Goal: Task Accomplishment & Management: Manage account settings

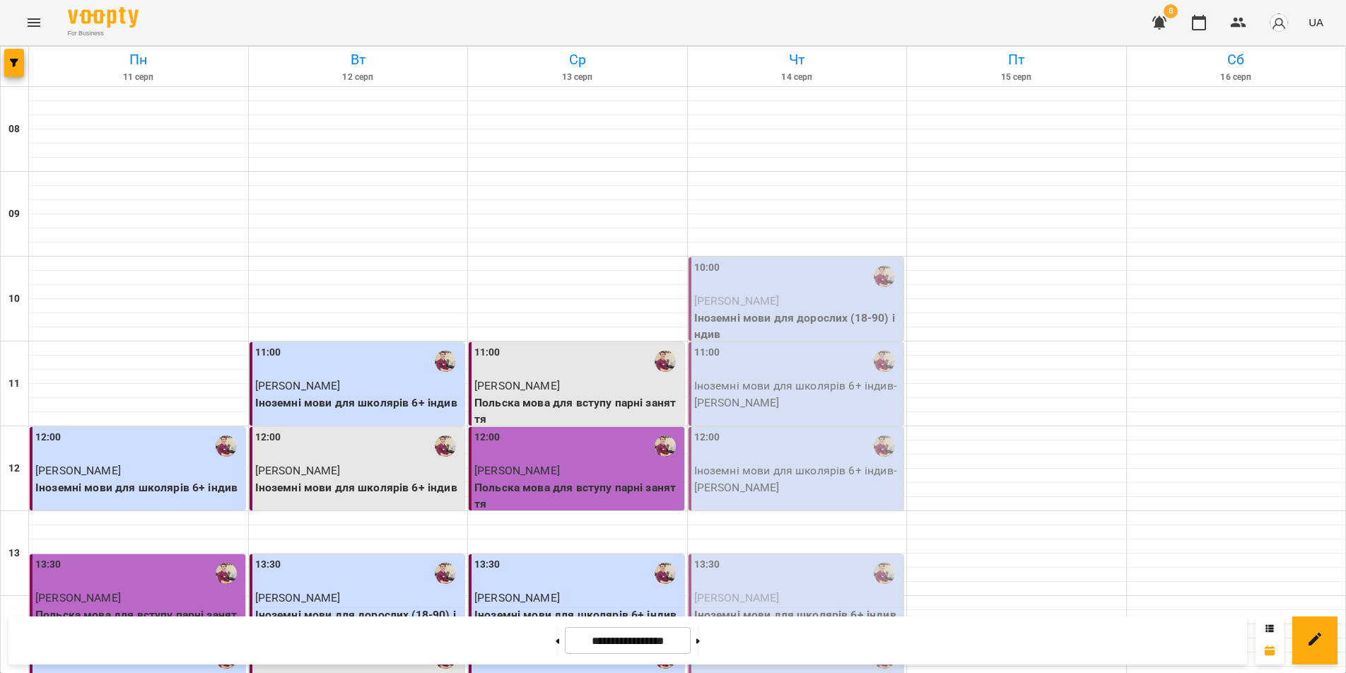
scroll to position [212, 0]
click at [16, 63] on icon "button" at bounding box center [14, 63] width 8 height 8
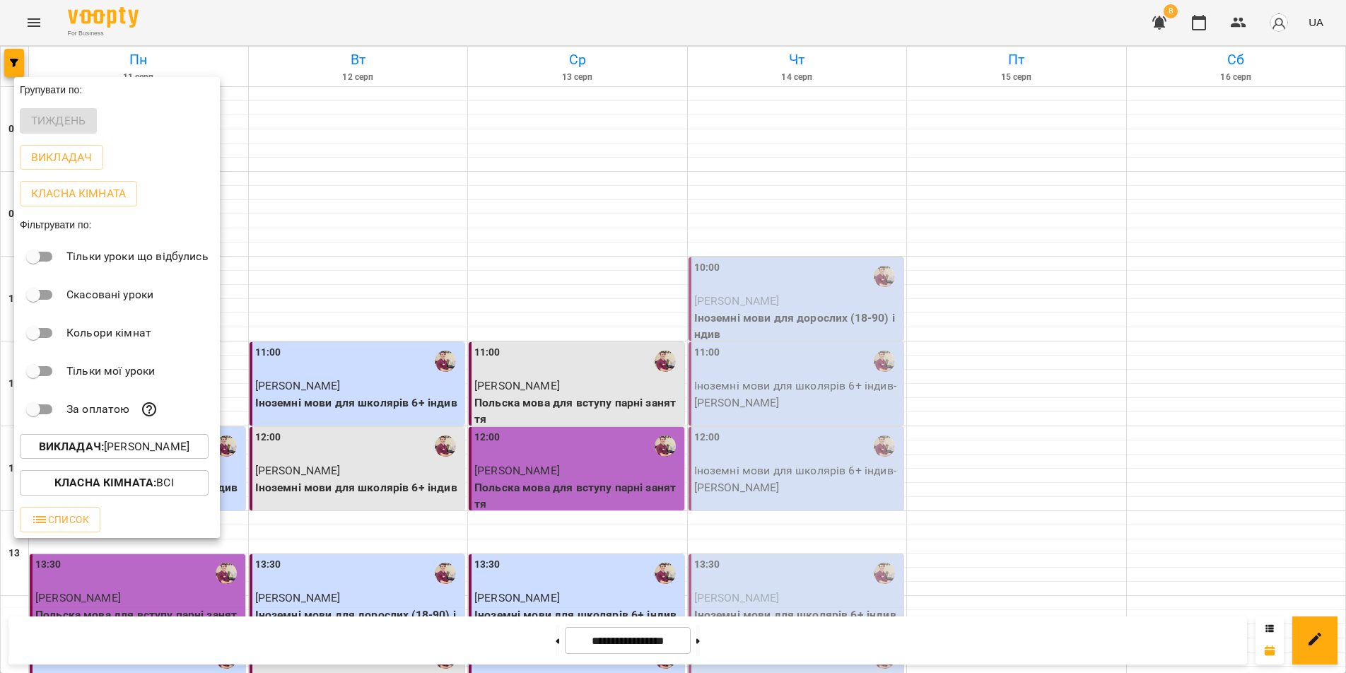
click at [91, 448] on b "Викладач :" at bounding box center [71, 446] width 65 height 13
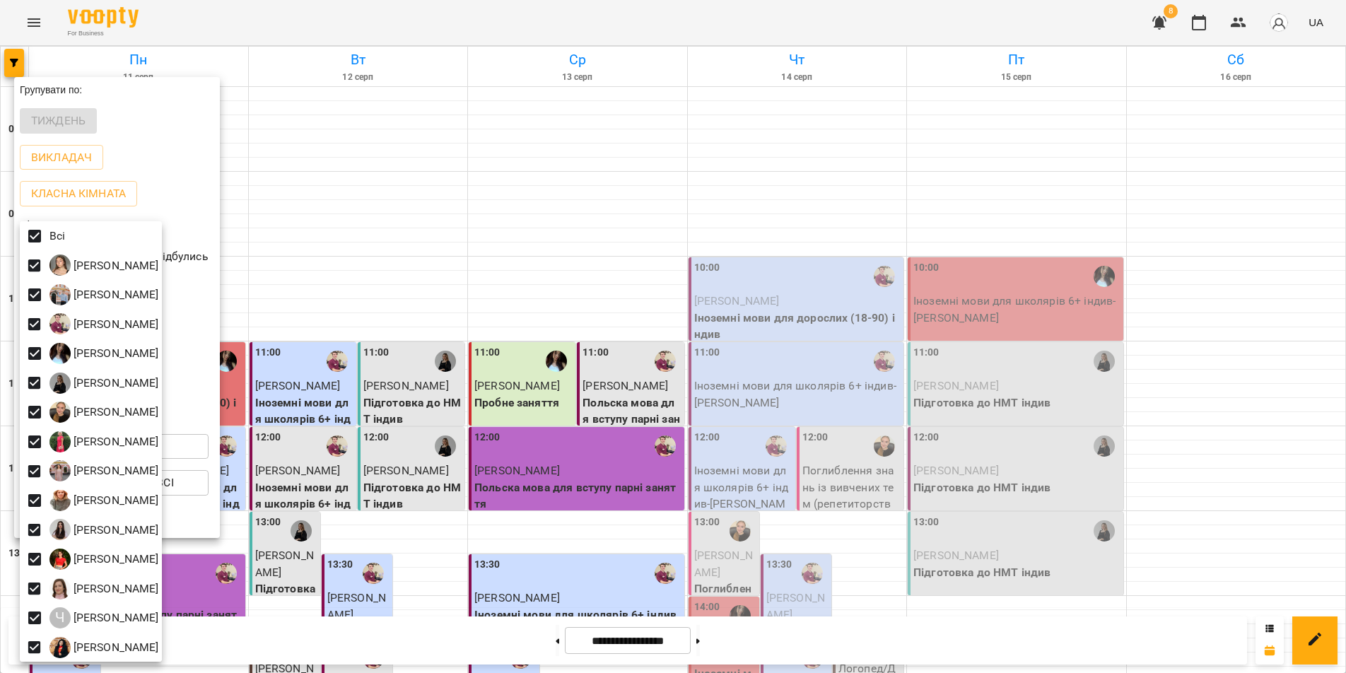
click at [837, 652] on div at bounding box center [673, 336] width 1346 height 673
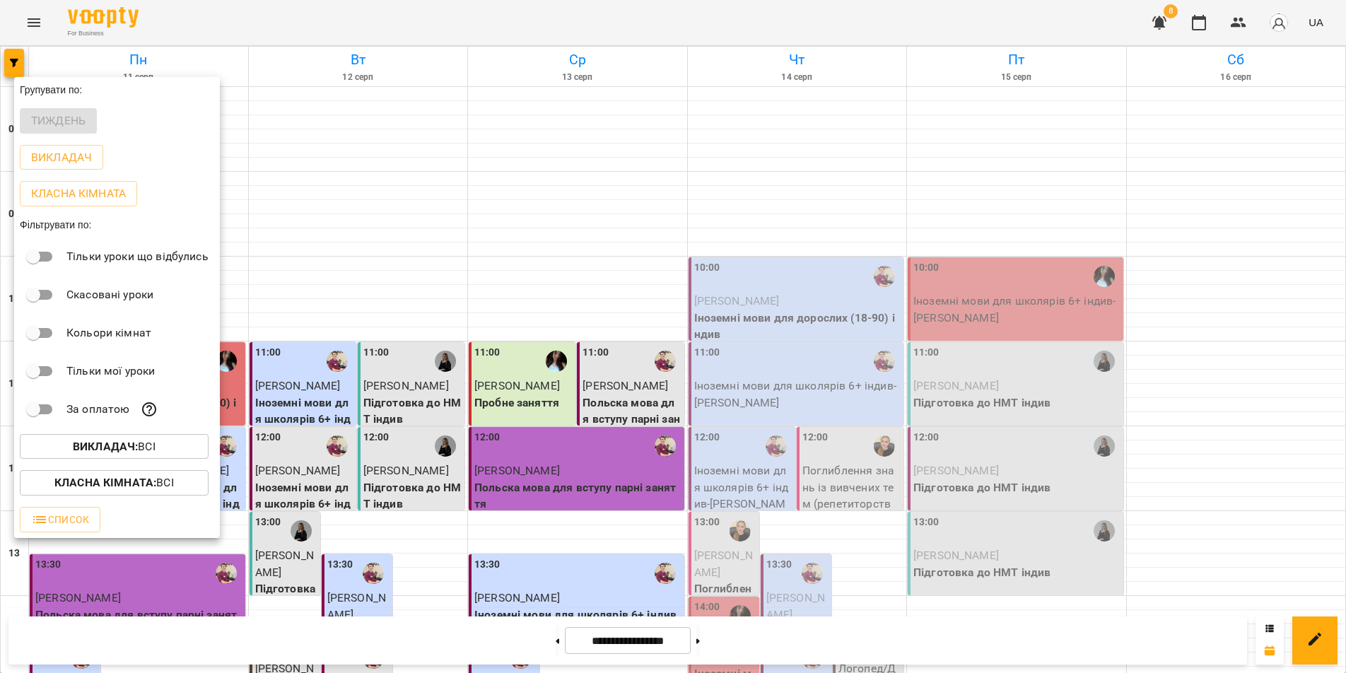
click at [837, 652] on div "Всі [PERSON_NAME] [PERSON_NAME] [PERSON_NAME] [PERSON_NAME] [PERSON_NAME] [PERS…" at bounding box center [673, 336] width 1346 height 673
click at [837, 652] on div at bounding box center [673, 336] width 1346 height 673
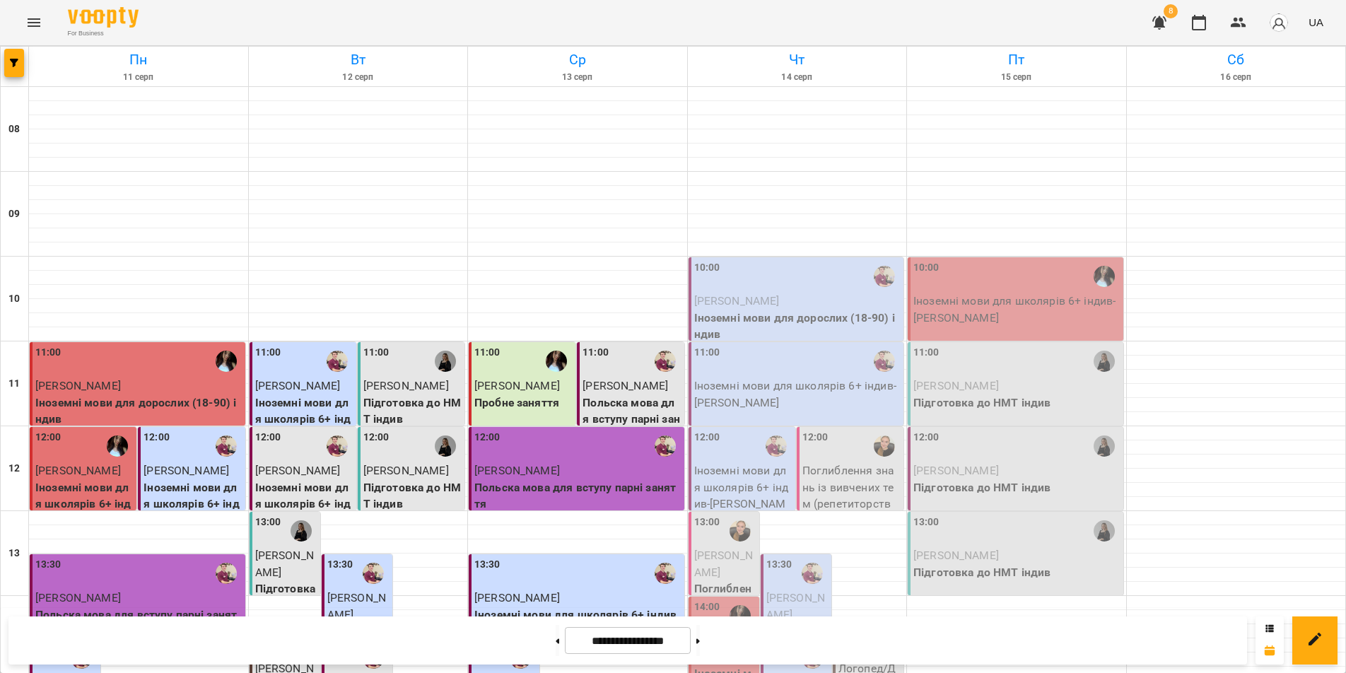
scroll to position [353, 0]
click at [868, 628] on div at bounding box center [884, 644] width 33 height 33
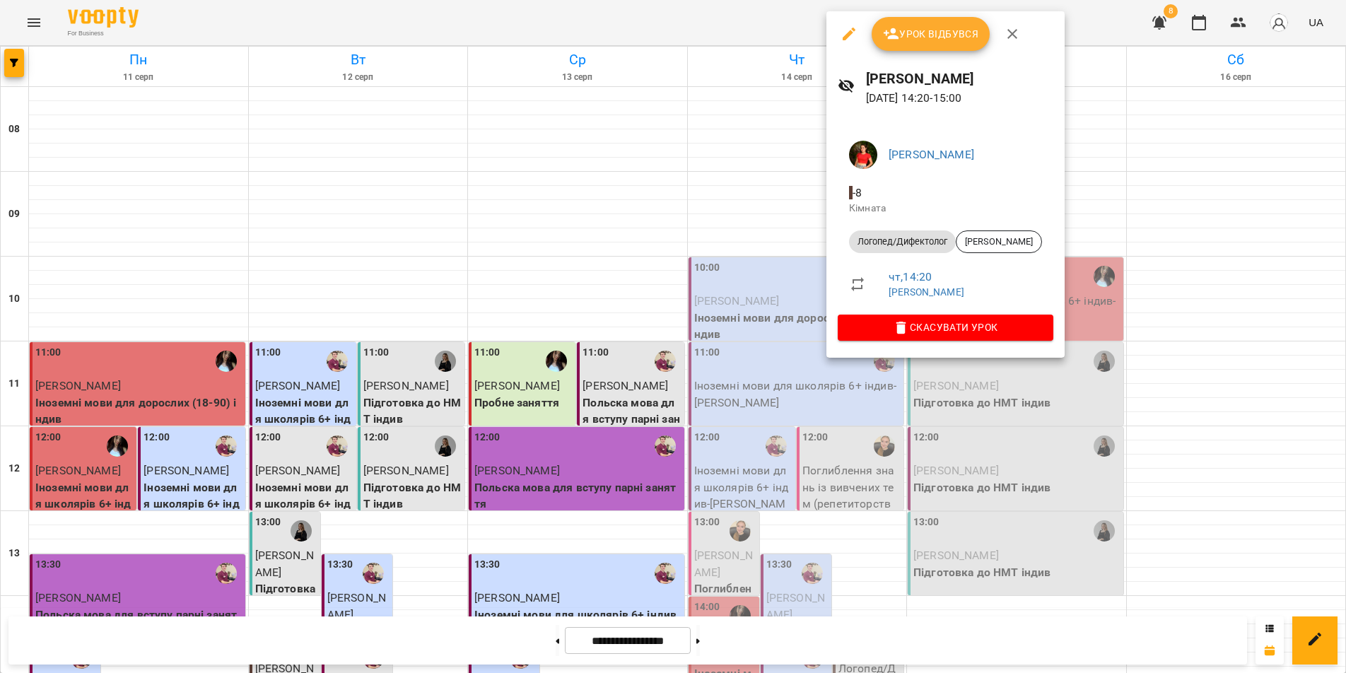
click at [1137, 62] on div at bounding box center [673, 336] width 1346 height 673
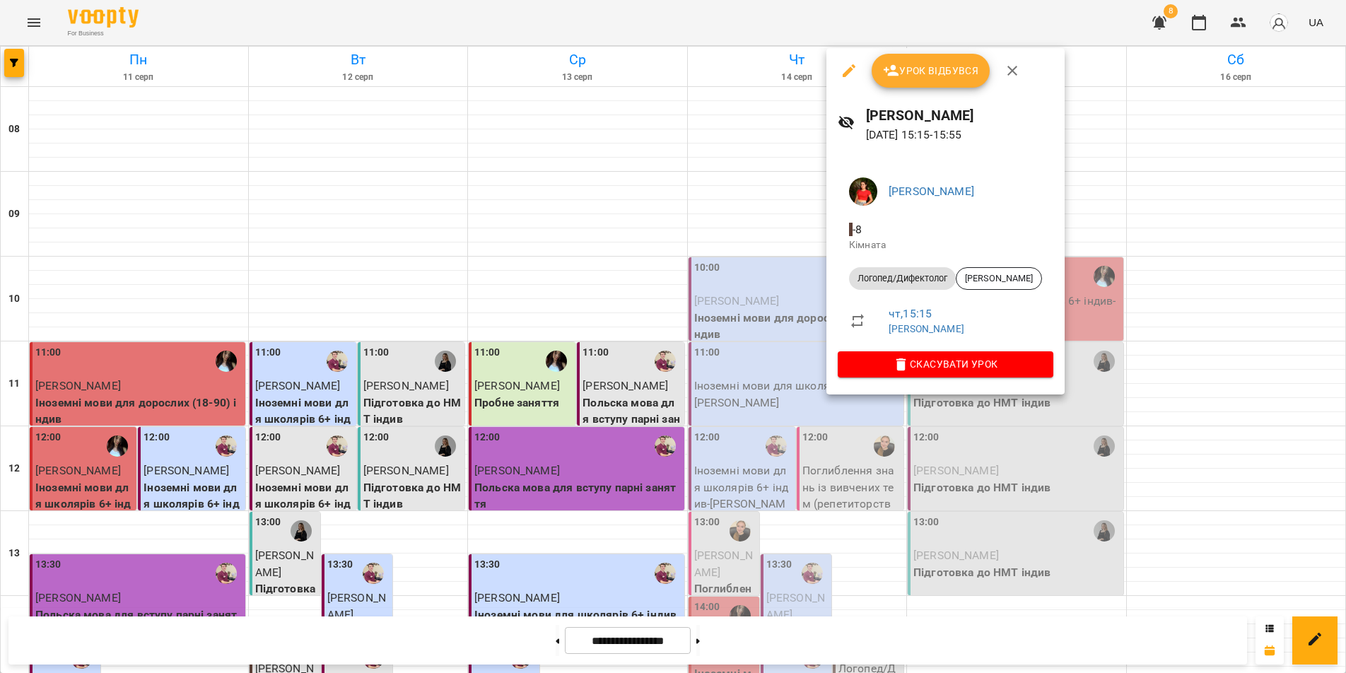
click at [849, 515] on div at bounding box center [673, 336] width 1346 height 673
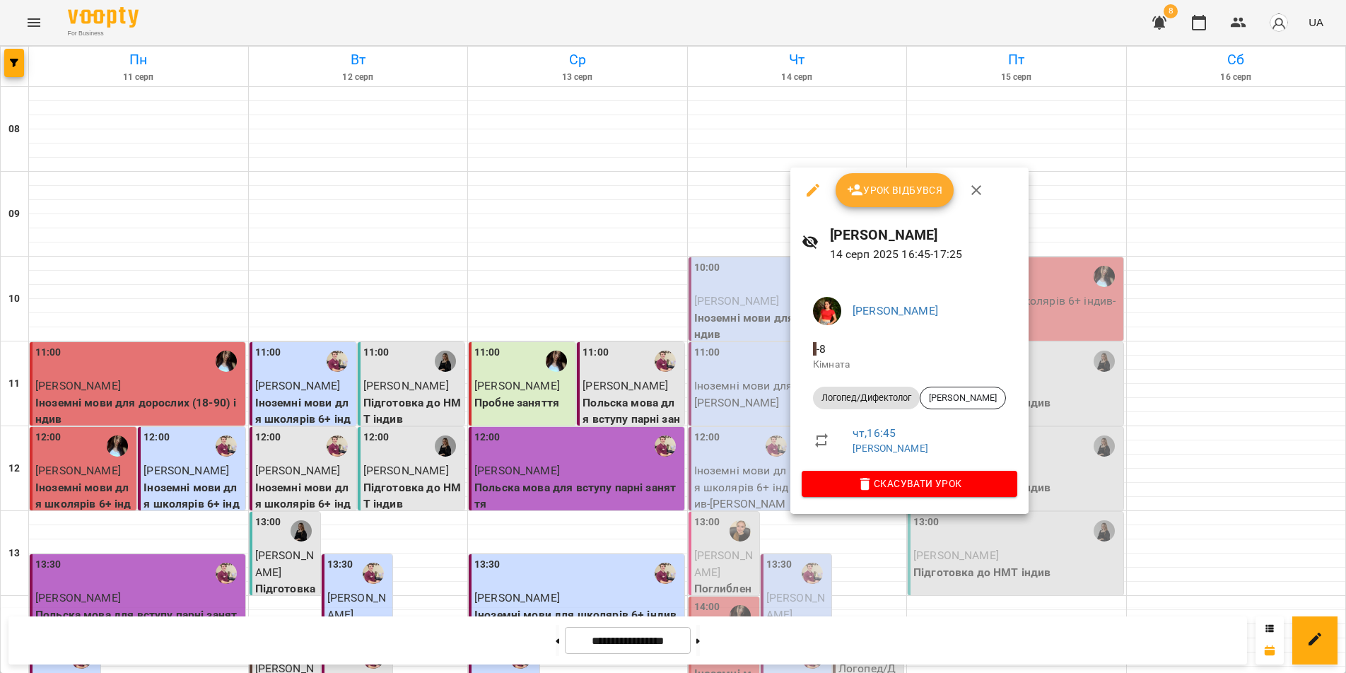
click at [949, 647] on div at bounding box center [673, 336] width 1346 height 673
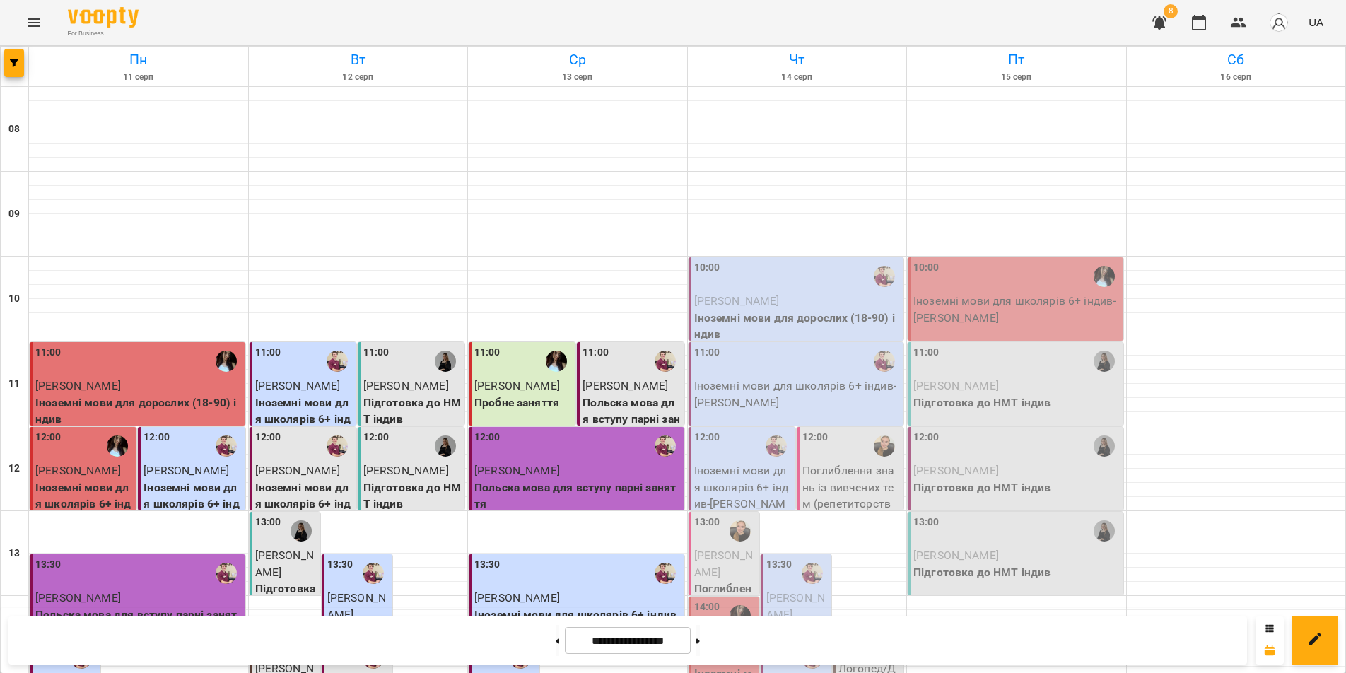
scroll to position [495, 0]
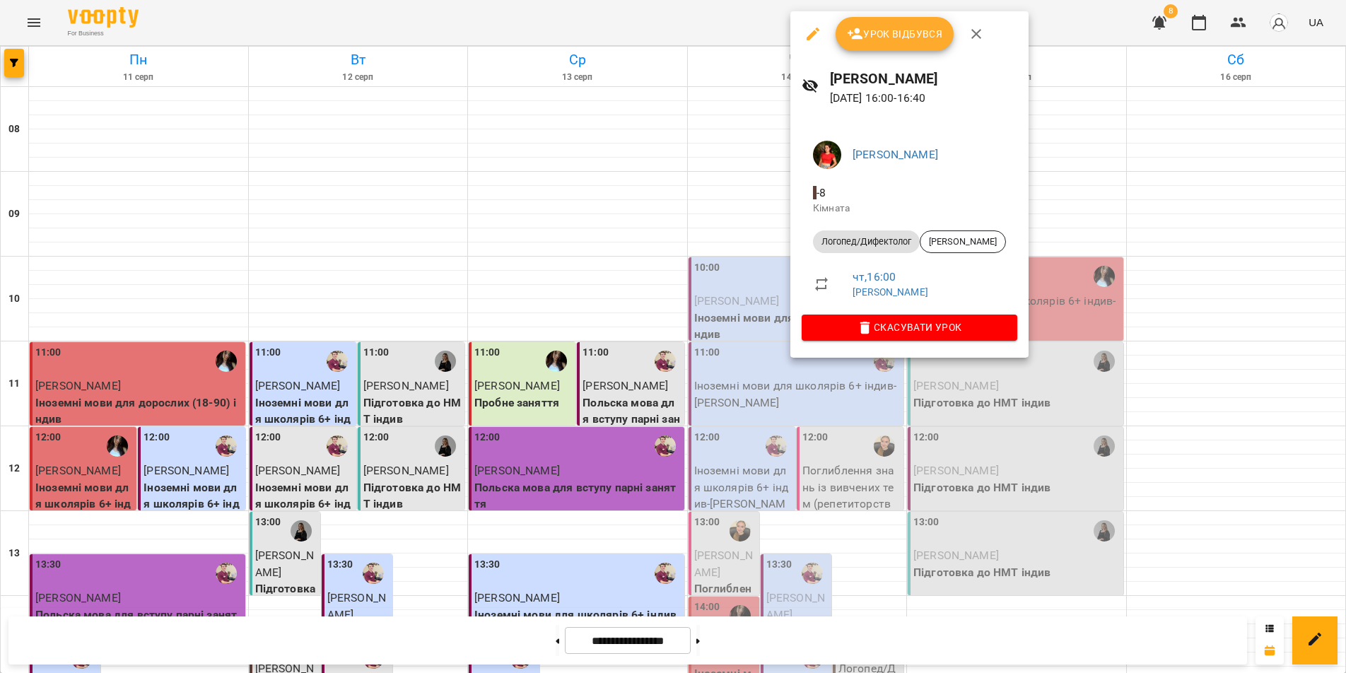
click at [856, 498] on div at bounding box center [673, 336] width 1346 height 673
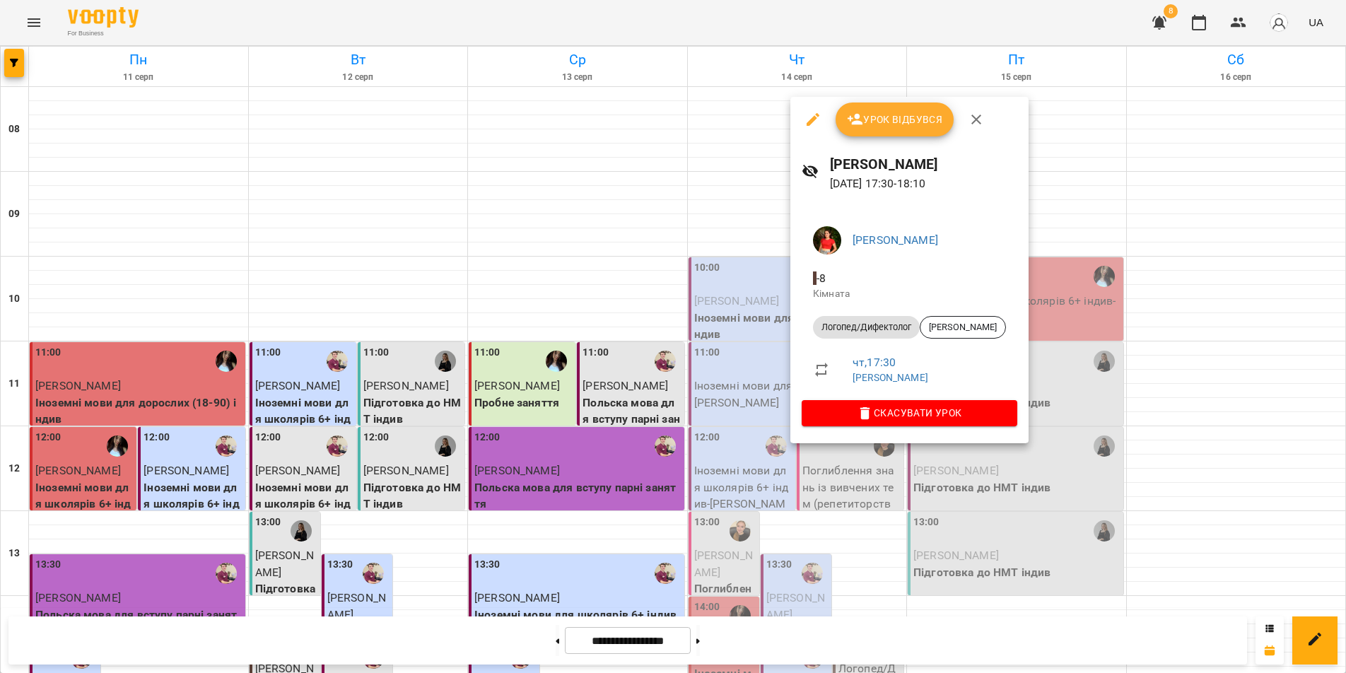
click at [894, 661] on div at bounding box center [673, 336] width 1346 height 673
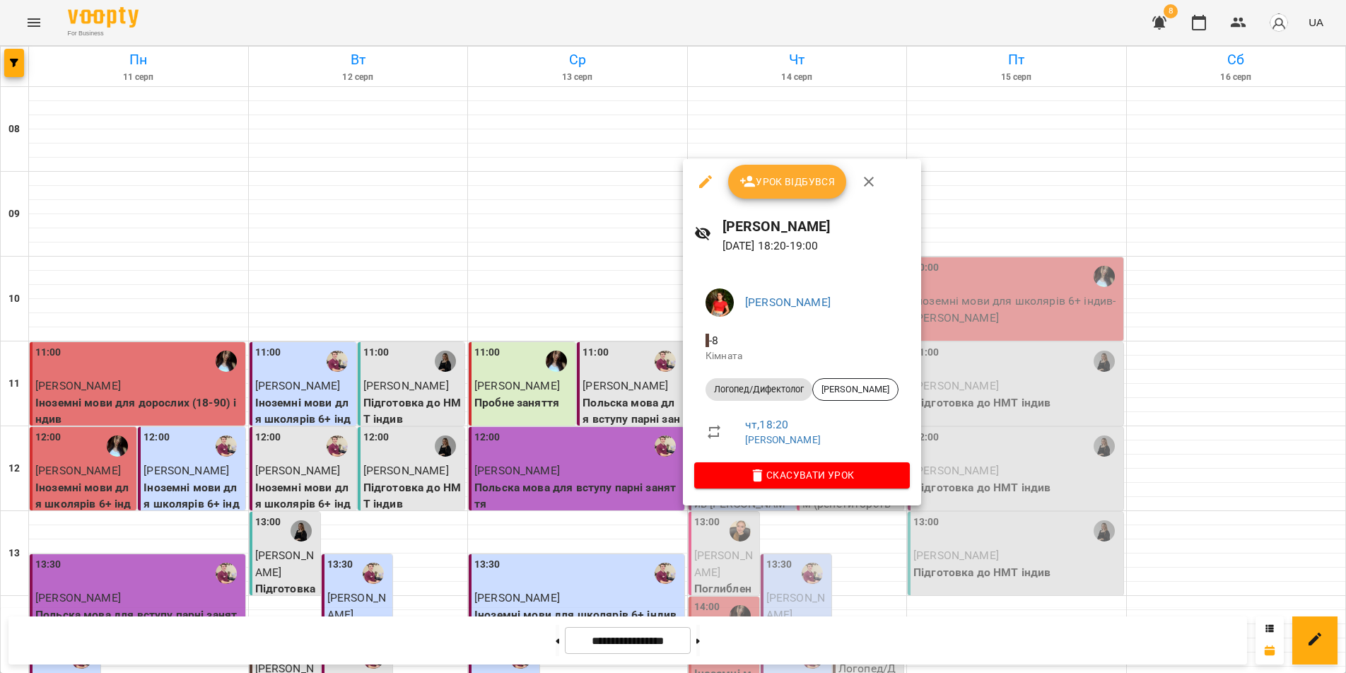
click at [907, 651] on div at bounding box center [673, 336] width 1346 height 673
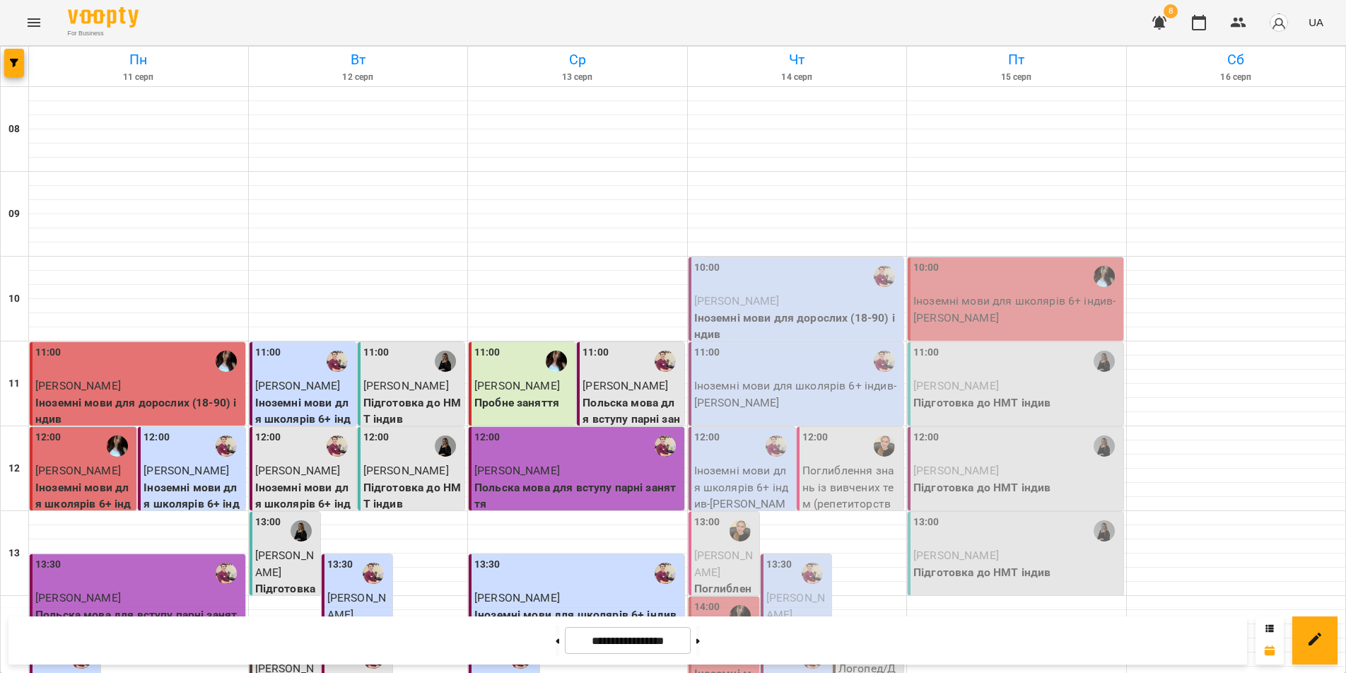
click at [907, 651] on div "**********" at bounding box center [627, 640] width 1238 height 48
click at [35, 23] on icon "Menu" at bounding box center [34, 22] width 13 height 8
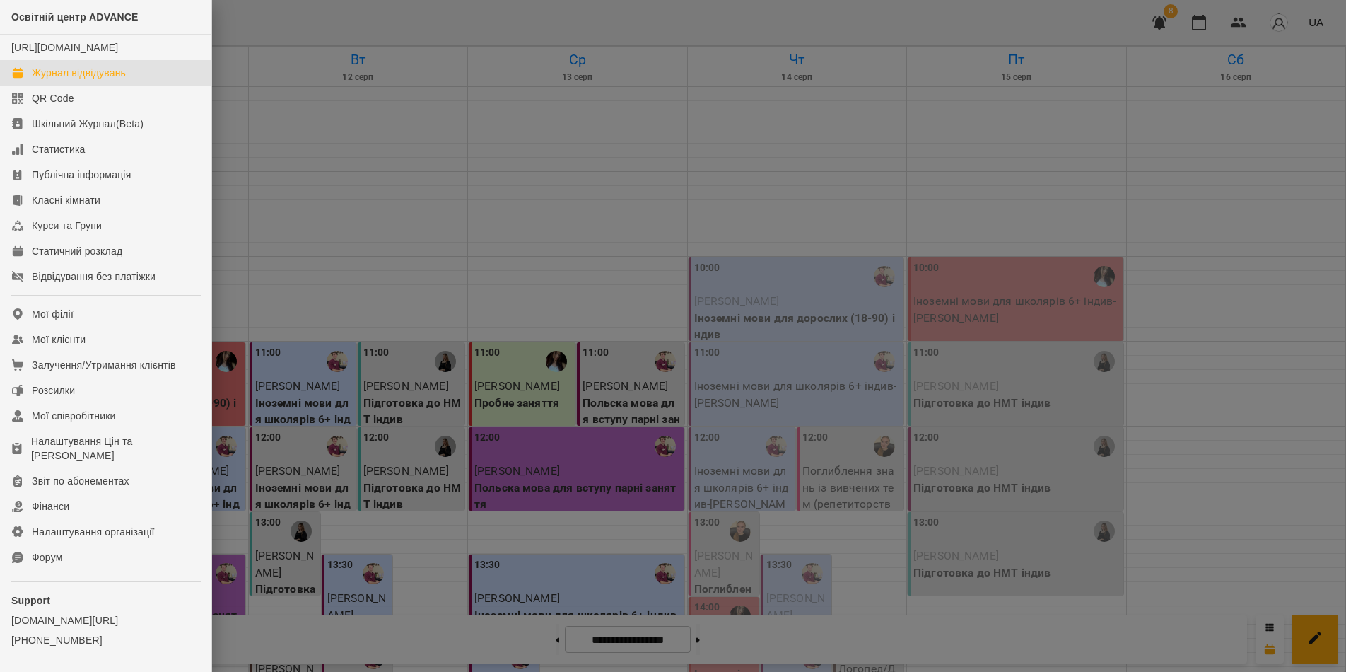
click at [510, 33] on div at bounding box center [673, 336] width 1346 height 672
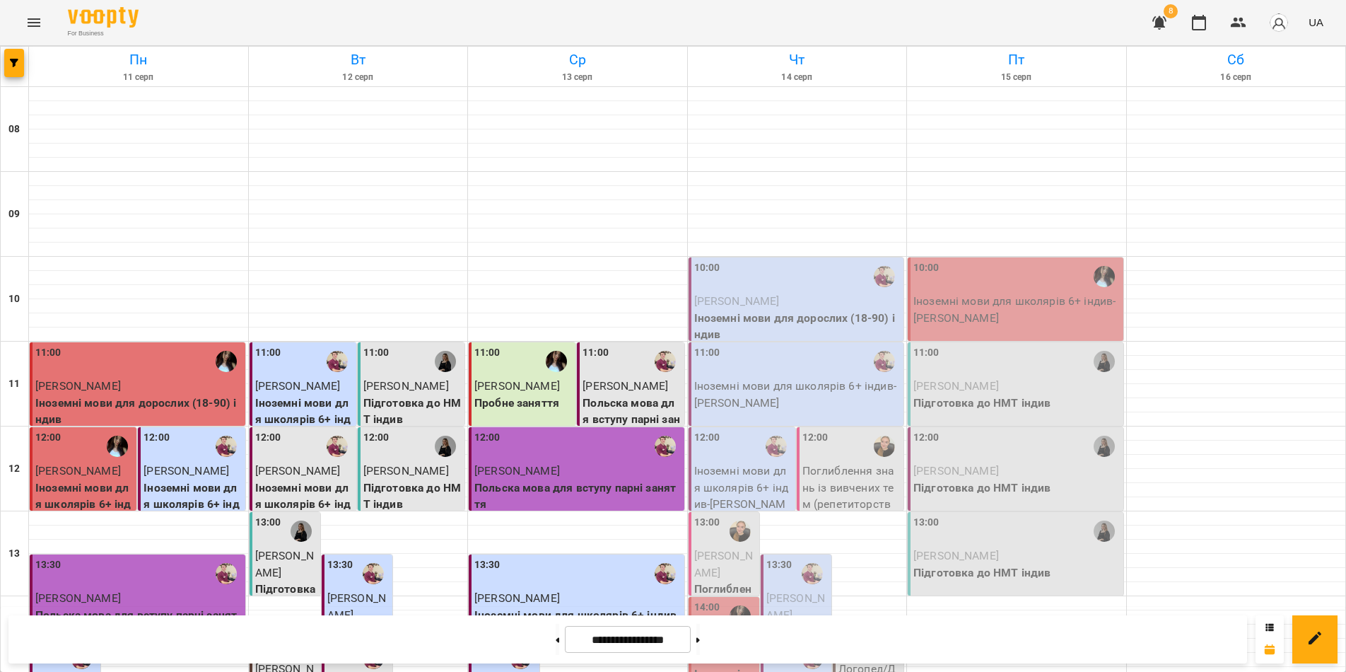
scroll to position [87, 0]
click at [59, 63] on h6 "Пн" at bounding box center [138, 60] width 215 height 22
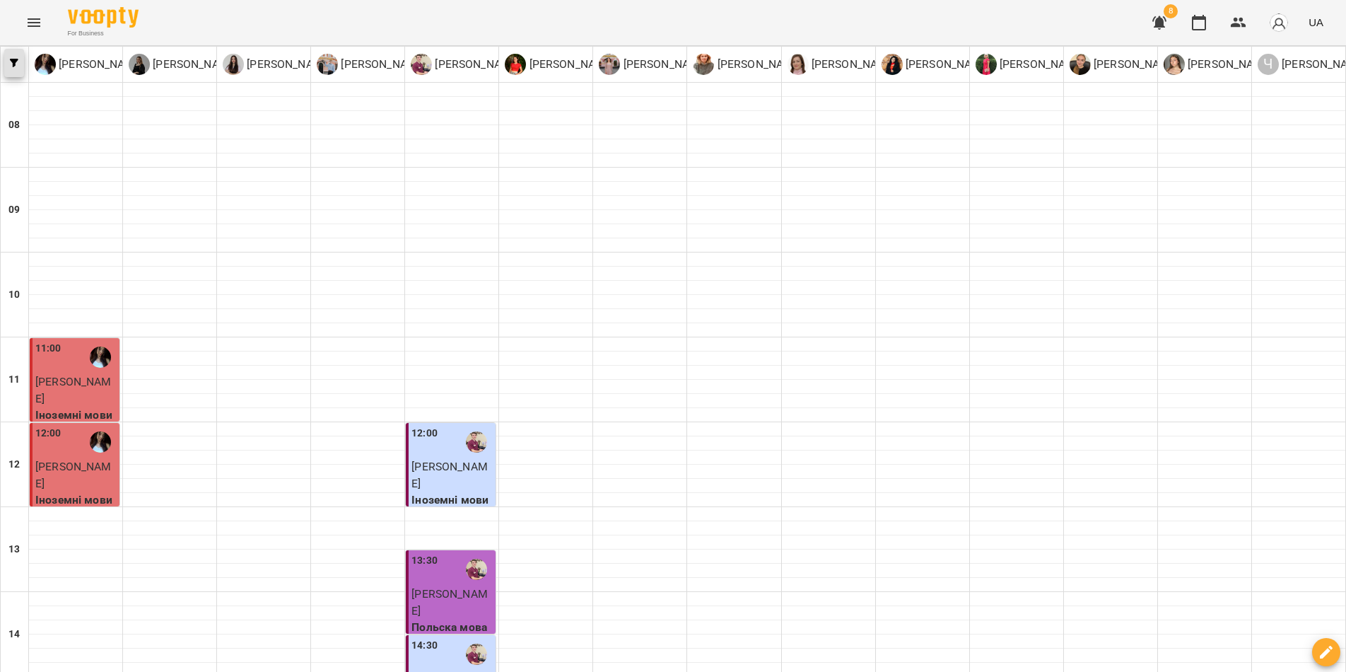
click at [8, 56] on button "button" at bounding box center [14, 63] width 20 height 28
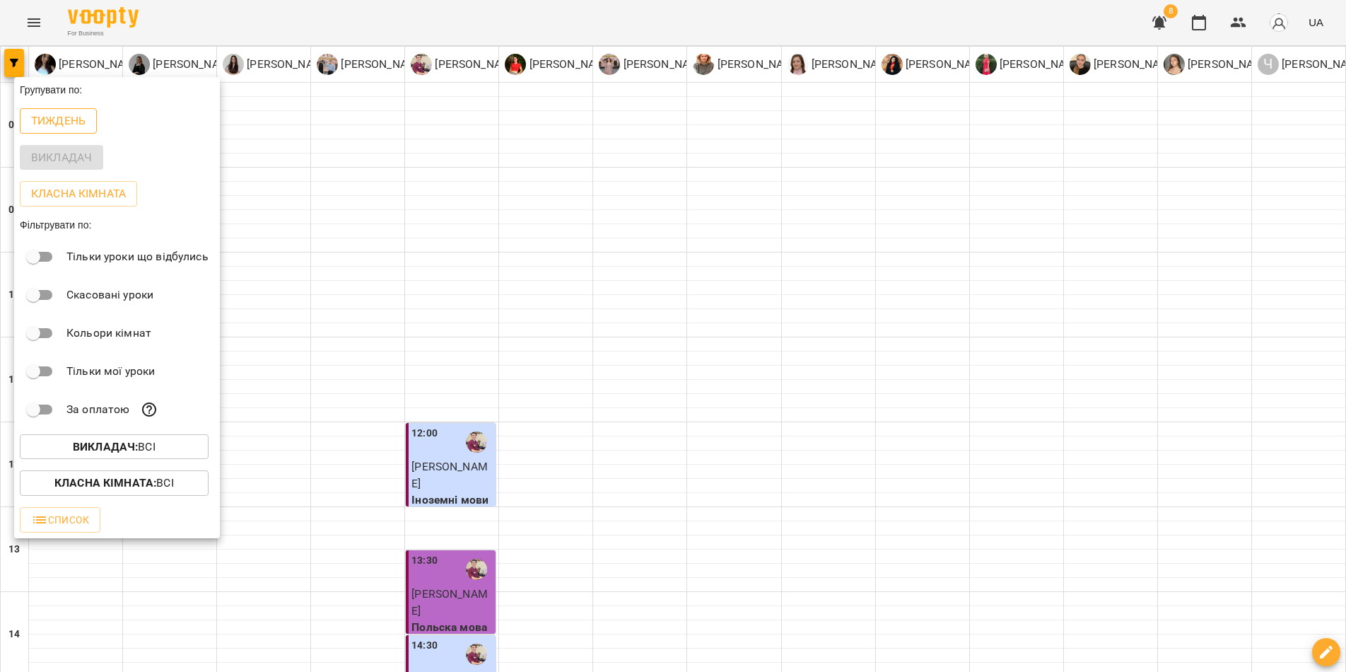
drag, startPoint x: 43, startPoint y: 111, endPoint x: 48, endPoint y: 125, distance: 15.0
click at [44, 112] on button "Тиждень" at bounding box center [58, 120] width 77 height 25
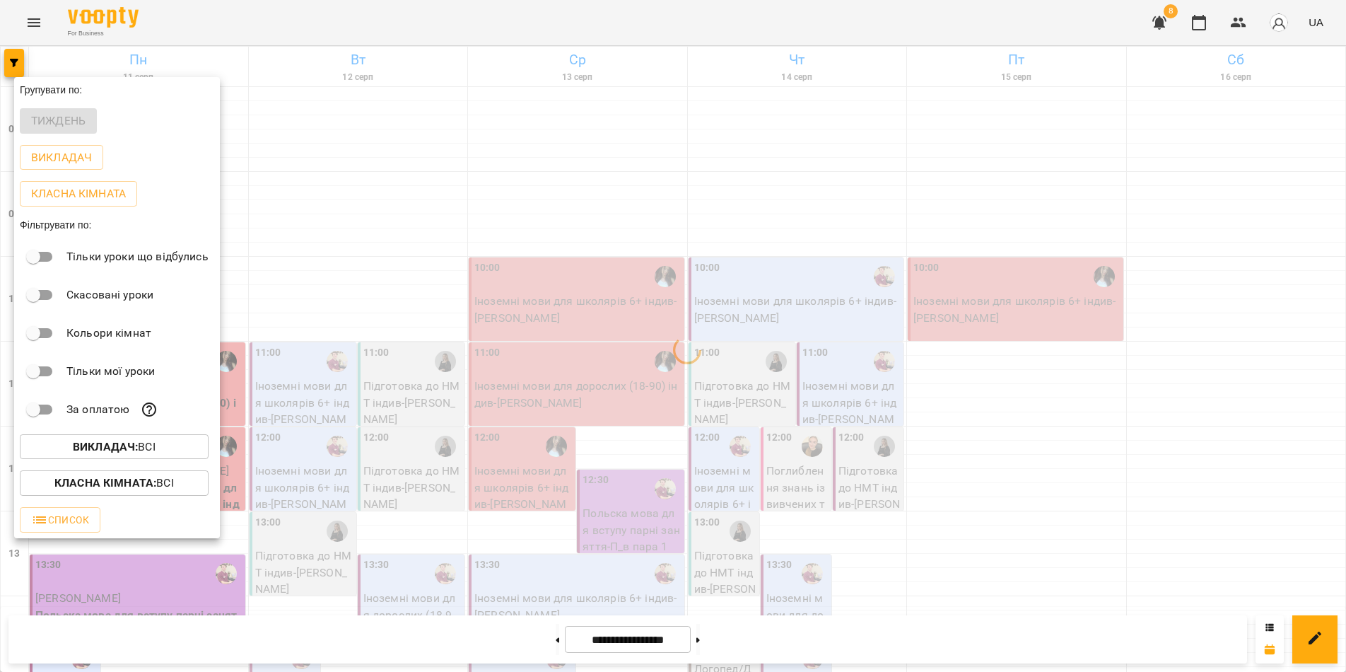
click at [48, 125] on div "Тиждень" at bounding box center [117, 121] width 206 height 37
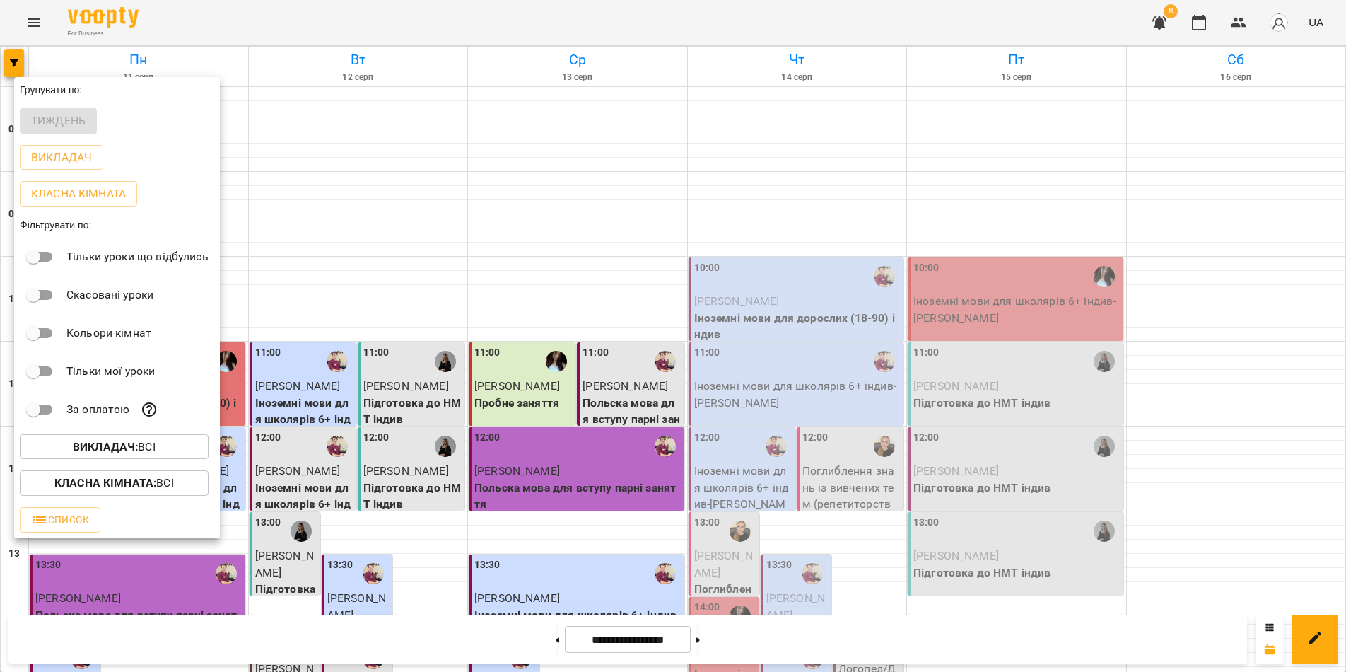
click at [895, 37] on div at bounding box center [673, 336] width 1346 height 672
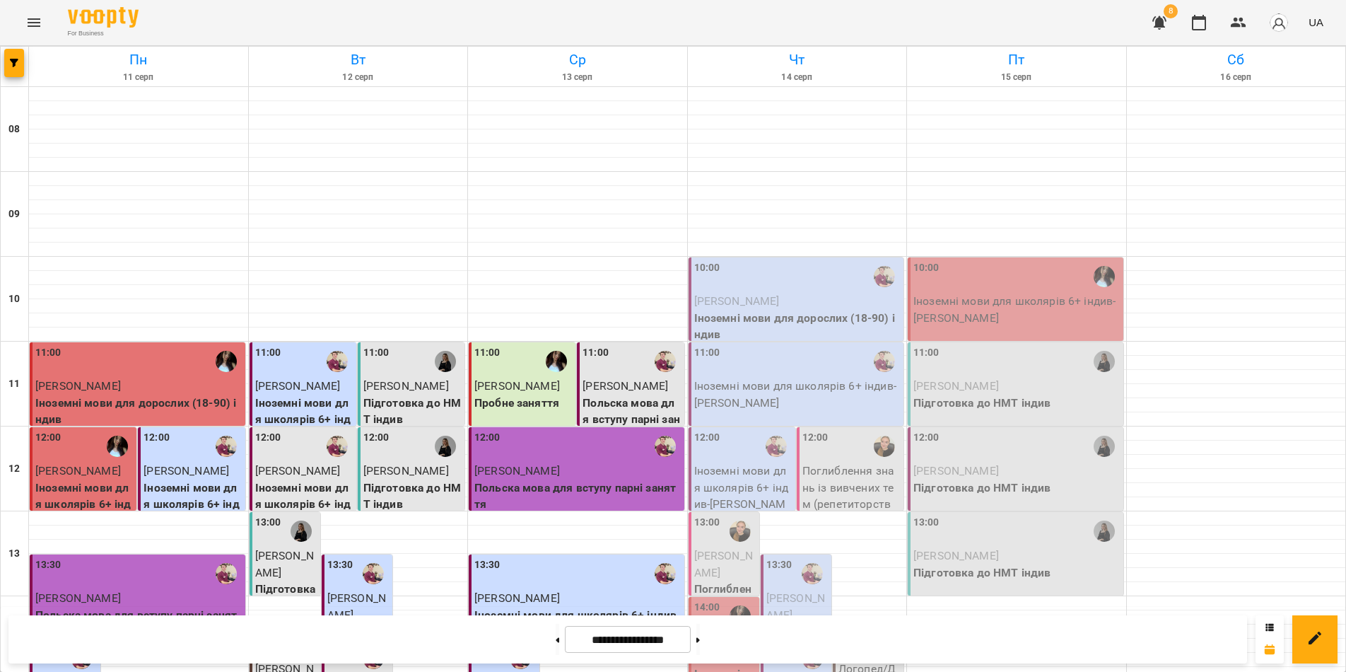
scroll to position [353, 0]
click at [16, 60] on icon "button" at bounding box center [14, 63] width 8 height 8
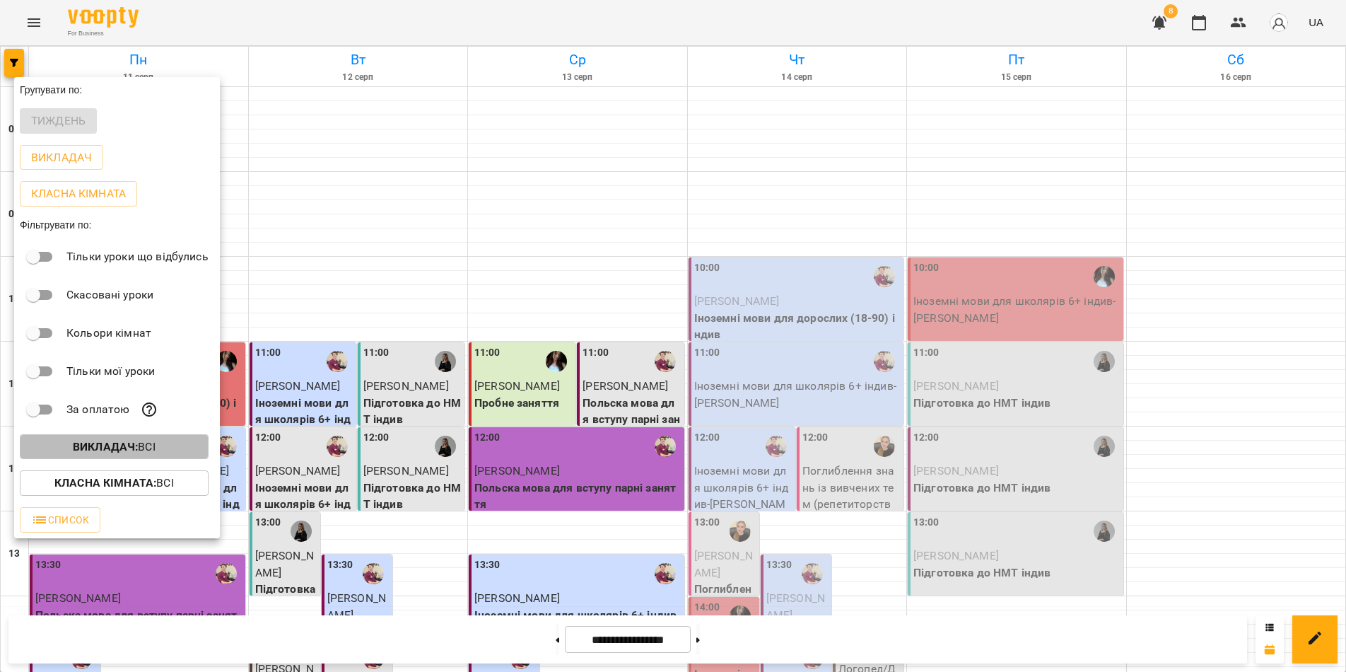
click at [77, 447] on b "Викладач :" at bounding box center [105, 446] width 65 height 13
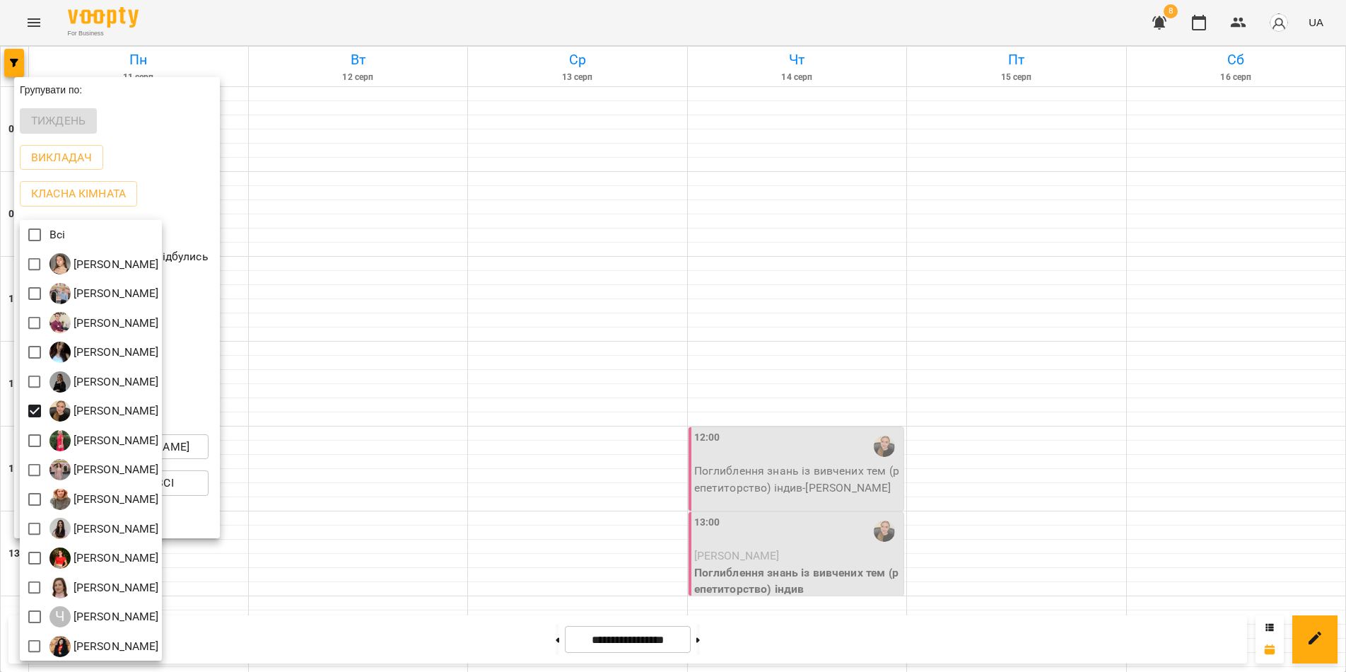
click at [448, 646] on div at bounding box center [673, 336] width 1346 height 672
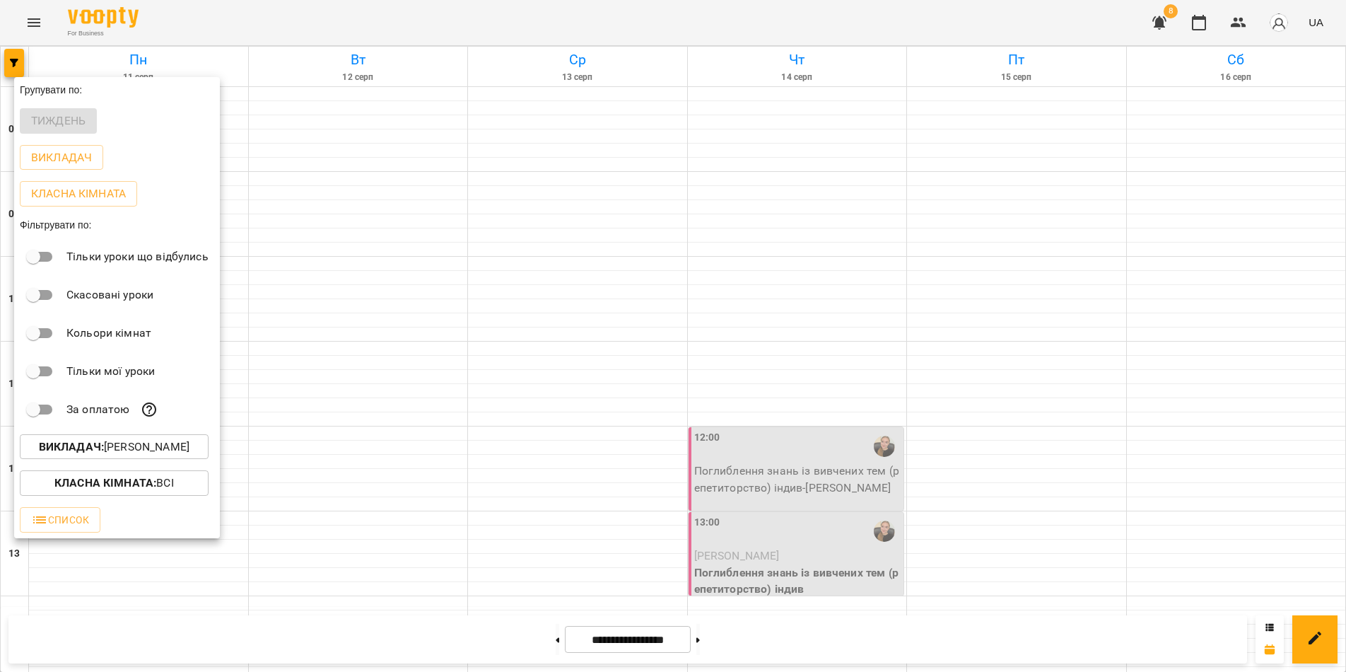
click at [448, 646] on div at bounding box center [673, 336] width 1346 height 672
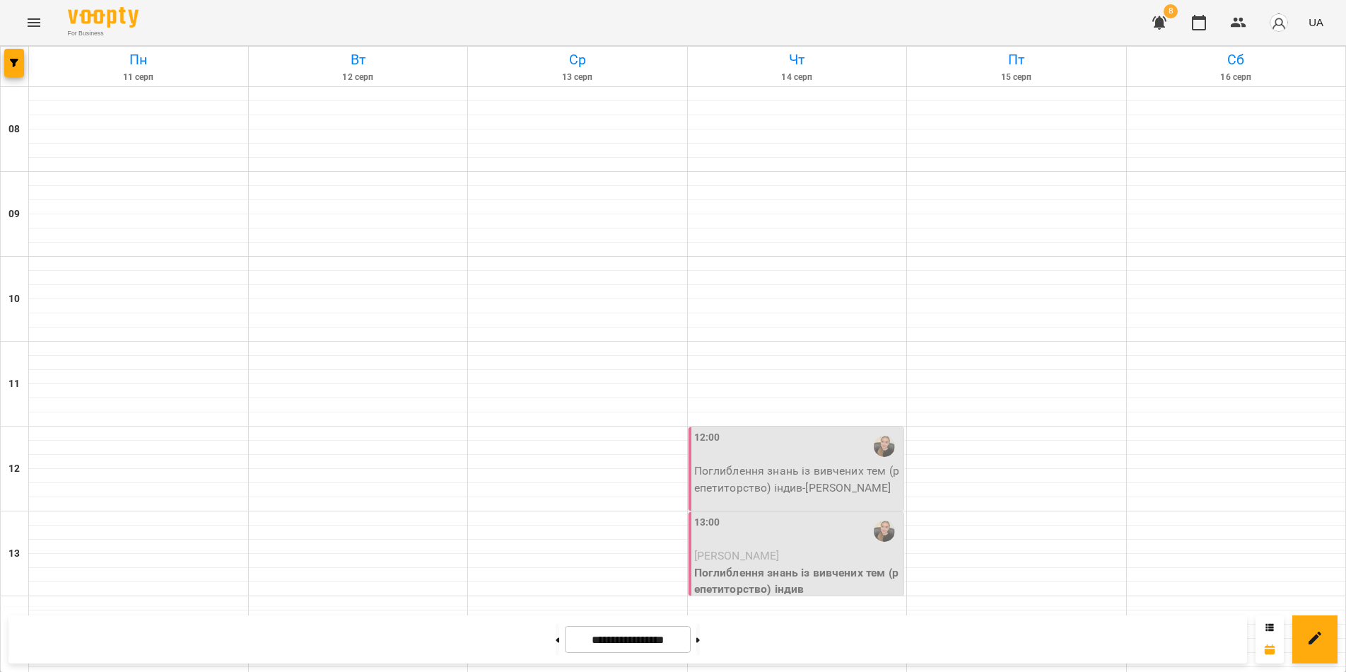
scroll to position [0, 0]
click at [18, 59] on span "button" at bounding box center [14, 63] width 20 height 8
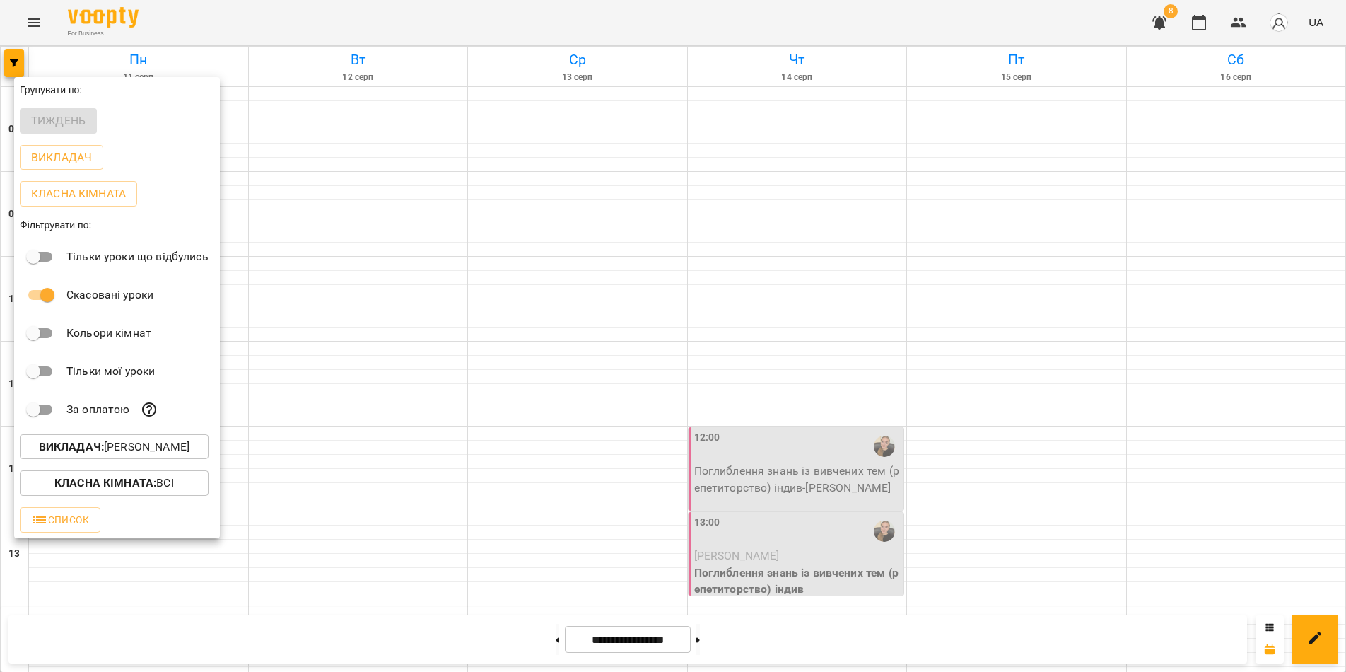
click at [797, 649] on div at bounding box center [673, 336] width 1346 height 672
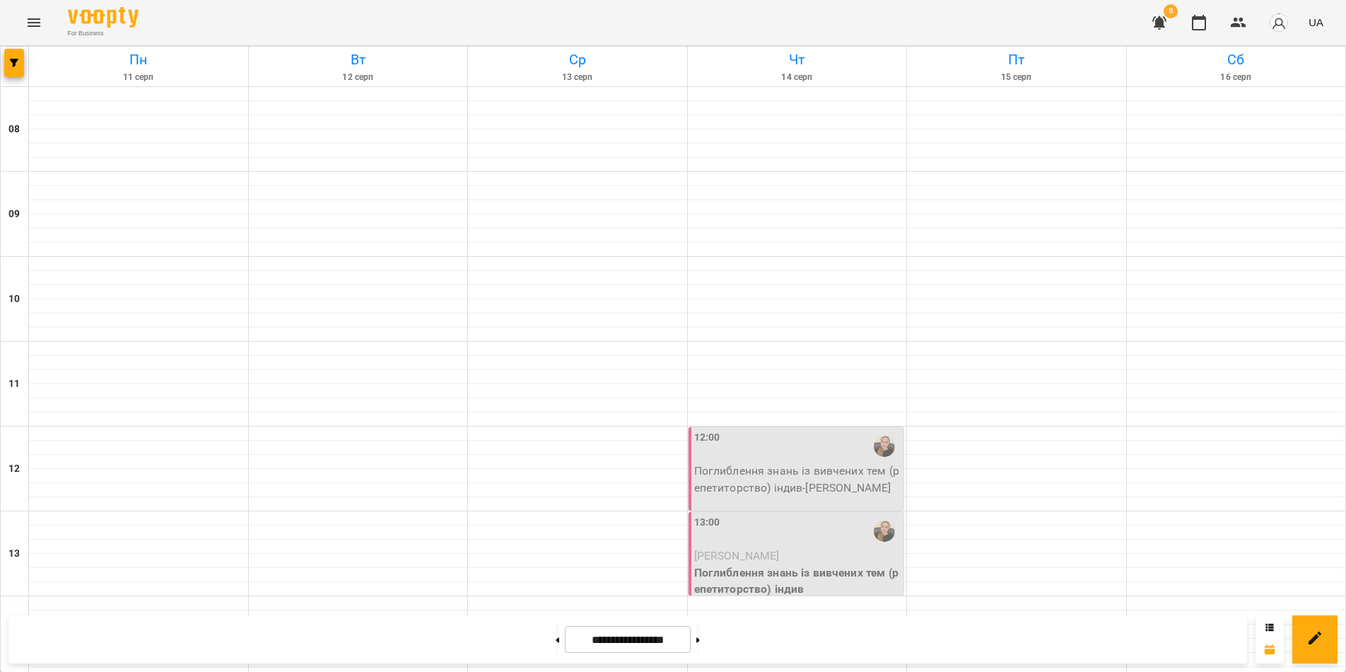
click at [797, 649] on div "Групувати по: Тиждень Викладач Класна кімната Фільтрувати по: Тільки уроки що в…" at bounding box center [673, 336] width 1346 height 672
click at [700, 636] on button at bounding box center [698, 638] width 4 height 31
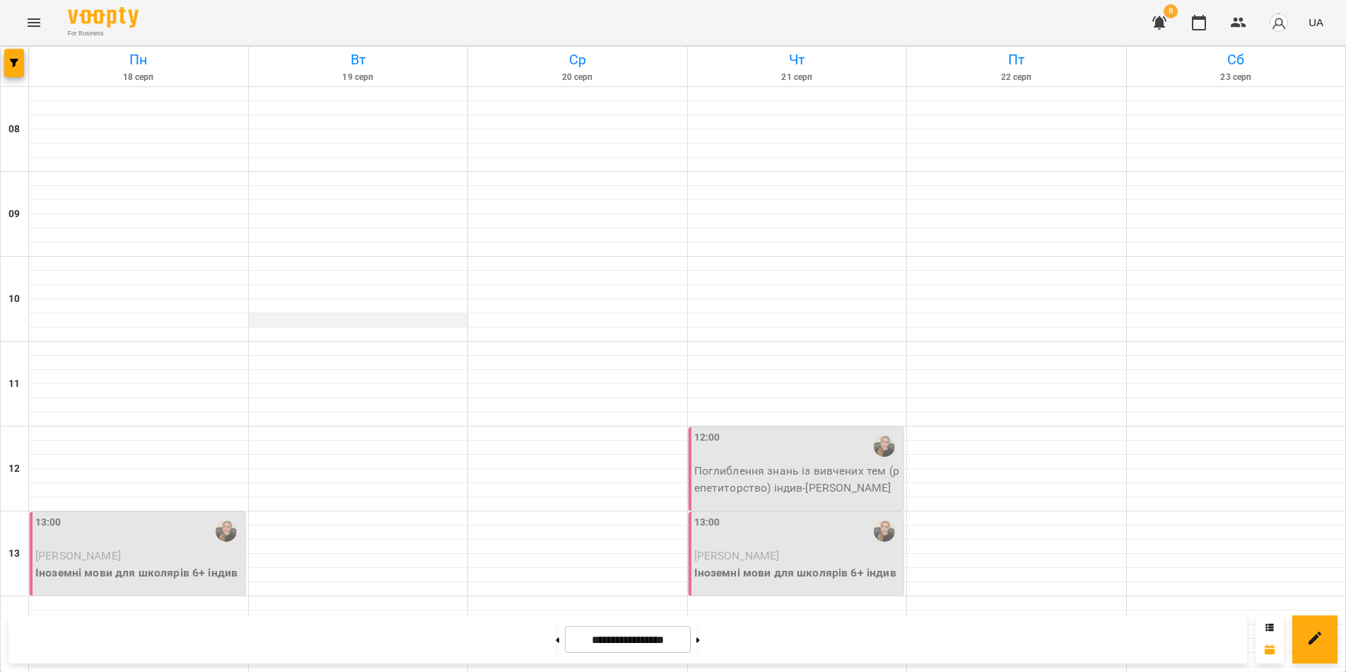
scroll to position [283, 0]
click at [121, 549] on span "[PERSON_NAME]" at bounding box center [78, 555] width 86 height 13
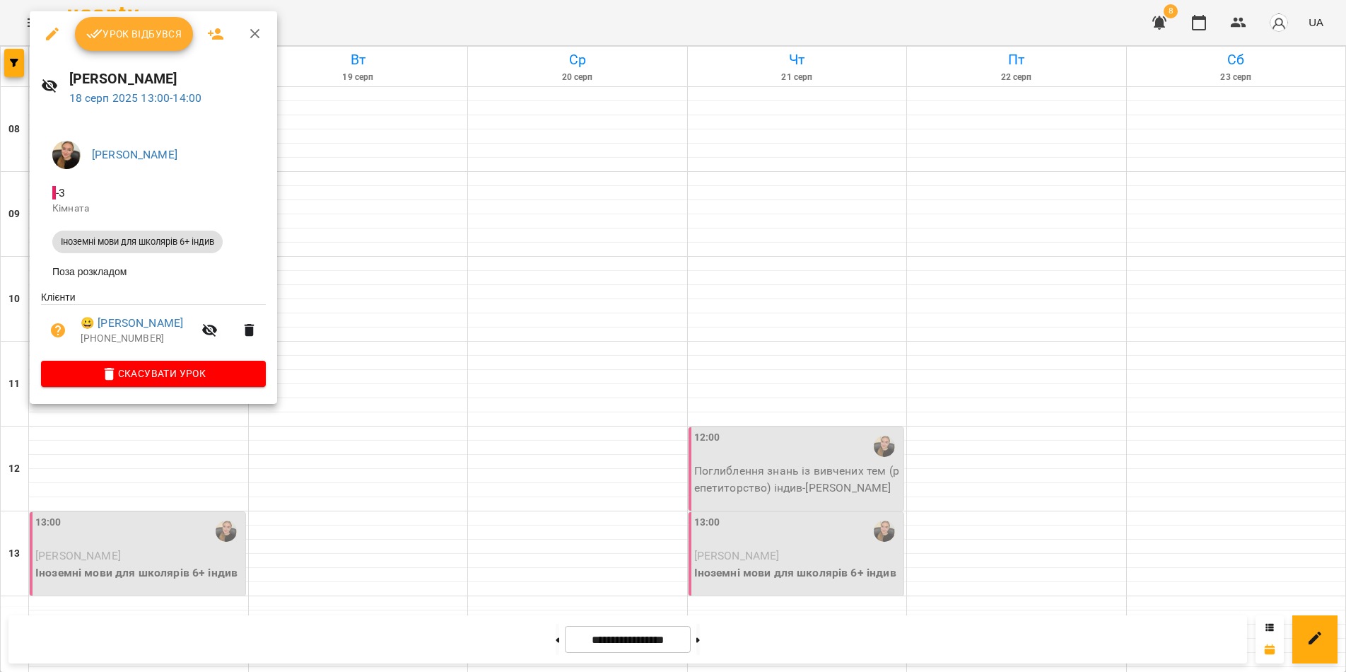
click at [474, 652] on div at bounding box center [673, 336] width 1346 height 672
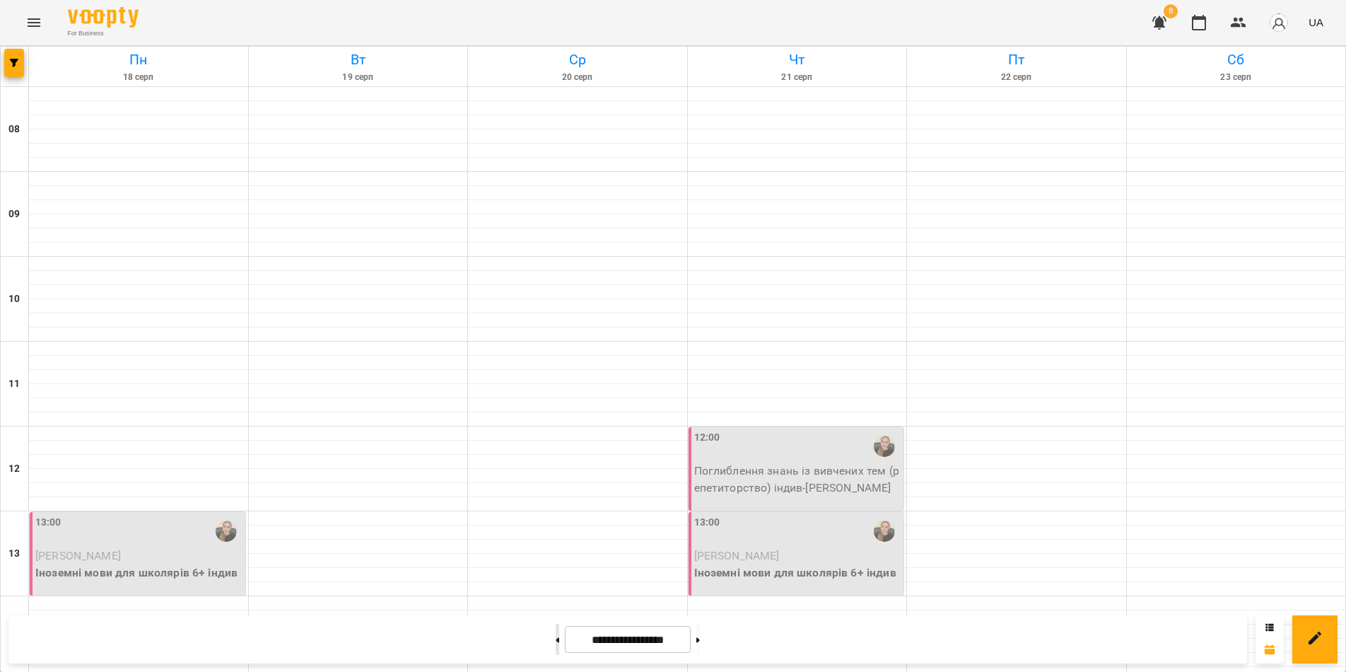
click at [556, 642] on button at bounding box center [558, 638] width 4 height 31
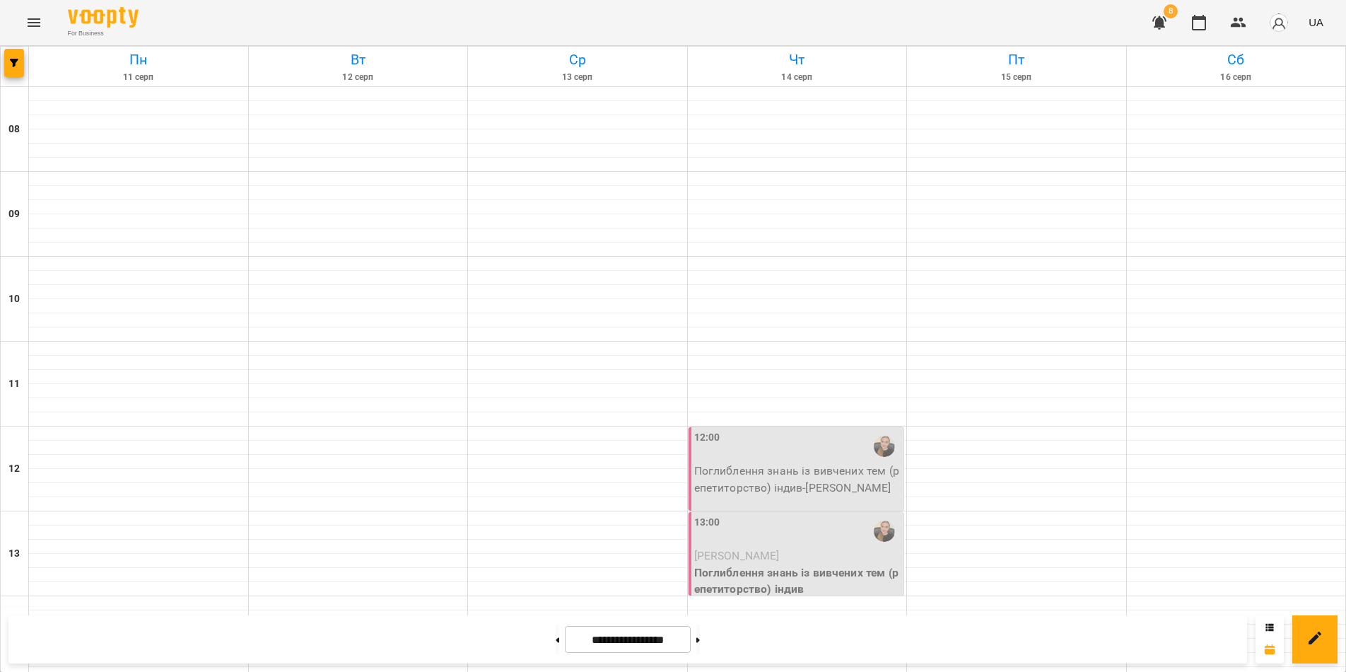
scroll to position [71, 0]
click at [700, 648] on button at bounding box center [698, 638] width 4 height 31
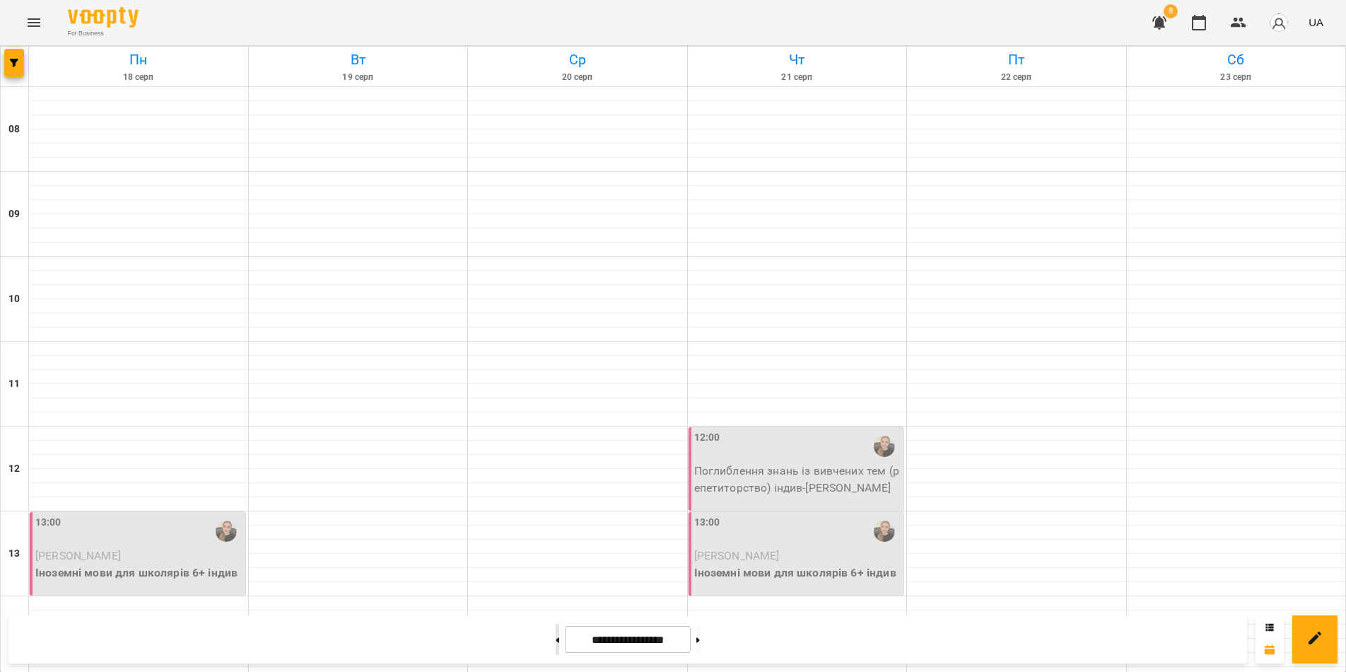
click at [556, 638] on button at bounding box center [558, 638] width 4 height 31
type input "**********"
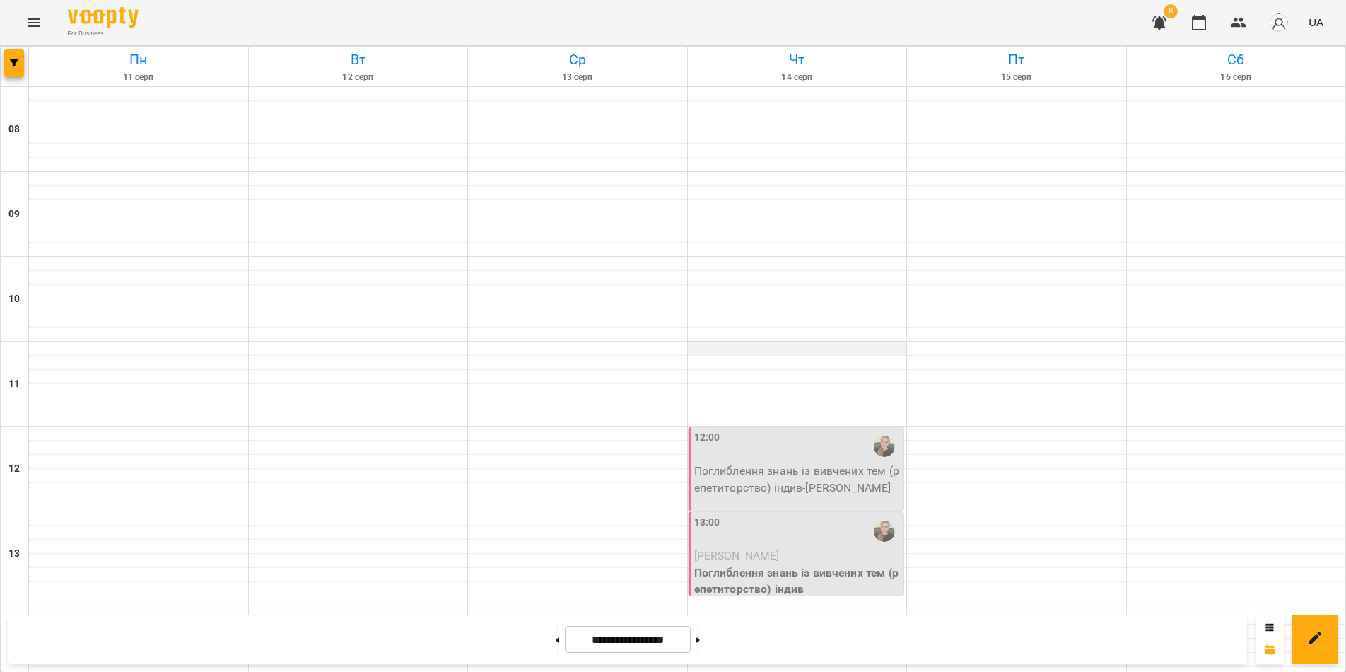
click at [688, 341] on div at bounding box center [797, 348] width 219 height 14
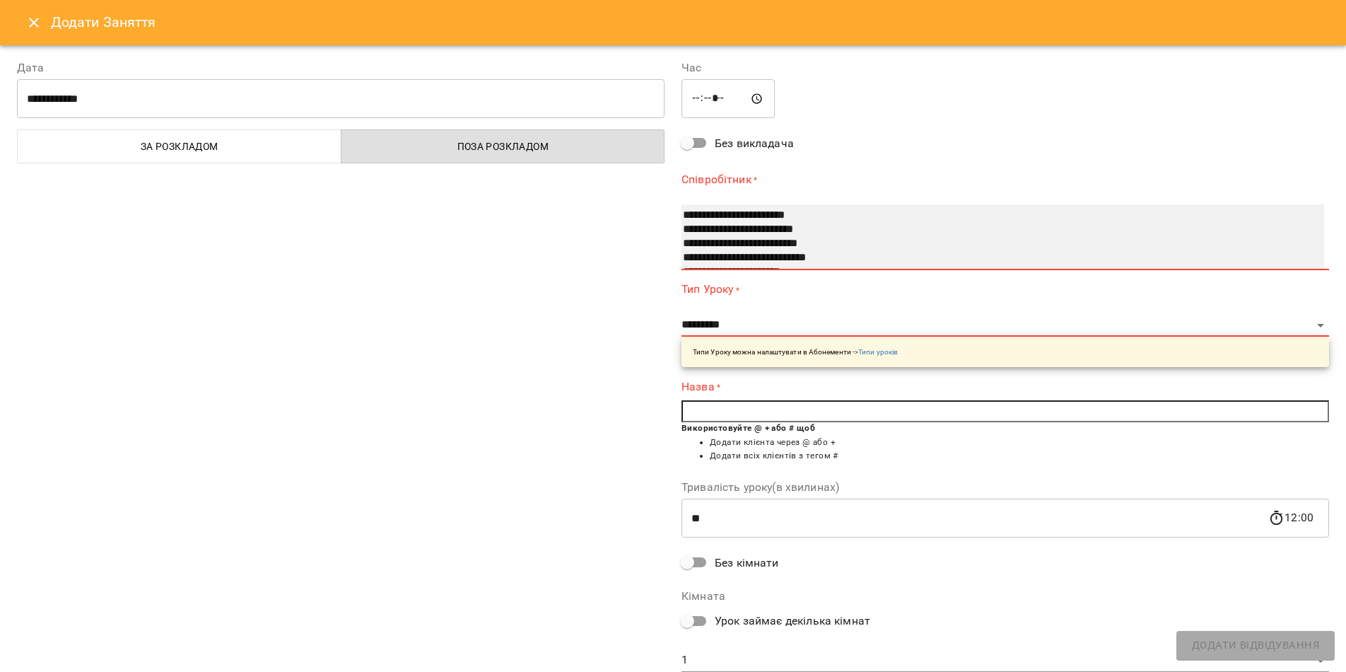
select select "**********"
click at [736, 211] on option "**********" at bounding box center [988, 216] width 615 height 14
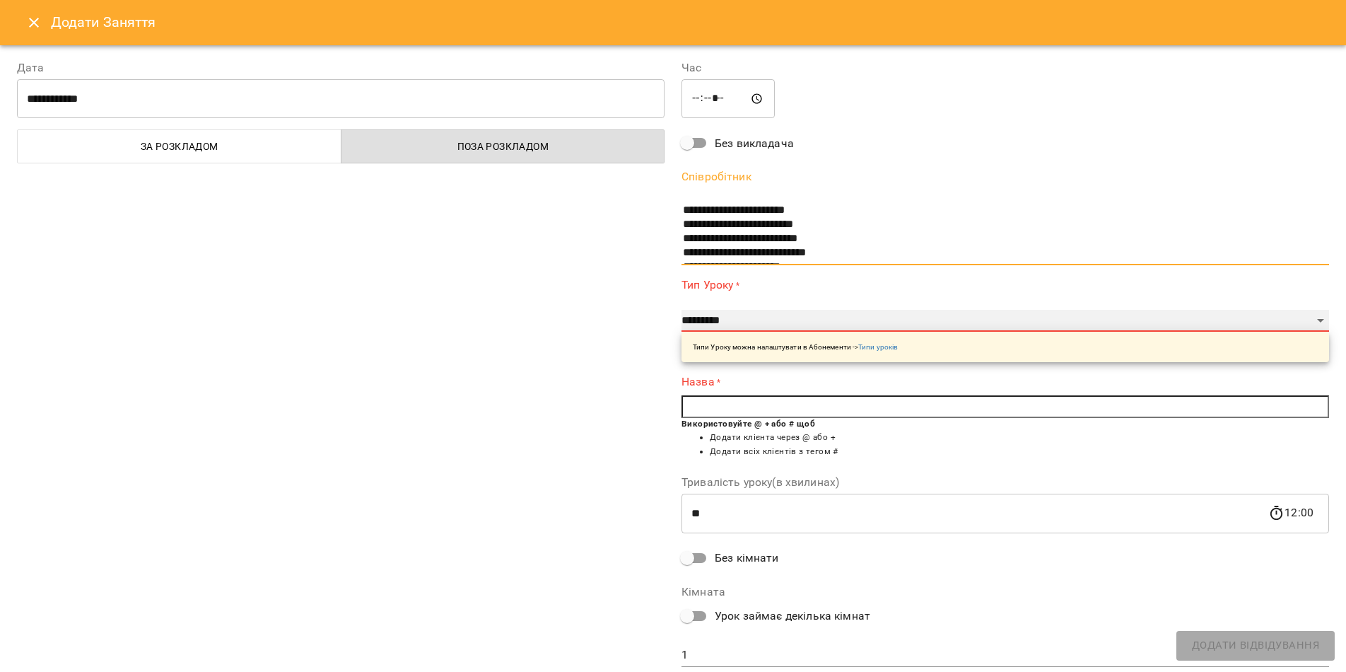
click at [705, 315] on select "**********" at bounding box center [1005, 321] width 648 height 23
select select "**********"
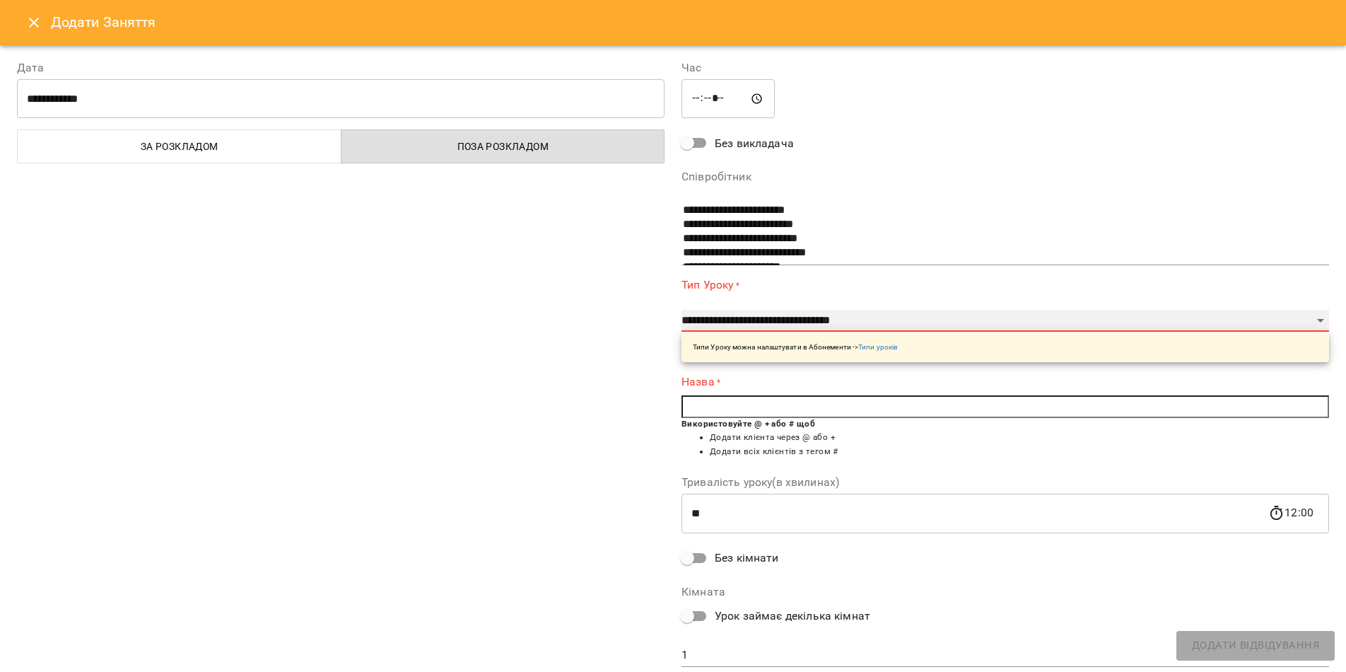
click at [681, 310] on select "**********" at bounding box center [1005, 321] width 648 height 23
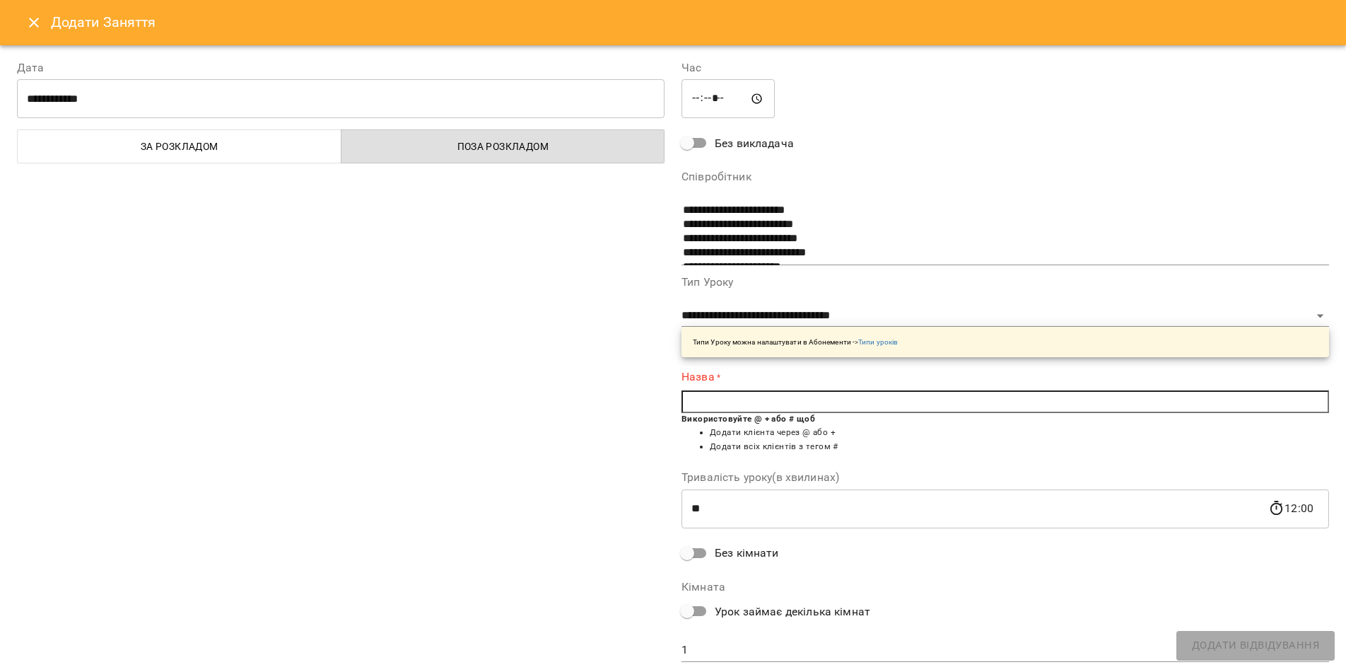
click at [720, 405] on input "text" at bounding box center [1005, 401] width 648 height 23
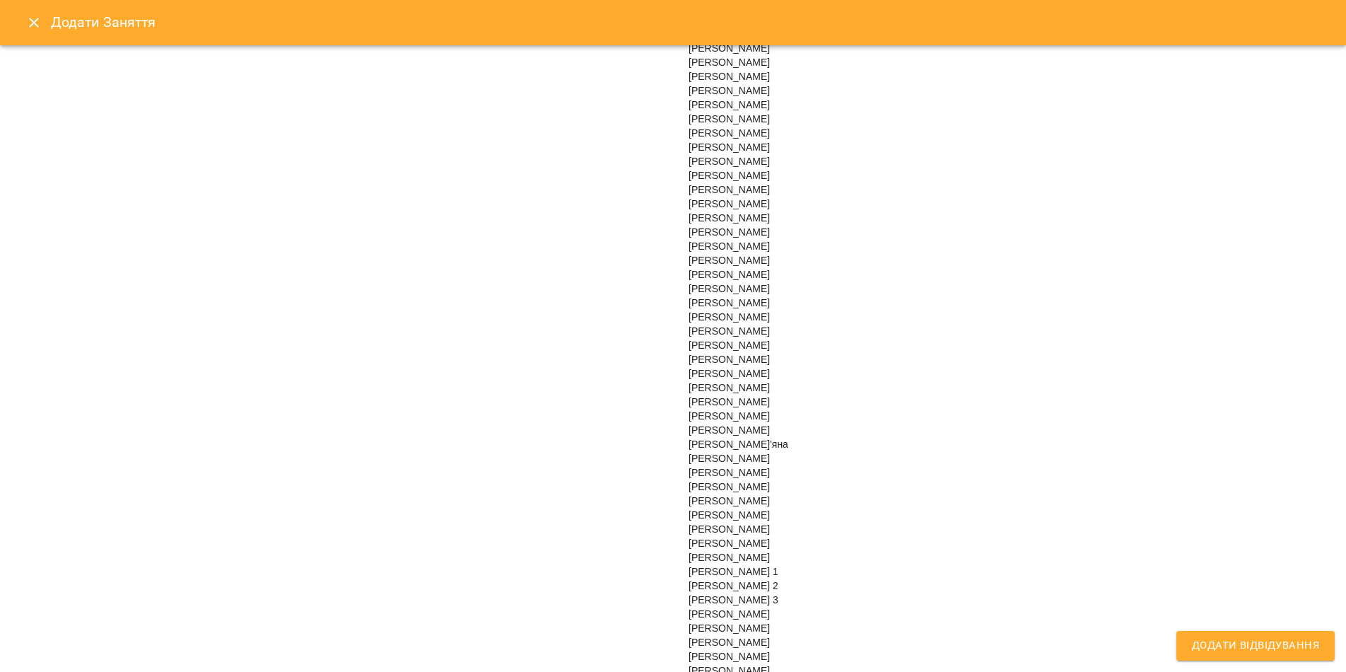
scroll to position [990, 0]
click at [704, 479] on span "[PERSON_NAME]" at bounding box center [729, 473] width 81 height 11
type input "**********"
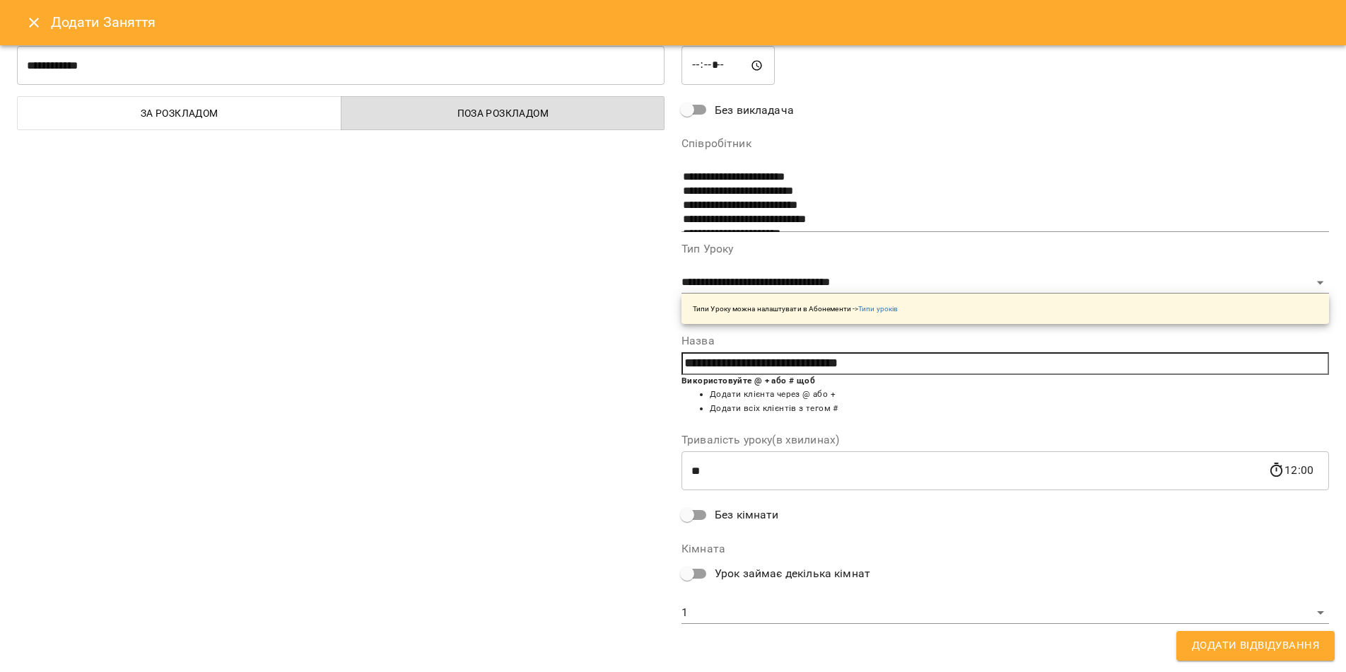
scroll to position [33, 0]
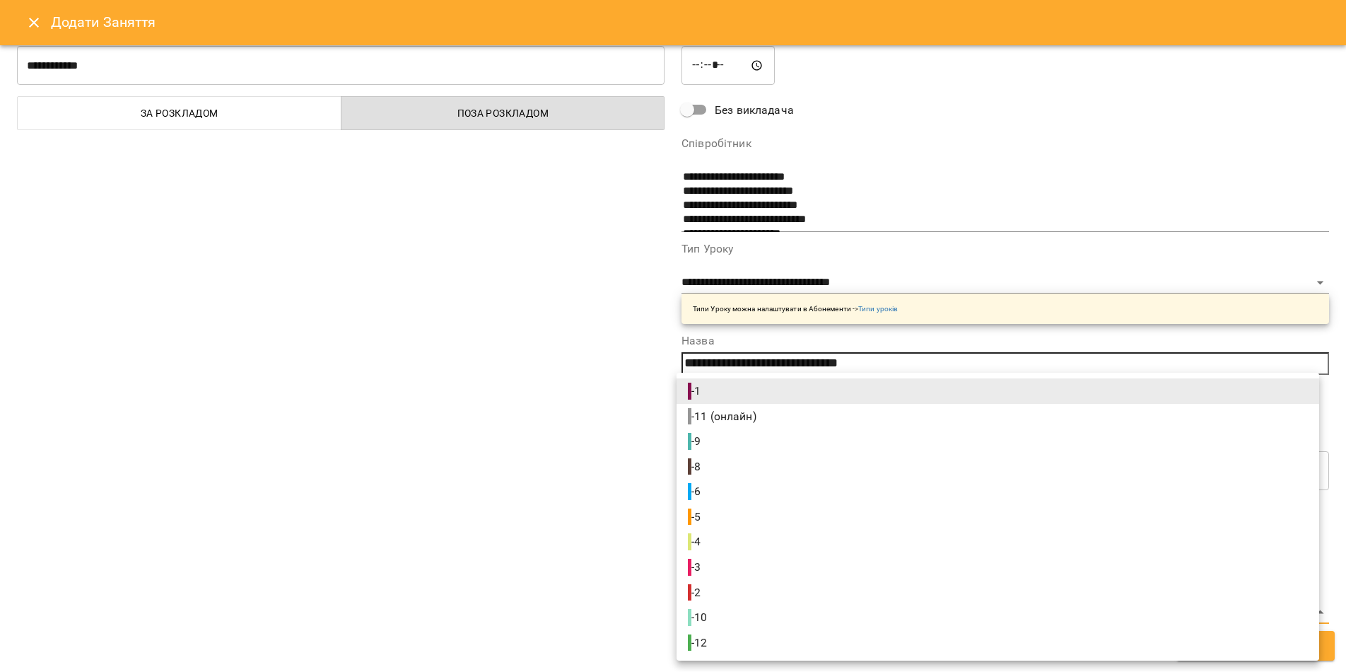
click at [683, 621] on body "**********" at bounding box center [673, 626] width 1346 height 1253
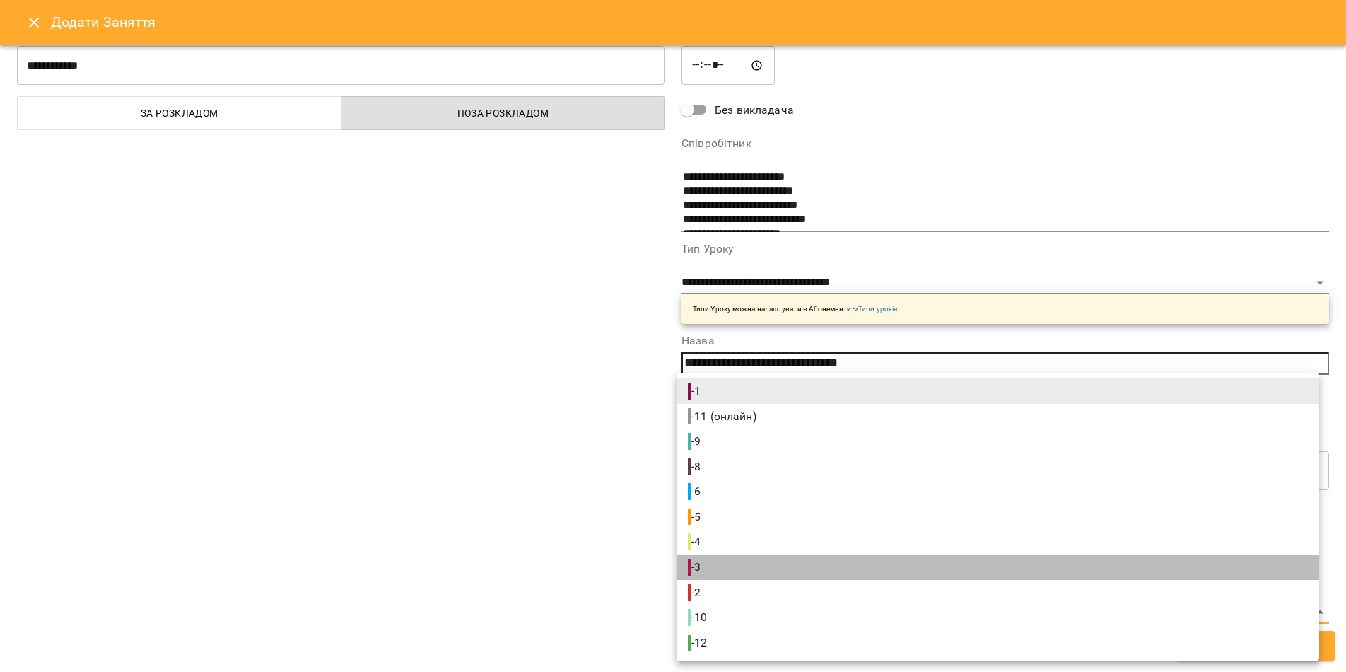
click at [703, 567] on span "- 3" at bounding box center [696, 566] width 16 height 17
type input "**********"
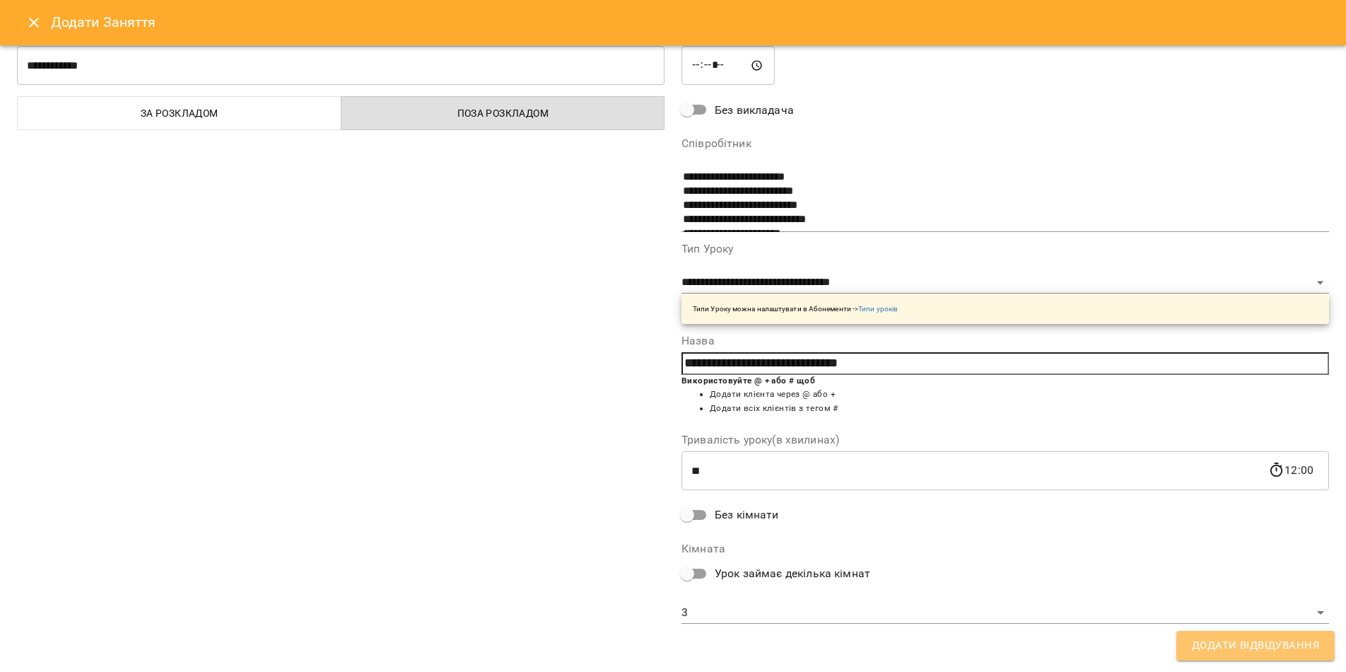
click at [1229, 652] on span "Додати Відвідування" at bounding box center [1255, 645] width 127 height 18
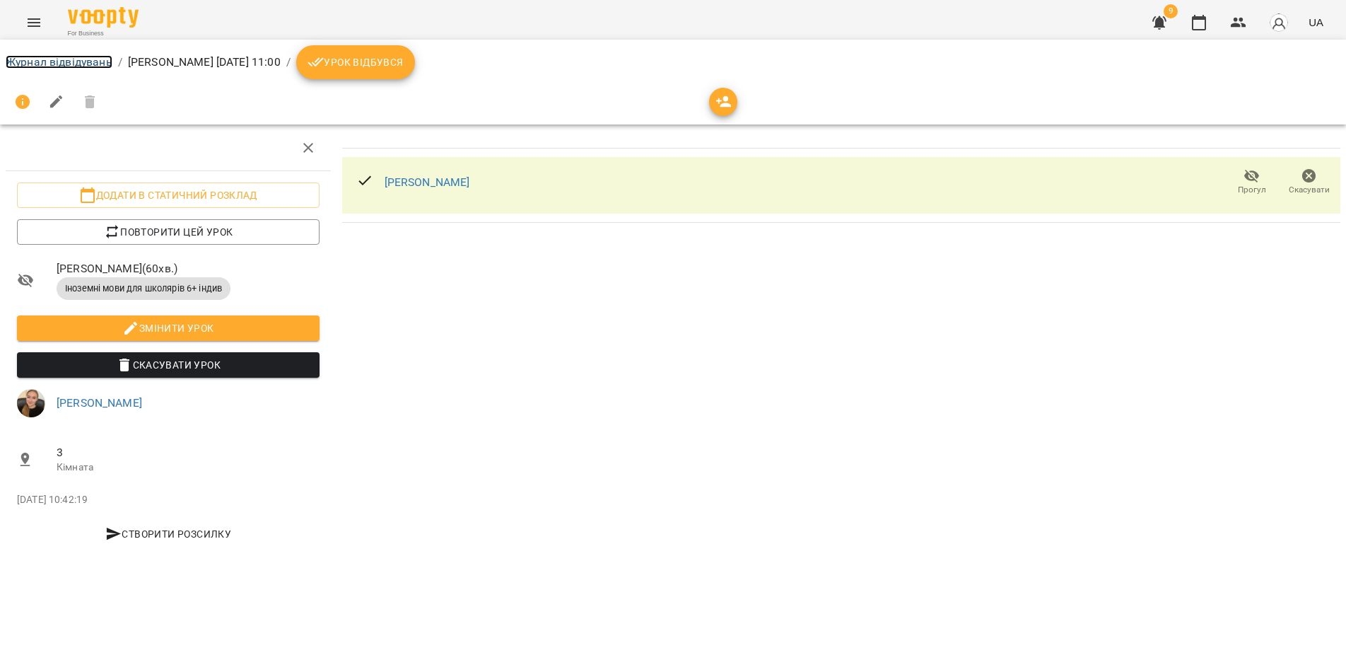
click at [25, 66] on link "Журнал відвідувань" at bounding box center [59, 61] width 107 height 13
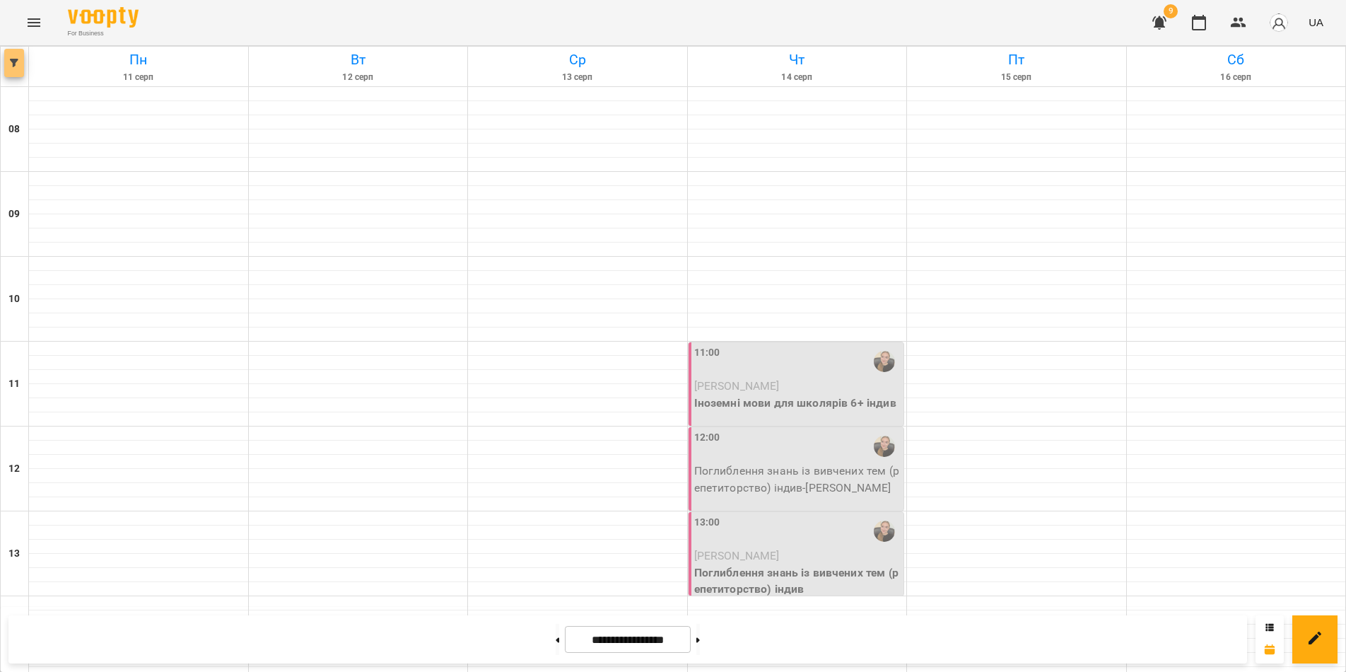
click at [11, 64] on icon "button" at bounding box center [14, 63] width 8 height 8
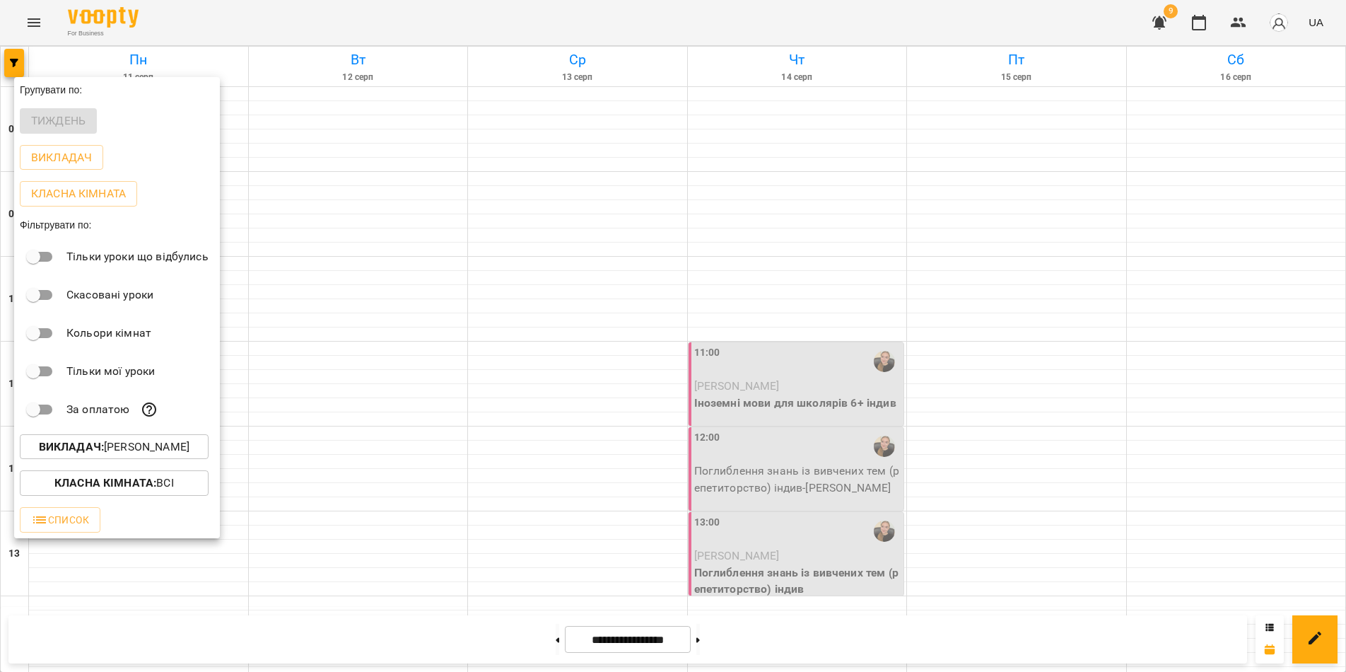
click at [82, 448] on b "Викладач :" at bounding box center [71, 446] width 65 height 13
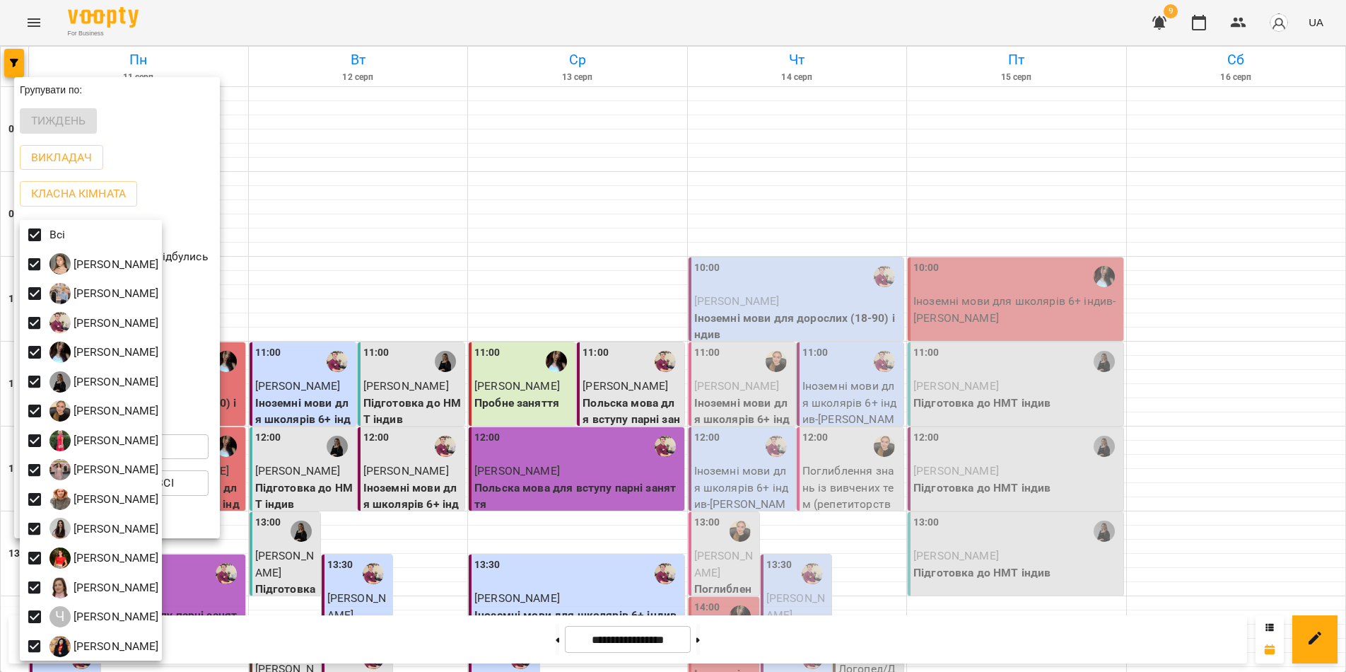
click at [440, 644] on div at bounding box center [673, 336] width 1346 height 672
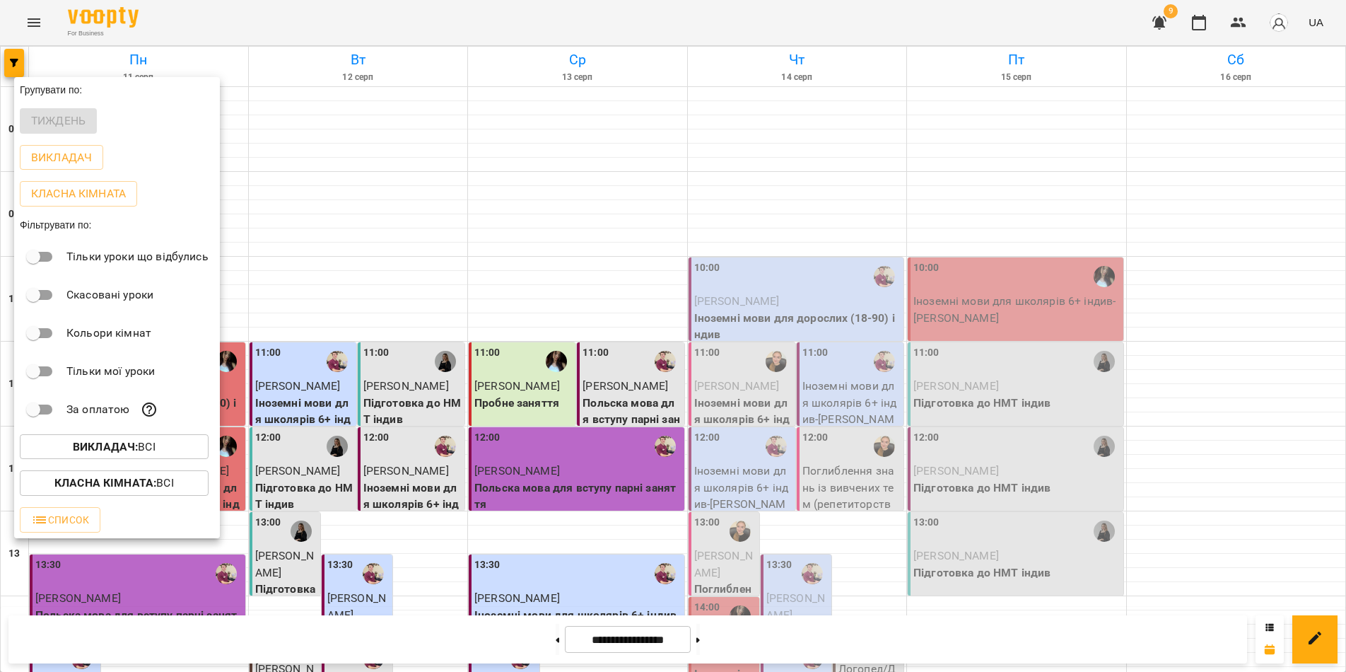
click at [440, 644] on div at bounding box center [673, 336] width 1346 height 672
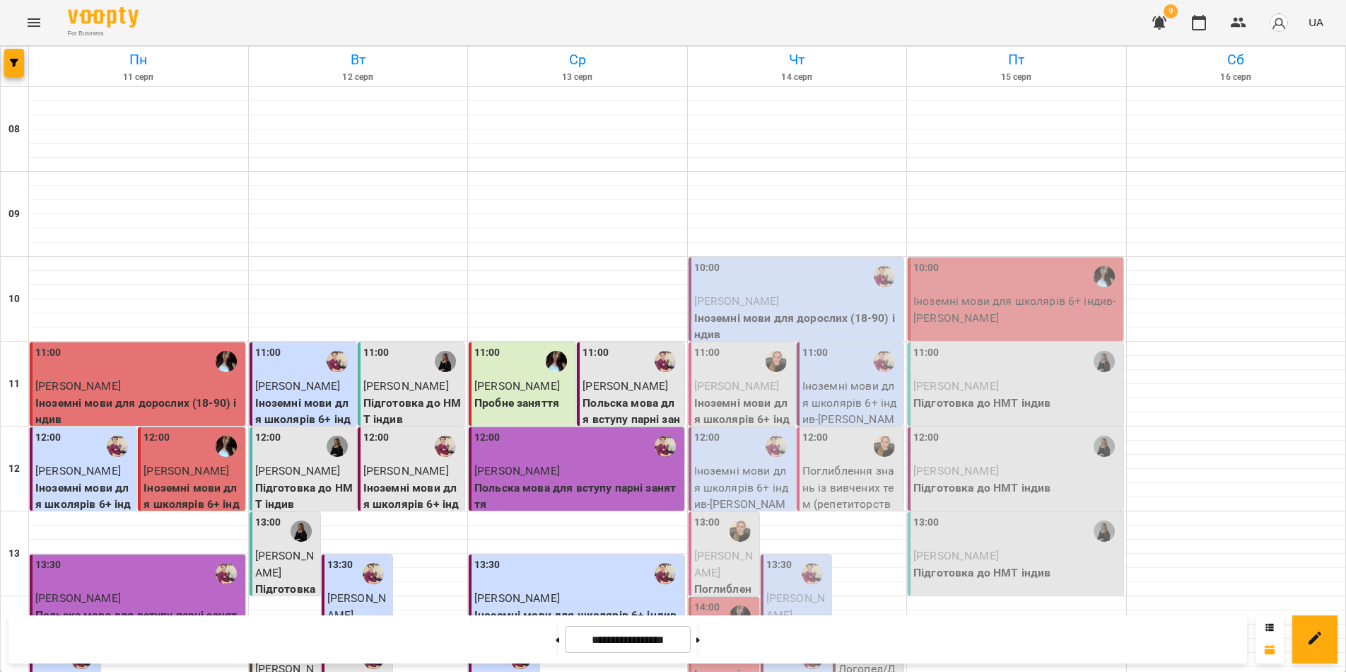
click at [800, 310] on p "Іноземні мови для дорослих (18-90) індив" at bounding box center [797, 326] width 207 height 33
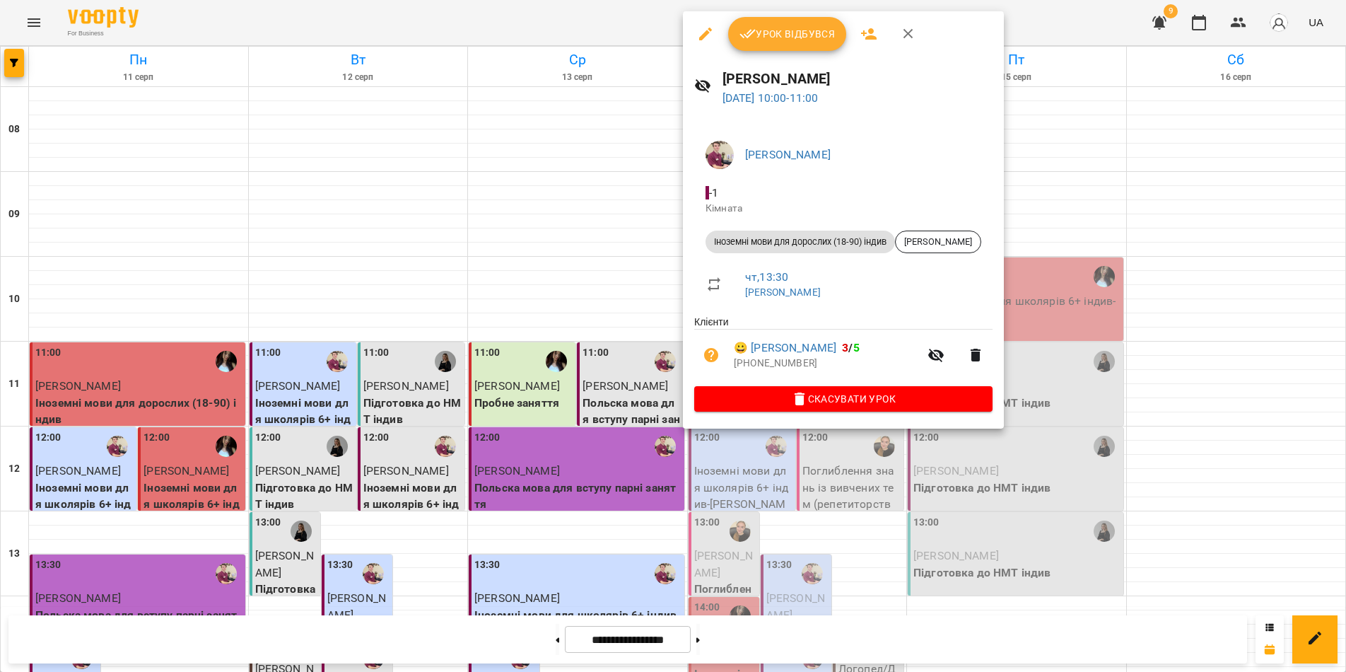
click at [796, 42] on span "Урок відбувся" at bounding box center [787, 33] width 96 height 17
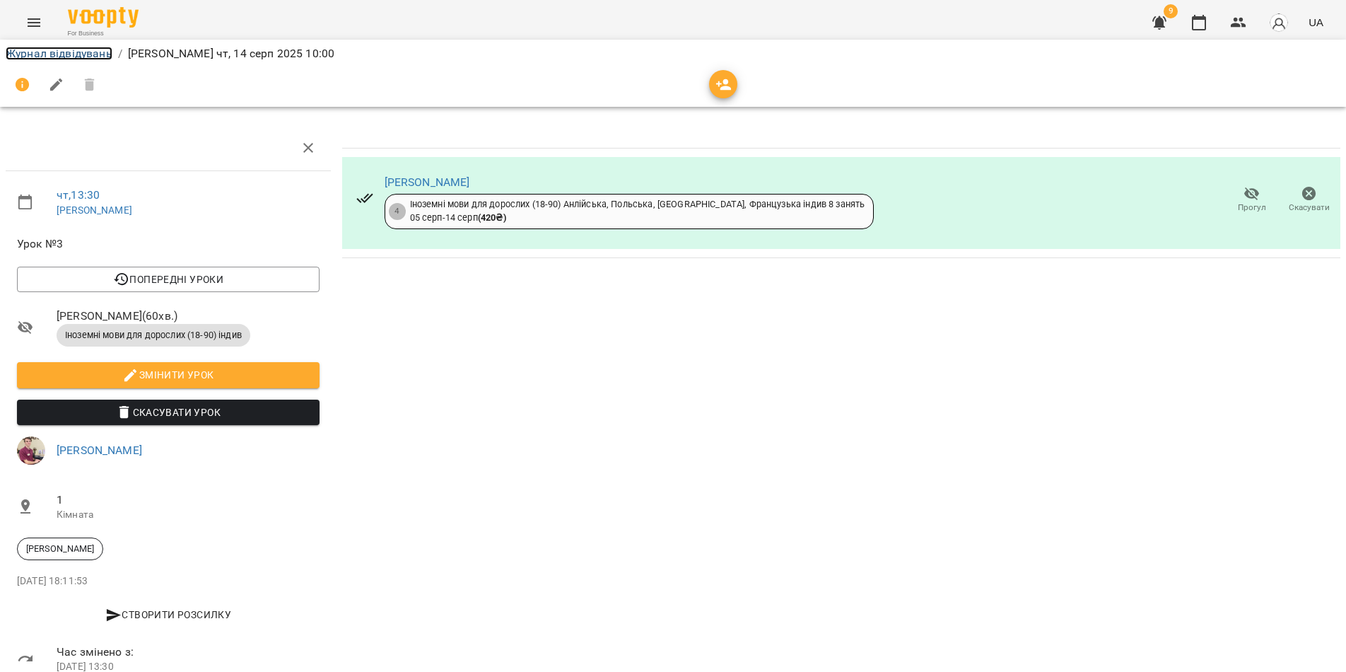
click at [31, 54] on link "Журнал відвідувань" at bounding box center [59, 53] width 107 height 13
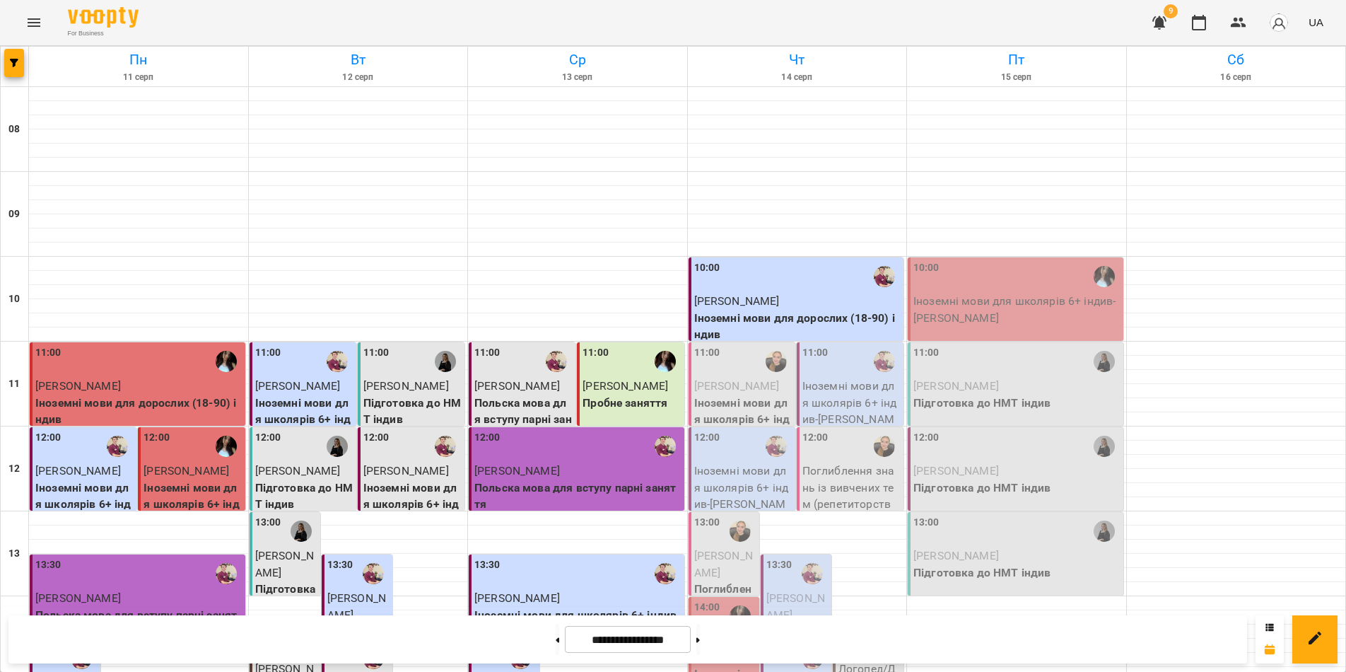
click at [756, 303] on span "[PERSON_NAME]" at bounding box center [737, 300] width 86 height 13
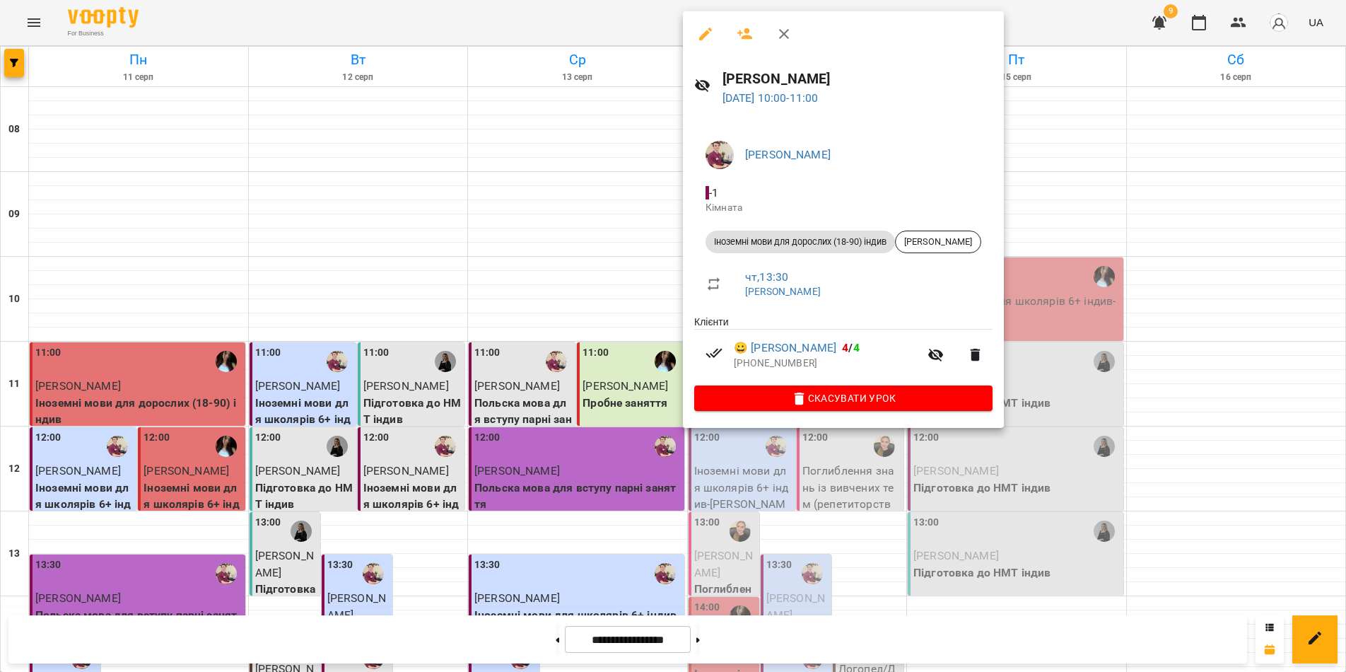
click at [247, 14] on div at bounding box center [673, 336] width 1346 height 672
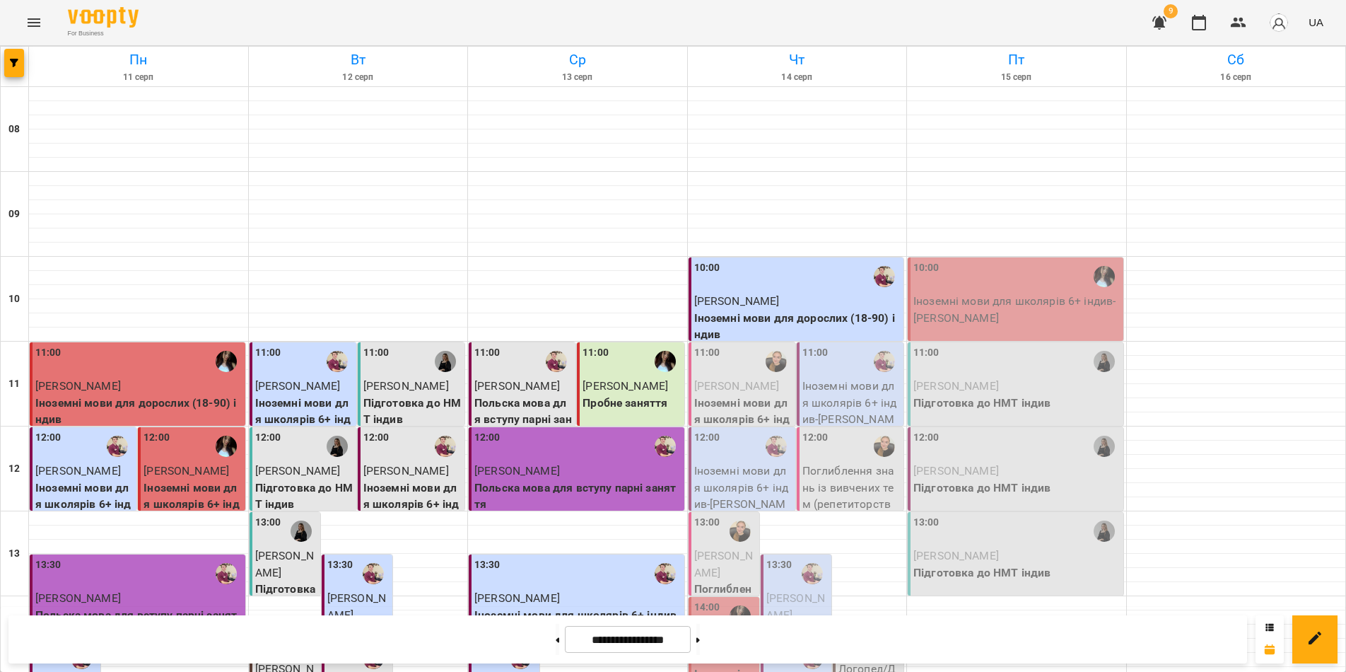
click at [806, 640] on div "**********" at bounding box center [627, 639] width 1238 height 48
click at [744, 379] on span "[PERSON_NAME]" at bounding box center [737, 385] width 86 height 13
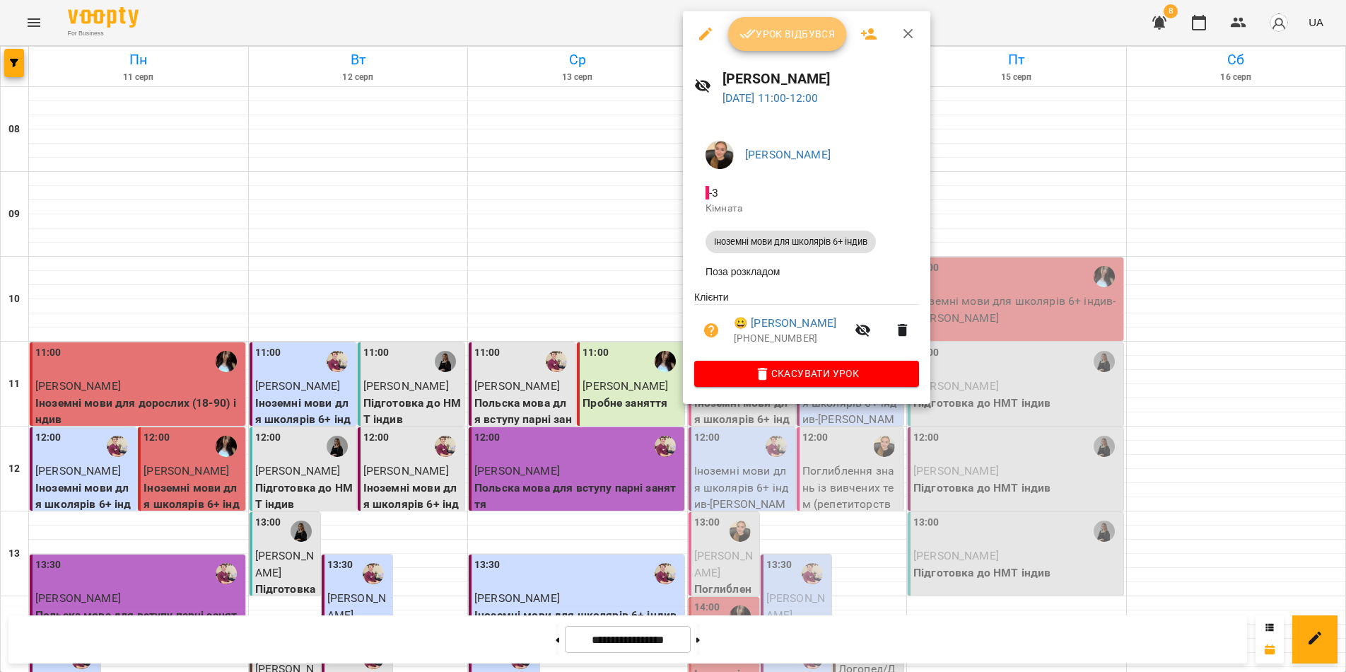
click at [776, 29] on span "Урок відбувся" at bounding box center [787, 33] width 96 height 17
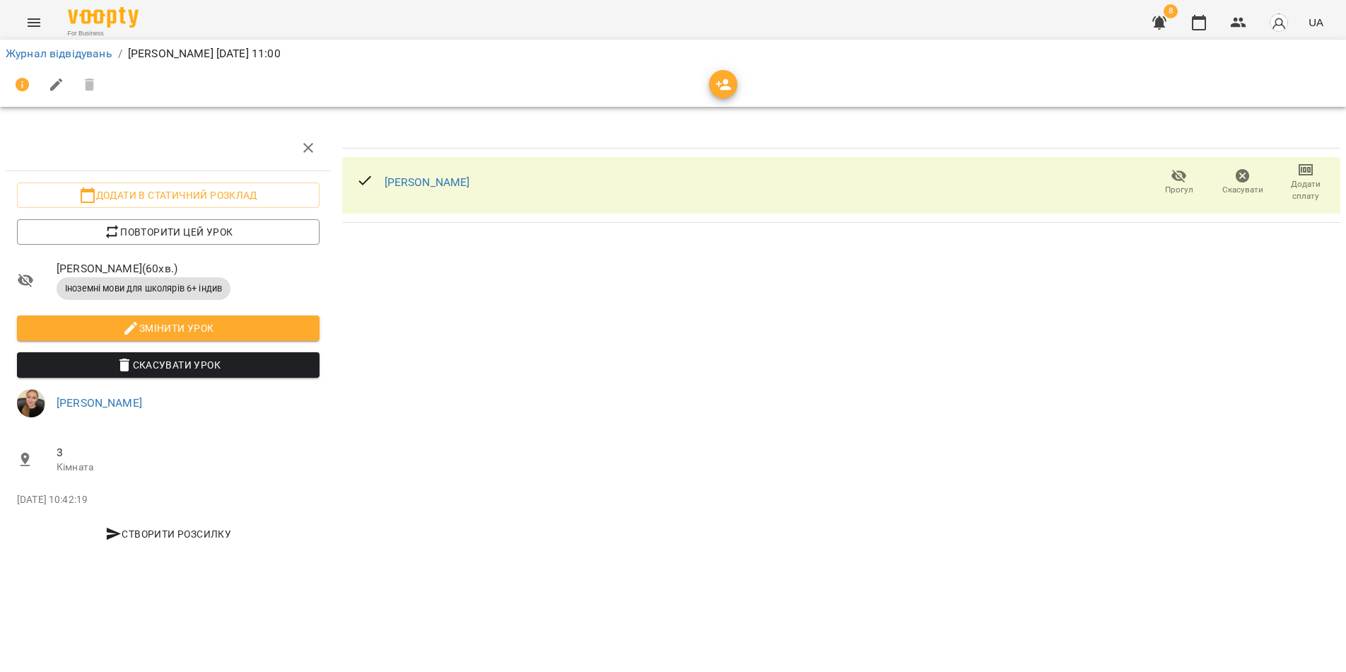
click at [1308, 172] on icon "button" at bounding box center [1305, 169] width 17 height 17
click at [1271, 168] on li "Додати сплату разового" at bounding box center [1259, 169] width 153 height 25
select select "**********"
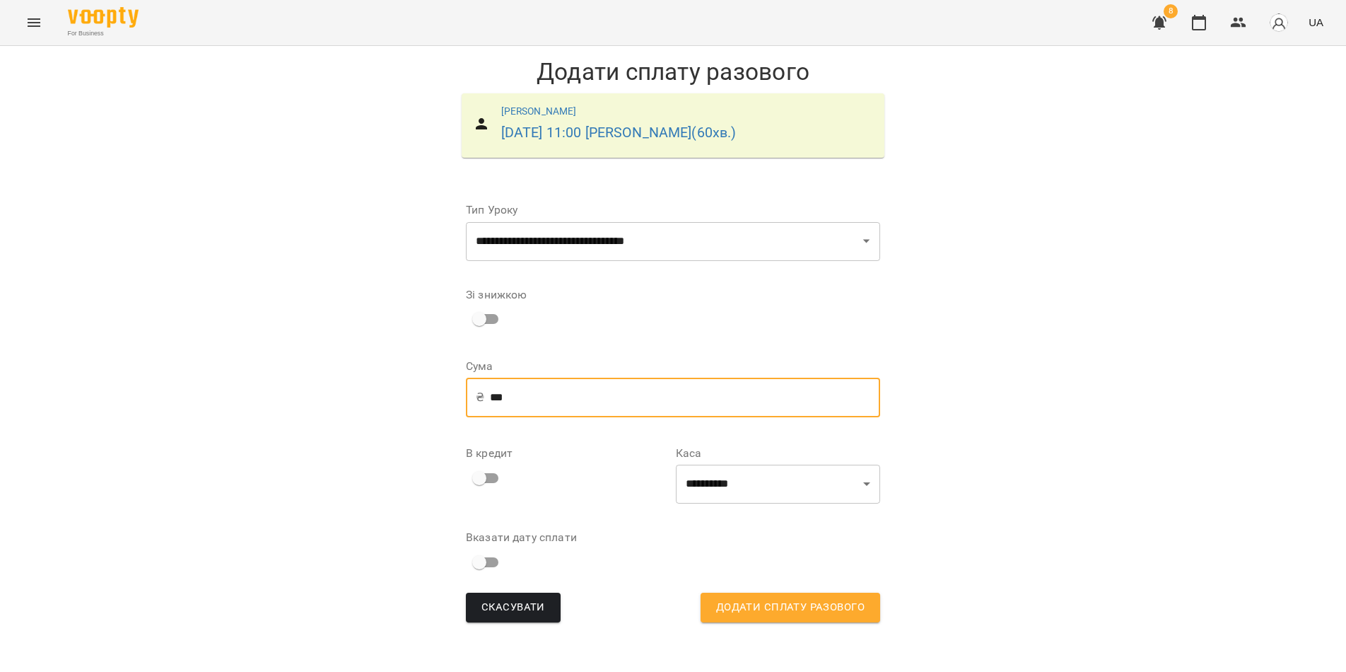
drag, startPoint x: 499, startPoint y: 415, endPoint x: 491, endPoint y: 411, distance: 9.5
click at [491, 411] on input "***" at bounding box center [685, 397] width 390 height 40
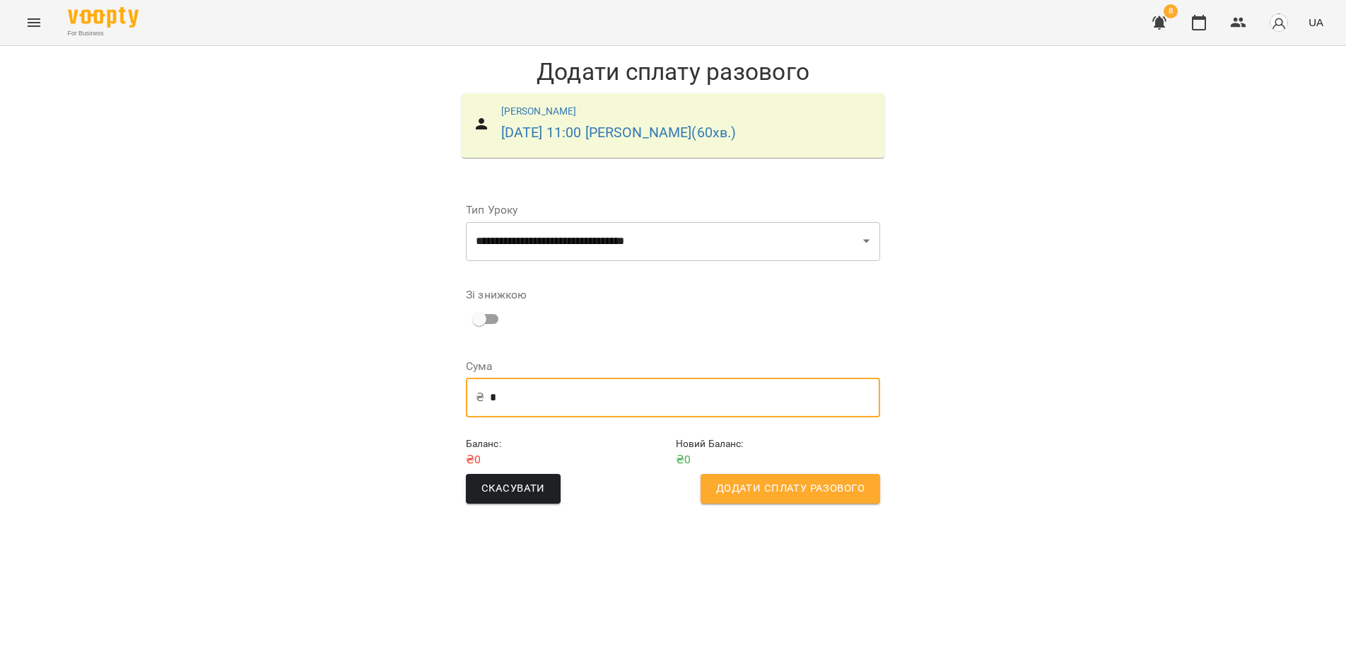
type input "*"
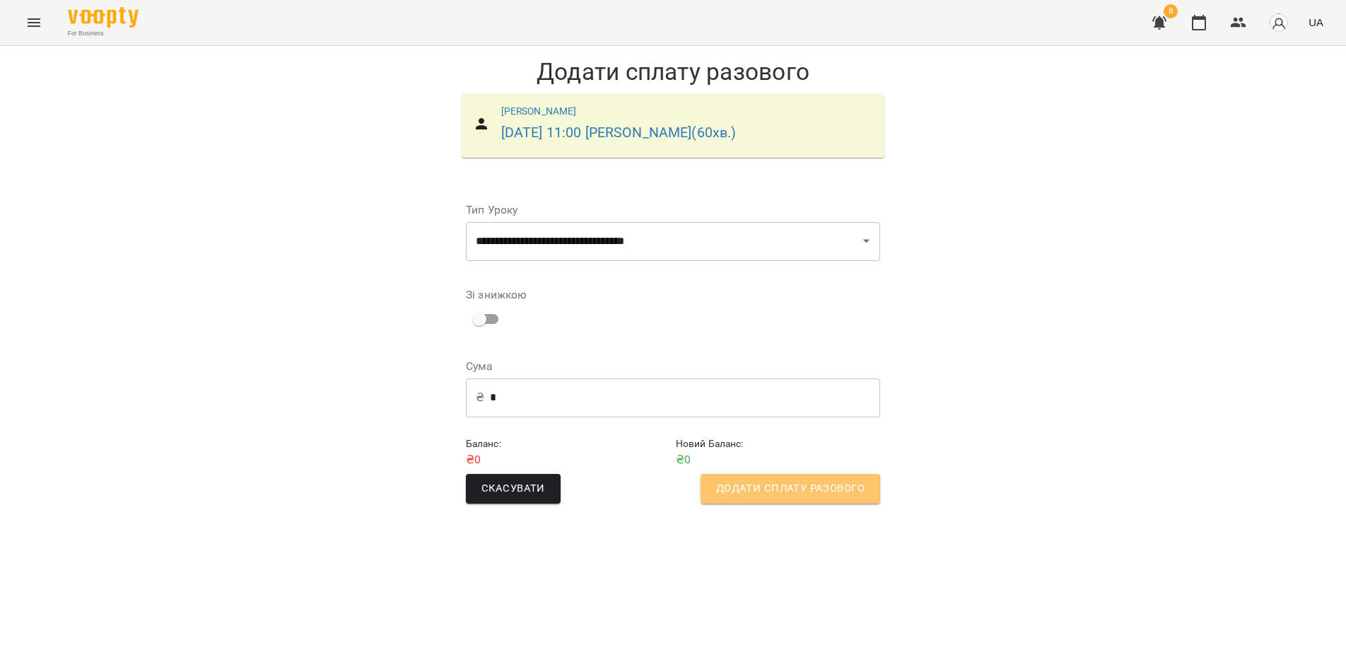
click at [802, 498] on span "Додати сплату разового" at bounding box center [790, 488] width 148 height 18
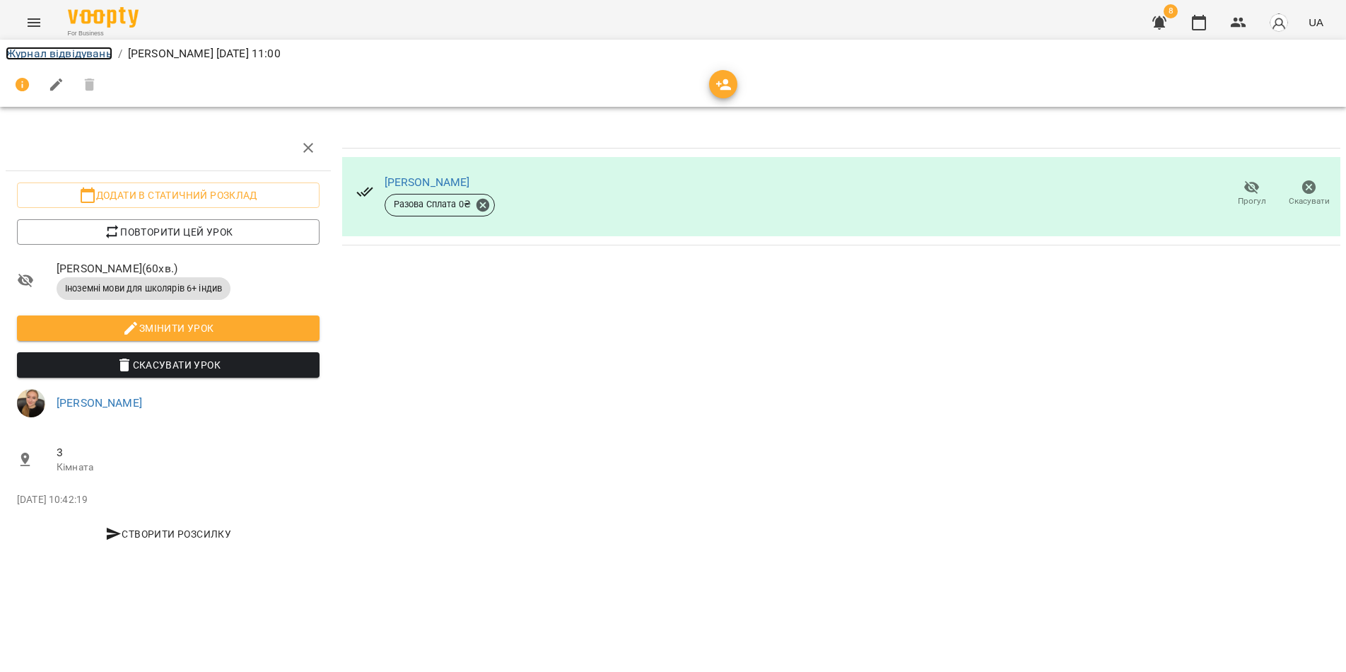
click at [73, 54] on link "Журнал відвідувань" at bounding box center [59, 53] width 107 height 13
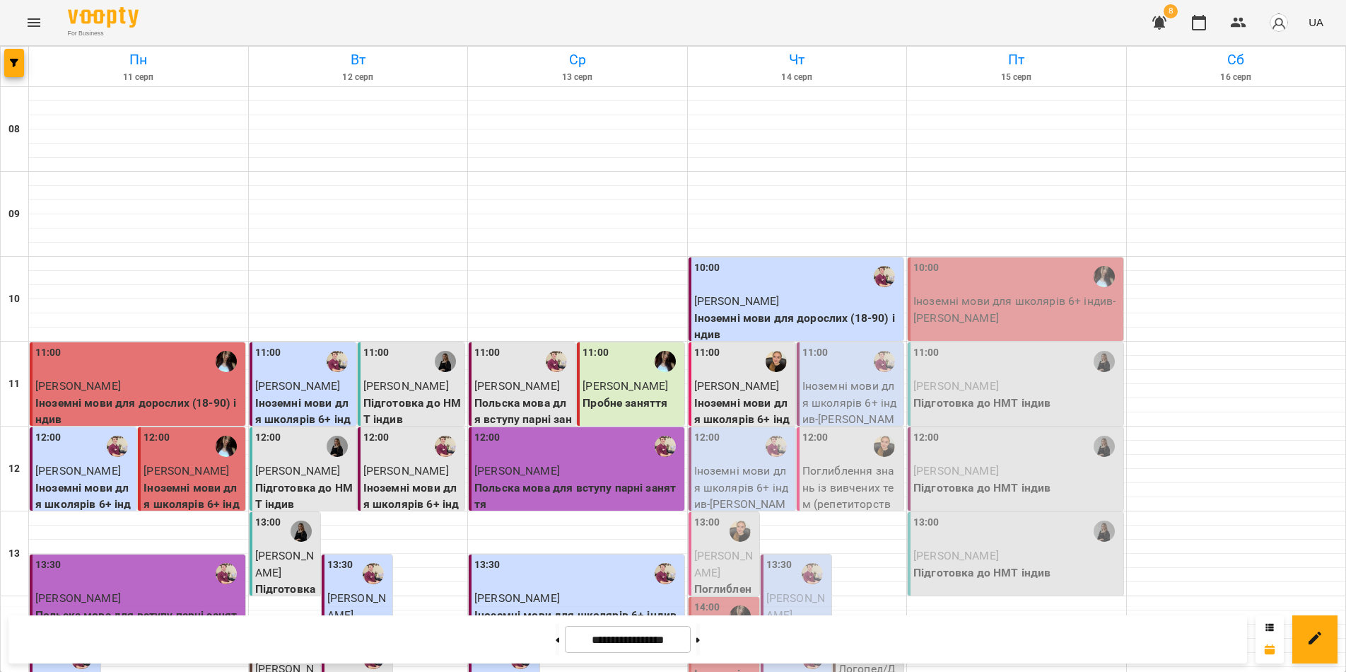
click at [831, 387] on p "Іноземні мови для школярів 6+ індив - [PERSON_NAME]" at bounding box center [851, 410] width 98 height 66
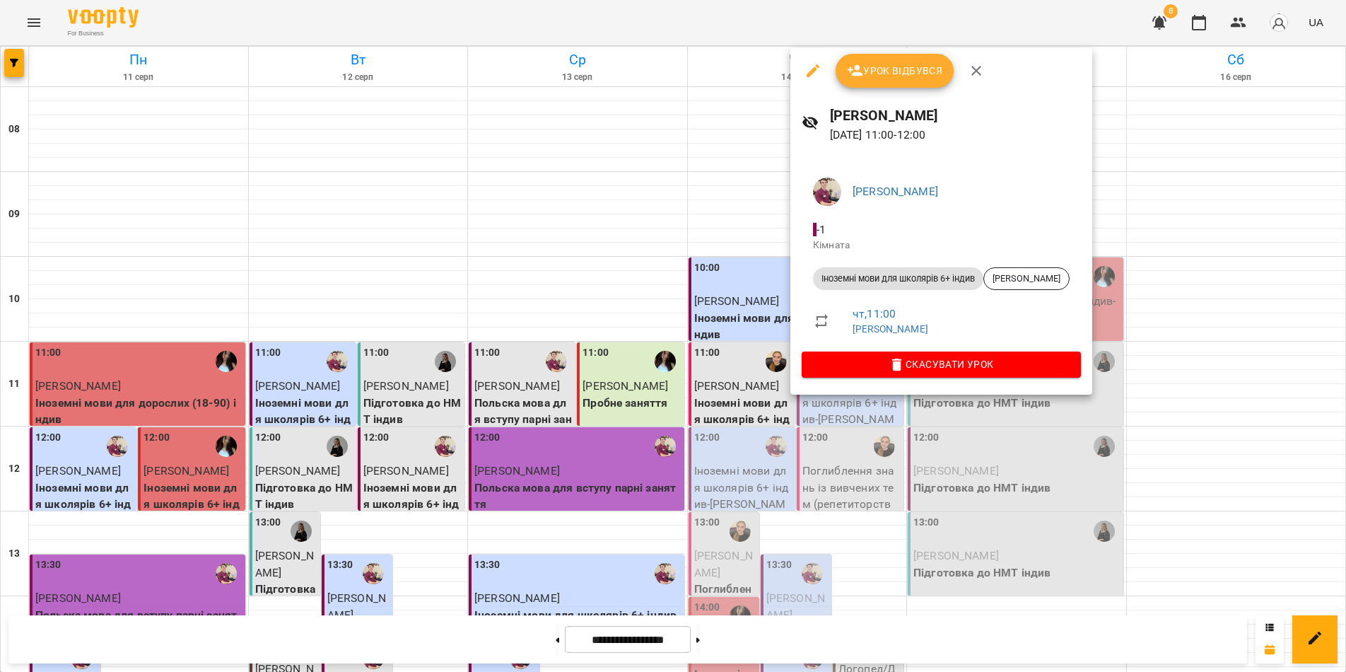
click at [875, 70] on span "Урок відбувся" at bounding box center [895, 70] width 96 height 17
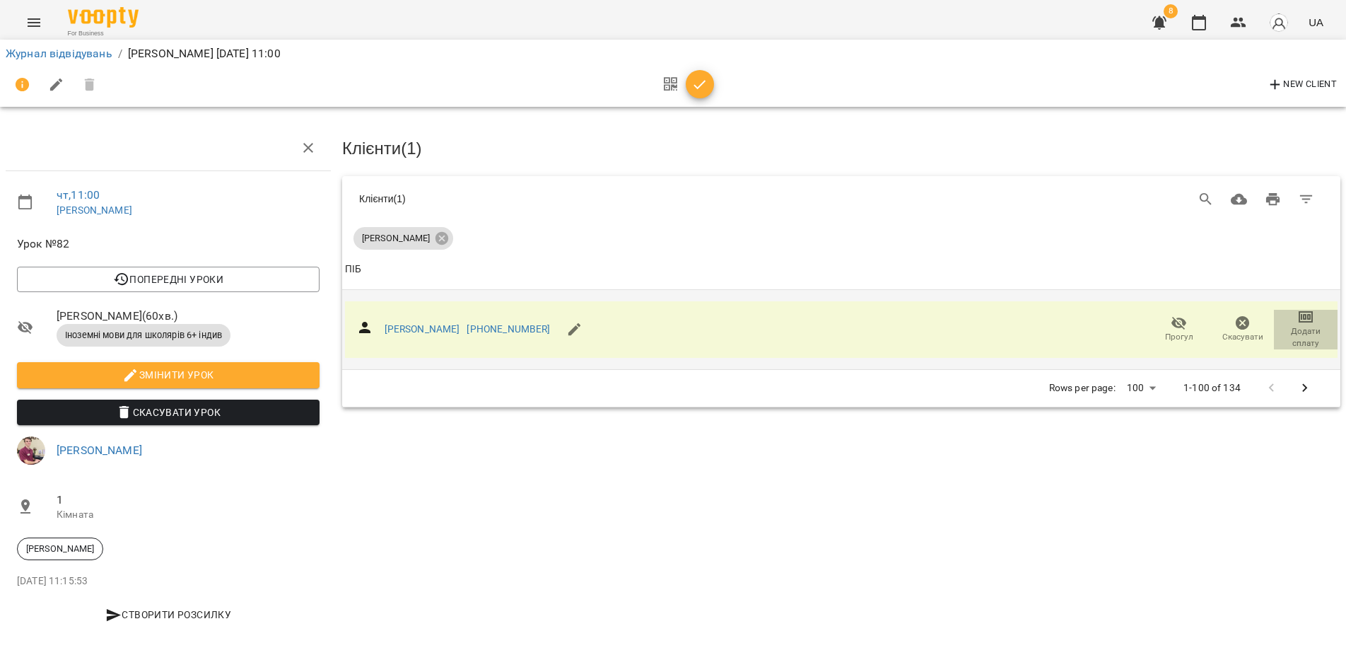
click at [1303, 315] on icon "button" at bounding box center [1305, 316] width 17 height 17
click at [1279, 302] on li "Додати сплату разового" at bounding box center [1259, 314] width 153 height 25
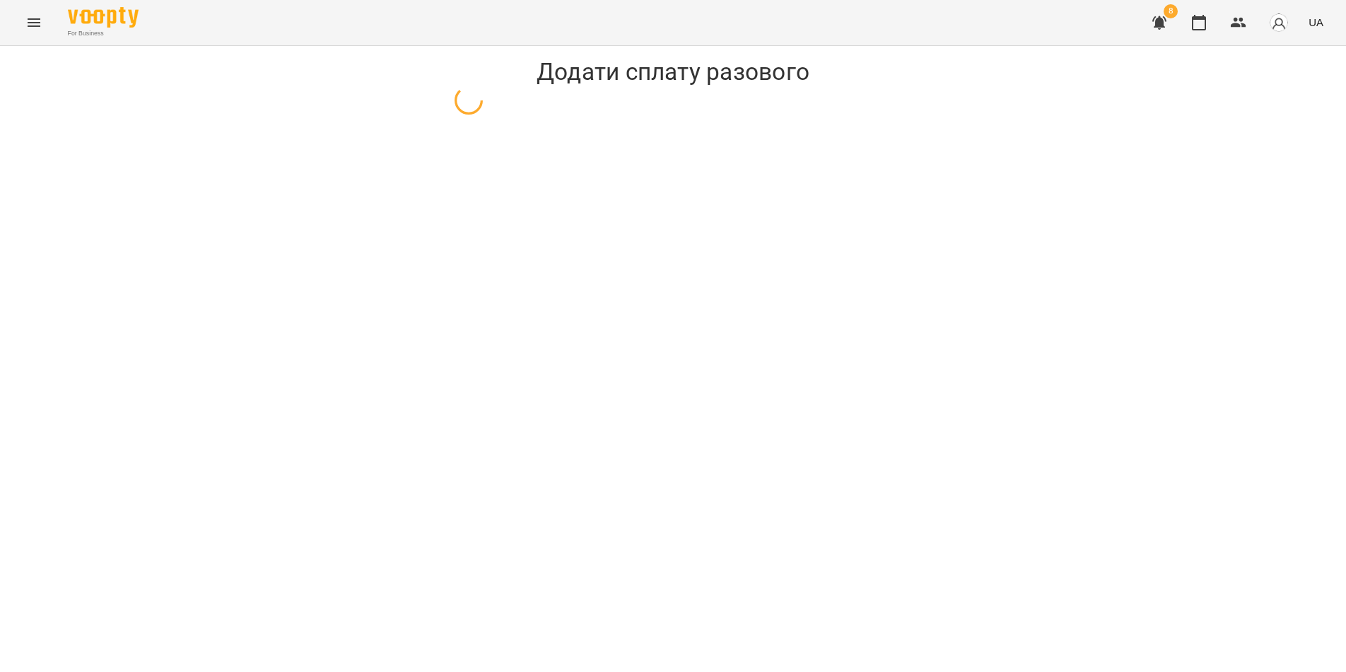
select select "**********"
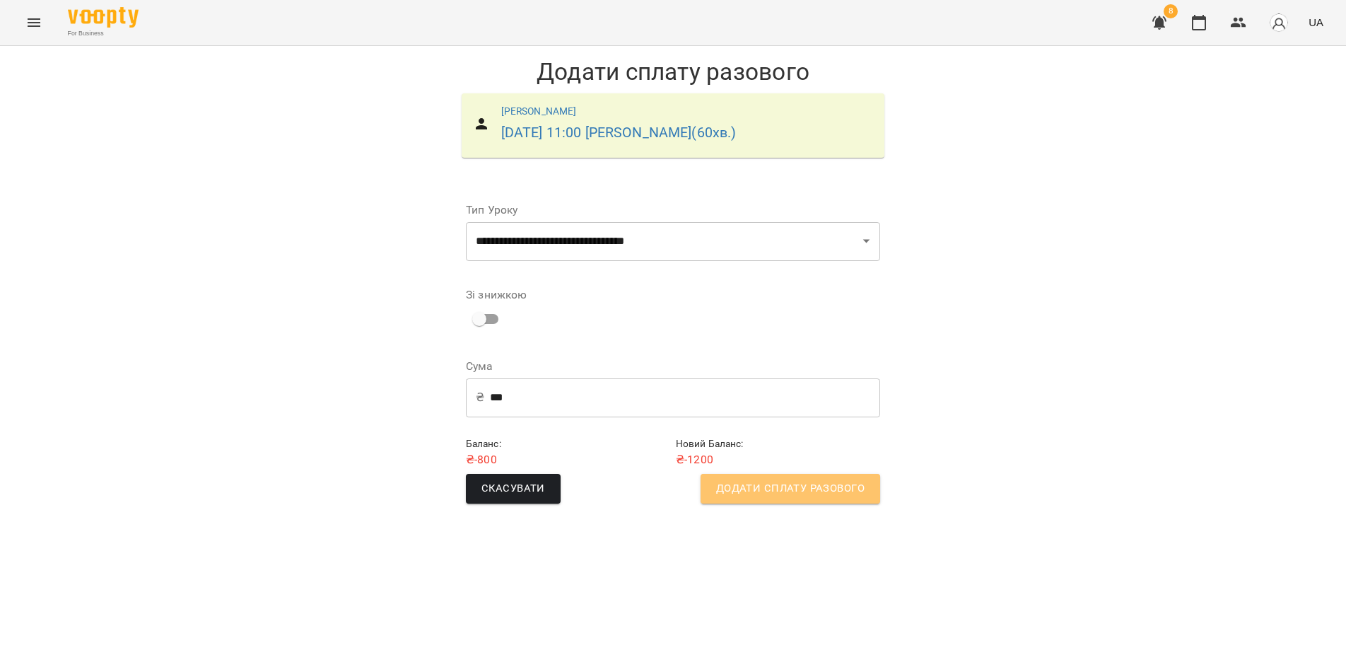
click at [806, 488] on span "Додати сплату разового" at bounding box center [790, 488] width 148 height 18
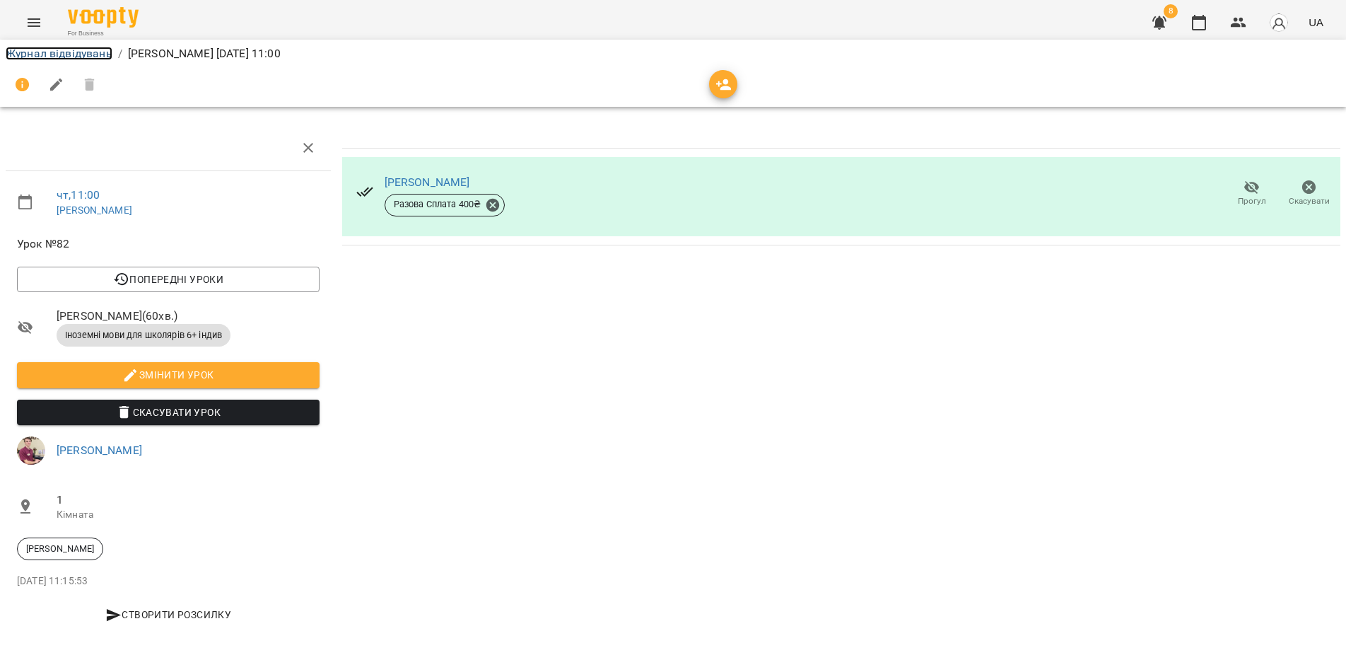
click at [82, 54] on link "Журнал відвідувань" at bounding box center [59, 53] width 107 height 13
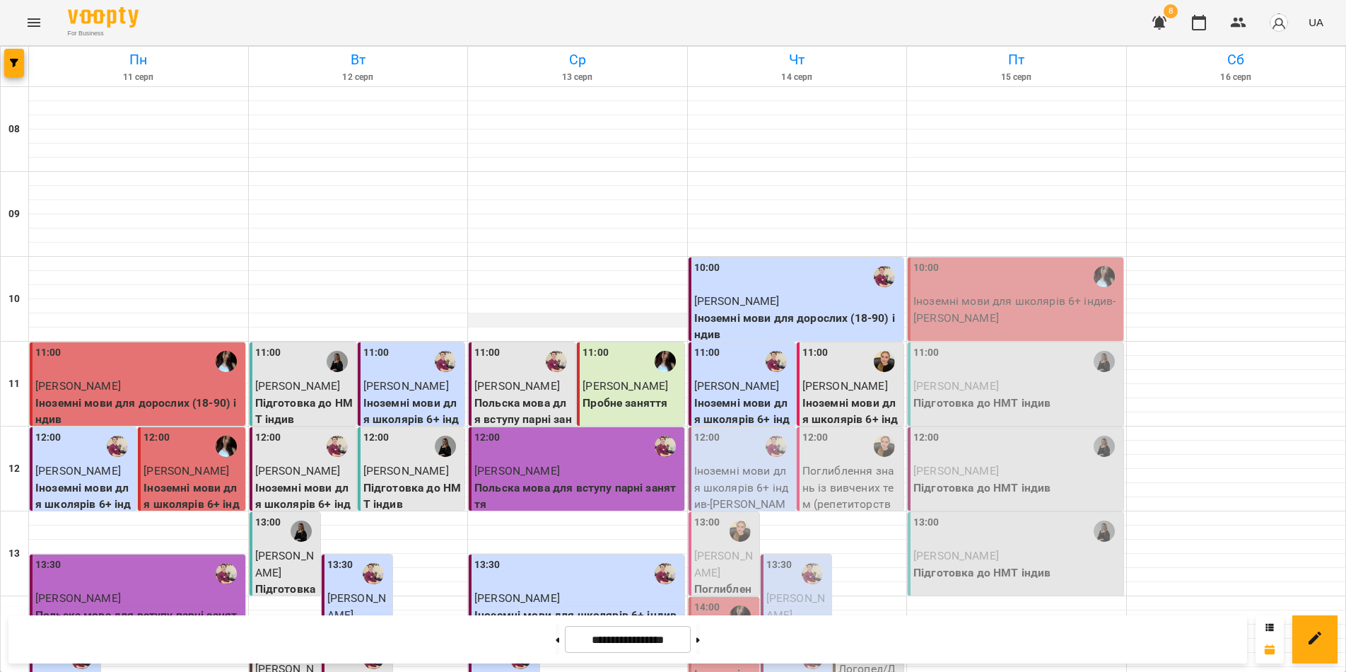
scroll to position [353, 0]
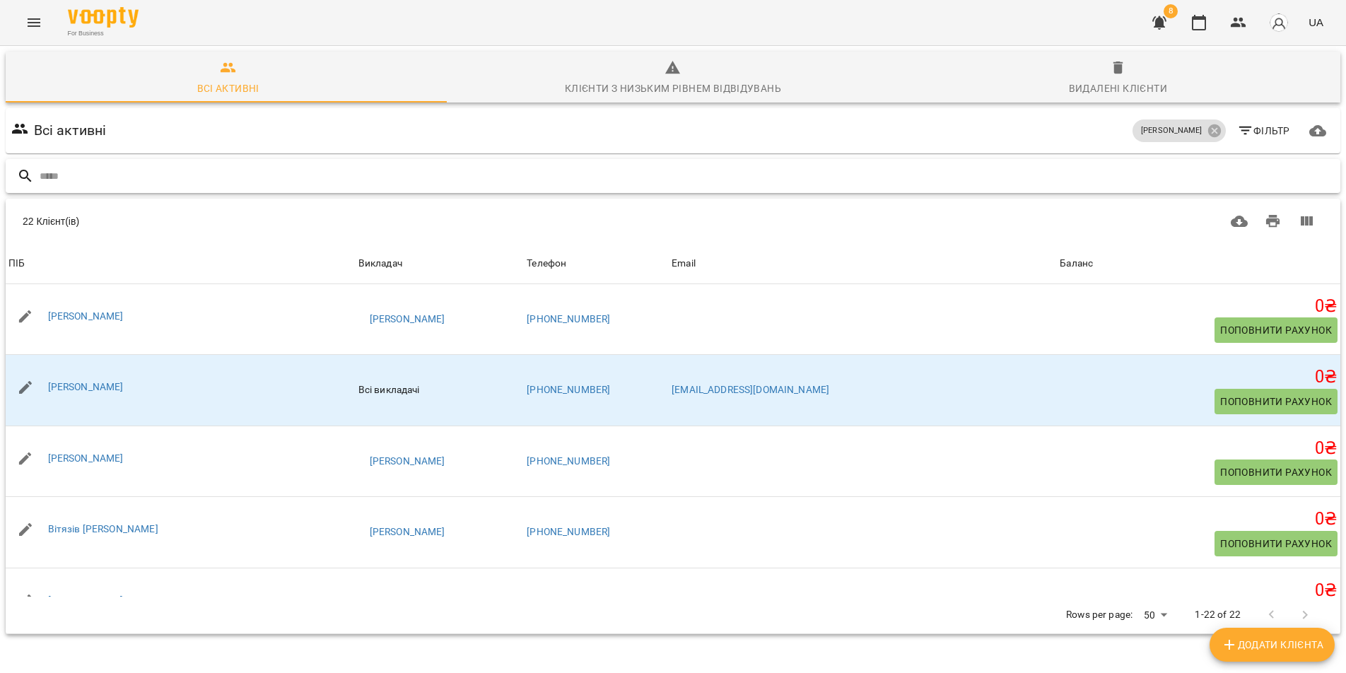
click at [58, 171] on input "text" at bounding box center [687, 176] width 1295 height 23
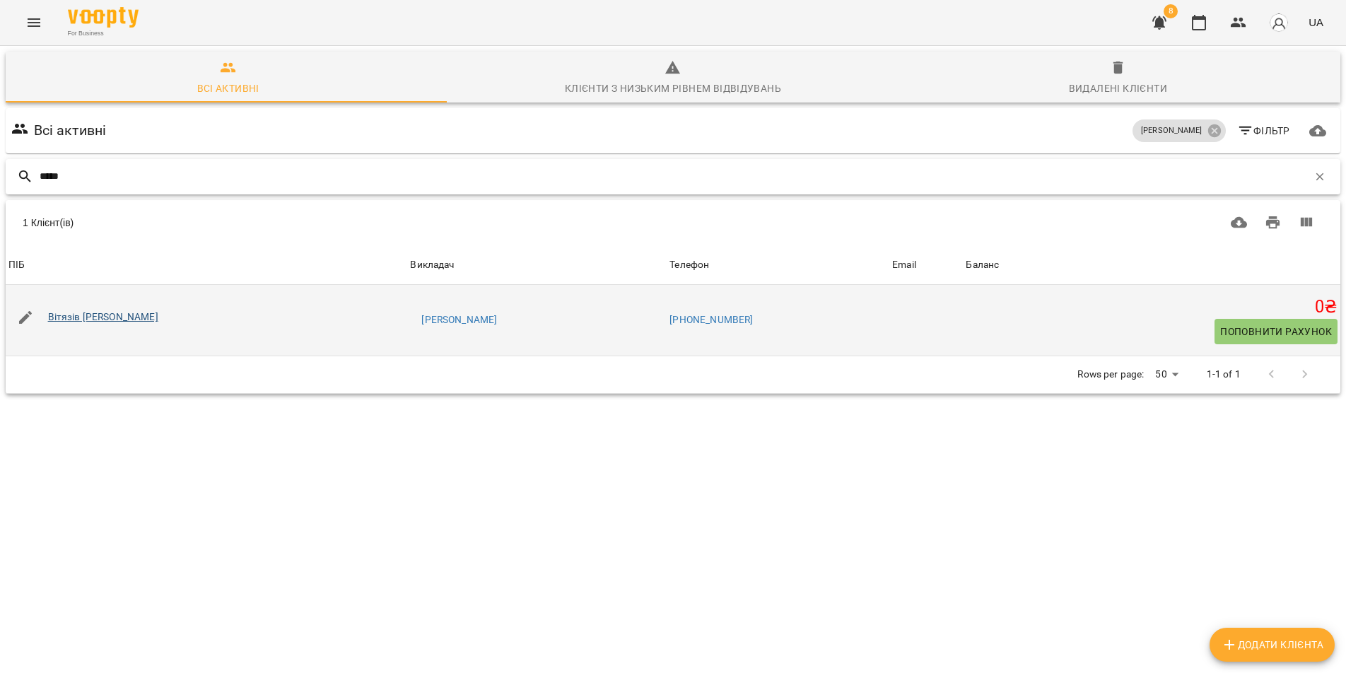
type input "*****"
click at [88, 315] on link "Вітязів [PERSON_NAME]" at bounding box center [103, 316] width 110 height 11
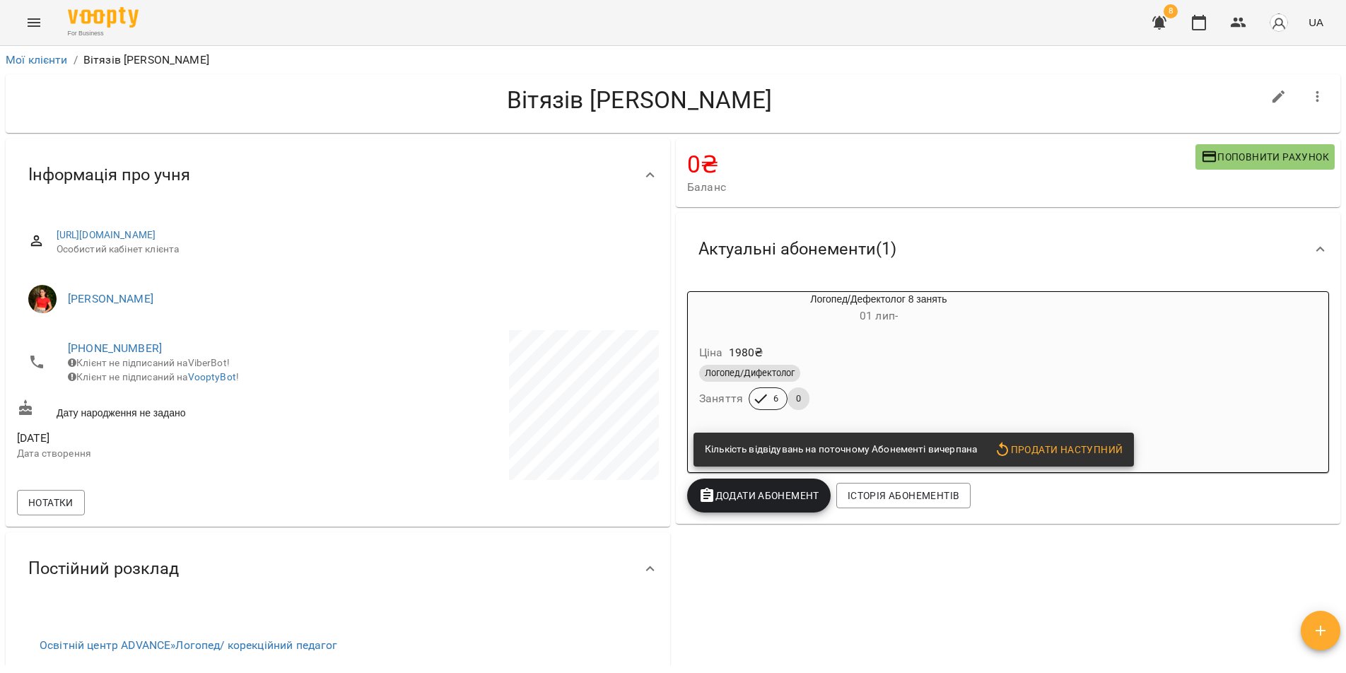
click at [1136, 360] on div "Логопед/Дефектолог 8 занять [DATE] - Ціна 1980 ₴ Логопед/Дифектолог Заняття 6 0…" at bounding box center [1008, 382] width 642 height 182
click at [1137, 359] on div "Логопед/Дефектолог 8 занять [DATE] - Ціна 1980 ₴ Логопед/Дифектолог Заняття 6 0…" at bounding box center [1008, 382] width 642 height 182
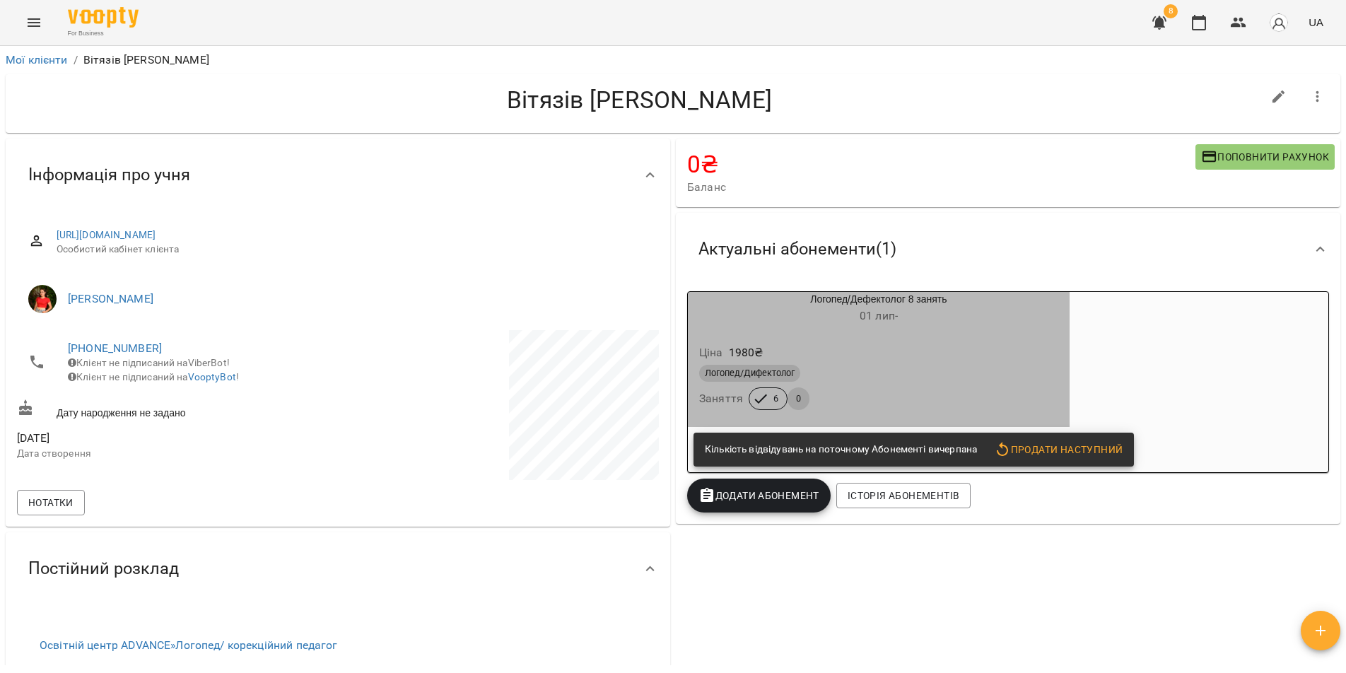
click at [1027, 324] on h6 "[DATE] -" at bounding box center [879, 316] width 382 height 20
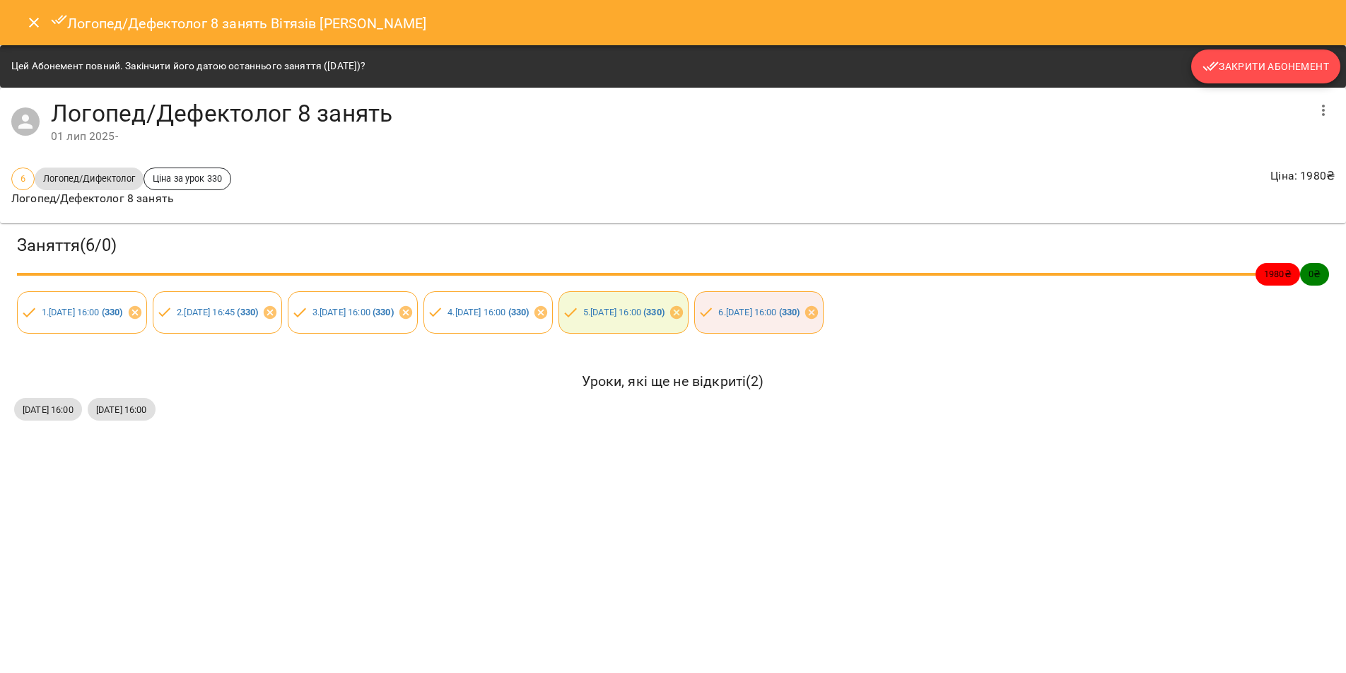
click at [1272, 72] on span "Закрити Абонемент" at bounding box center [1265, 66] width 127 height 17
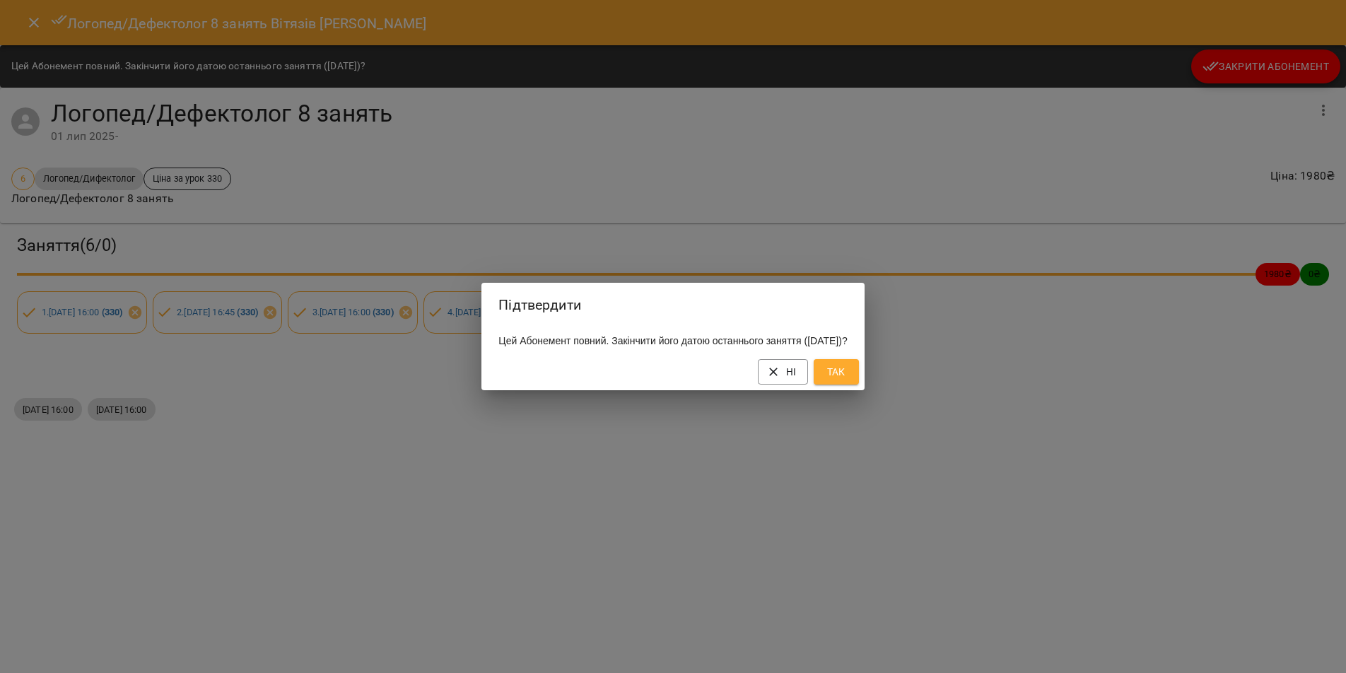
click at [848, 380] on span "Так" at bounding box center [836, 371] width 23 height 17
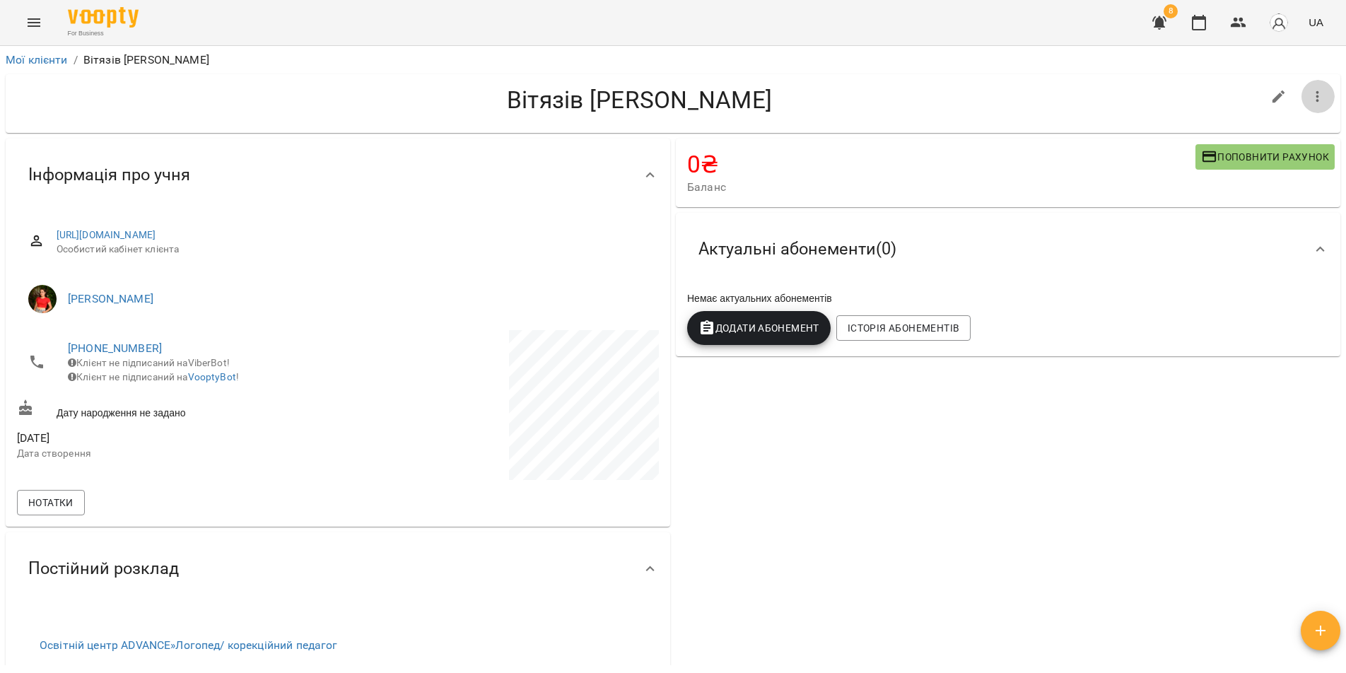
click at [1311, 95] on icon "button" at bounding box center [1317, 96] width 17 height 17
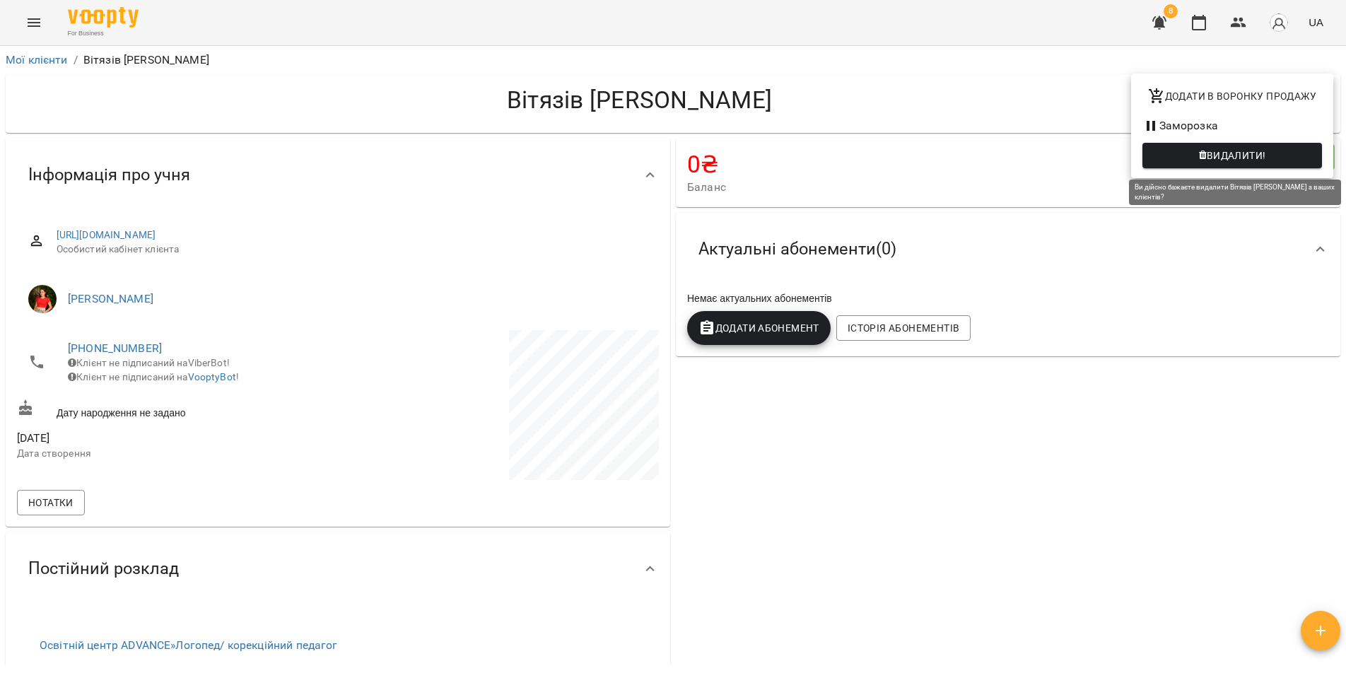
click at [1222, 157] on span "Видалити!" at bounding box center [1236, 155] width 59 height 17
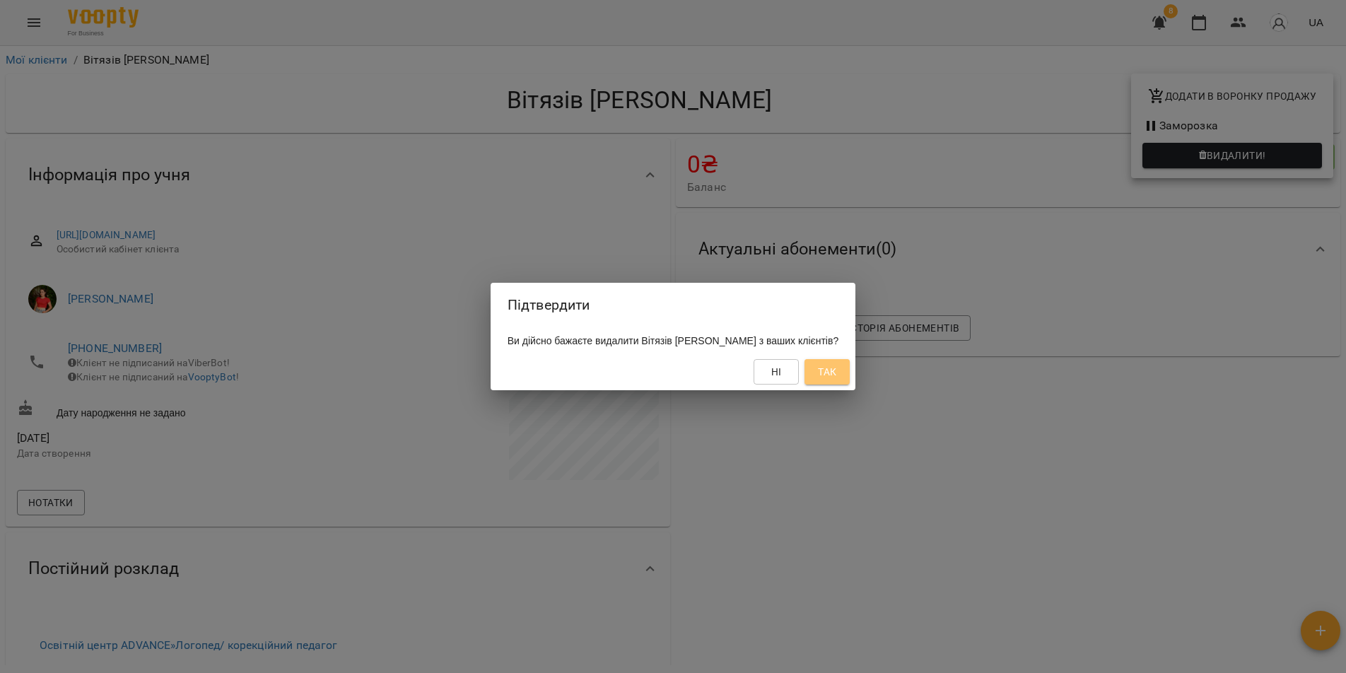
click at [818, 375] on span "Так" at bounding box center [827, 371] width 18 height 17
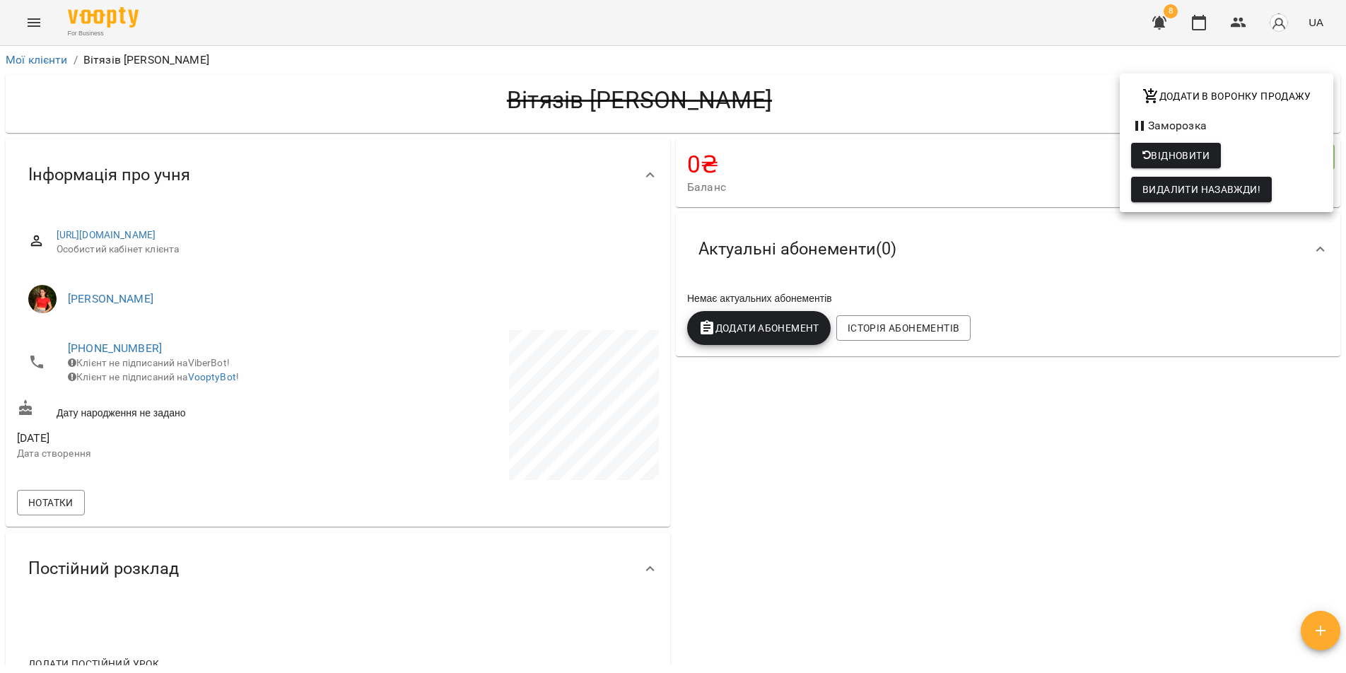
click at [33, 64] on div at bounding box center [673, 336] width 1346 height 673
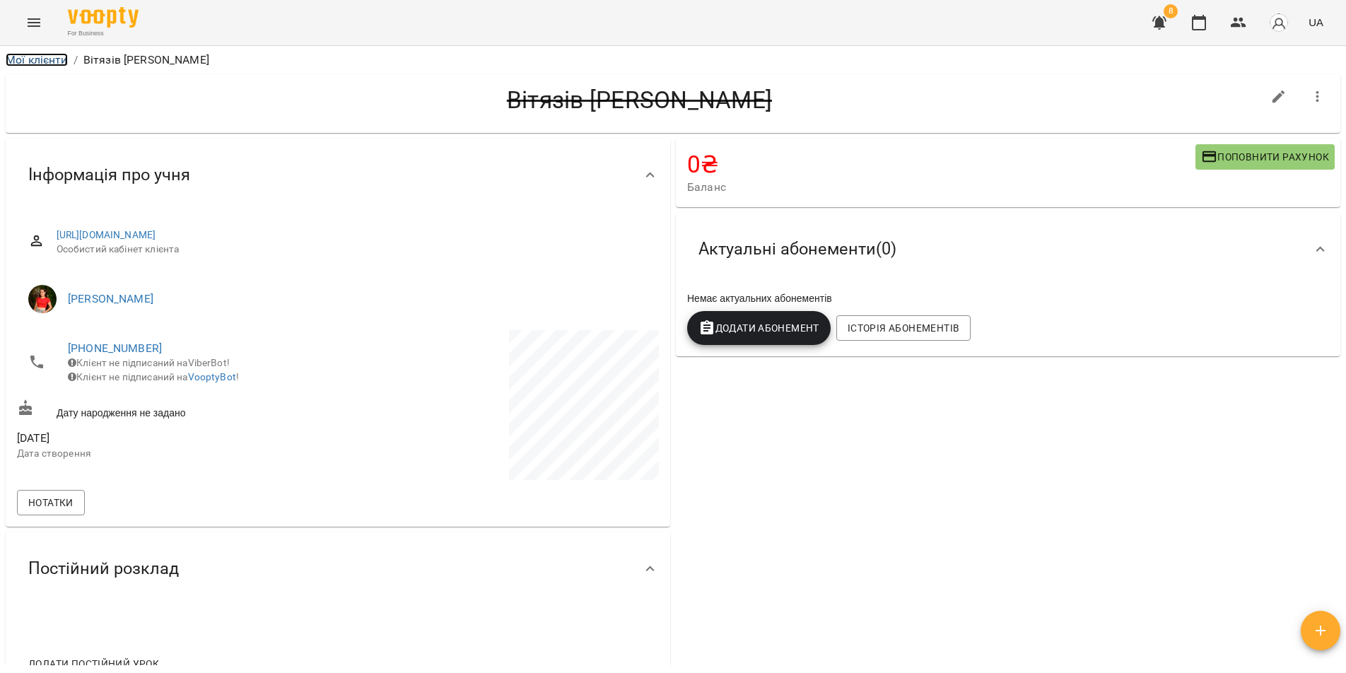
click at [31, 57] on link "Мої клієнти" at bounding box center [37, 59] width 62 height 13
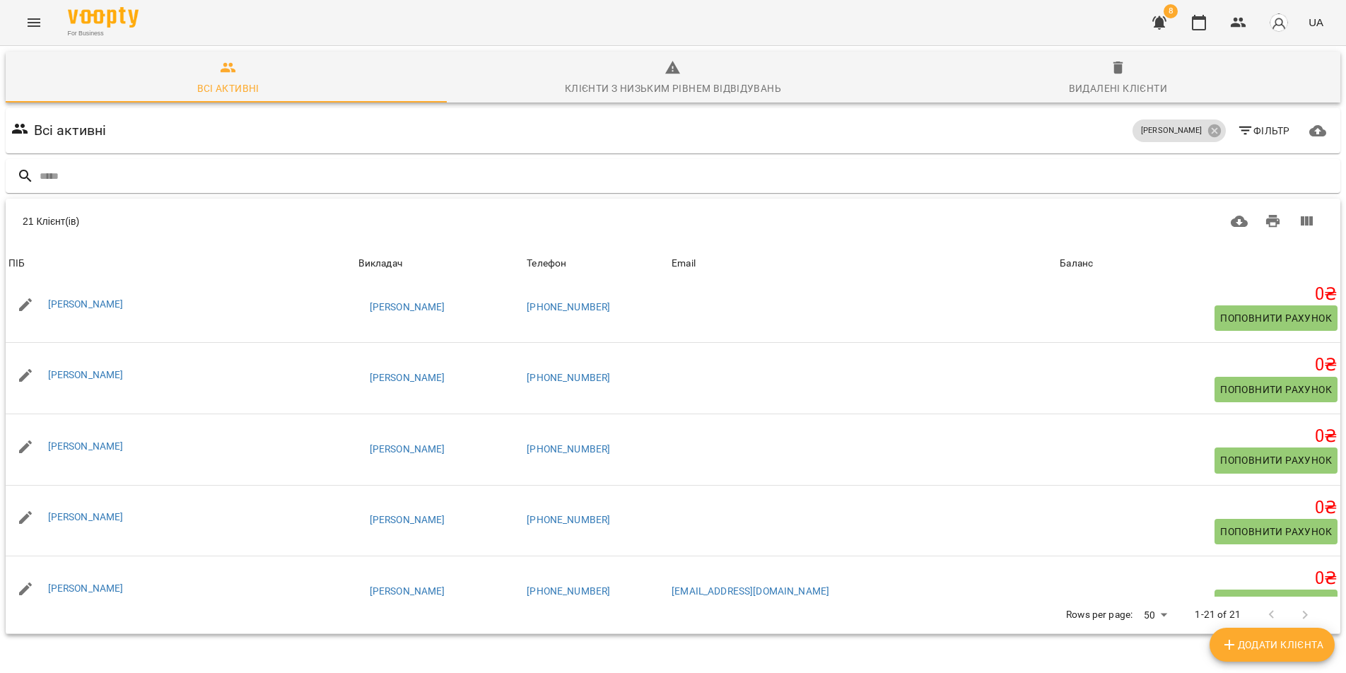
scroll to position [778, 0]
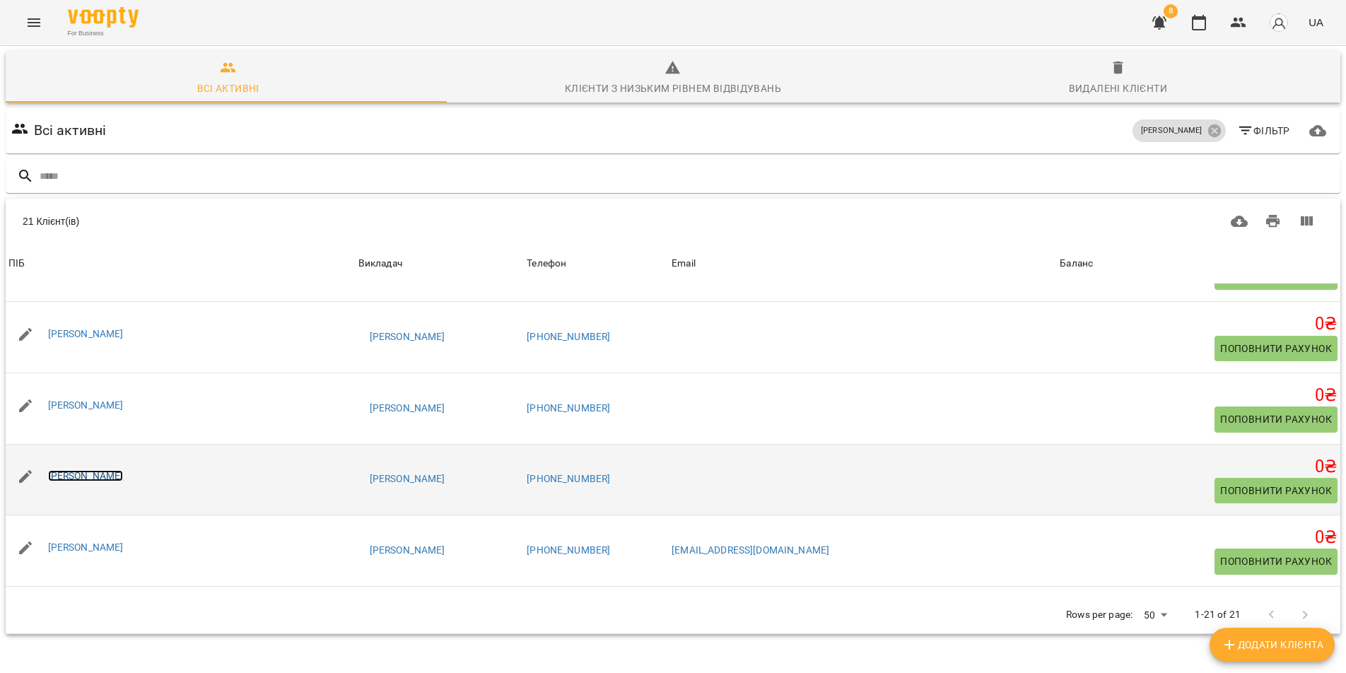
click at [124, 475] on link "Назарук Кароліна Денисівна" at bounding box center [86, 475] width 76 height 11
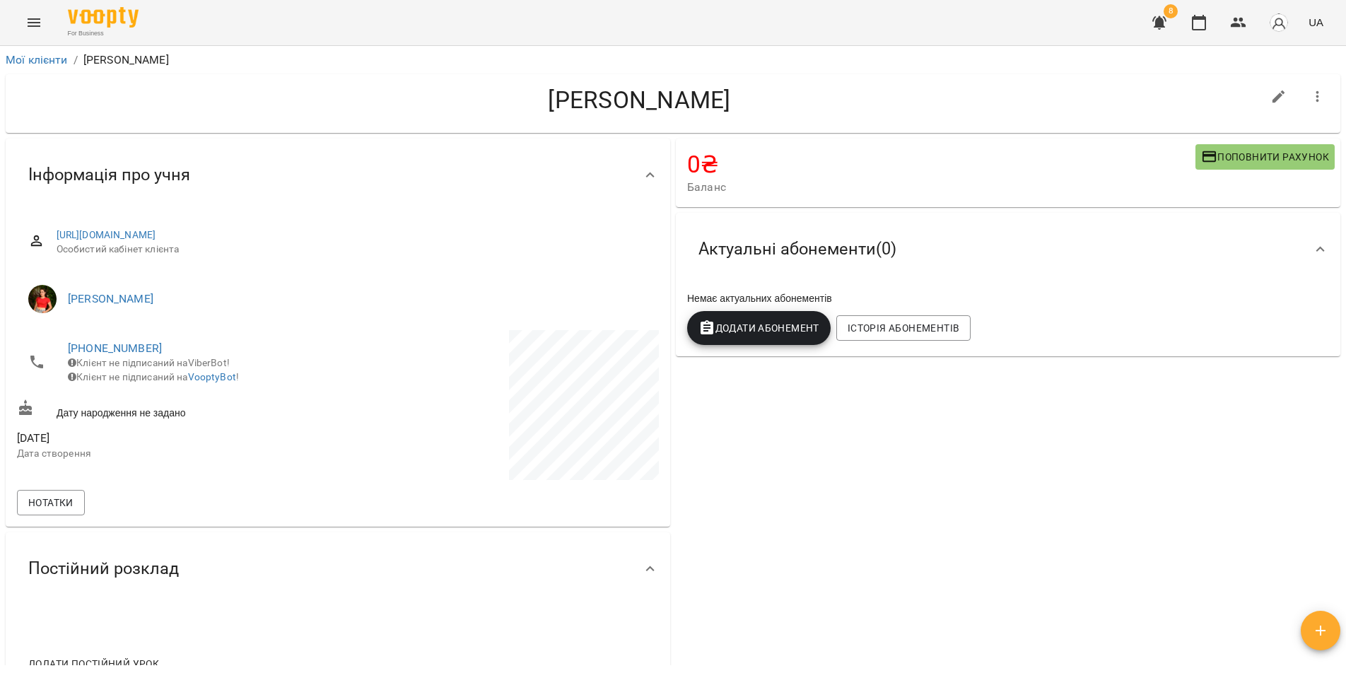
click at [1316, 97] on icon "button" at bounding box center [1317, 96] width 3 height 11
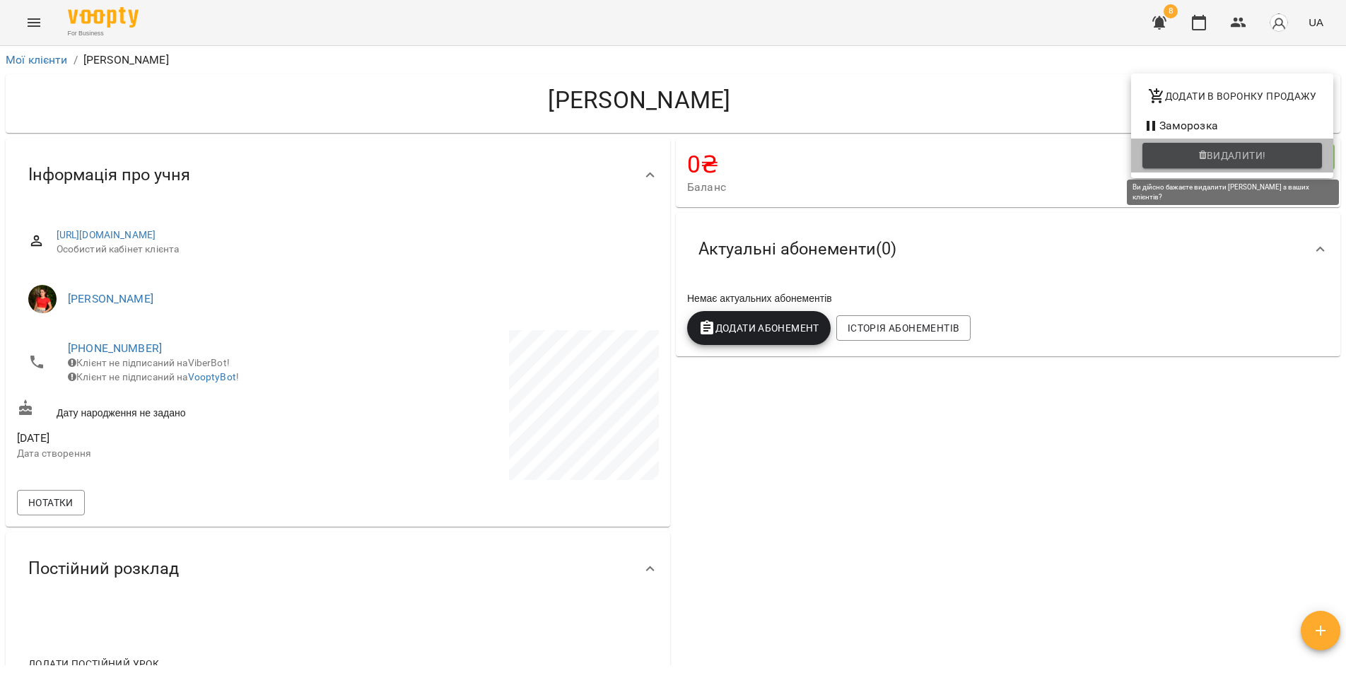
click at [1211, 149] on span "Видалити!" at bounding box center [1236, 155] width 59 height 17
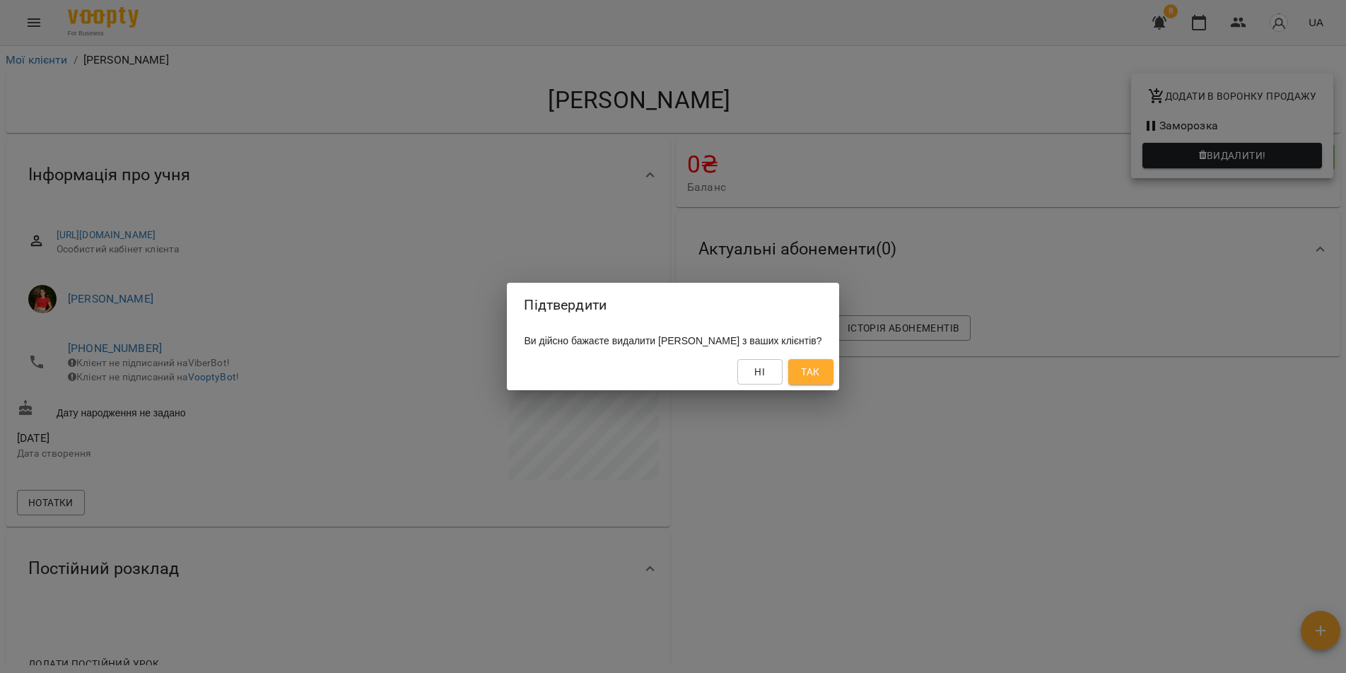
click at [819, 377] on span "Так" at bounding box center [810, 371] width 18 height 17
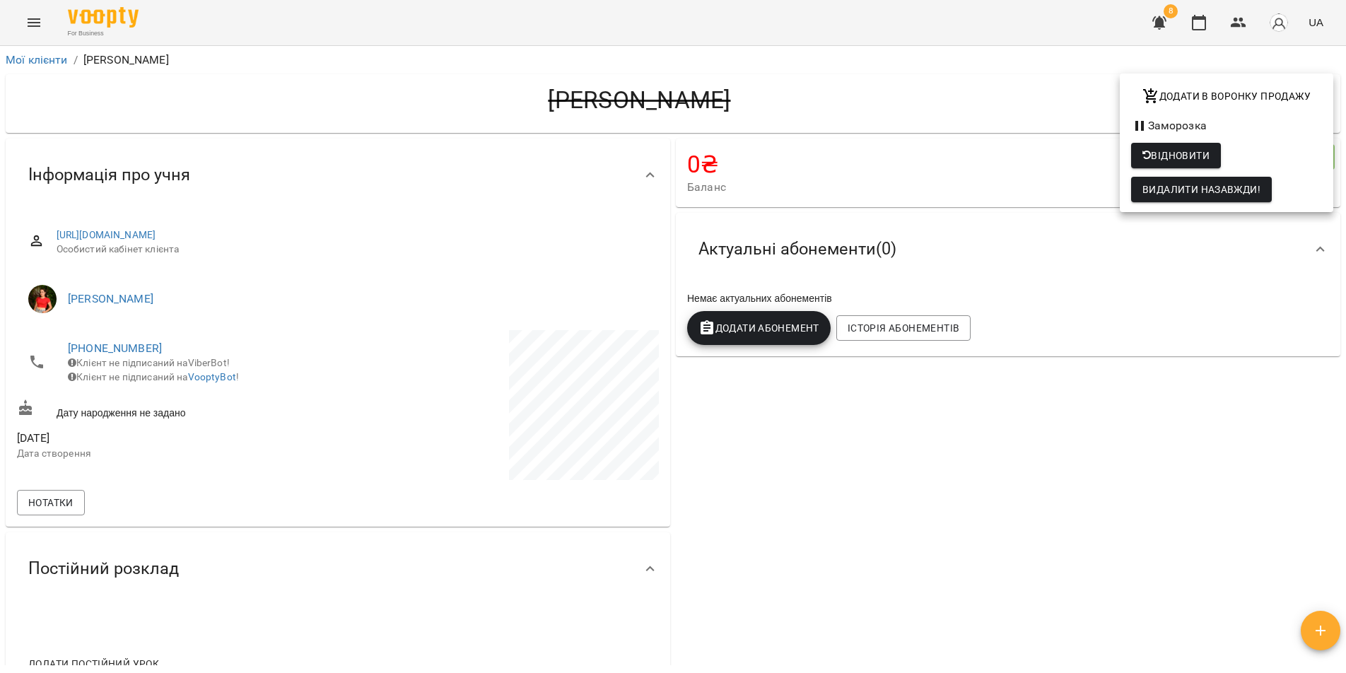
click at [29, 62] on div at bounding box center [673, 336] width 1346 height 673
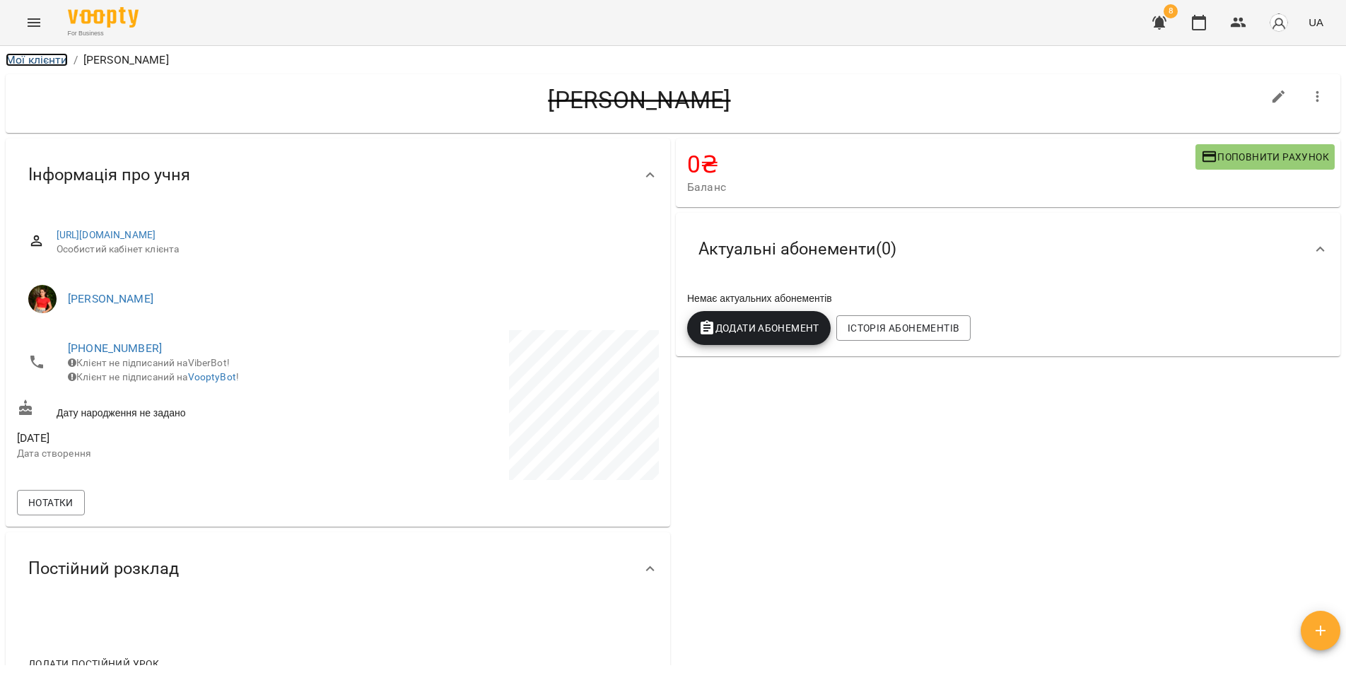
click at [47, 61] on link "Мої клієнти" at bounding box center [37, 59] width 62 height 13
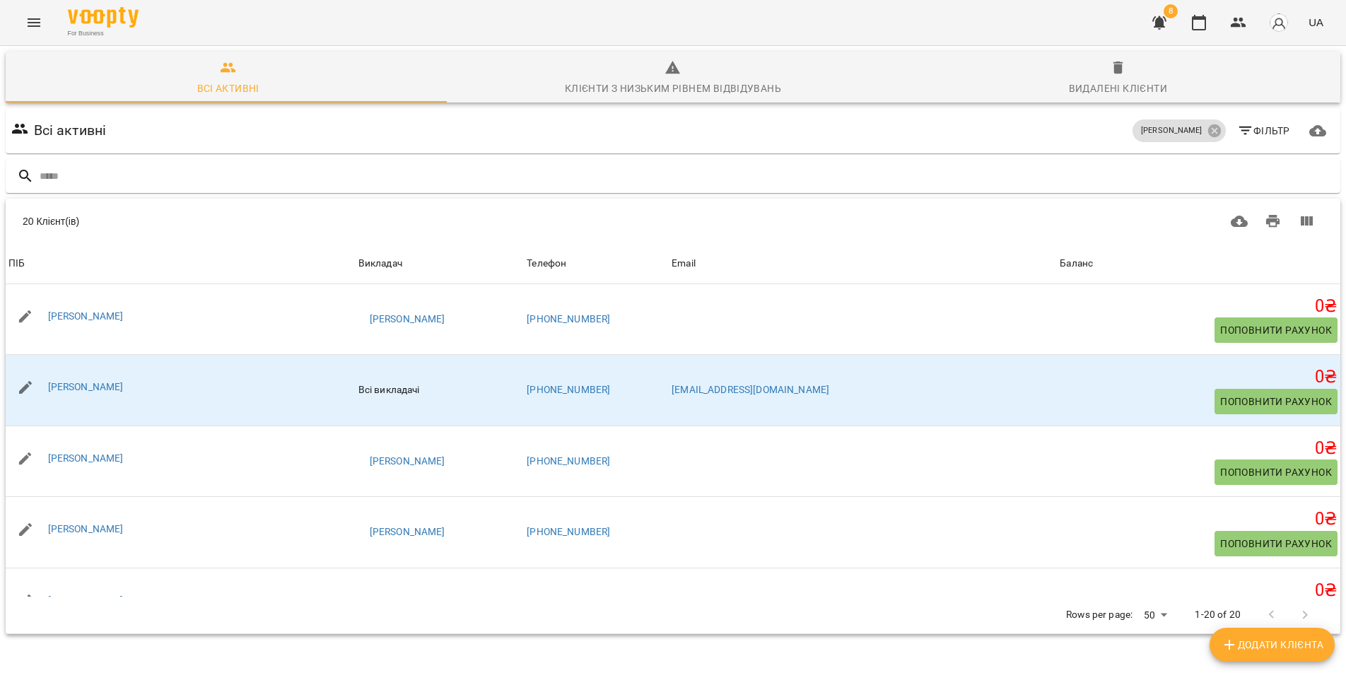
click at [1112, 76] on span "Видалені клієнти" at bounding box center [1118, 78] width 428 height 38
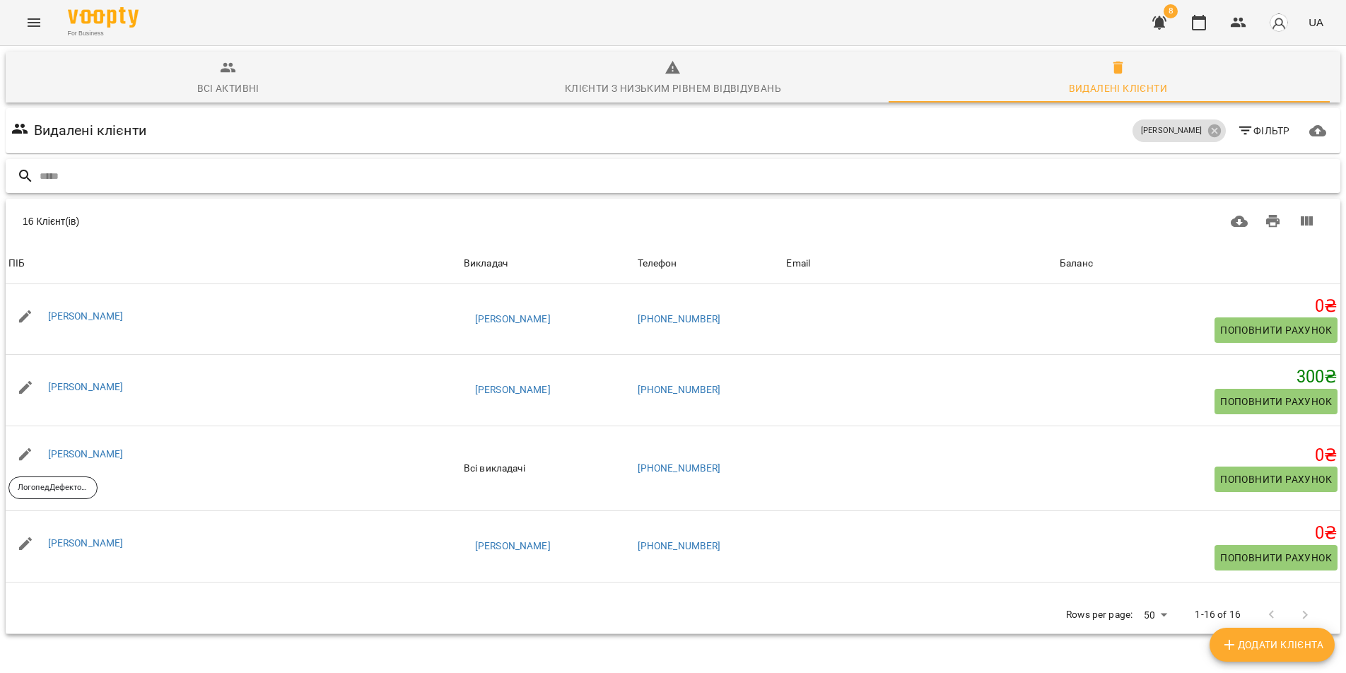
click at [70, 179] on input "text" at bounding box center [687, 176] width 1295 height 23
click at [223, 76] on span "Всі активні" at bounding box center [228, 78] width 428 height 38
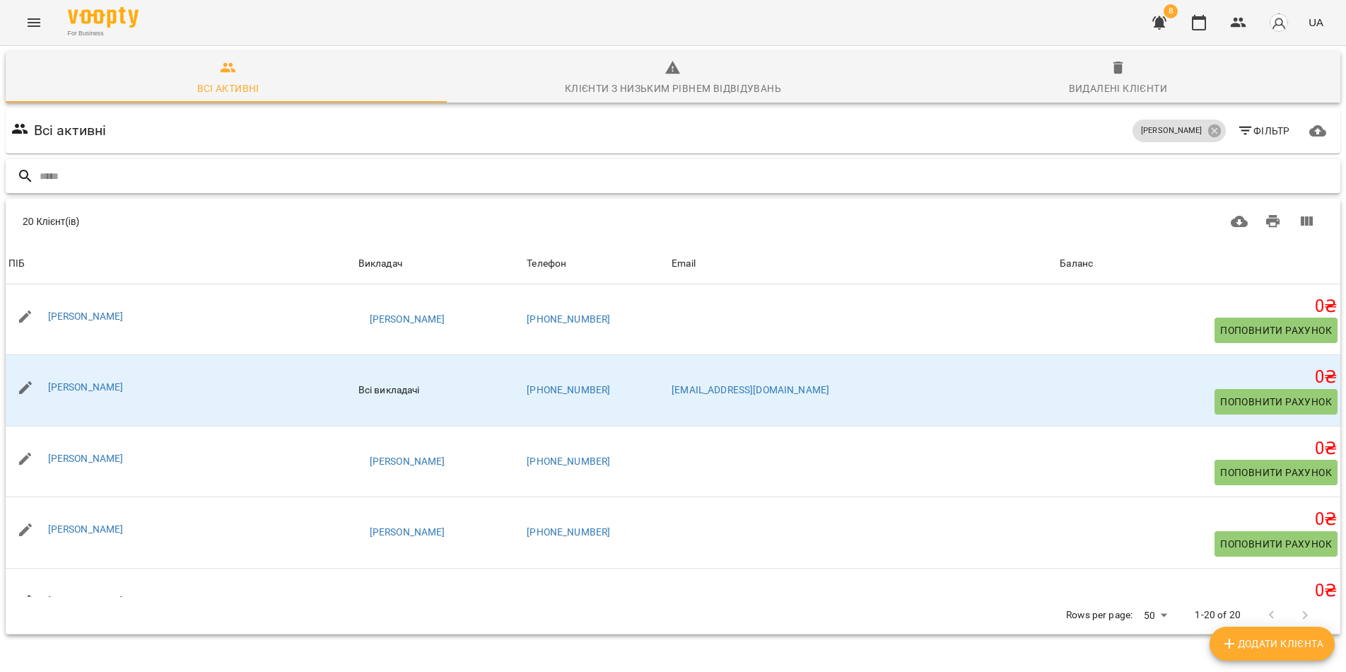
click at [83, 165] on input "text" at bounding box center [687, 176] width 1295 height 23
drag, startPoint x: 1202, startPoint y: 66, endPoint x: 1123, endPoint y: 103, distance: 86.4
click at [1207, 123] on icon at bounding box center [1215, 131] width 16 height 16
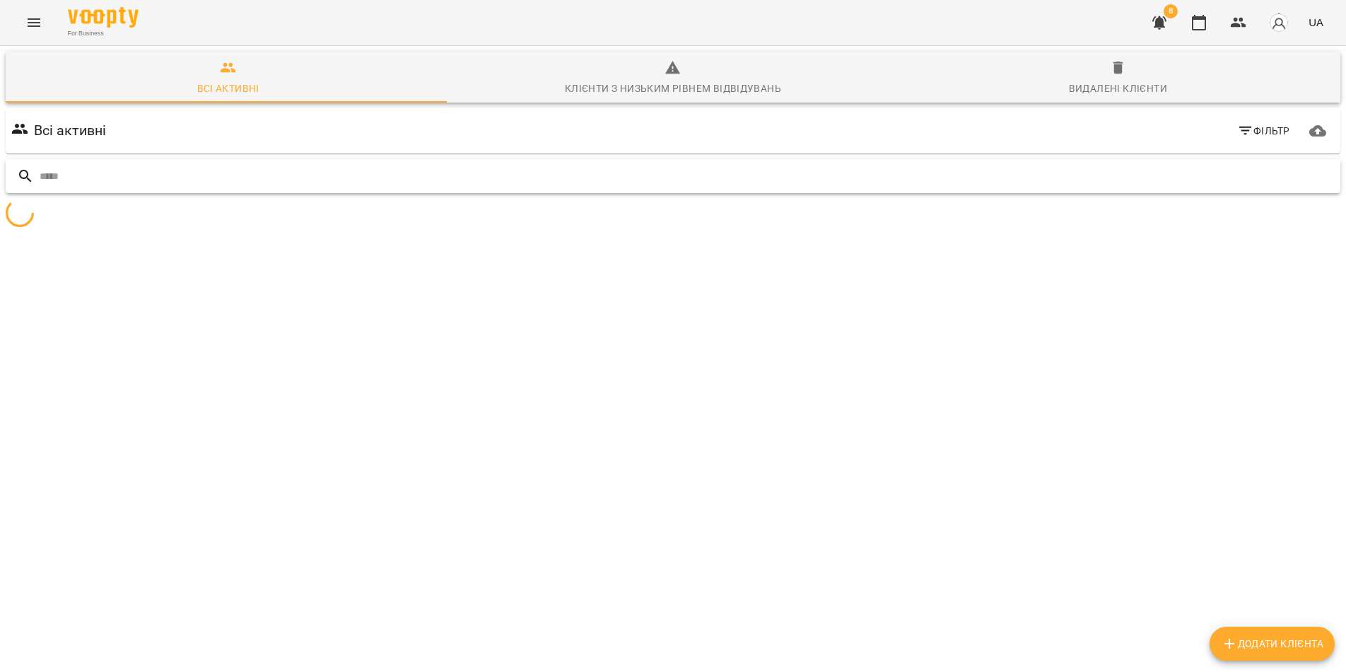
click at [138, 165] on input "text" at bounding box center [687, 176] width 1295 height 23
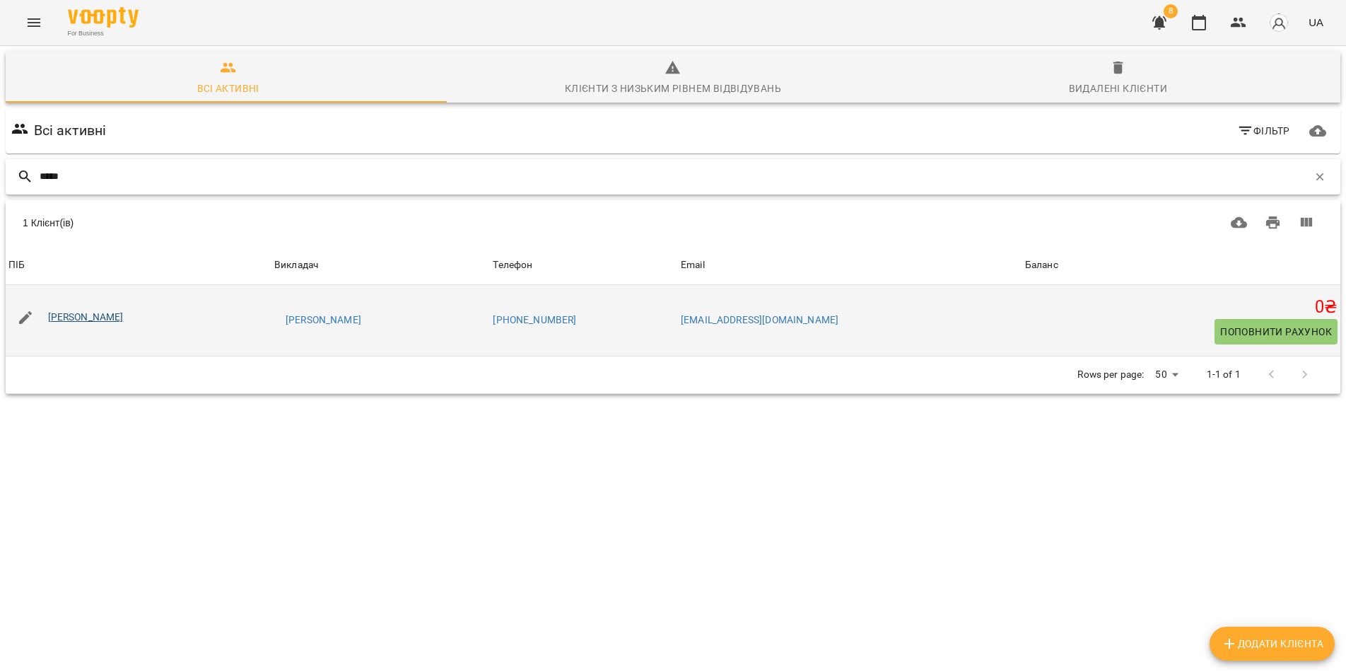
type input "*****"
click at [86, 311] on link "[PERSON_NAME]" at bounding box center [86, 316] width 76 height 11
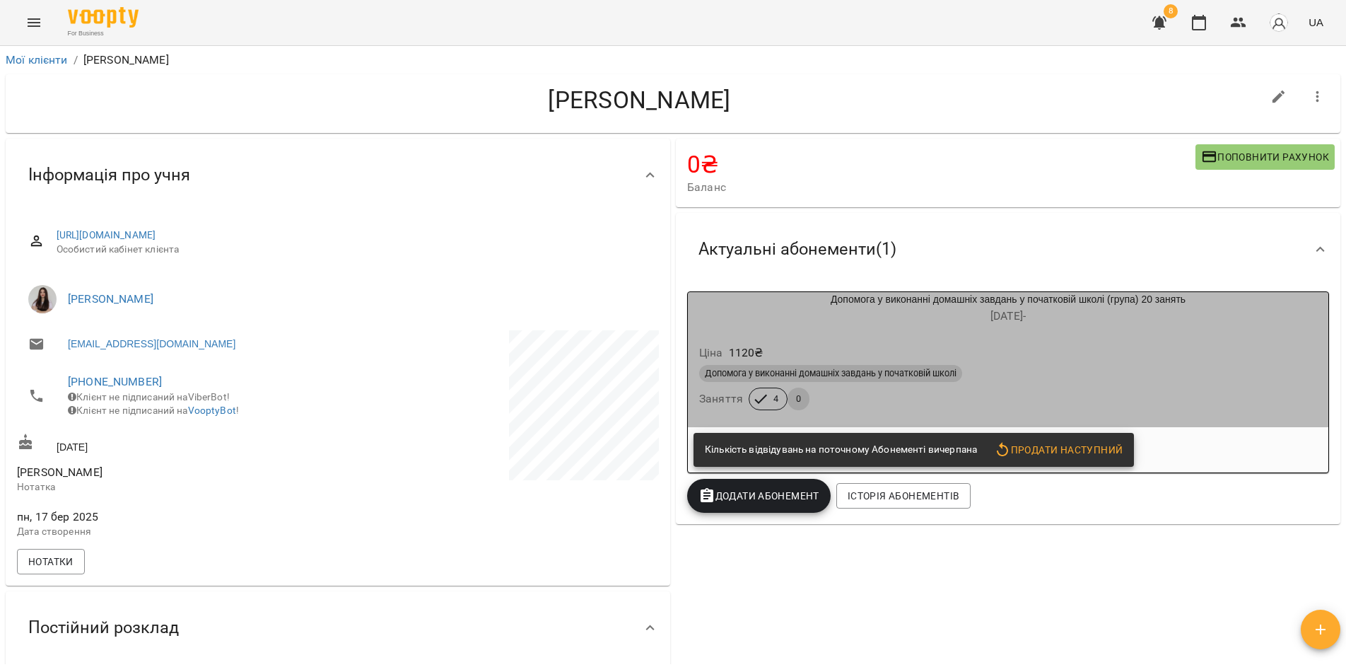
click at [1087, 359] on div "Ціна 1120 ₴" at bounding box center [1007, 352] width 623 height 25
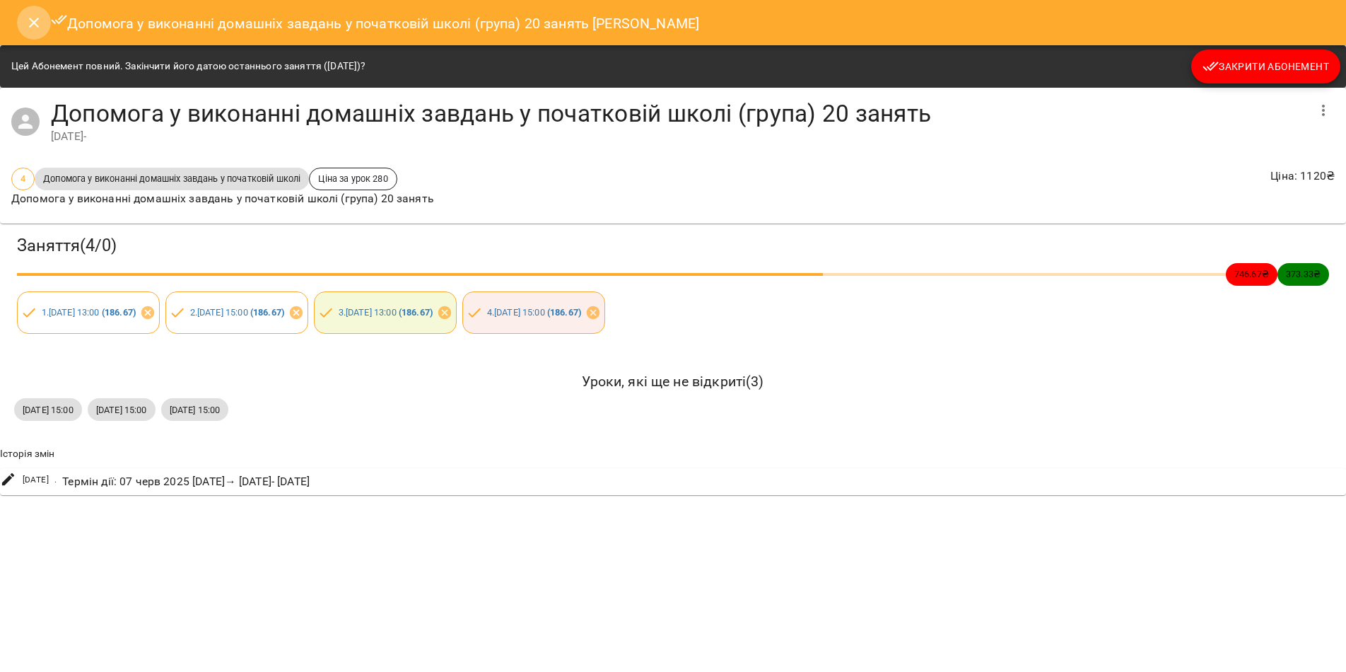
click at [34, 24] on icon "Close" at bounding box center [33, 22] width 17 height 17
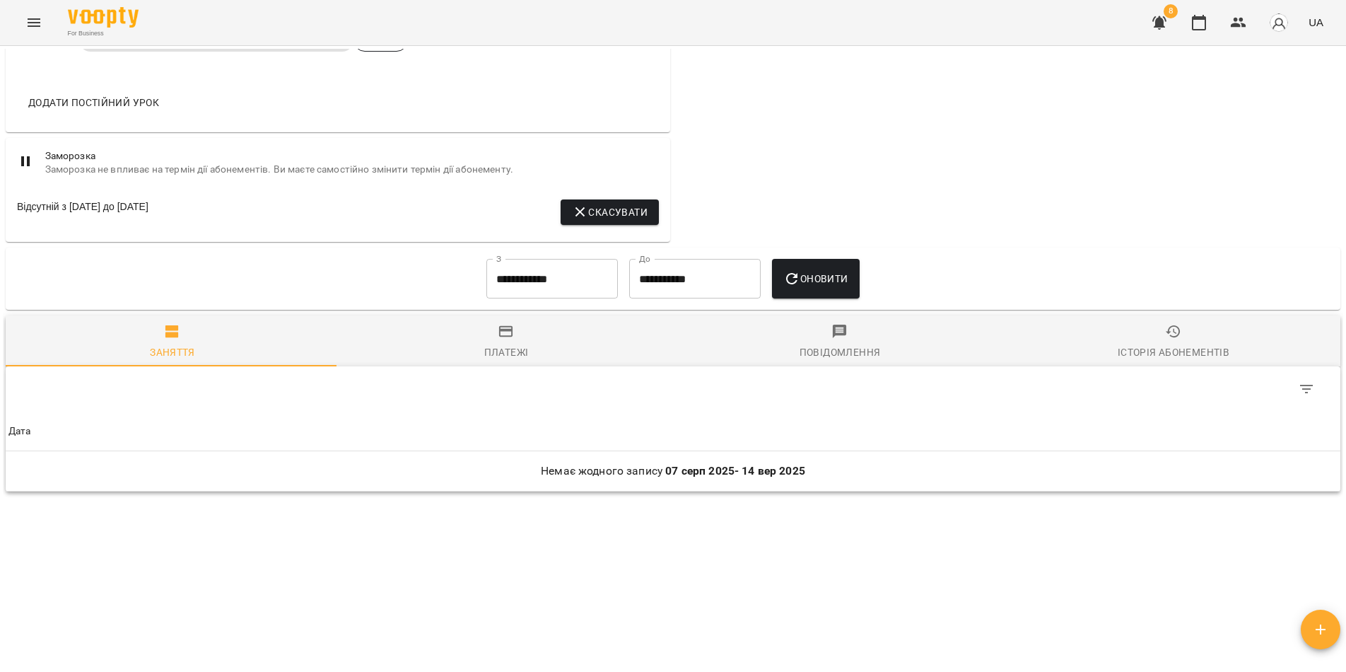
click at [1143, 333] on span "Історія абонементів" at bounding box center [1173, 342] width 317 height 38
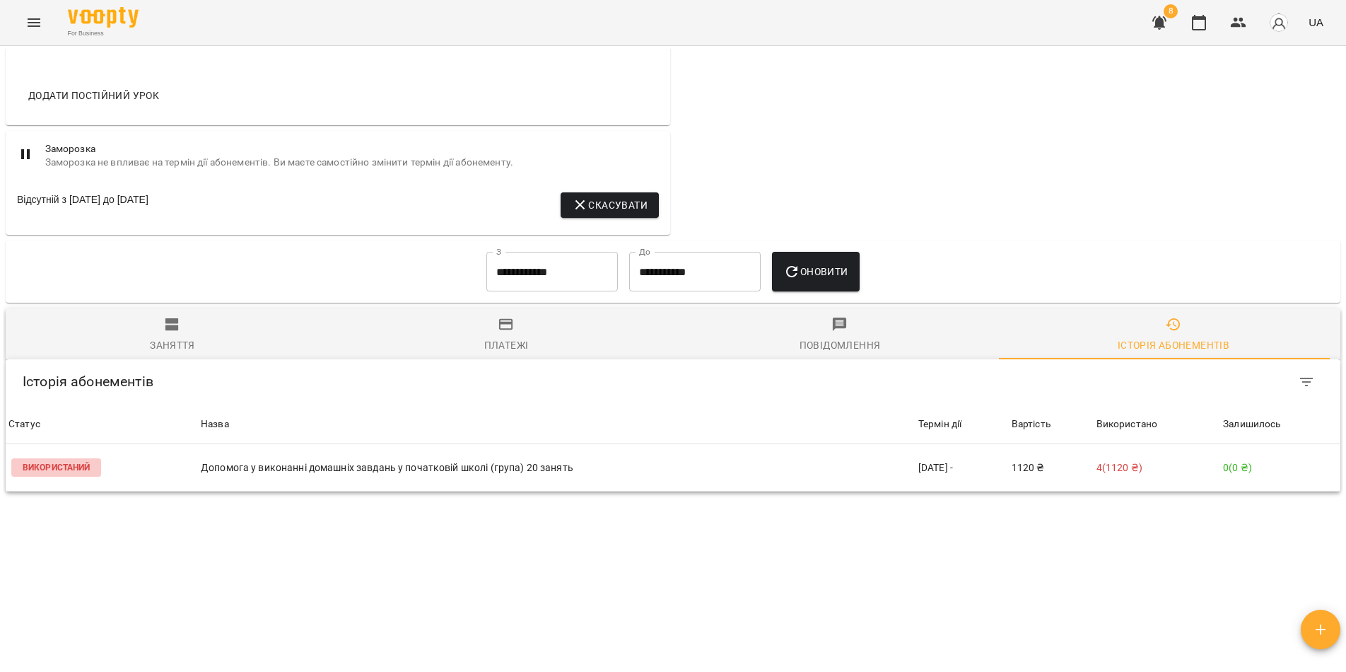
click at [537, 281] on input "**********" at bounding box center [551, 272] width 131 height 40
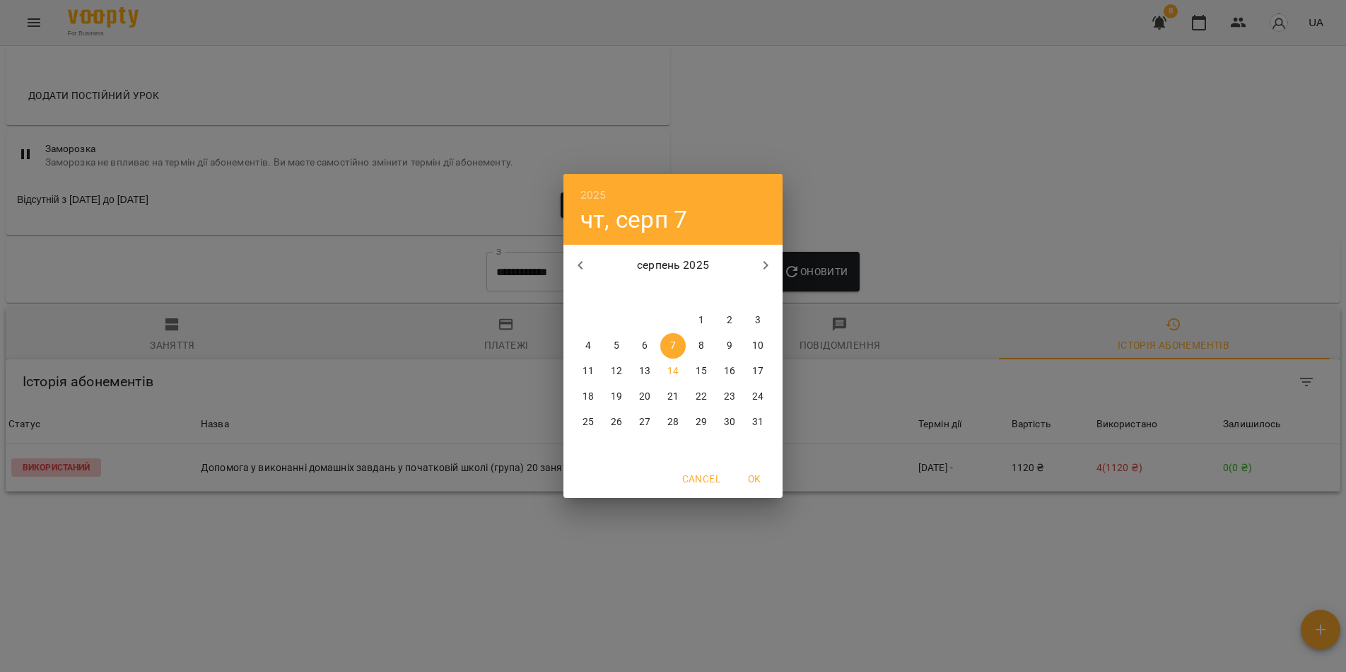
click at [583, 267] on icon "button" at bounding box center [580, 265] width 17 height 17
click at [585, 256] on button "button" at bounding box center [580, 265] width 34 height 34
click at [674, 318] on p "1" at bounding box center [673, 320] width 6 height 14
type input "**********"
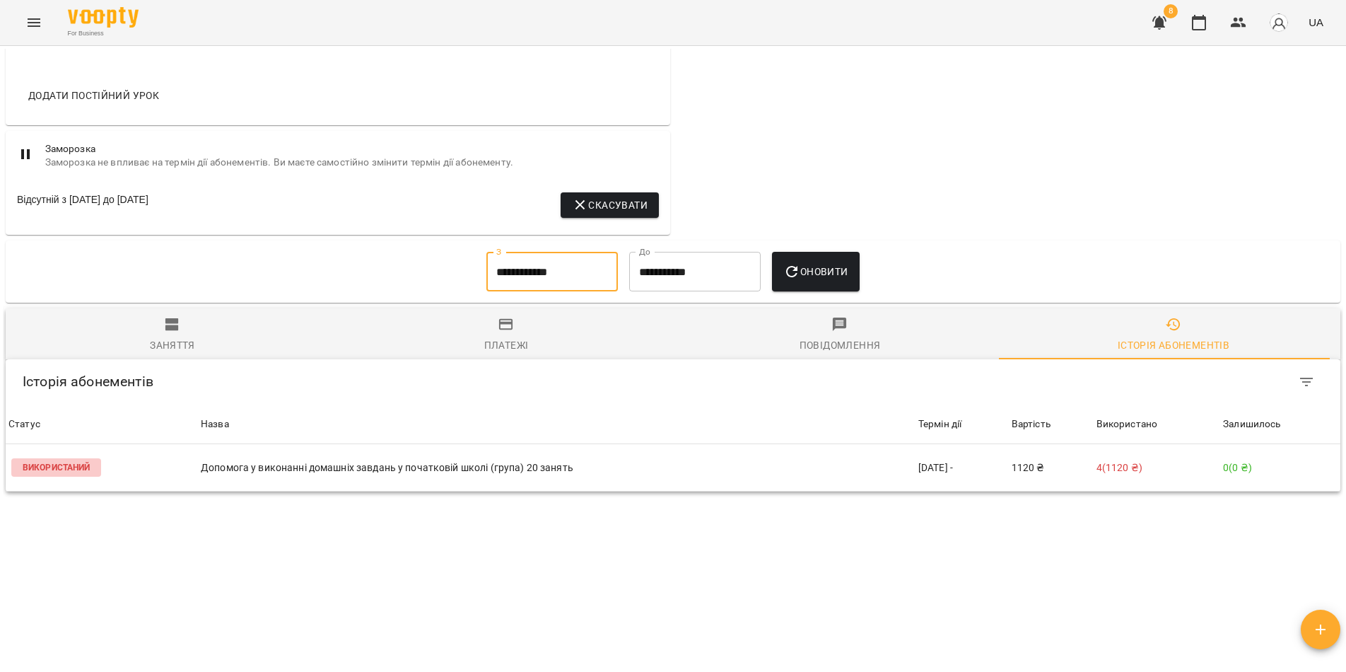
click at [822, 280] on span "Оновити" at bounding box center [815, 271] width 64 height 17
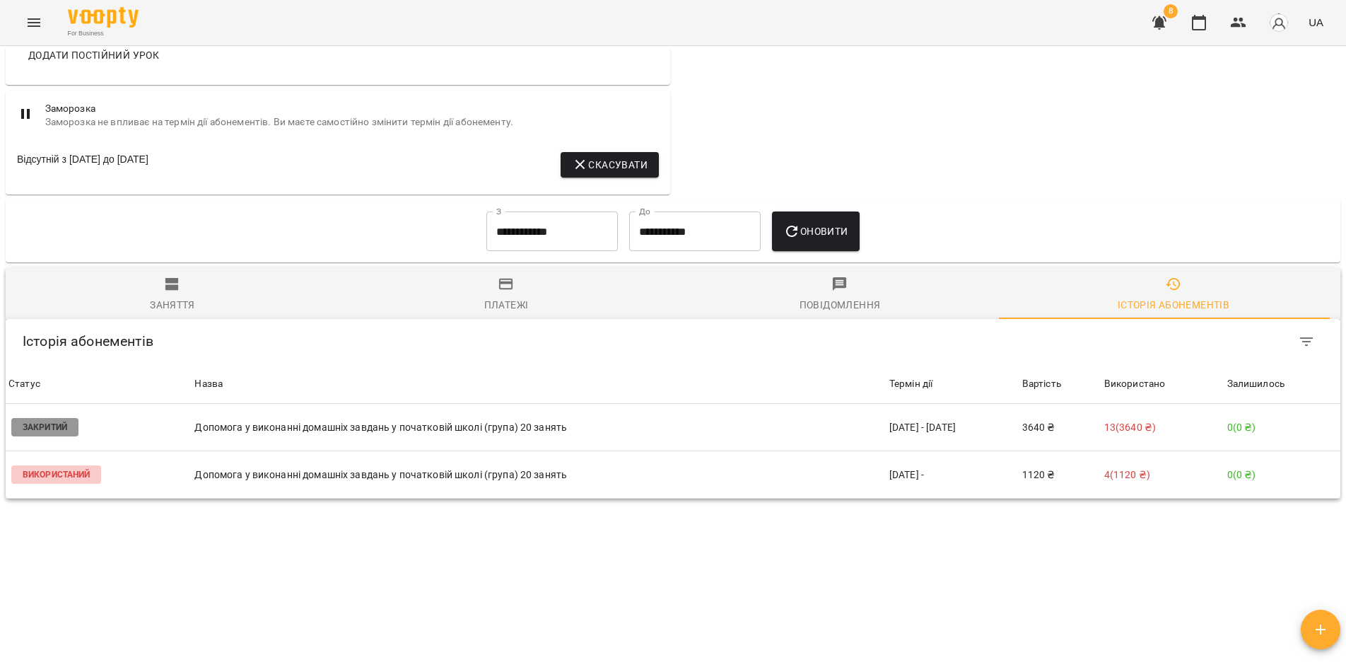
scroll to position [790, 0]
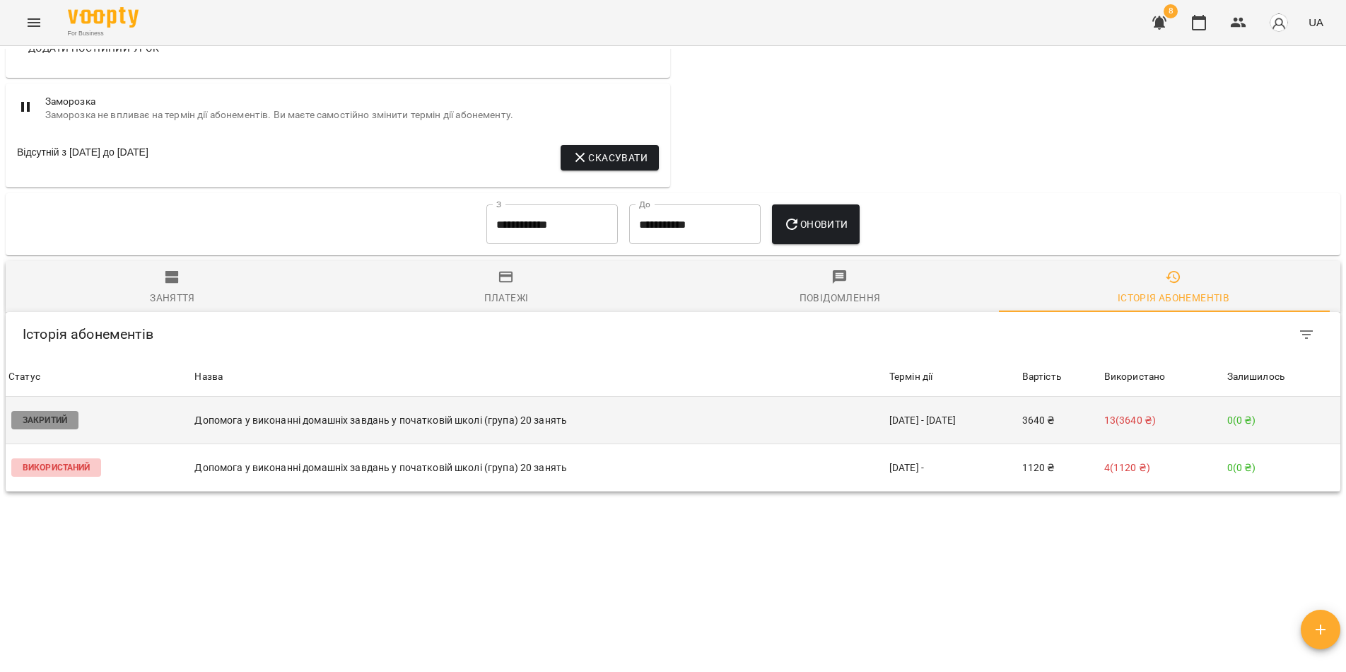
click at [973, 423] on td "02 трав - 04 черв" at bounding box center [952, 420] width 133 height 47
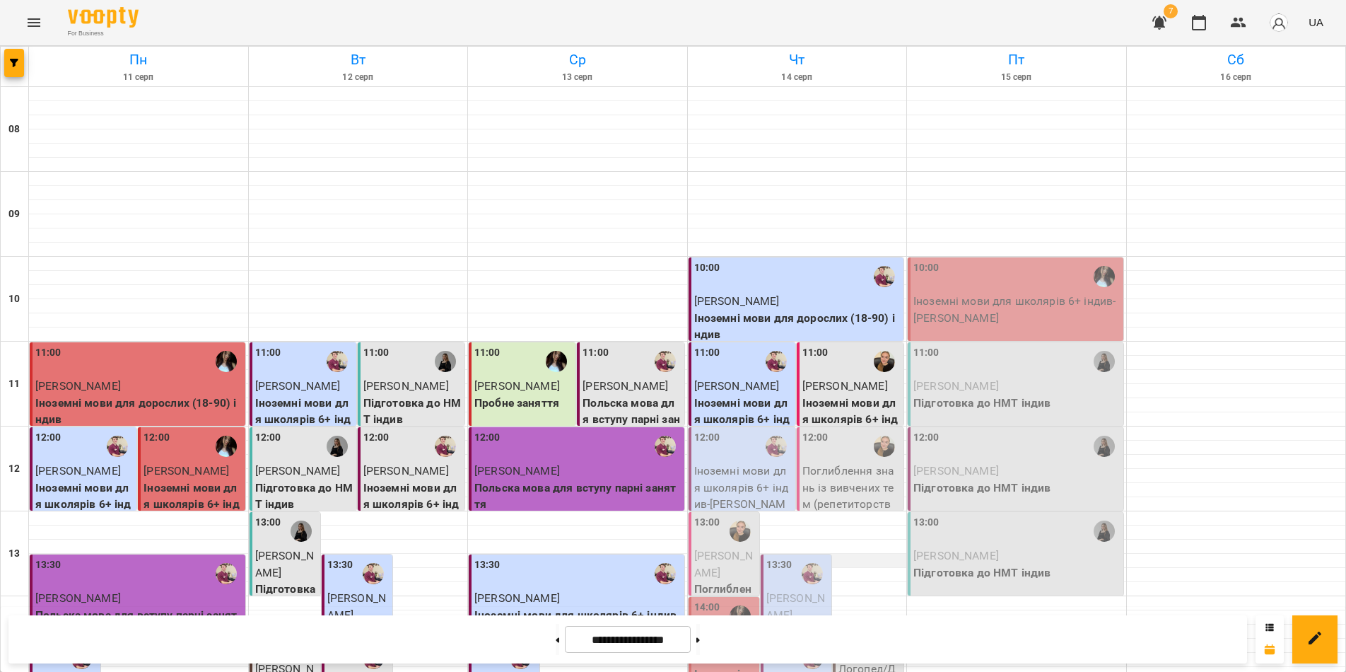
scroll to position [283, 0]
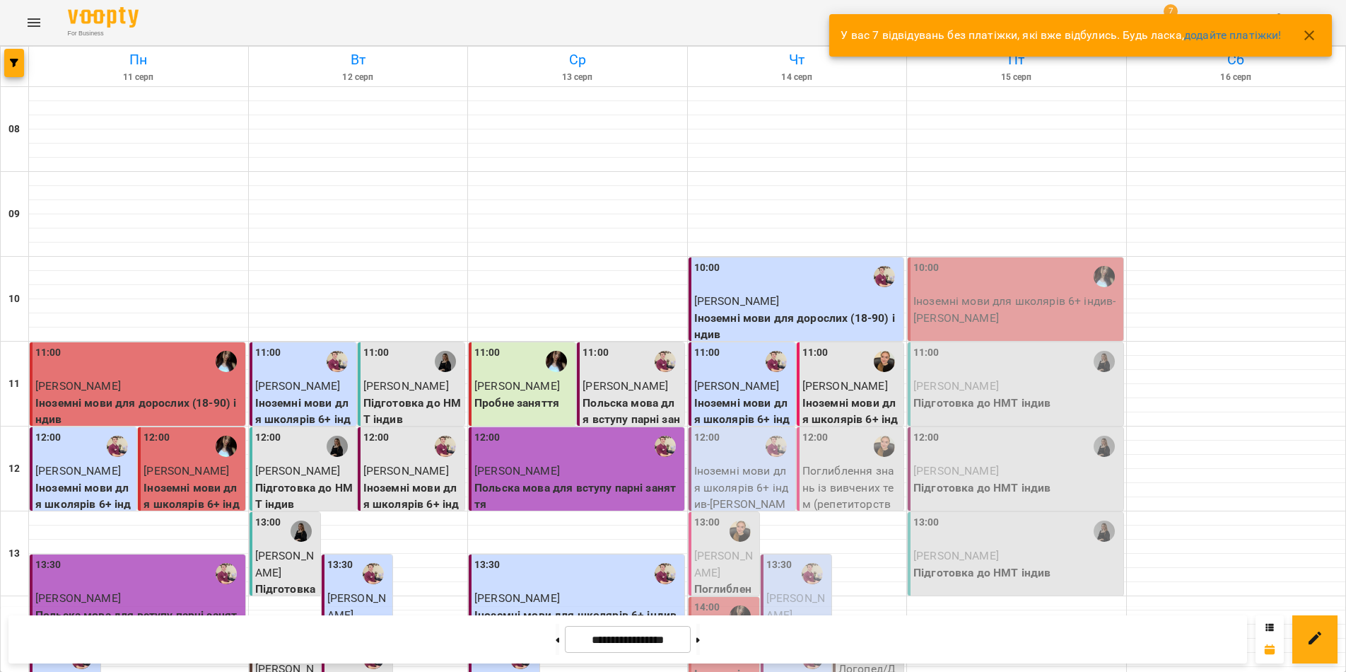
click at [732, 462] on p "Іноземні мови для школярів 6+ індив - [PERSON_NAME]" at bounding box center [743, 495] width 98 height 66
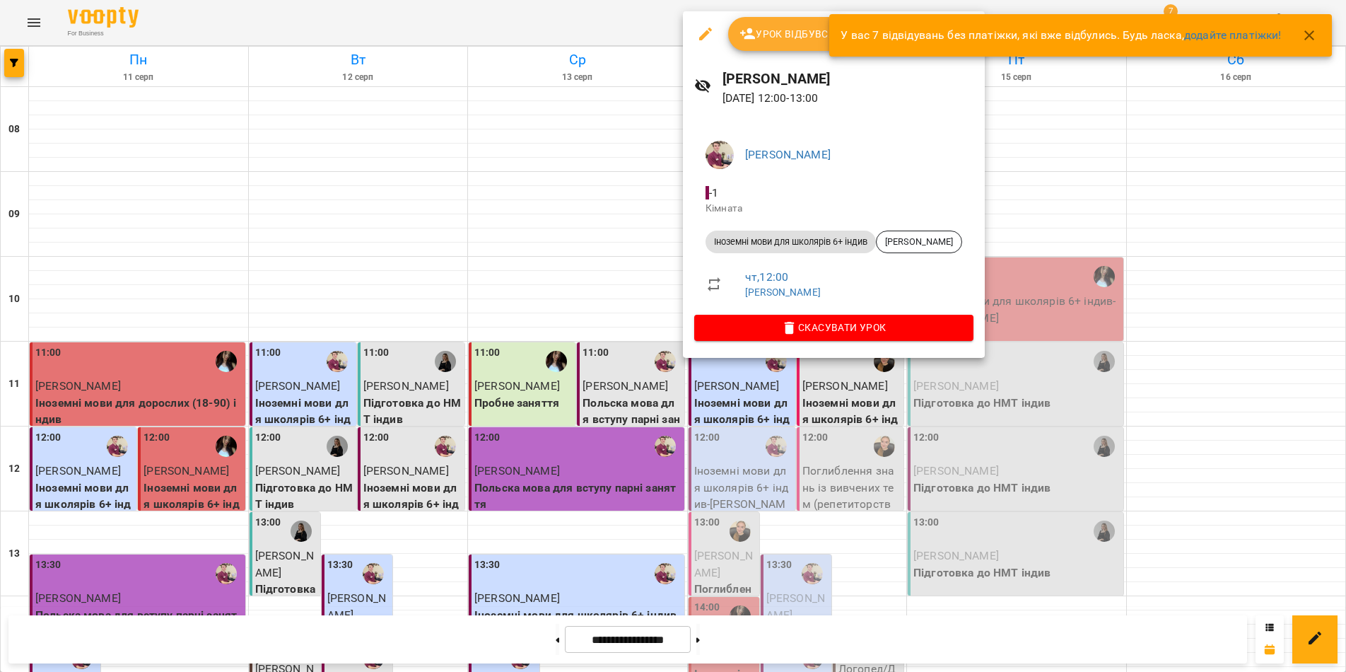
click at [773, 25] on span "Урок відбувся" at bounding box center [787, 33] width 96 height 17
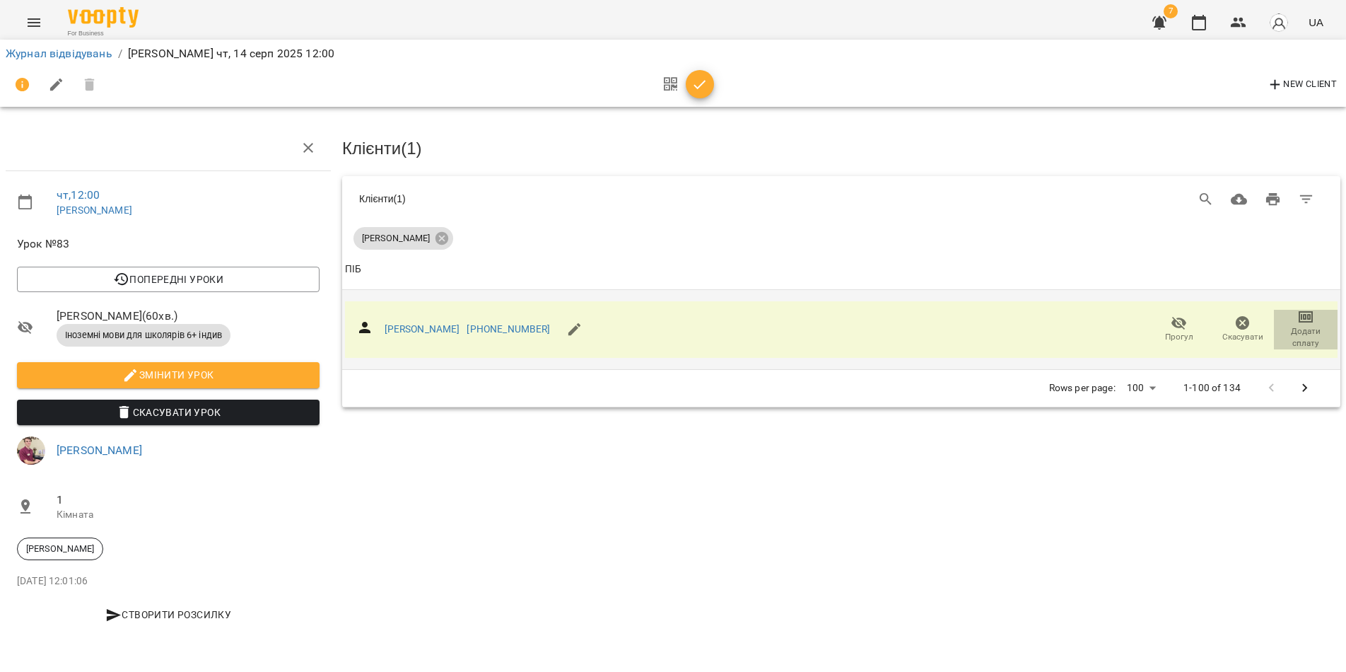
click at [1311, 319] on icon "button" at bounding box center [1306, 316] width 14 height 11
click at [1245, 311] on li "Додати сплату разового" at bounding box center [1259, 314] width 153 height 25
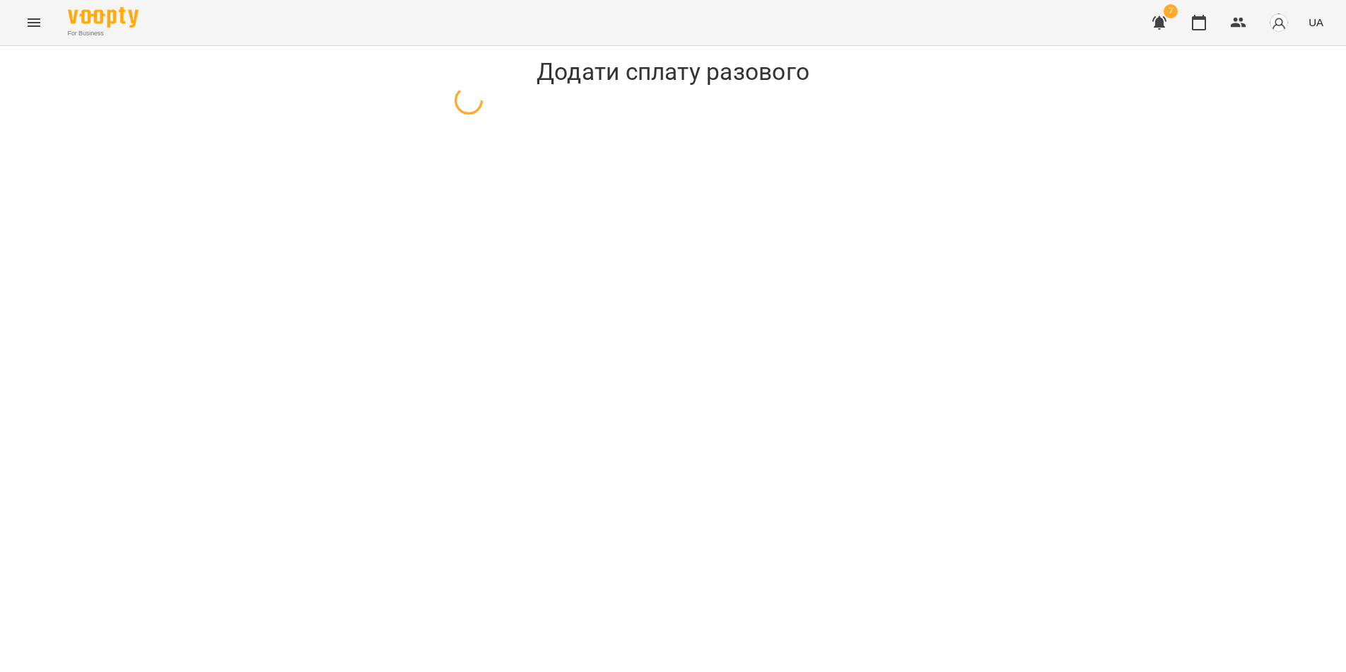
select select "**********"
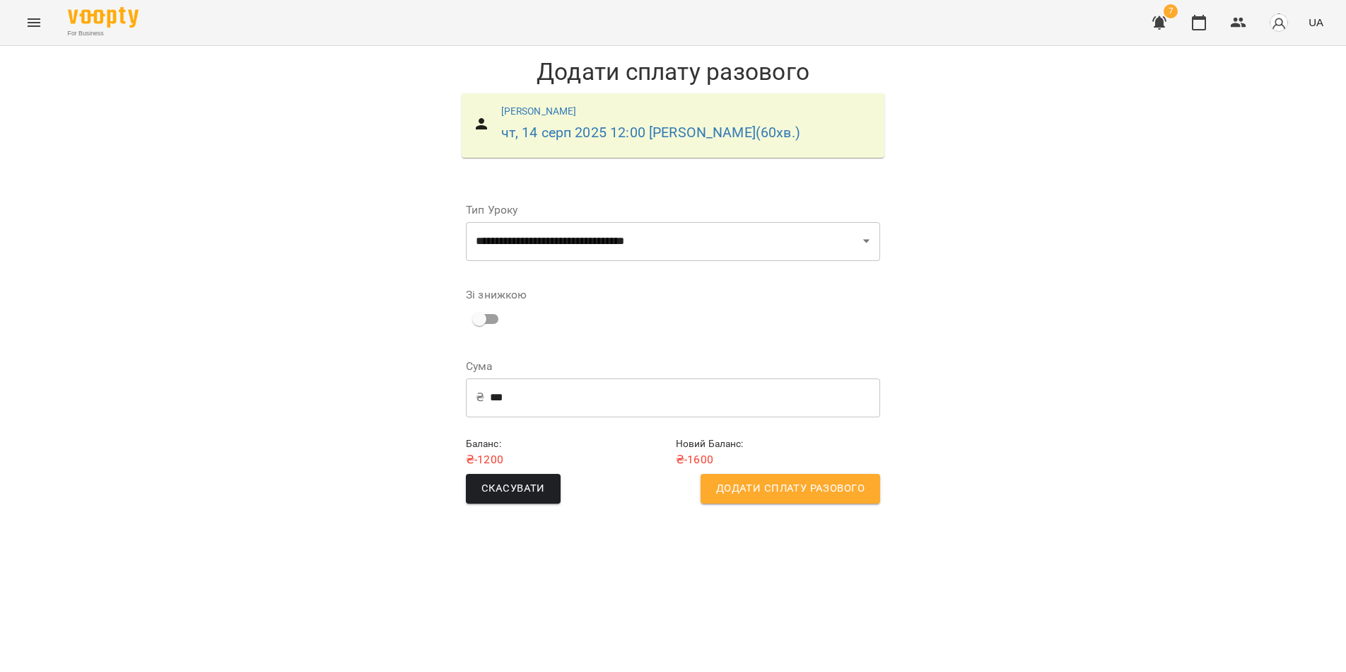
click at [778, 479] on span "Додати сплату разового" at bounding box center [790, 488] width 148 height 18
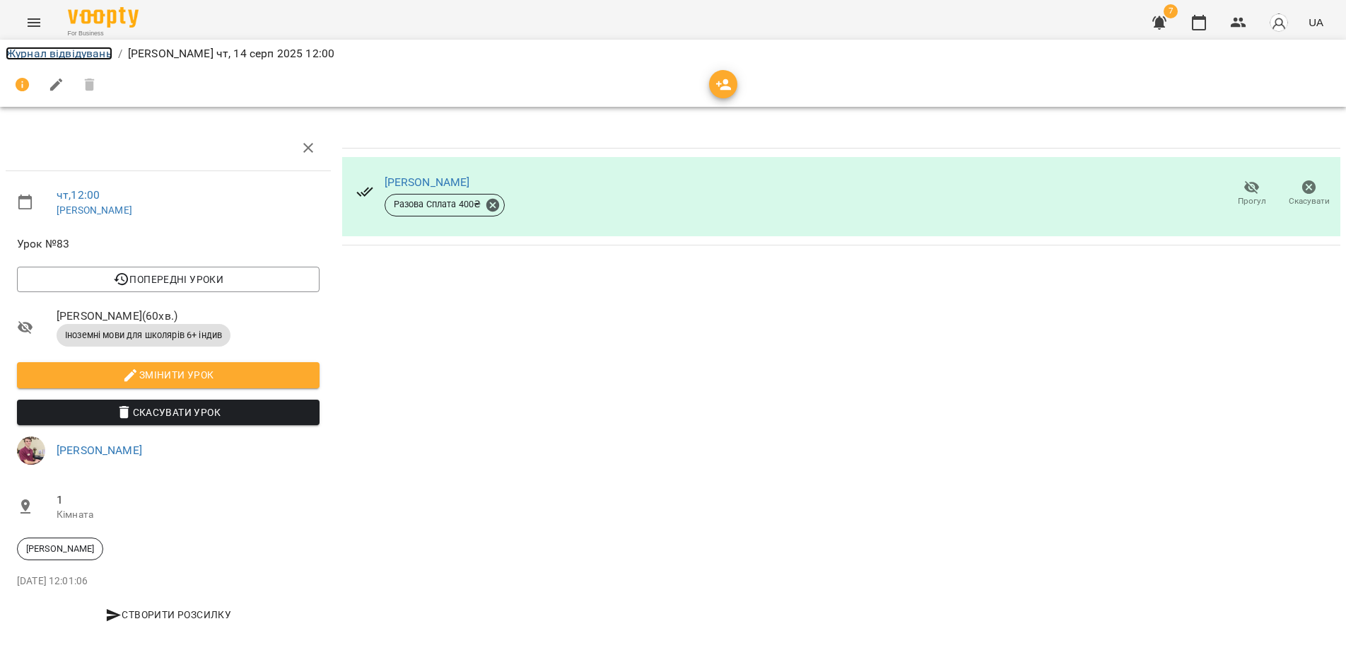
click at [83, 53] on link "Журнал відвідувань" at bounding box center [59, 53] width 107 height 13
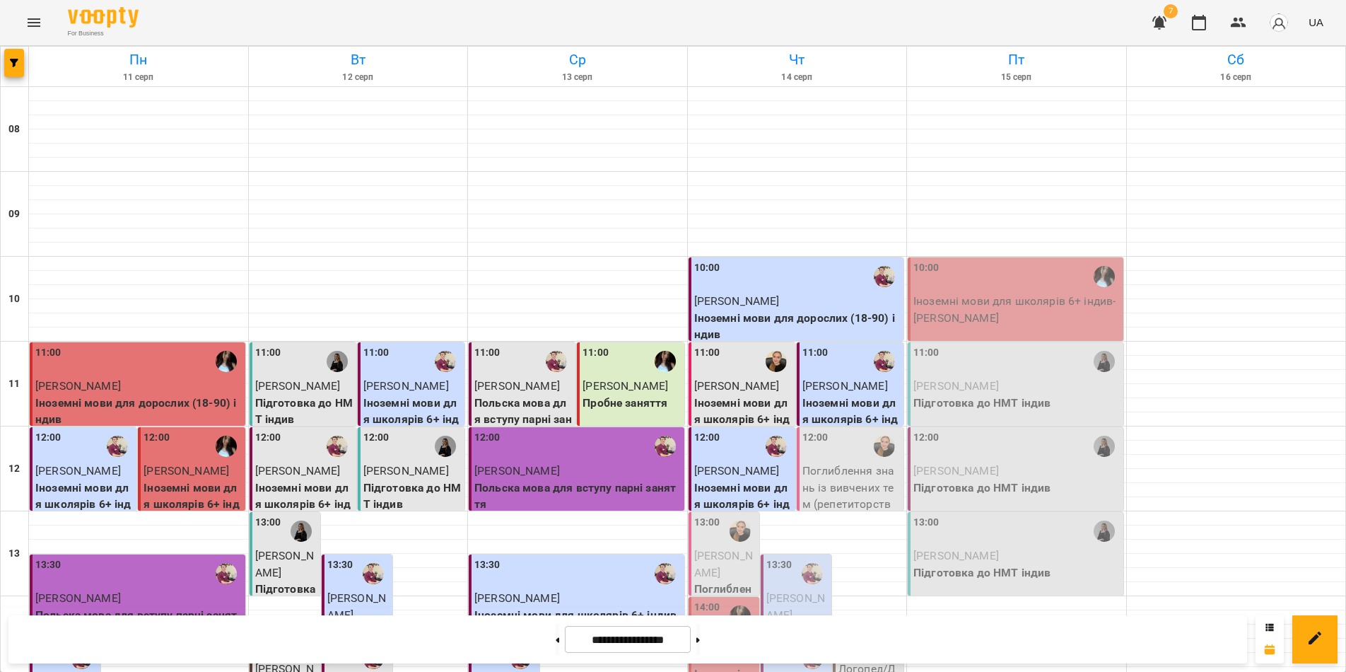
scroll to position [283, 0]
click at [848, 462] on p "Поглиблення знань із вивчених тем (репетиторство) індив - Гаврилов Олексій Серг…" at bounding box center [851, 503] width 98 height 83
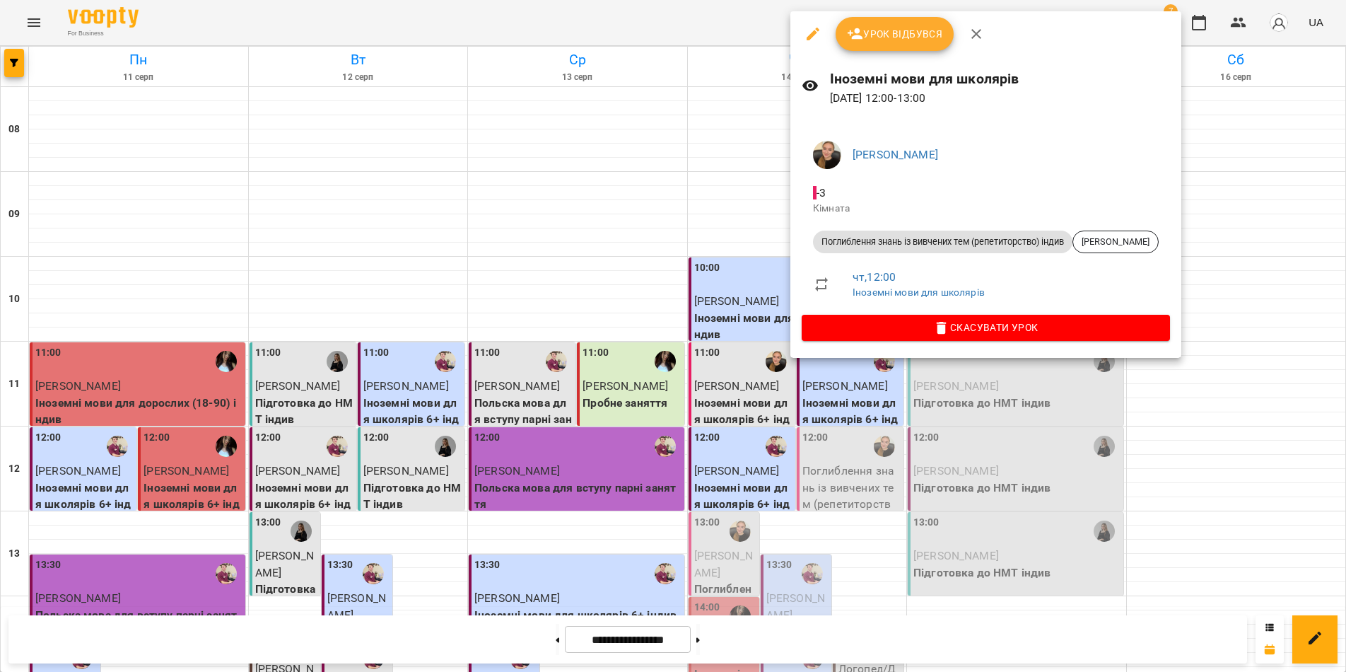
click at [901, 33] on span "Урок відбувся" at bounding box center [895, 33] width 96 height 17
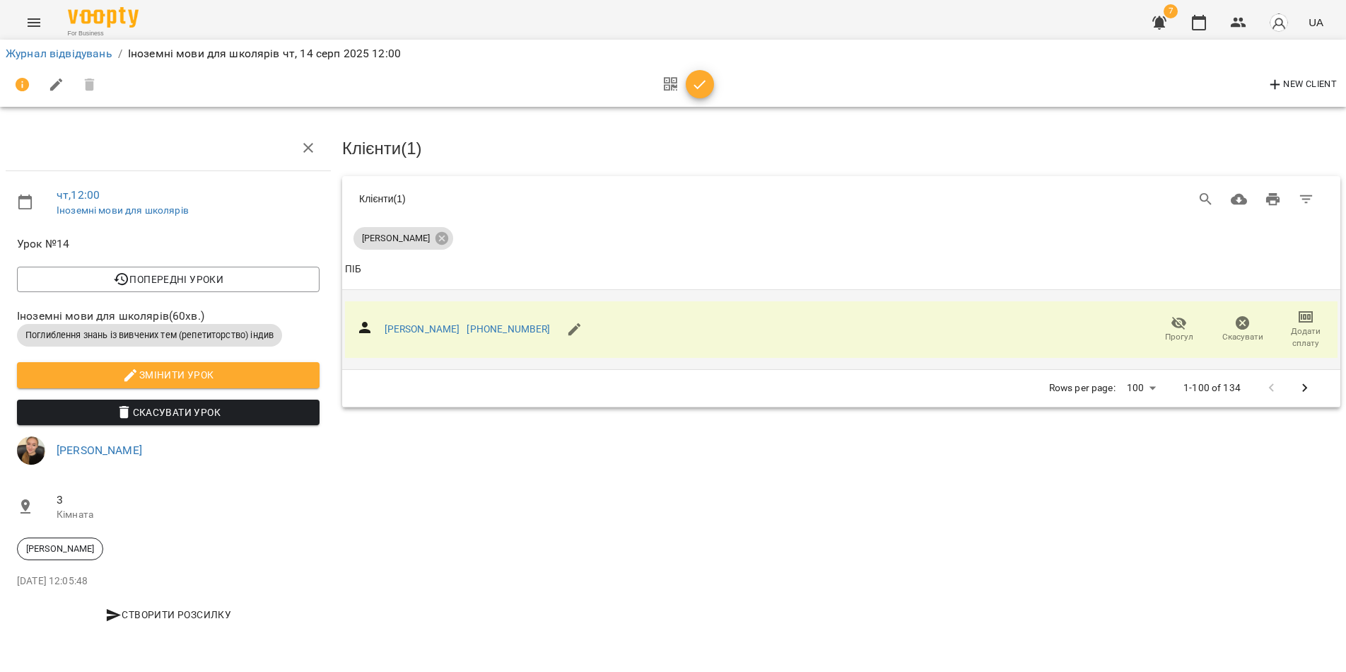
click at [1308, 318] on icon "button" at bounding box center [1305, 316] width 17 height 17
click at [1302, 316] on li "Додати сплату разового" at bounding box center [1259, 314] width 153 height 25
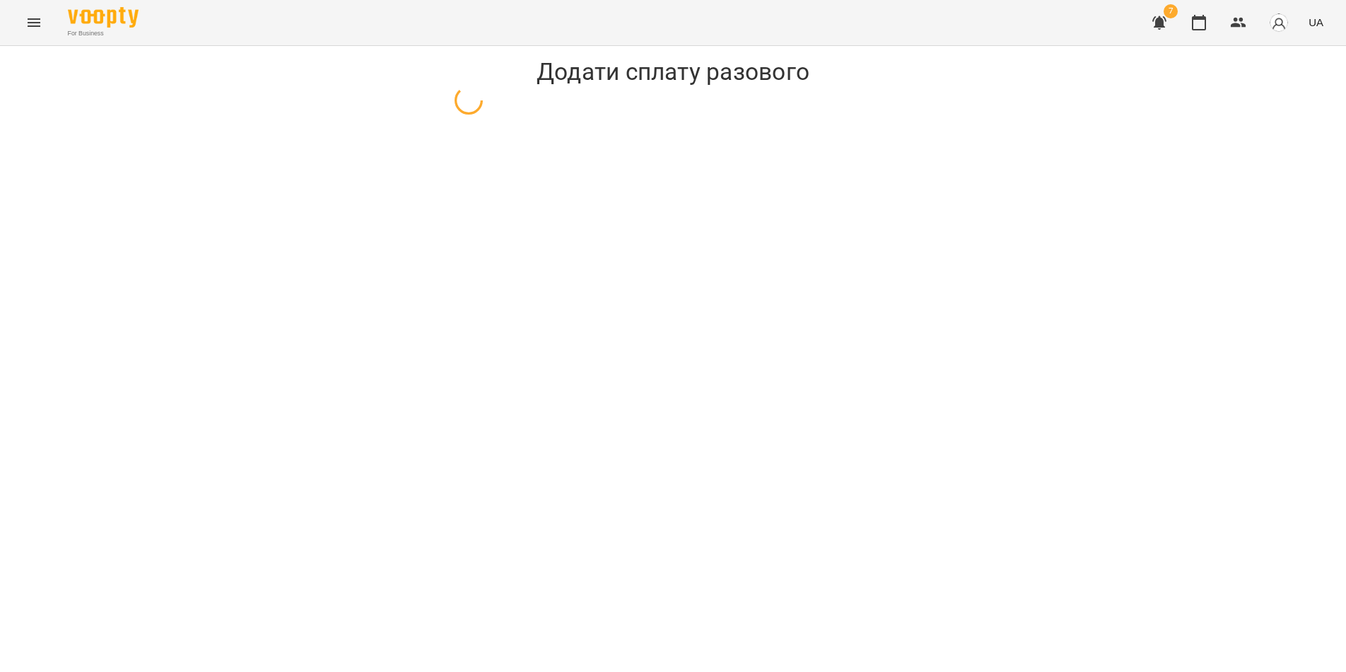
select select "**********"
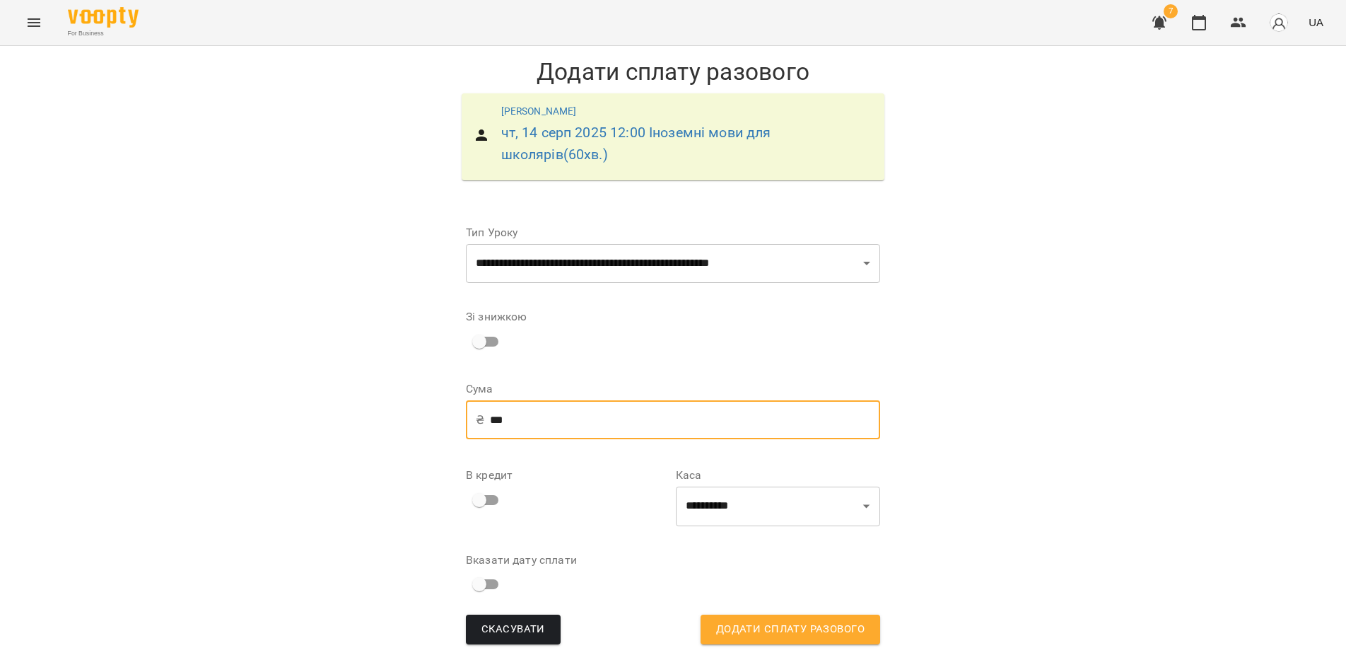
click at [500, 421] on input "***" at bounding box center [685, 420] width 390 height 40
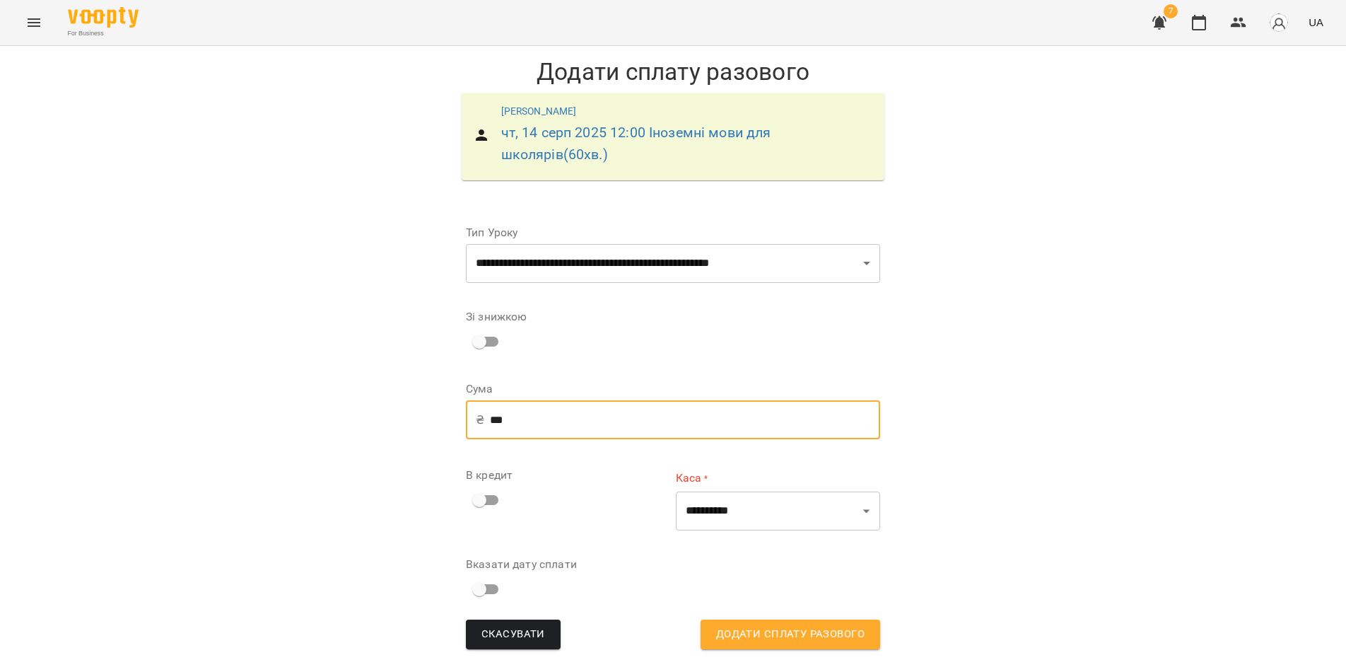
type input "***"
click at [1062, 369] on div "**********" at bounding box center [673, 359] width 1346 height 626
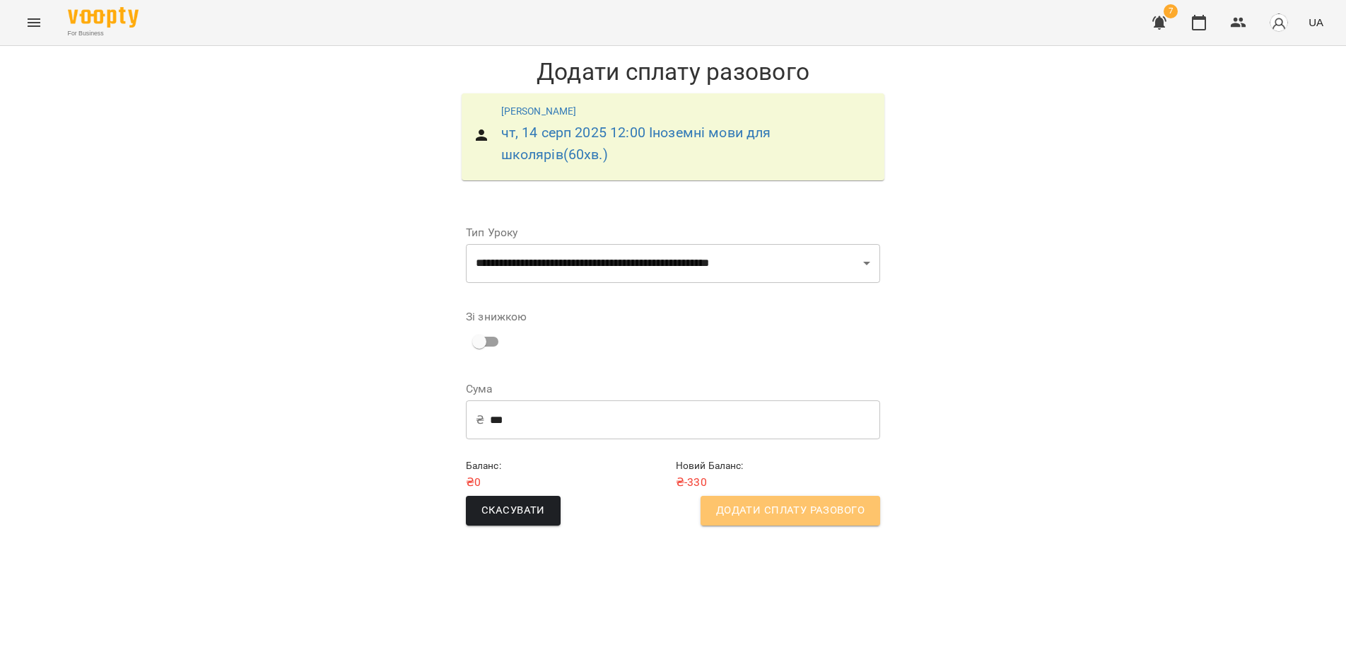
click at [795, 510] on span "Додати сплату разового" at bounding box center [790, 510] width 148 height 18
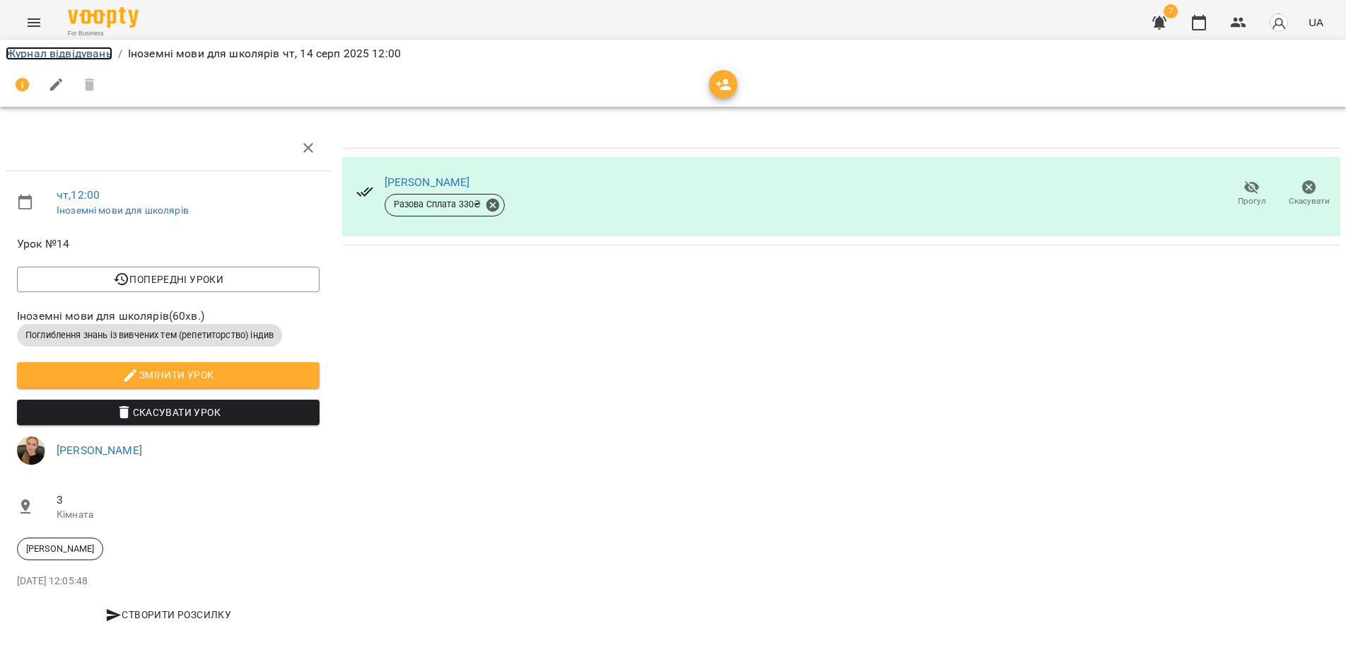
click at [82, 53] on link "Журнал відвідувань" at bounding box center [59, 53] width 107 height 13
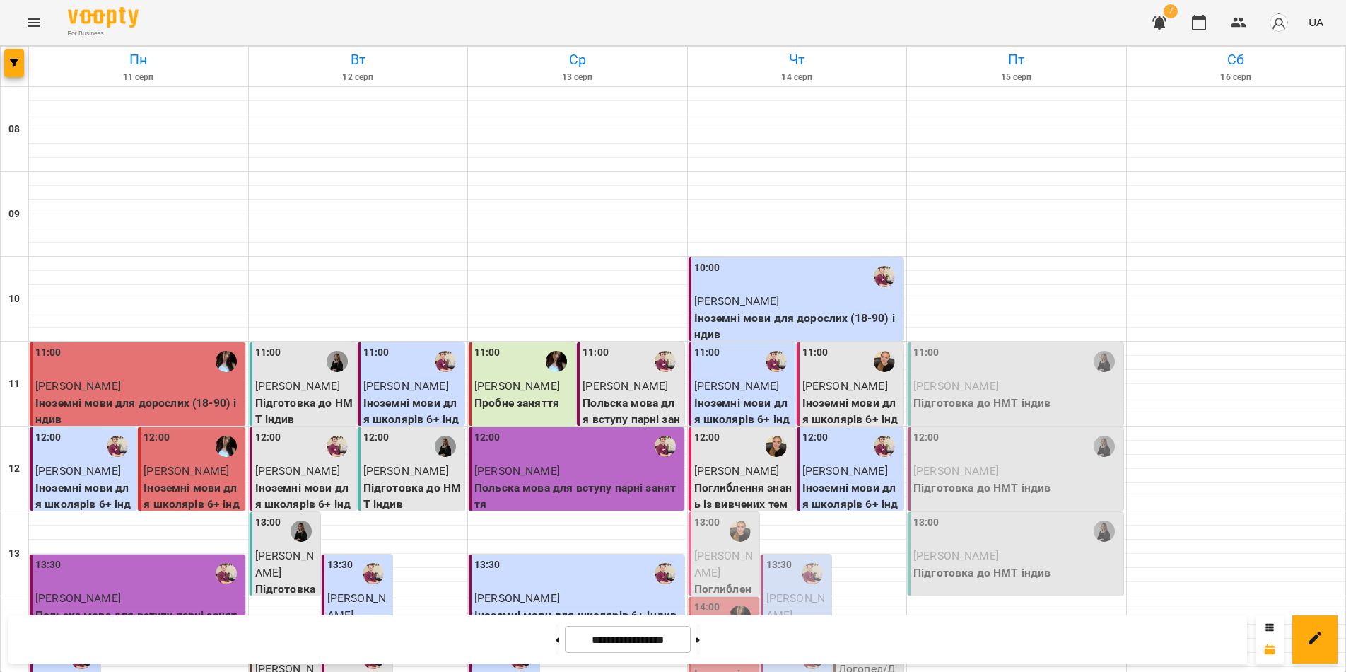
scroll to position [424, 0]
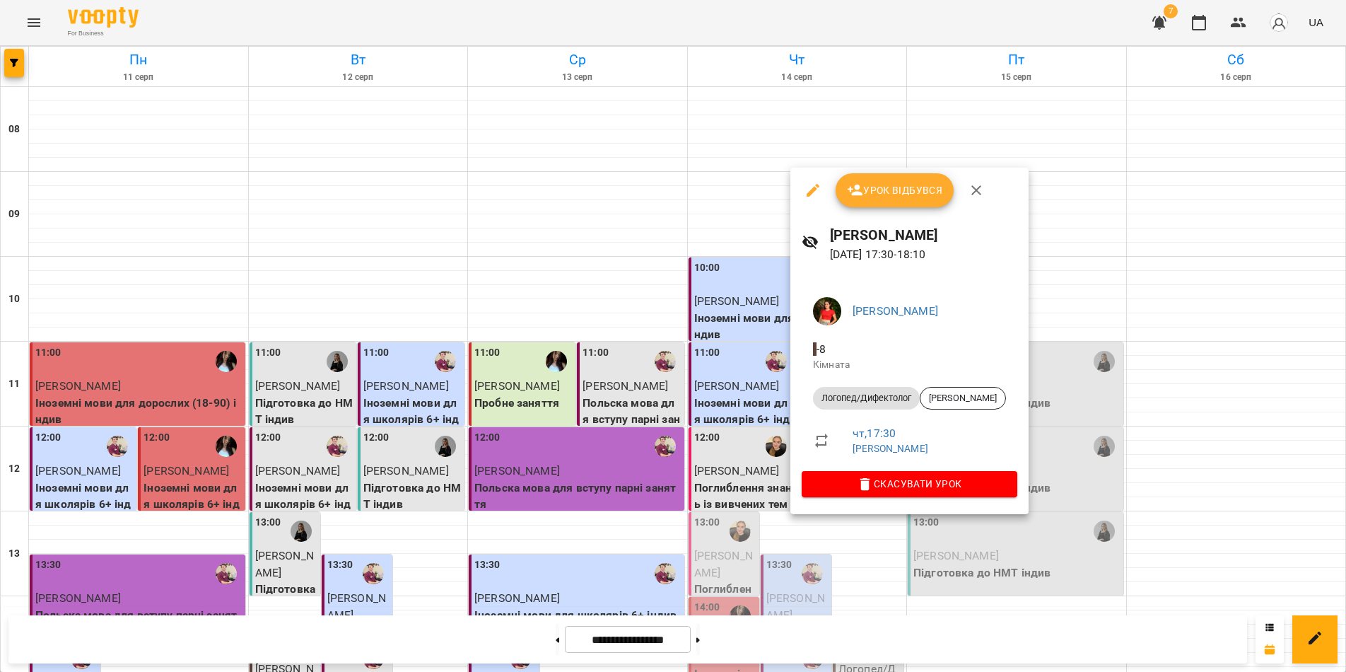
click at [862, 639] on div at bounding box center [673, 336] width 1346 height 672
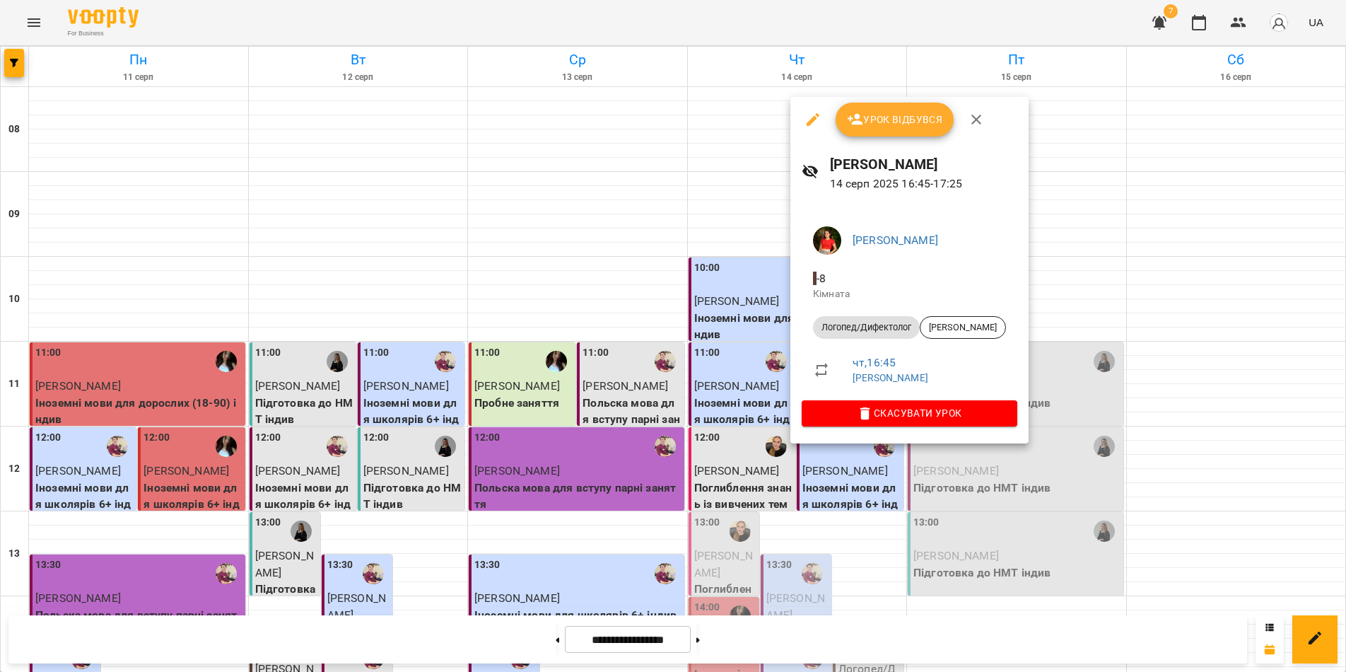
click at [136, 637] on div at bounding box center [673, 336] width 1346 height 672
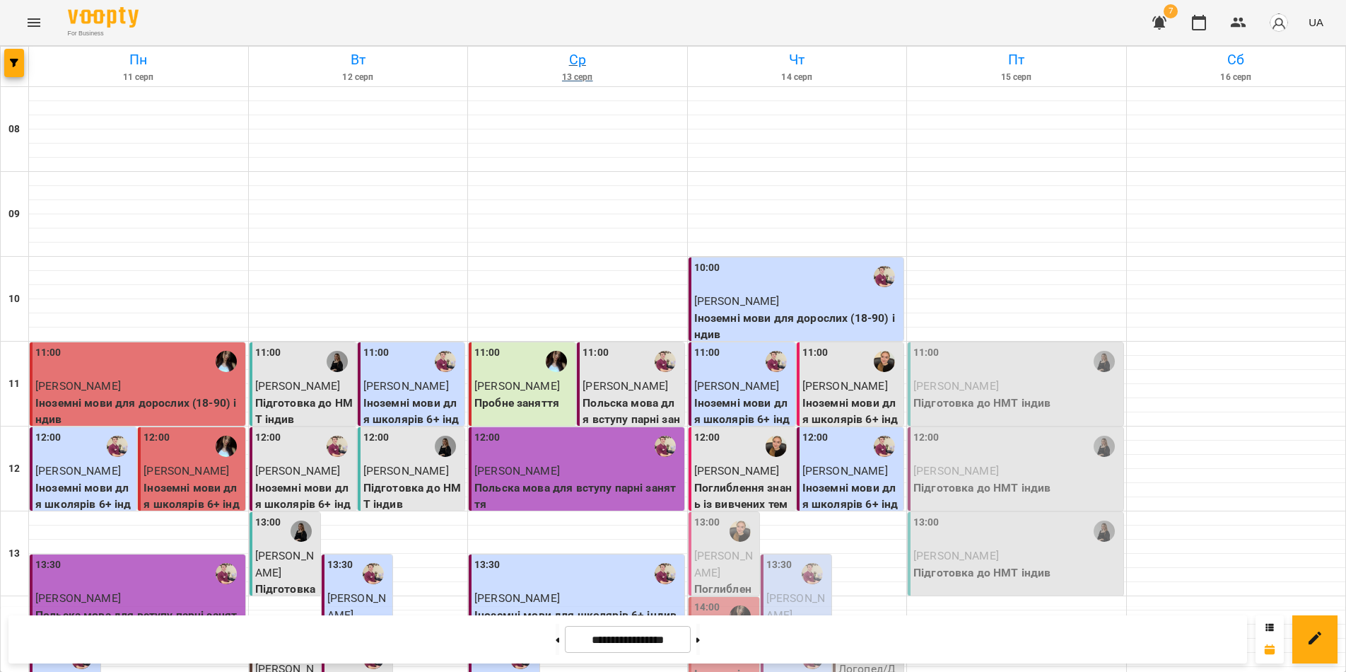
scroll to position [0, 0]
click at [19, 61] on span "button" at bounding box center [14, 63] width 20 height 8
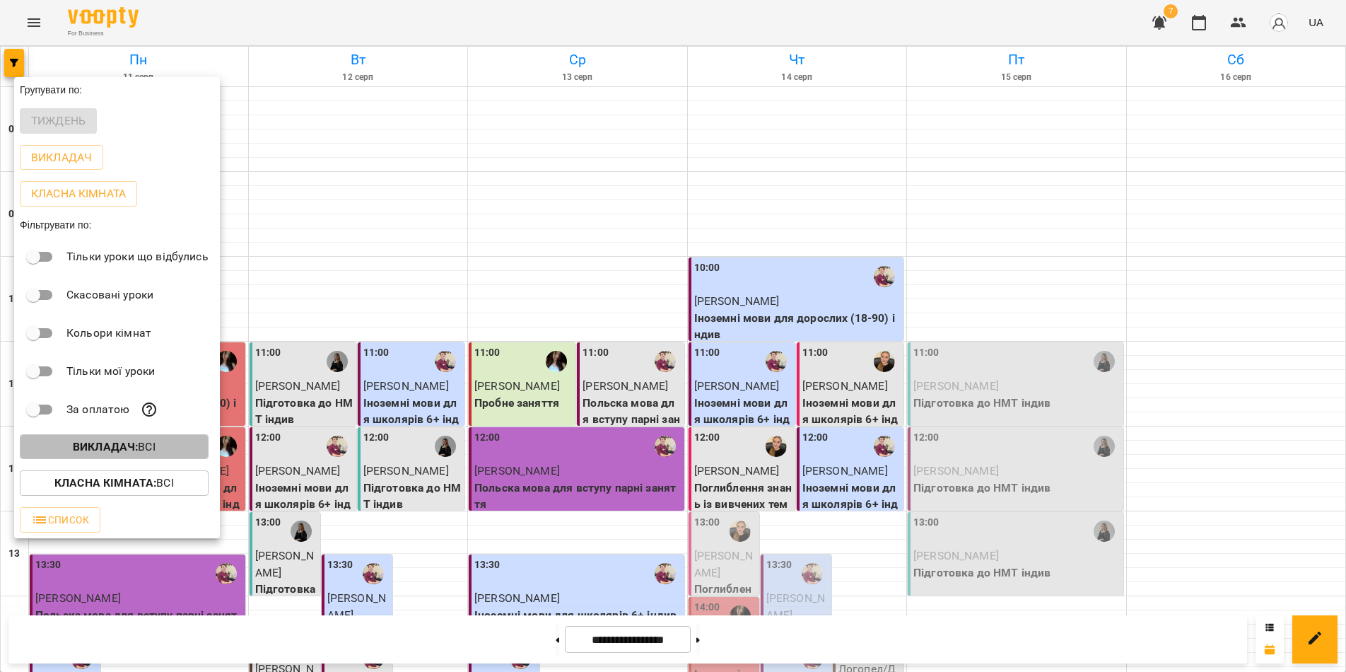
click at [49, 445] on span "Викладач : Всі" at bounding box center [114, 446] width 166 height 17
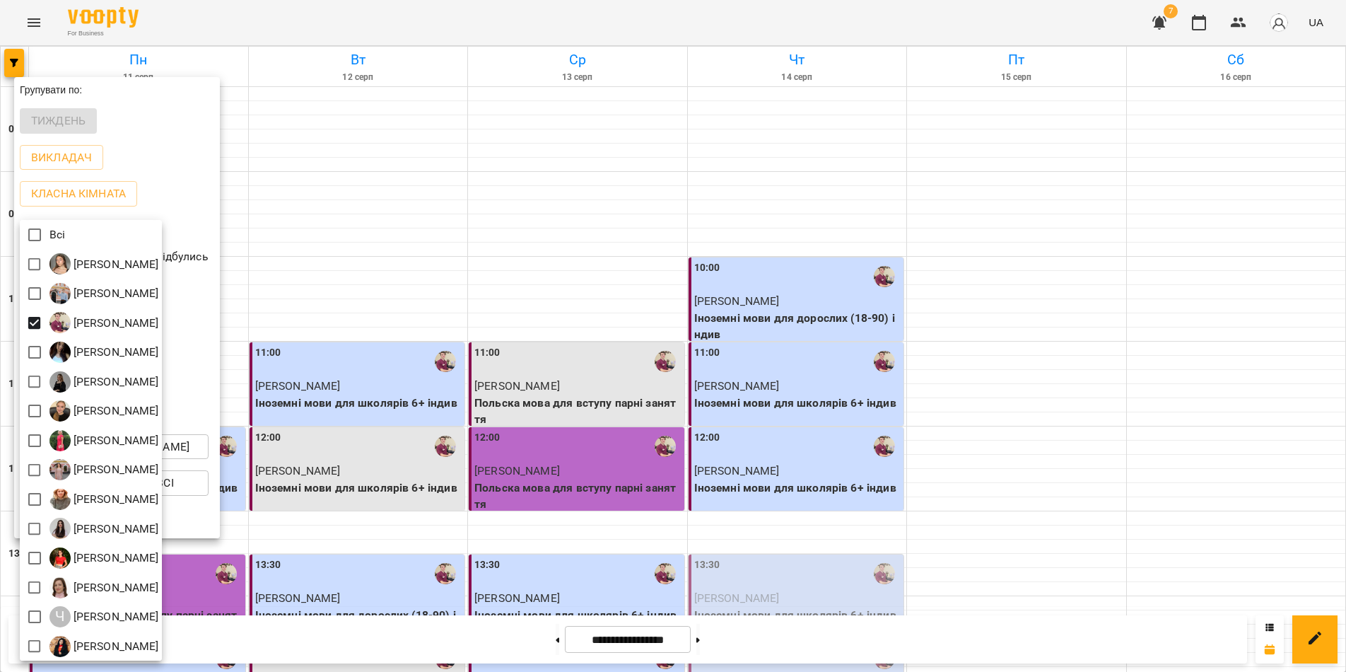
click at [865, 648] on div at bounding box center [673, 336] width 1346 height 672
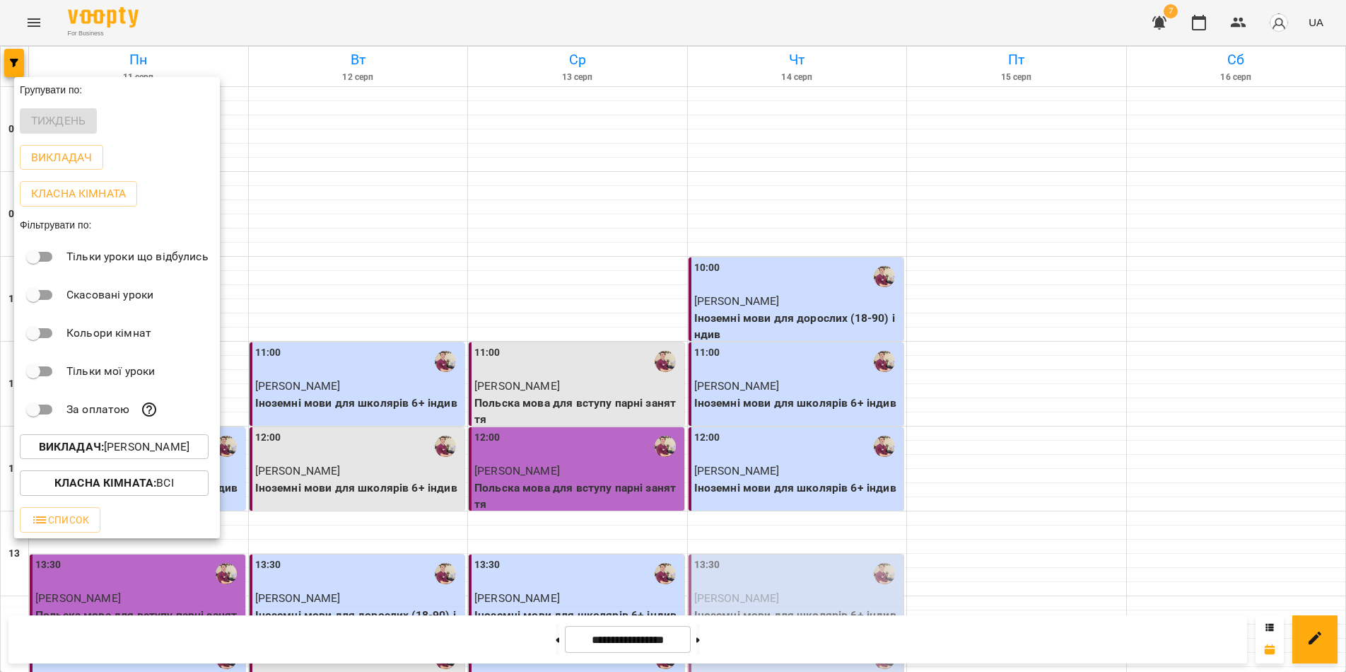
click at [865, 648] on div at bounding box center [673, 336] width 1346 height 672
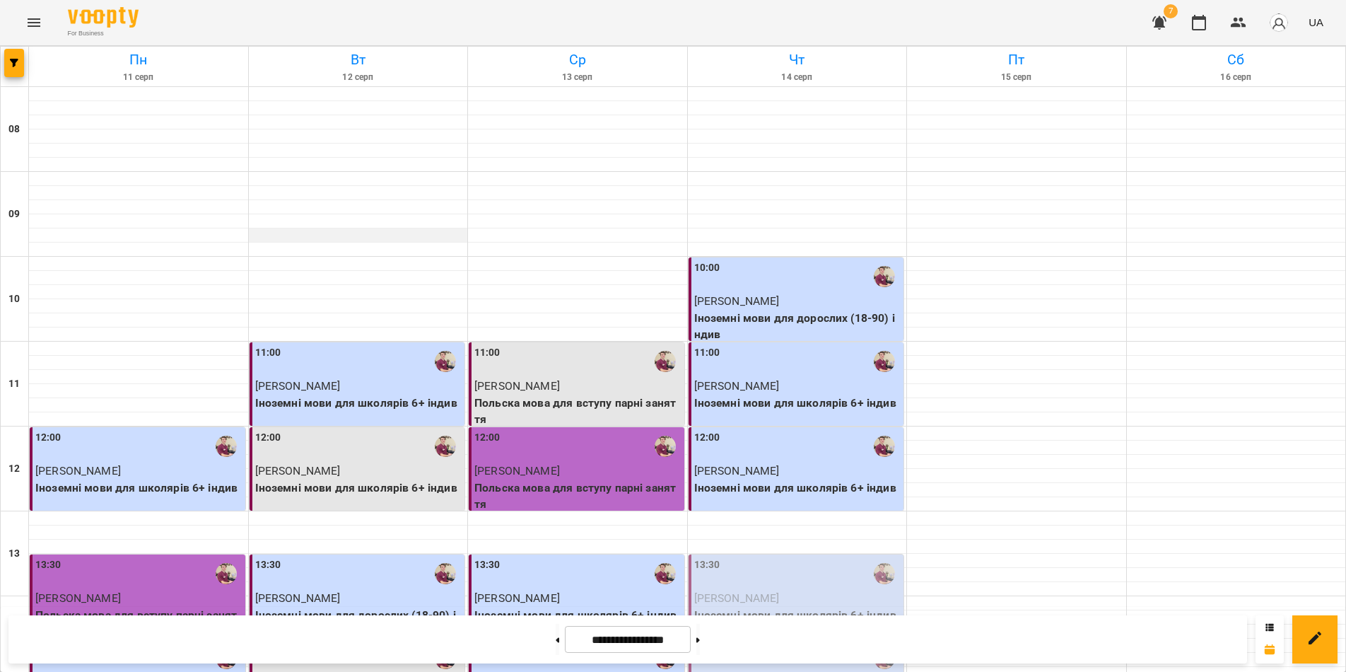
scroll to position [212, 0]
click at [353, 430] on div "12:00" at bounding box center [358, 446] width 207 height 33
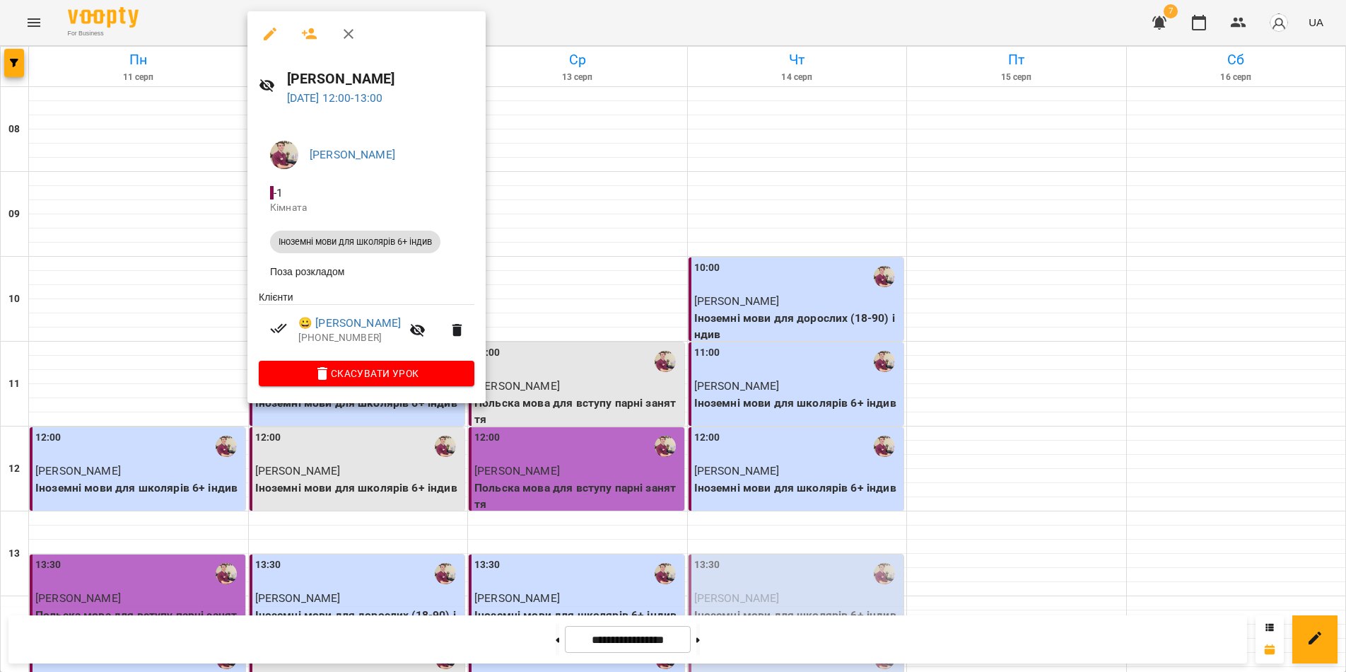
click at [314, 642] on div at bounding box center [673, 336] width 1346 height 672
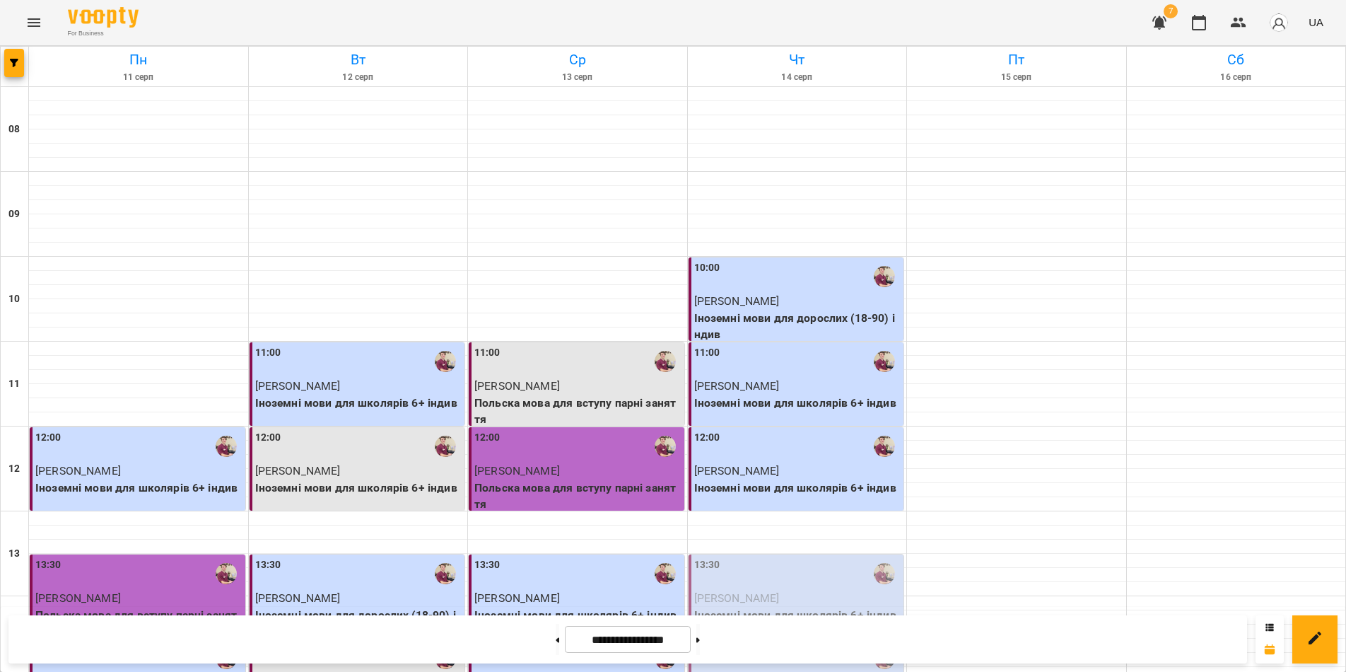
scroll to position [87, 0]
click at [556, 650] on button at bounding box center [558, 638] width 4 height 31
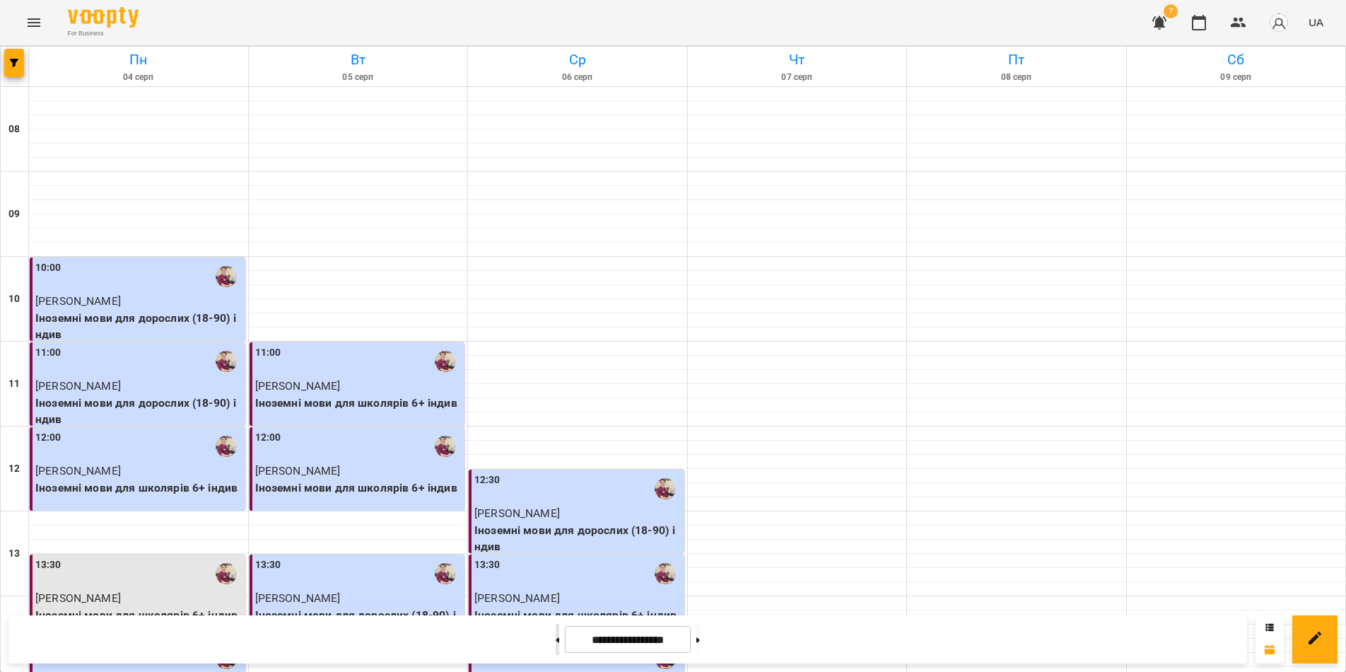
click at [556, 642] on icon at bounding box center [558, 639] width 4 height 5
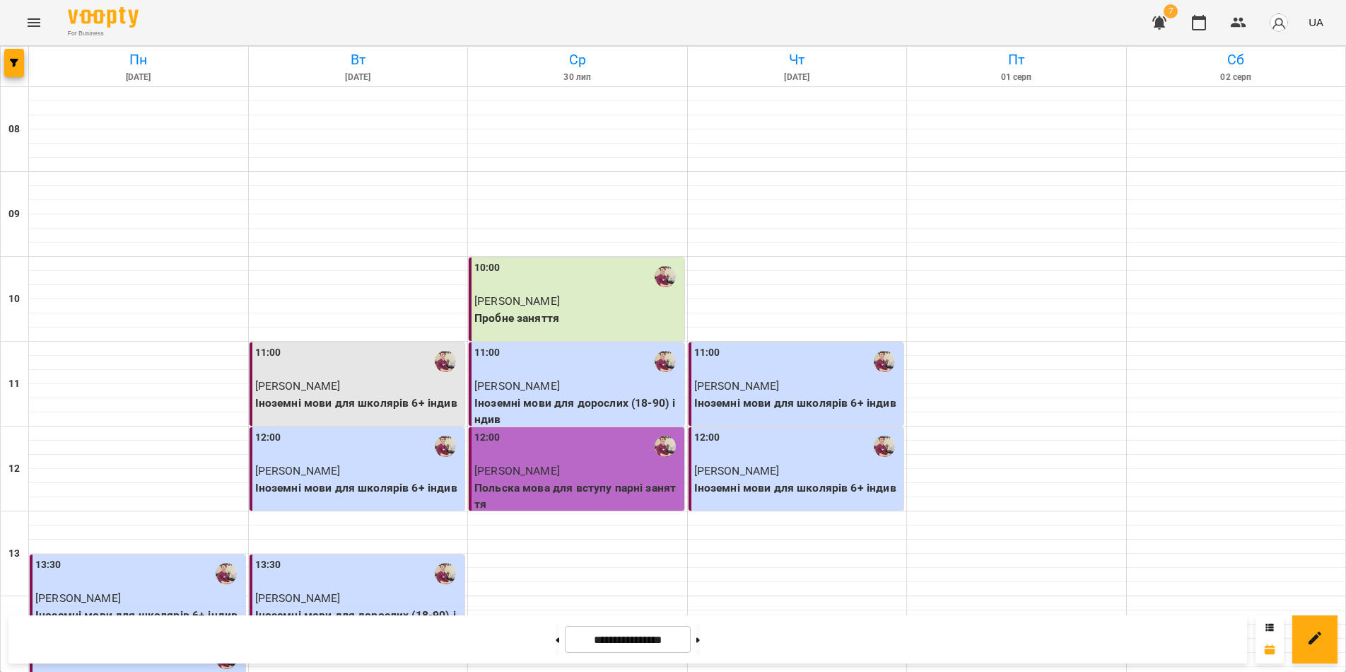
scroll to position [158, 0]
click at [19, 59] on span "button" at bounding box center [14, 63] width 20 height 8
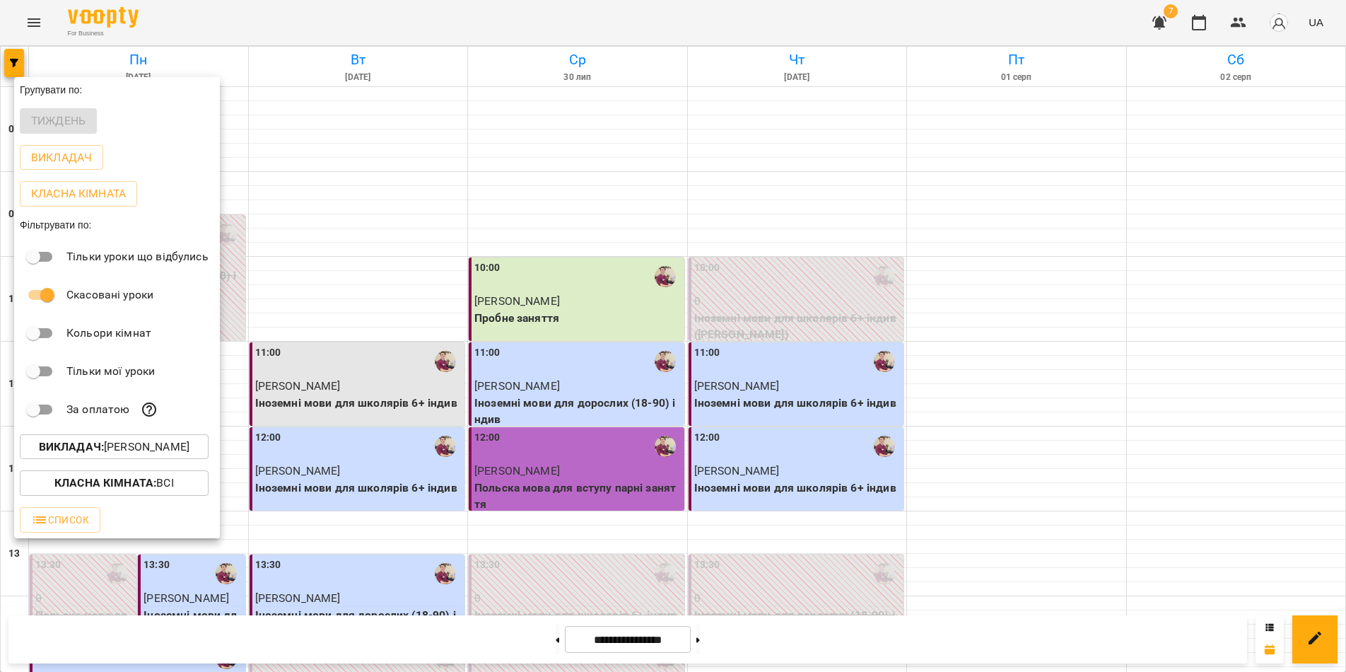
click at [812, 645] on div at bounding box center [673, 336] width 1346 height 672
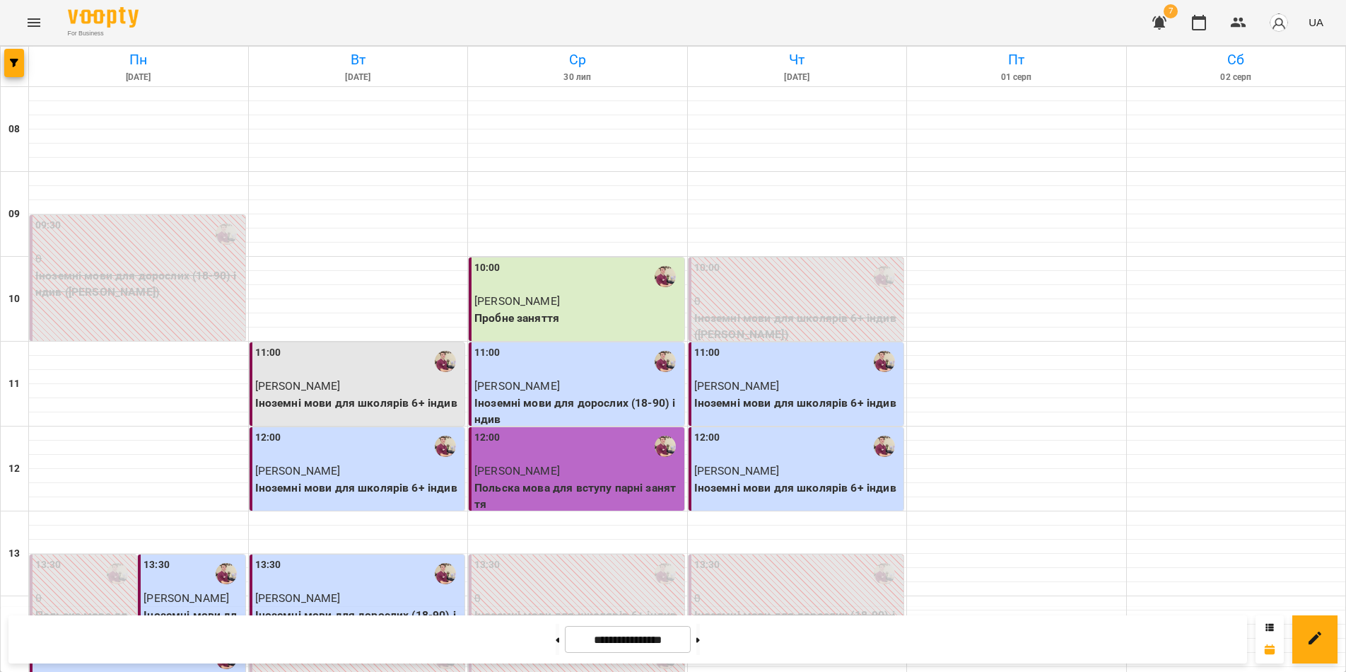
click at [344, 394] on p "Іноземні мови для школярів 6+ індив" at bounding box center [358, 402] width 207 height 17
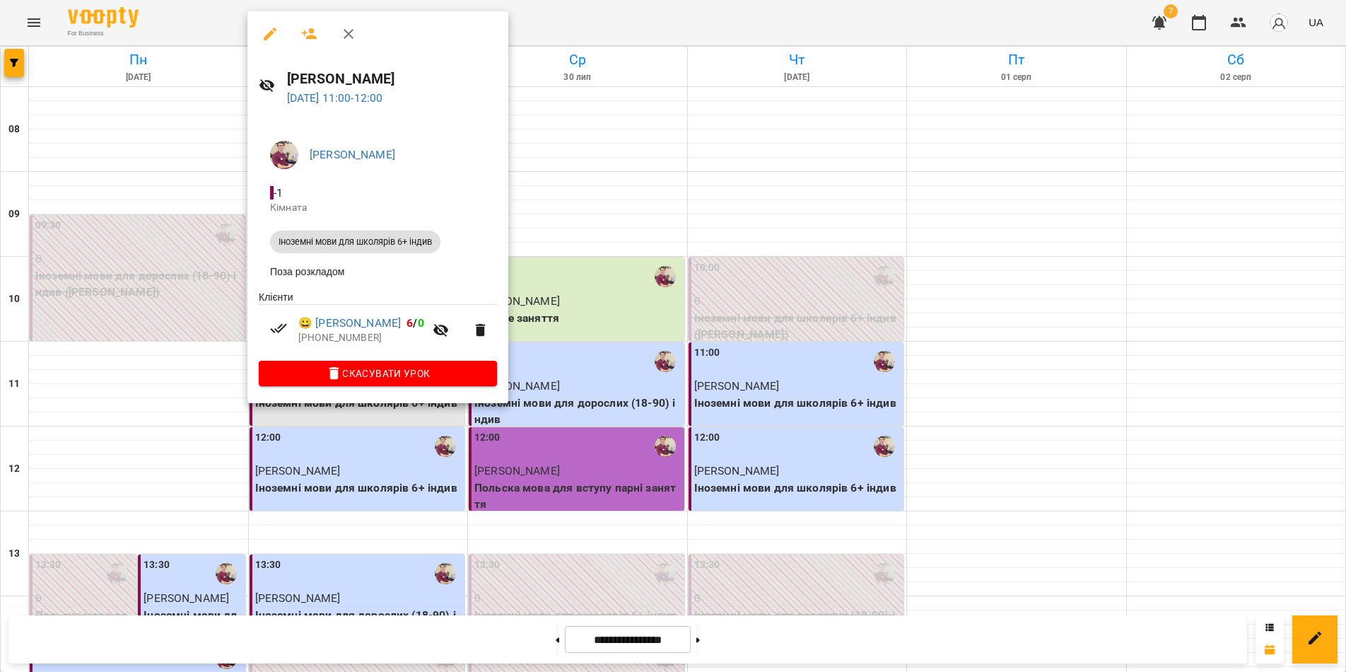
click at [758, 642] on div at bounding box center [673, 336] width 1346 height 672
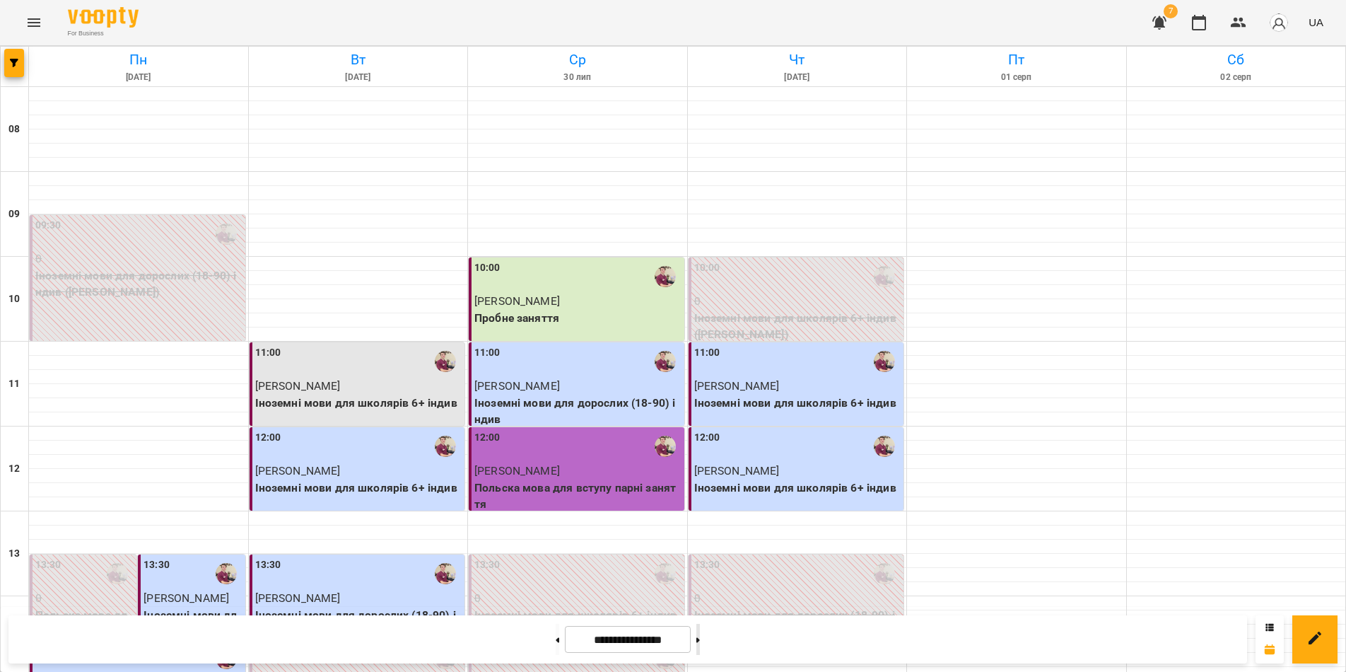
click at [700, 637] on button at bounding box center [698, 638] width 4 height 31
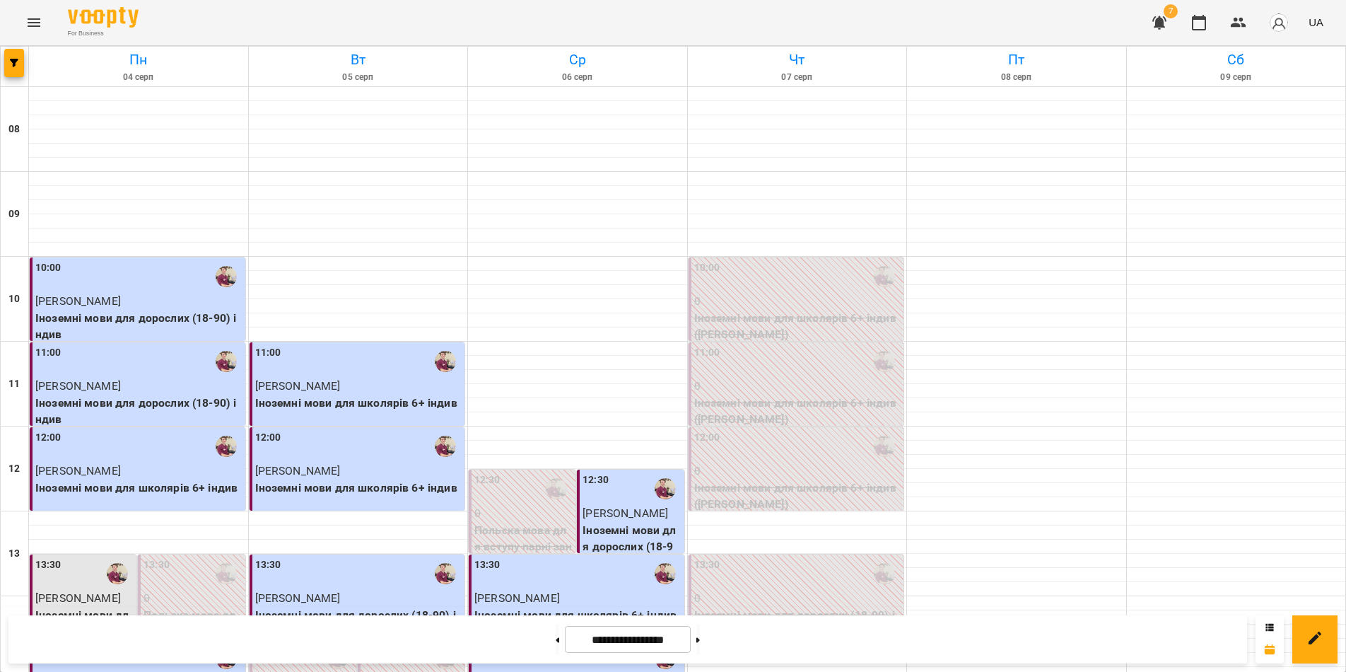
click at [76, 591] on span "[PERSON_NAME]" at bounding box center [78, 597] width 86 height 13
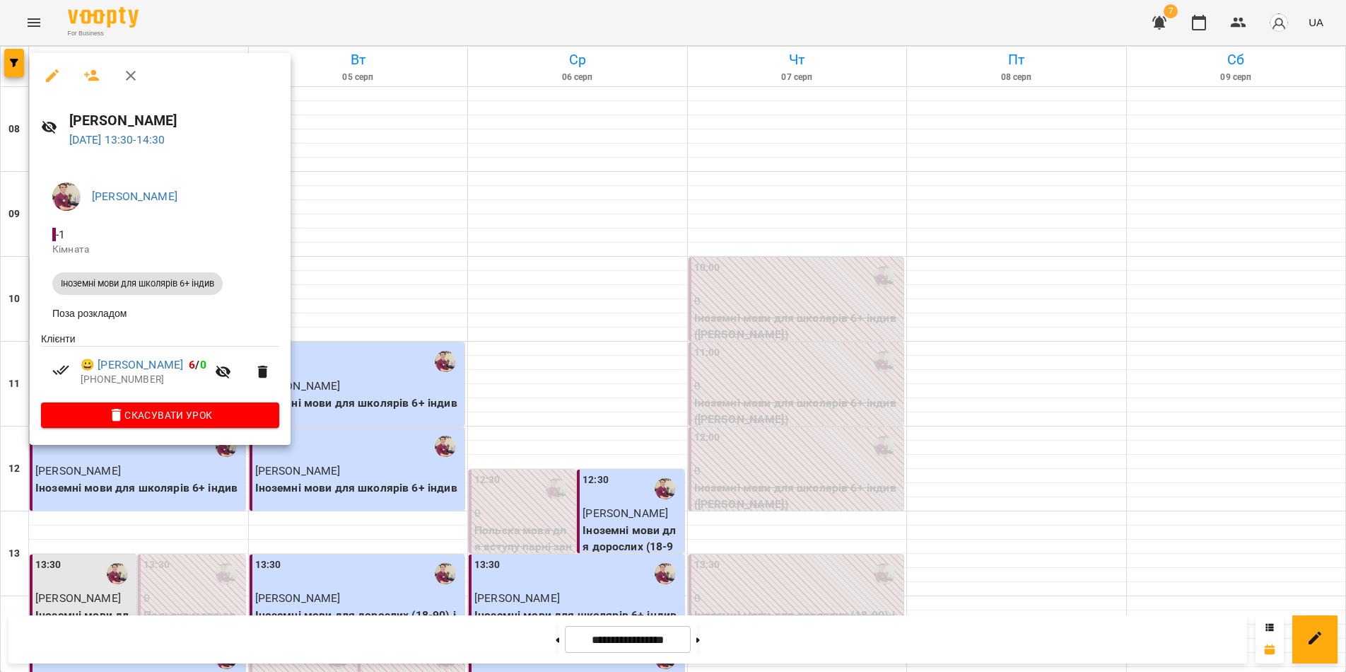
click at [881, 640] on div at bounding box center [673, 336] width 1346 height 672
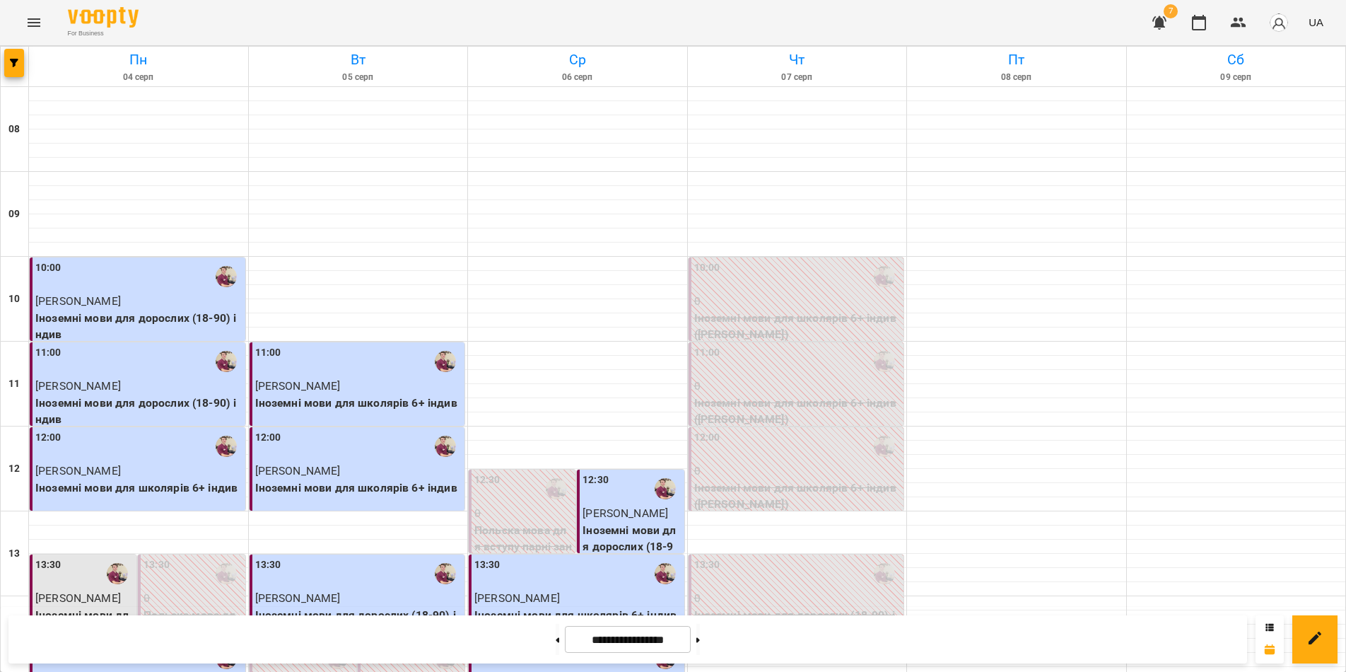
click at [88, 591] on span "[PERSON_NAME]" at bounding box center [78, 597] width 86 height 13
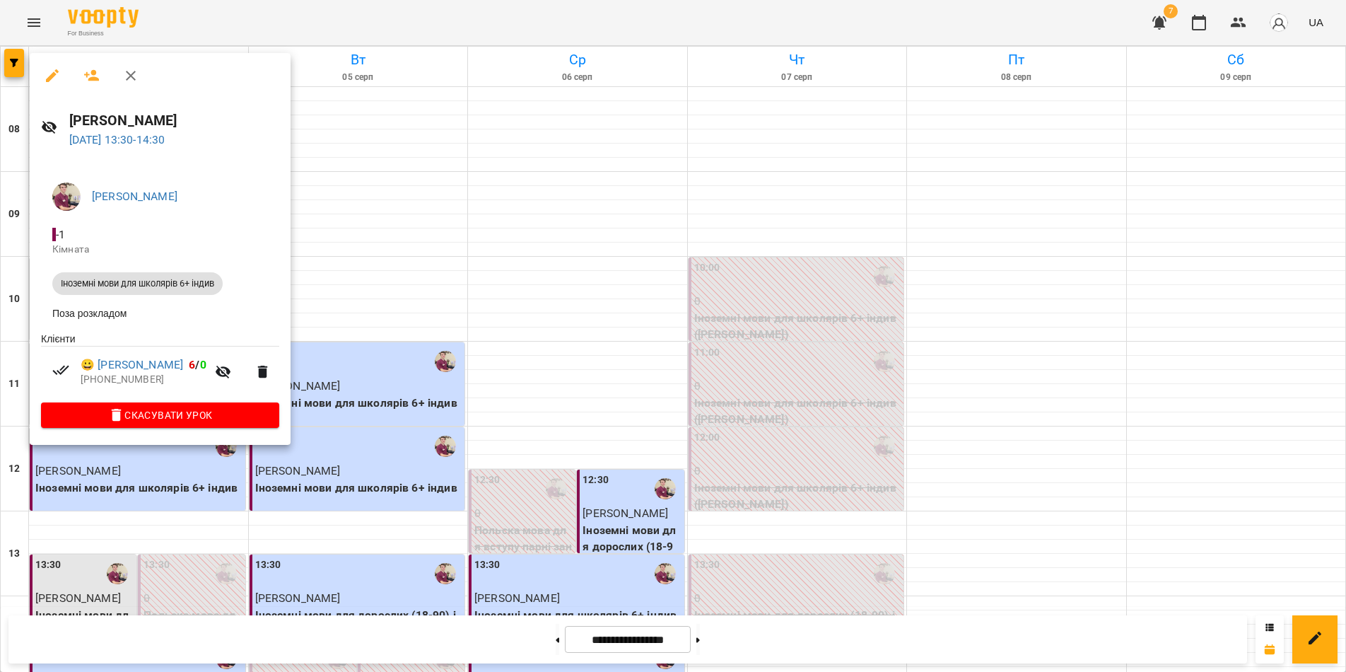
click at [375, 639] on div at bounding box center [673, 336] width 1346 height 672
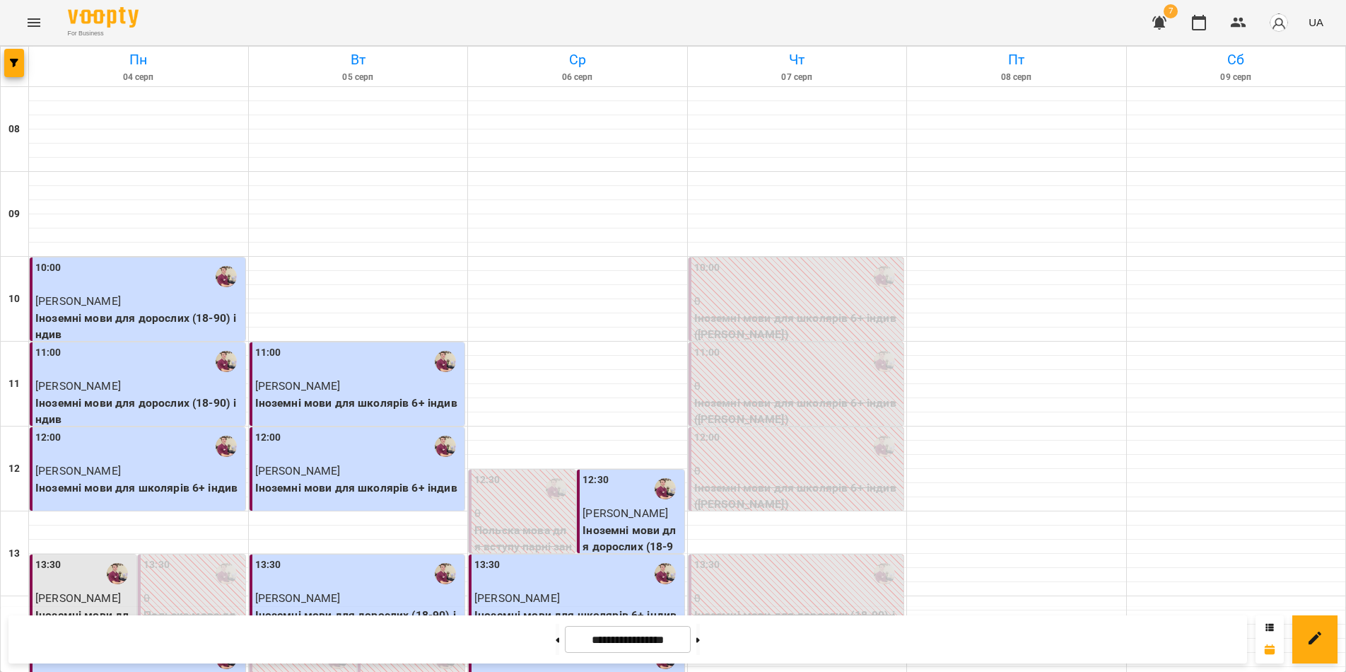
scroll to position [228, 0]
click at [700, 641] on button at bounding box center [698, 638] width 4 height 31
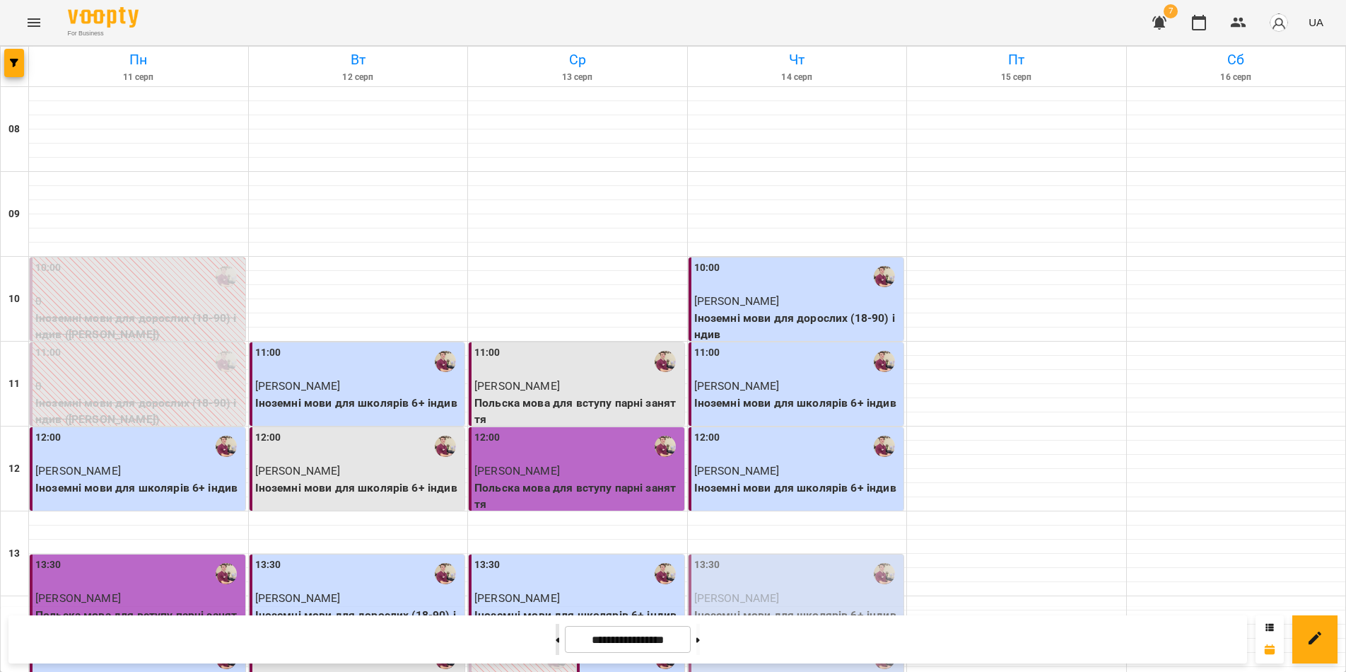
click at [556, 638] on button at bounding box center [558, 638] width 4 height 31
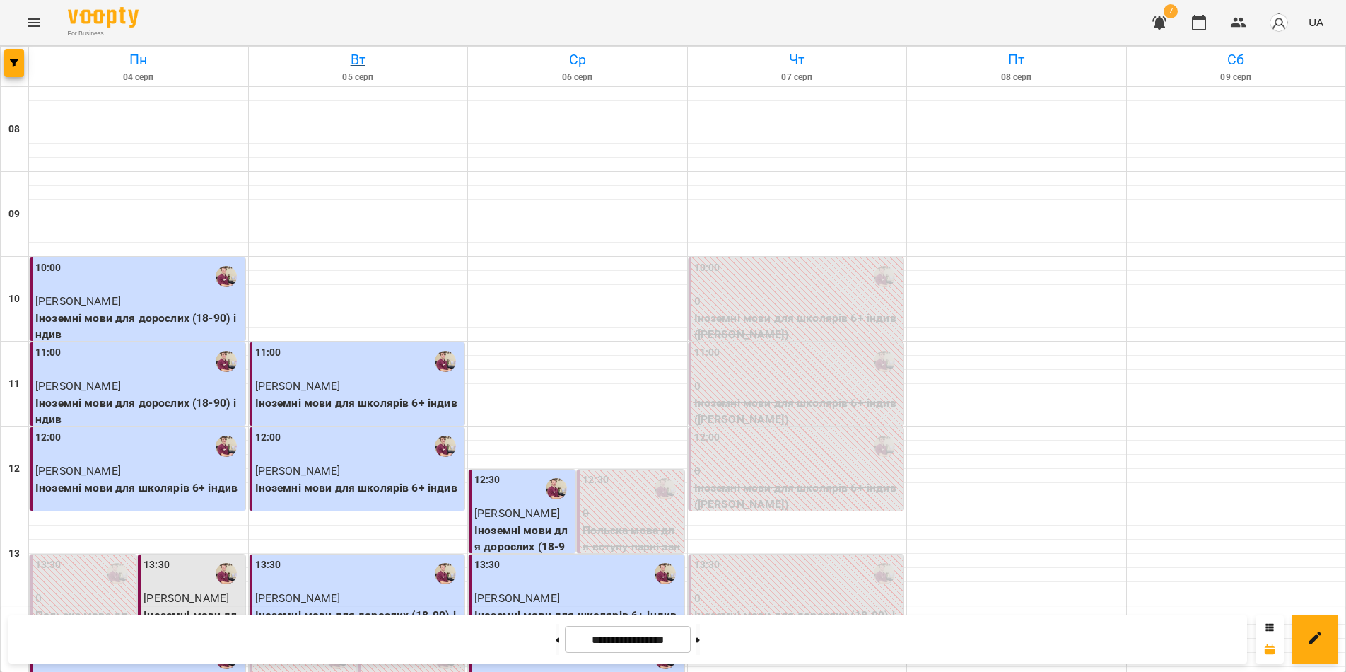
scroll to position [141, 0]
click at [700, 643] on button at bounding box center [698, 638] width 4 height 31
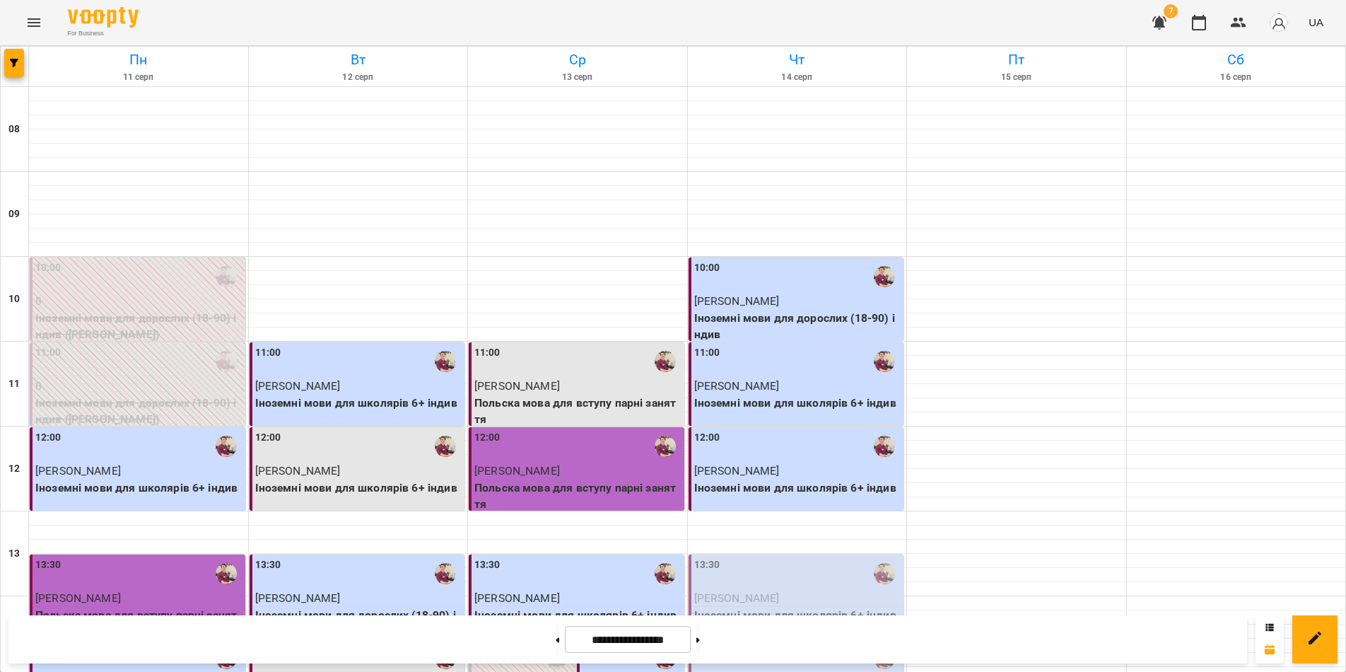
click at [370, 345] on div "11:00" at bounding box center [358, 361] width 207 height 33
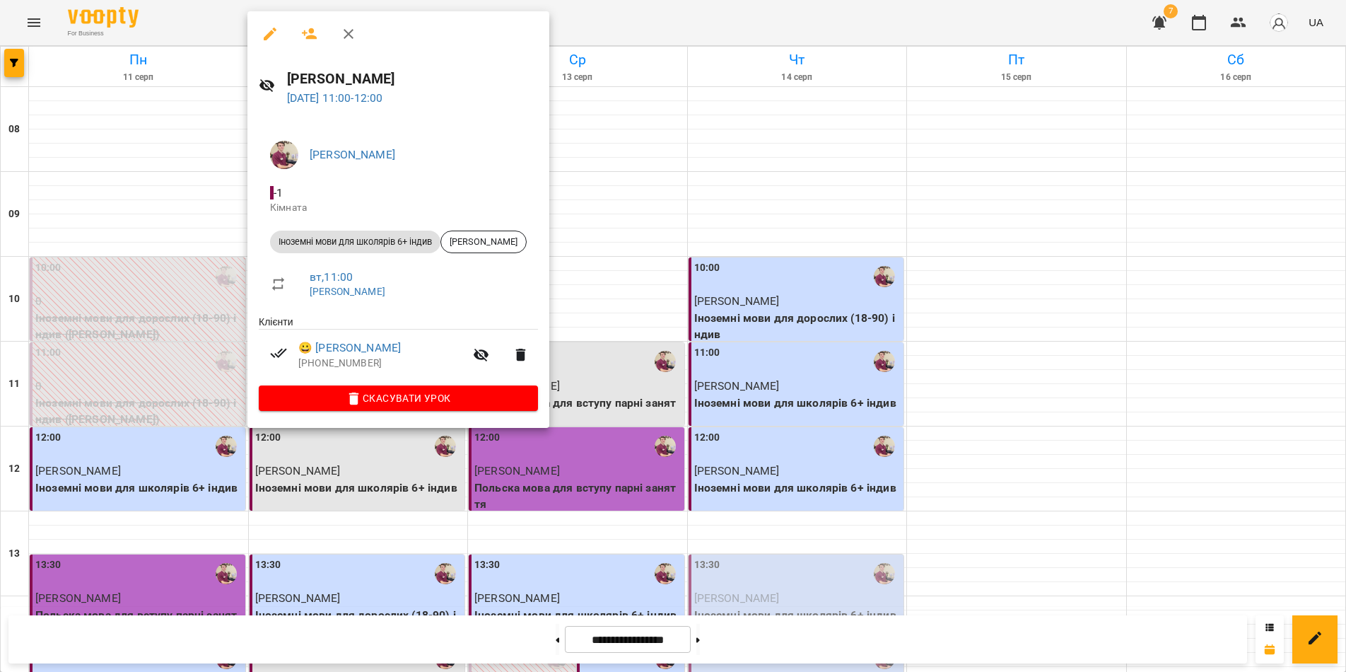
click at [416, 643] on div at bounding box center [673, 336] width 1346 height 672
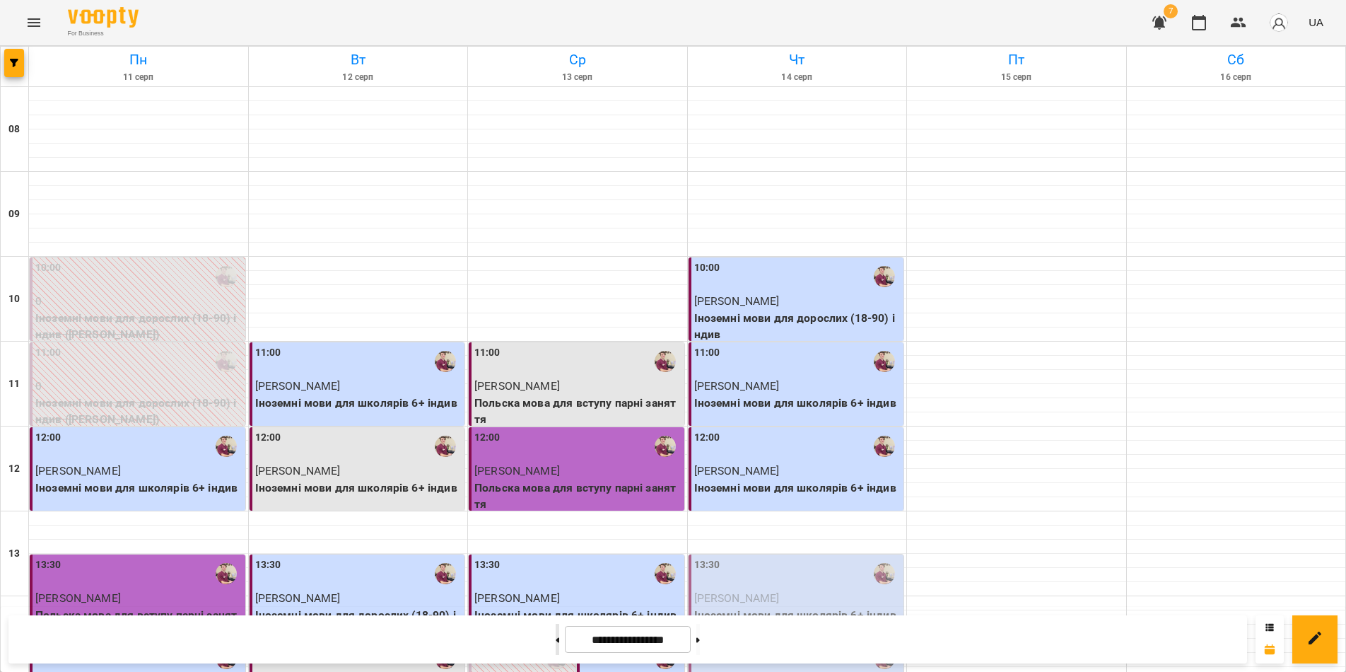
click at [556, 645] on button at bounding box center [558, 638] width 4 height 31
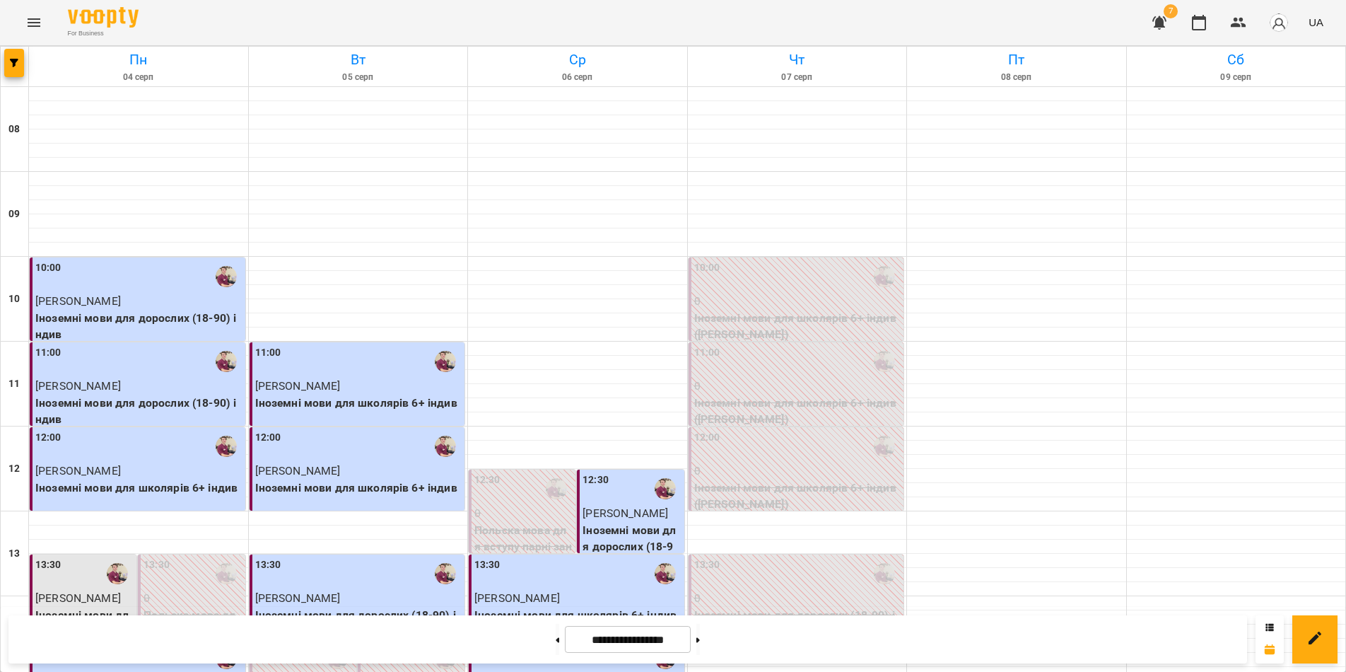
click at [76, 557] on div "13:30" at bounding box center [84, 573] width 98 height 33
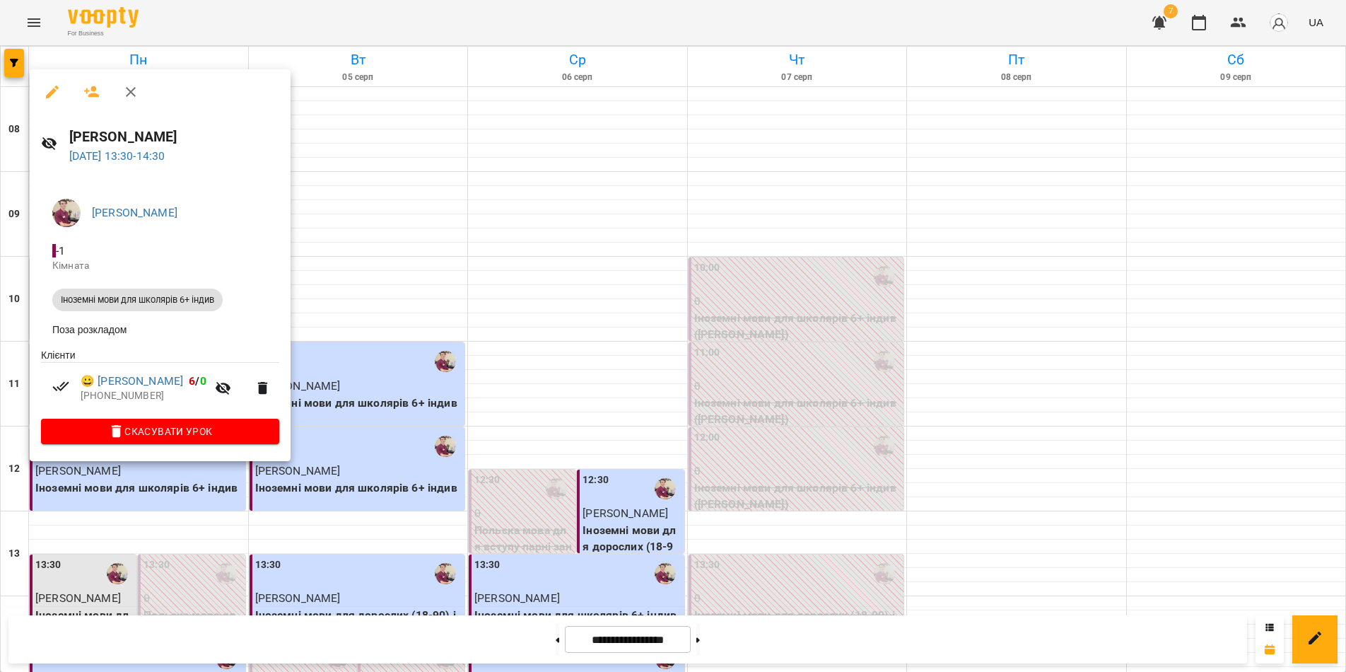
click at [399, 248] on div at bounding box center [673, 336] width 1346 height 672
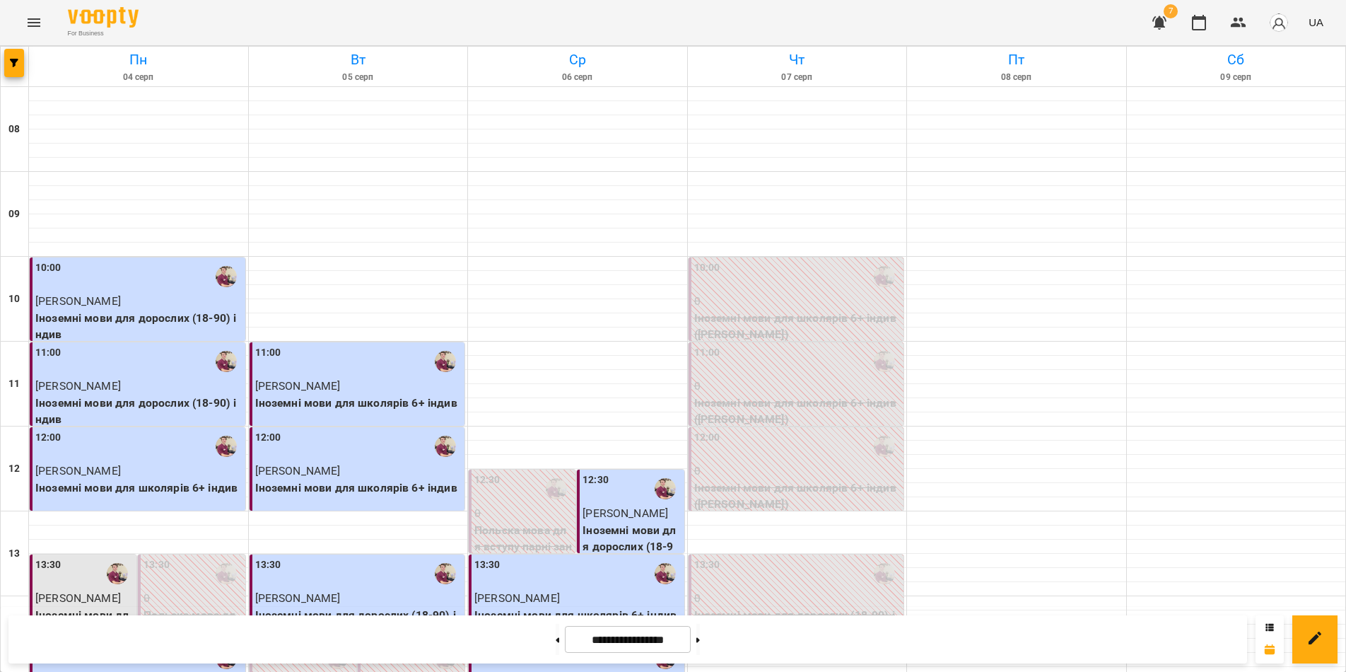
click at [399, 377] on p "[PERSON_NAME]" at bounding box center [358, 385] width 207 height 17
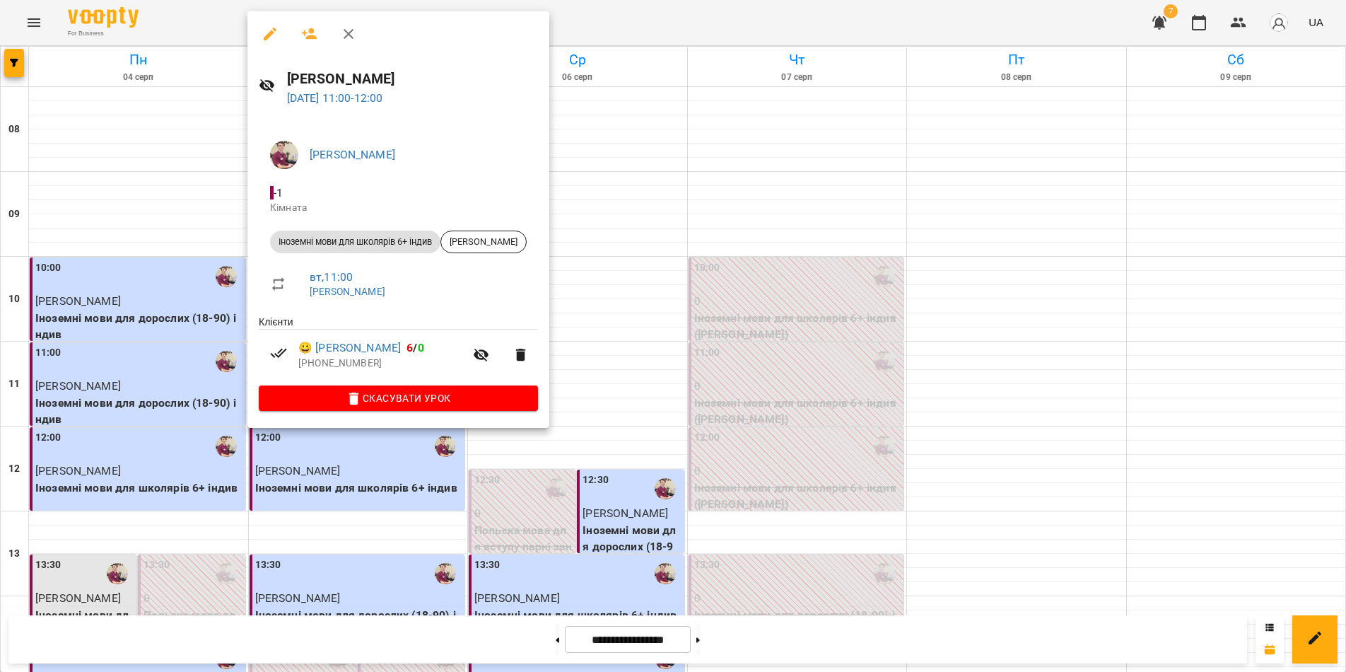
click at [344, 633] on div at bounding box center [673, 336] width 1346 height 672
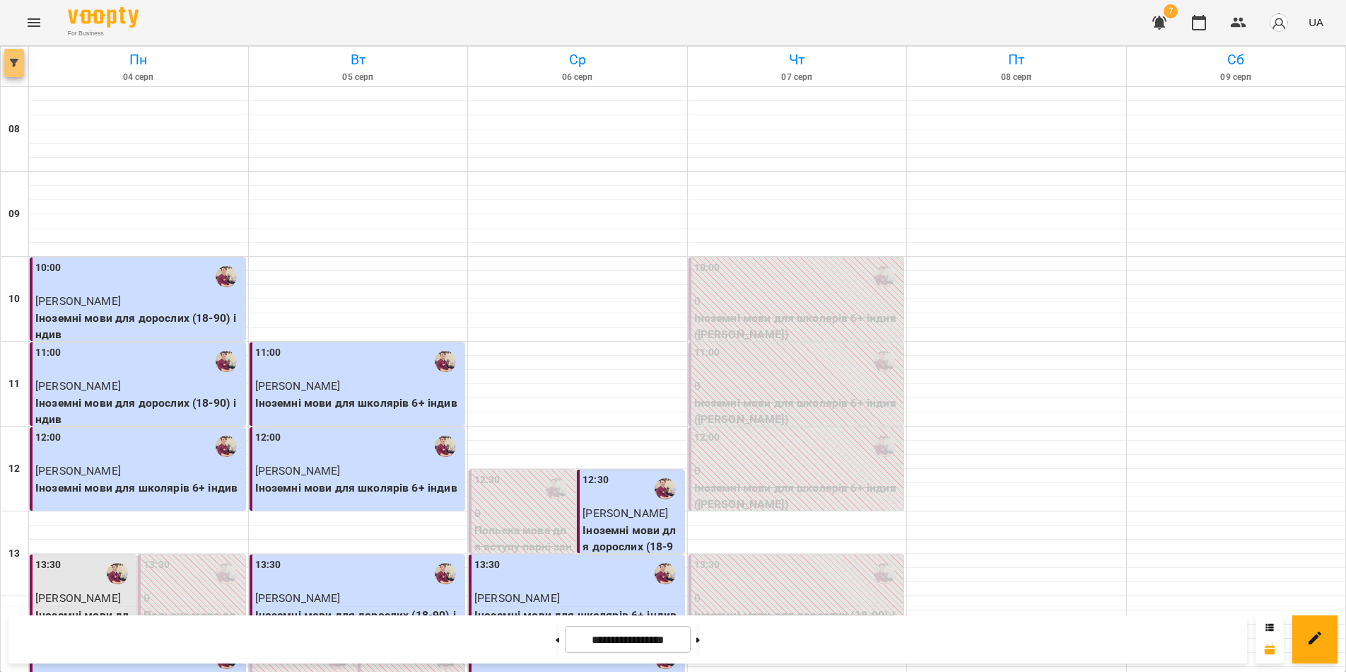
click at [14, 66] on icon "button" at bounding box center [14, 63] width 8 height 8
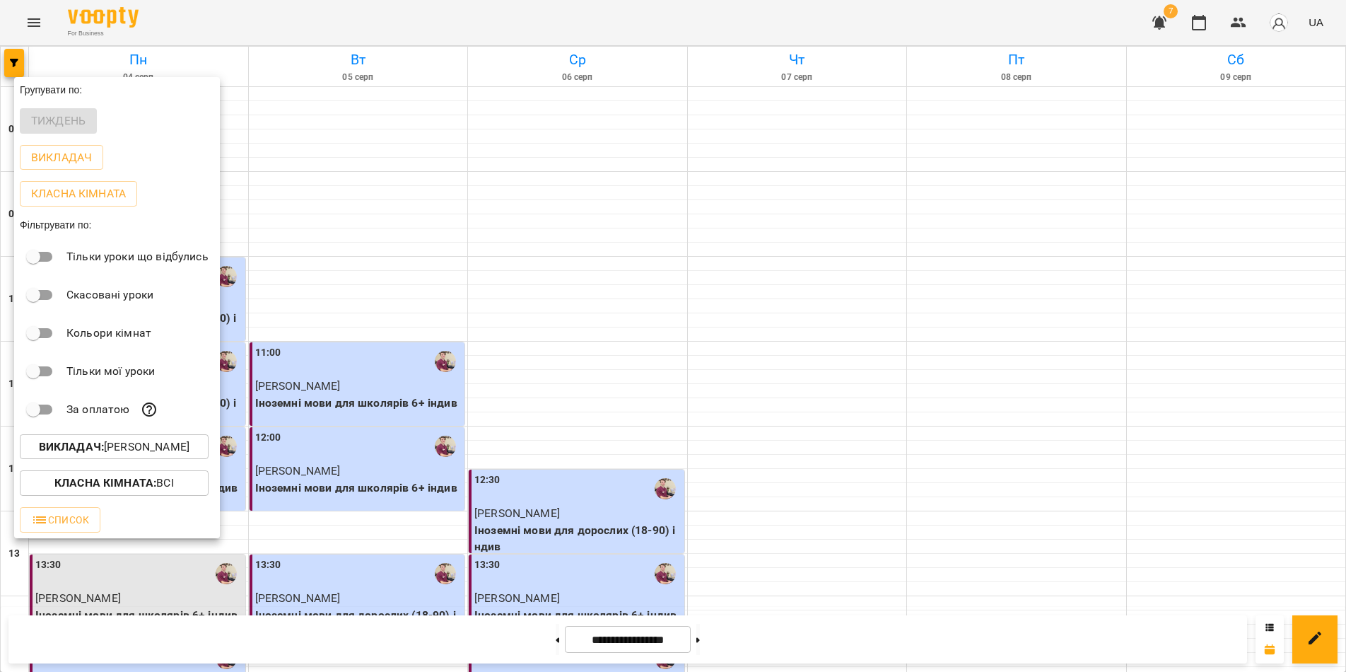
click at [813, 641] on div at bounding box center [673, 336] width 1346 height 672
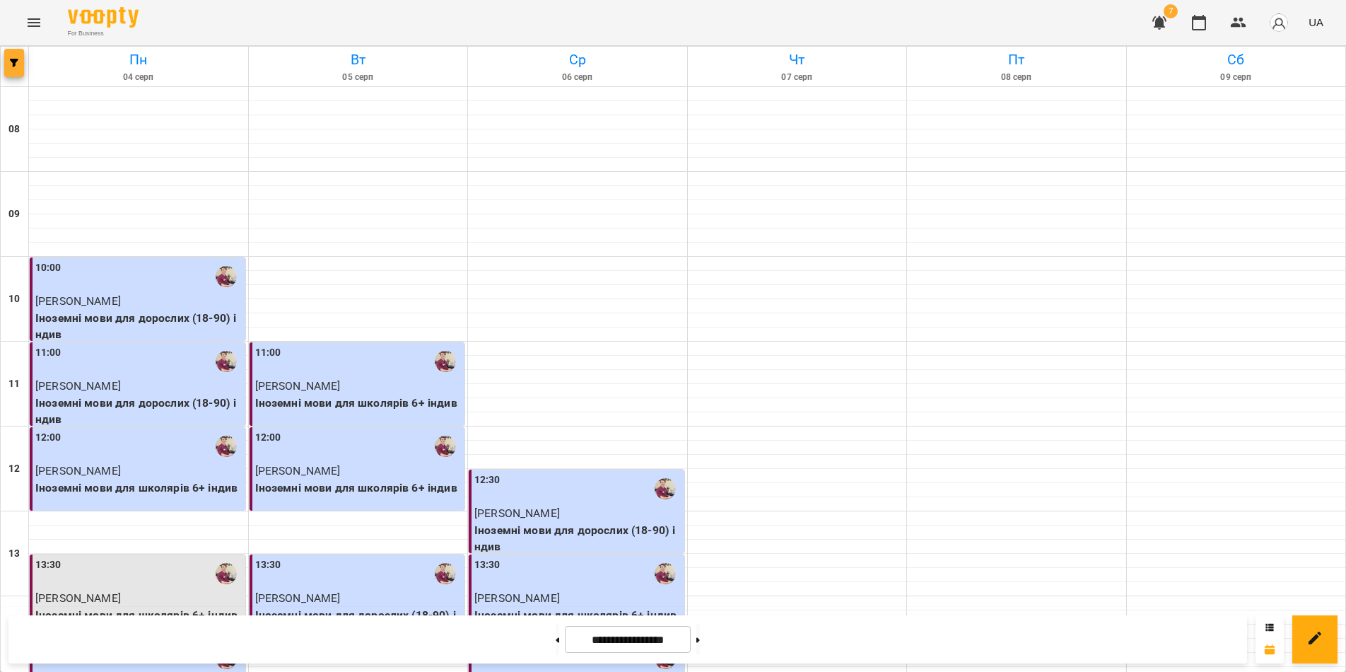
click at [18, 57] on button "button" at bounding box center [14, 63] width 20 height 28
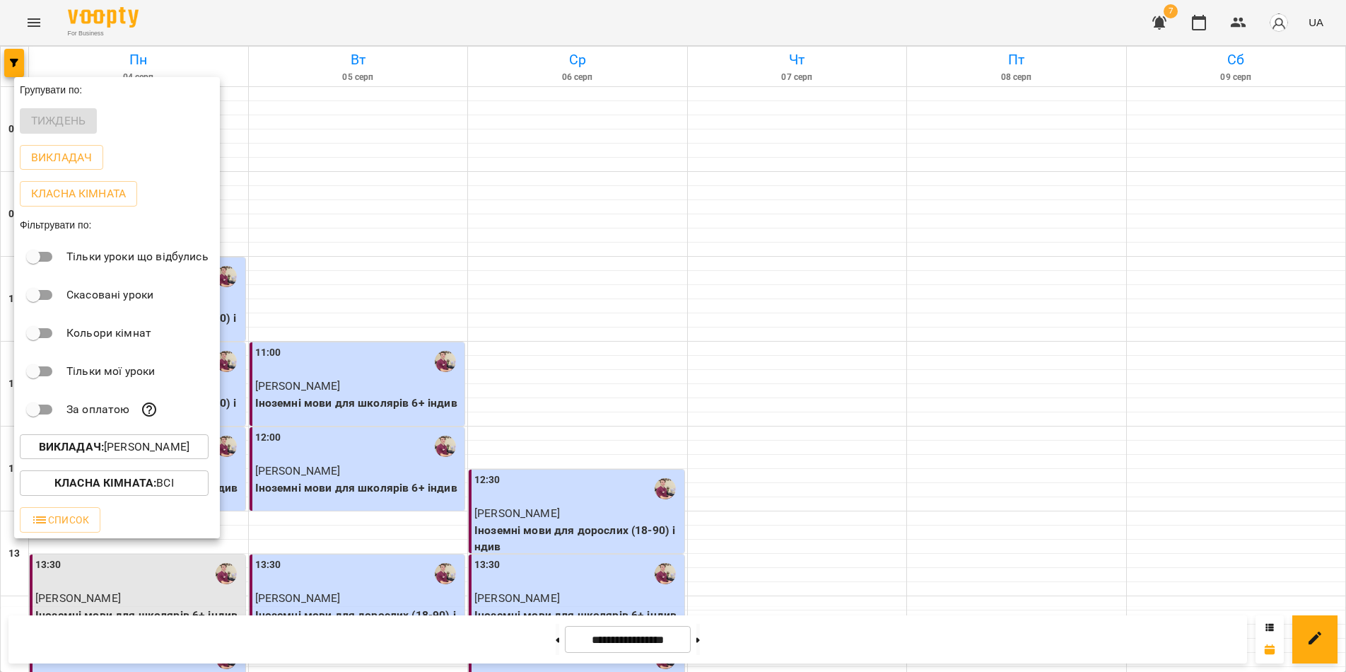
click at [73, 447] on b "Викладач :" at bounding box center [71, 446] width 65 height 13
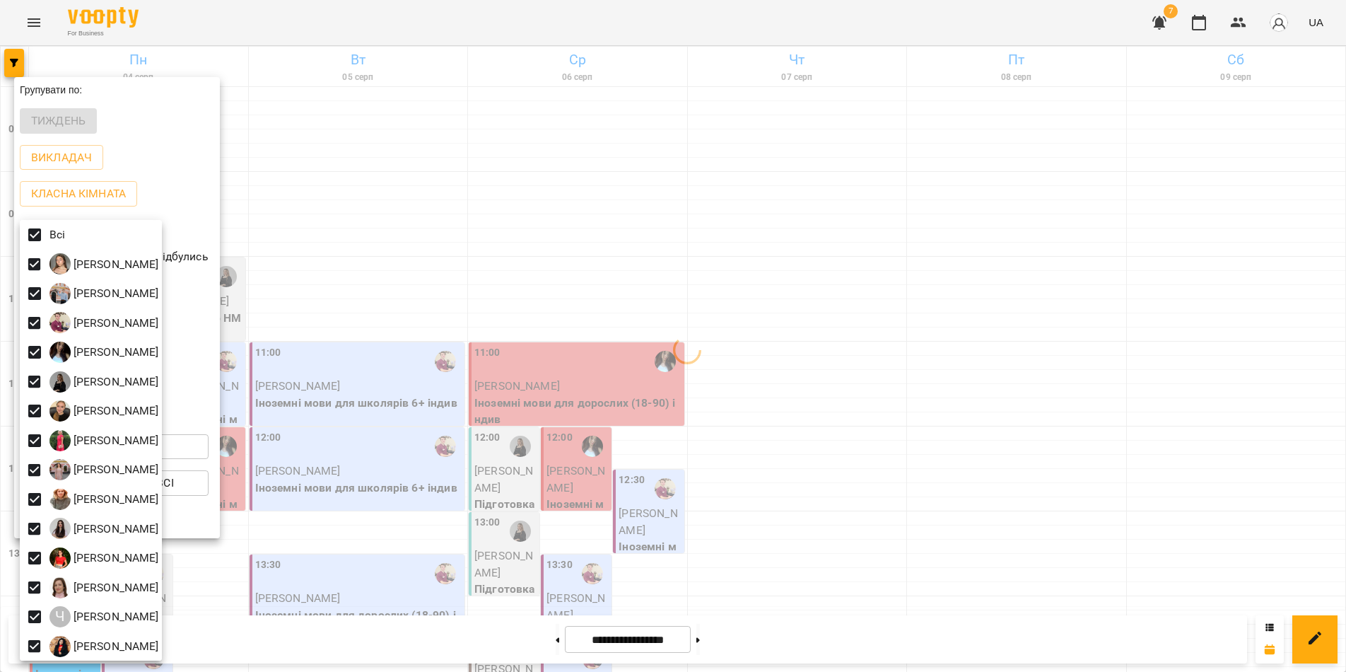
click at [821, 638] on div at bounding box center [673, 336] width 1346 height 672
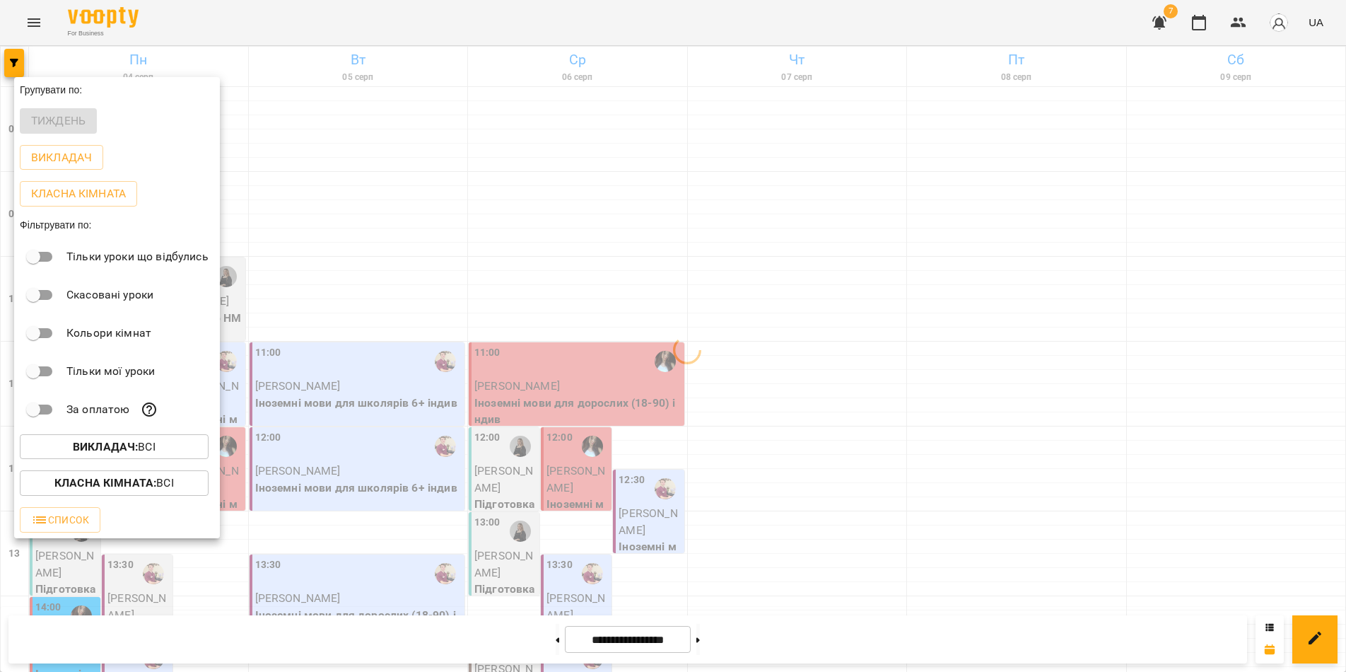
click at [821, 638] on div "Всі [PERSON_NAME] [PERSON_NAME] [PERSON_NAME] [PERSON_NAME] [PERSON_NAME] [PERS…" at bounding box center [673, 336] width 1346 height 672
click at [821, 636] on div at bounding box center [673, 336] width 1346 height 672
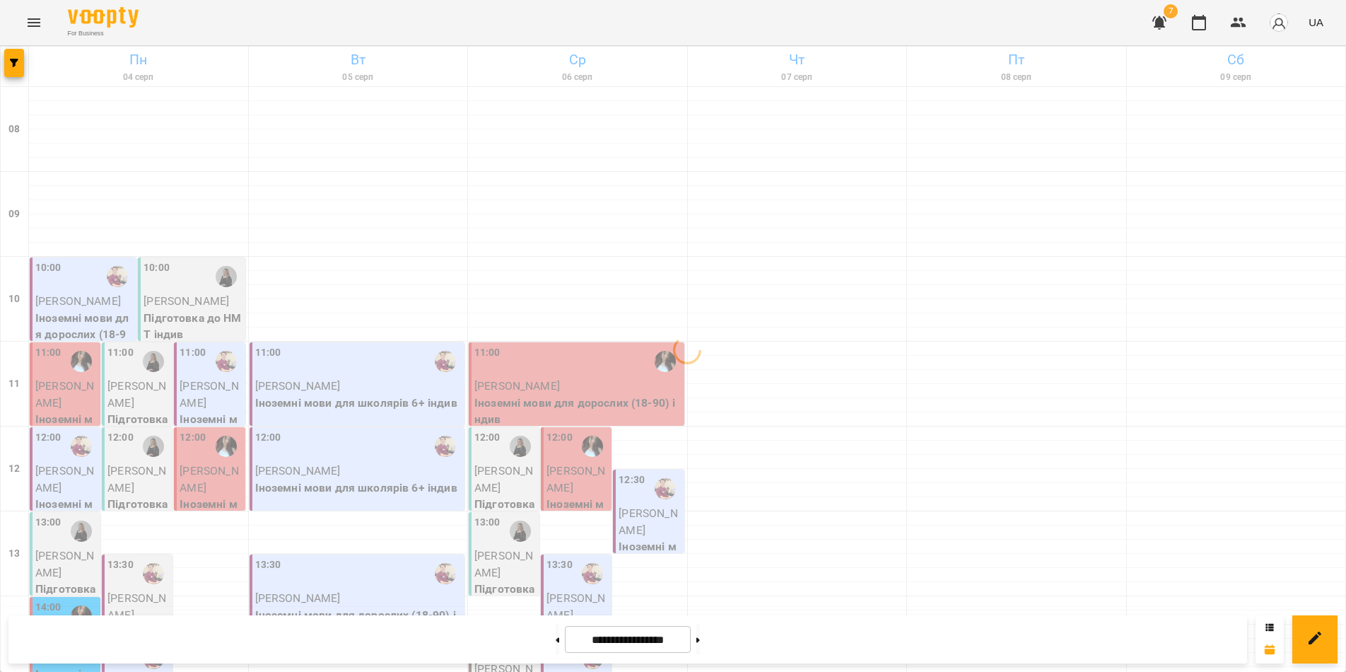
click at [812, 643] on div "**********" at bounding box center [627, 639] width 1238 height 48
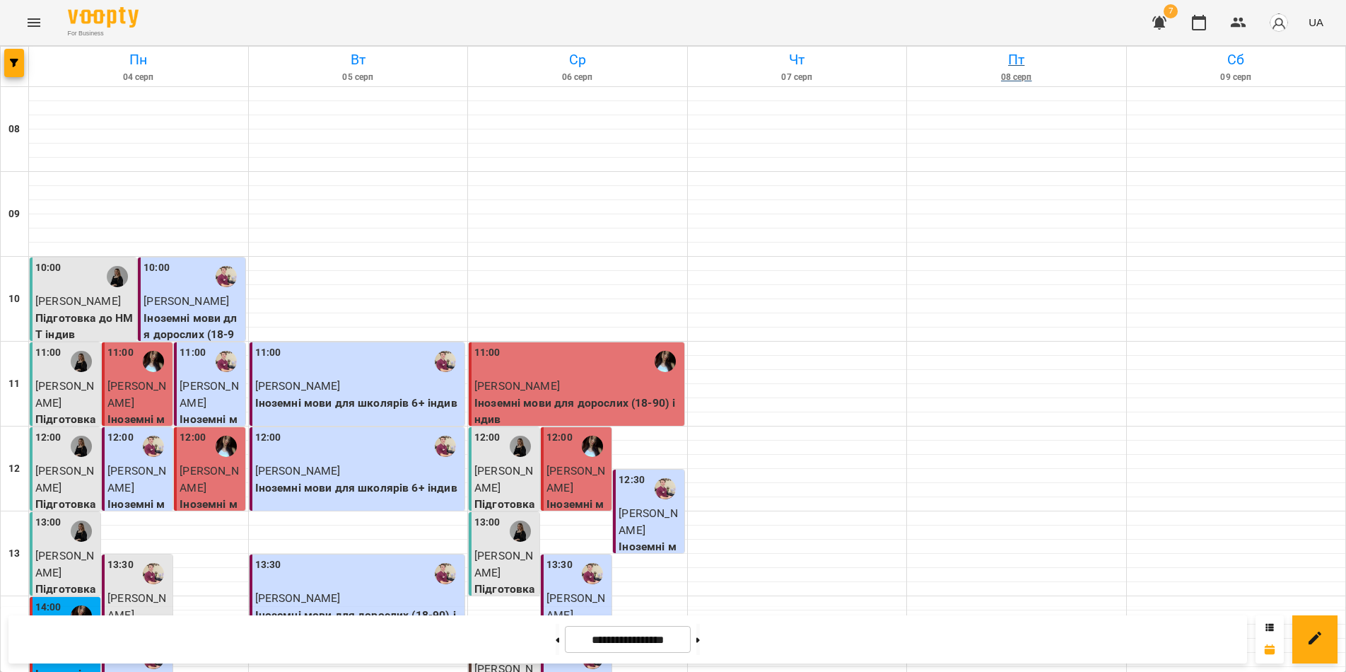
scroll to position [582, 0]
click at [700, 643] on button at bounding box center [698, 638] width 4 height 31
type input "**********"
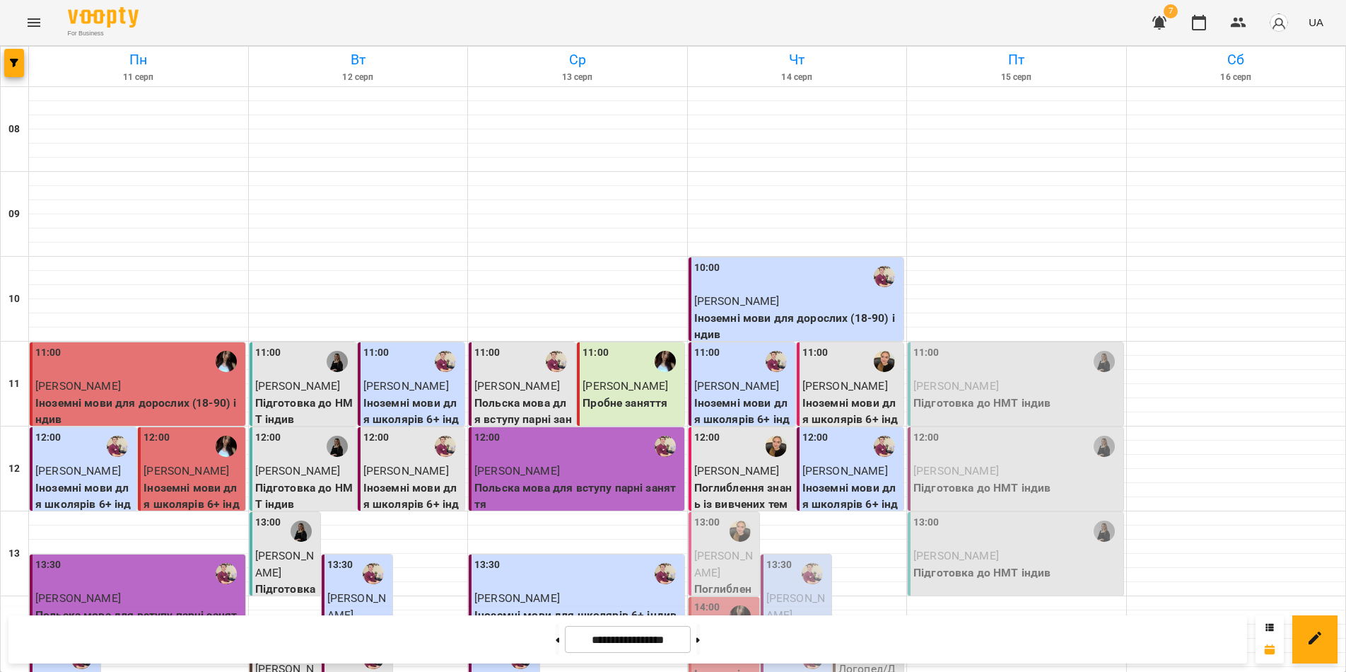
scroll to position [440, 0]
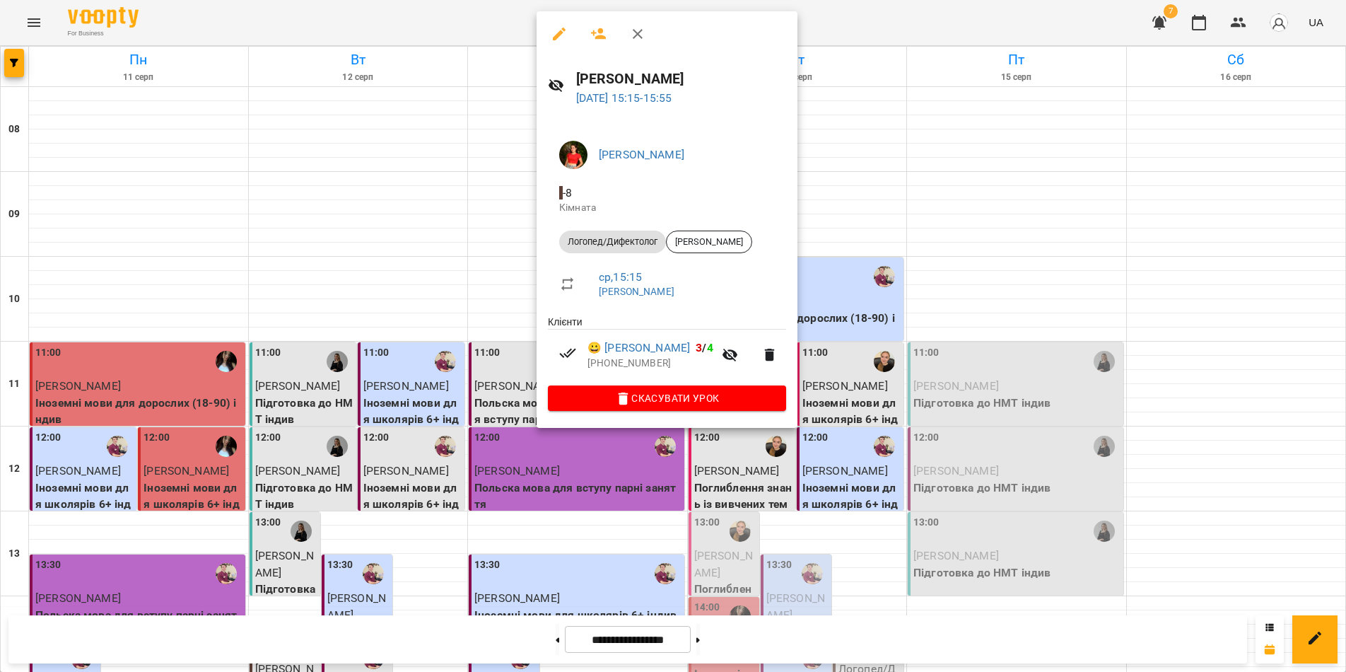
click at [803, 643] on div at bounding box center [673, 336] width 1346 height 672
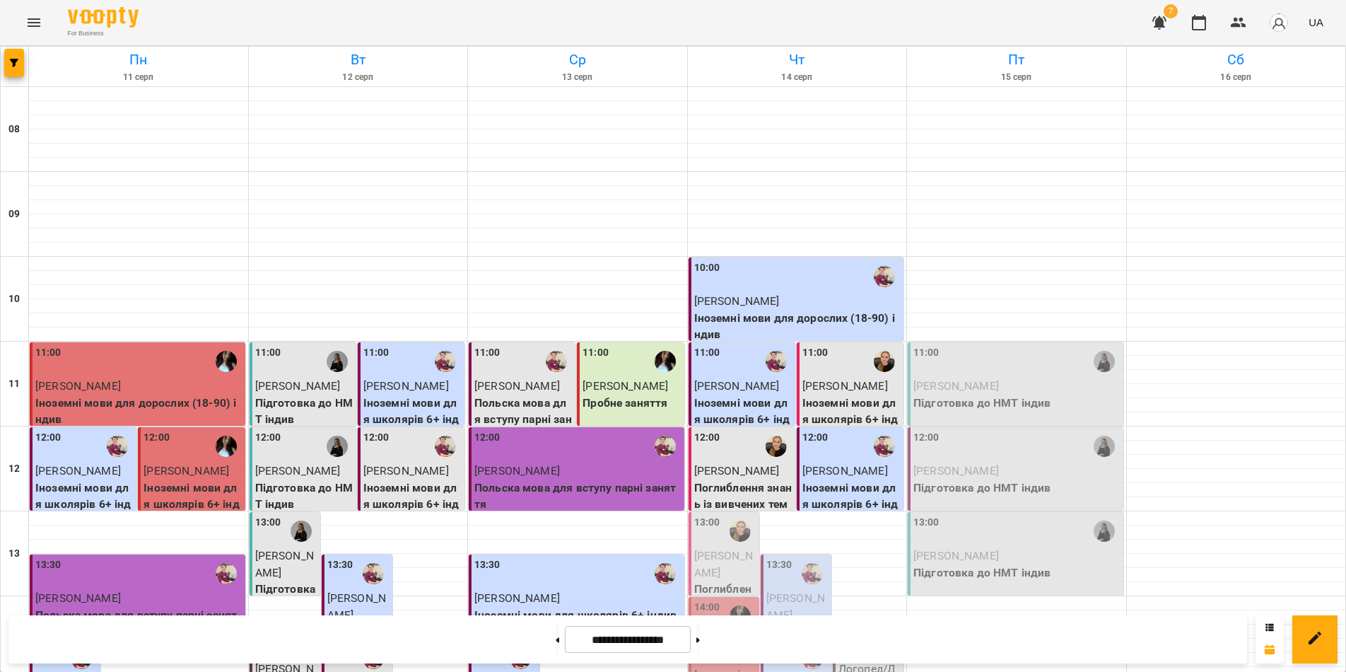
scroll to position [283, 0]
click at [722, 549] on span "[PERSON_NAME]" at bounding box center [723, 564] width 59 height 30
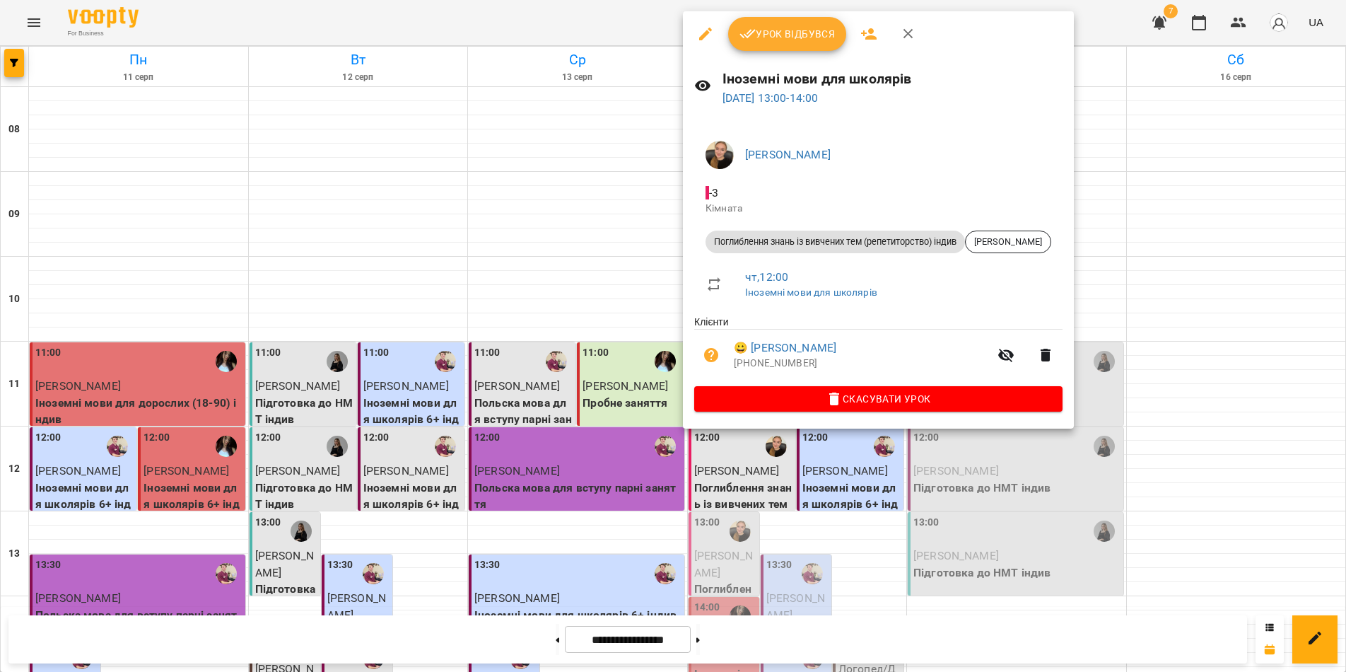
click at [765, 33] on span "Урок відбувся" at bounding box center [787, 33] width 96 height 17
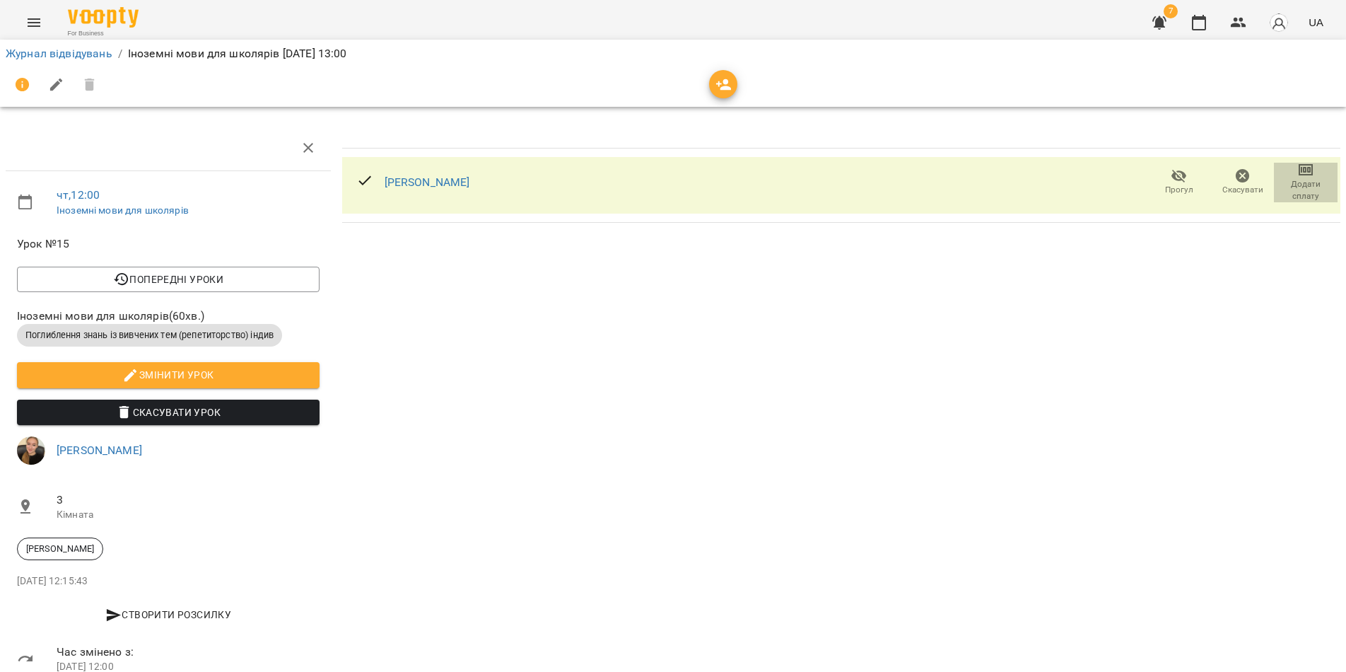
click at [1297, 173] on icon "button" at bounding box center [1305, 169] width 17 height 17
click at [1267, 174] on li "Додати сплату разового" at bounding box center [1259, 169] width 153 height 25
select select "**********"
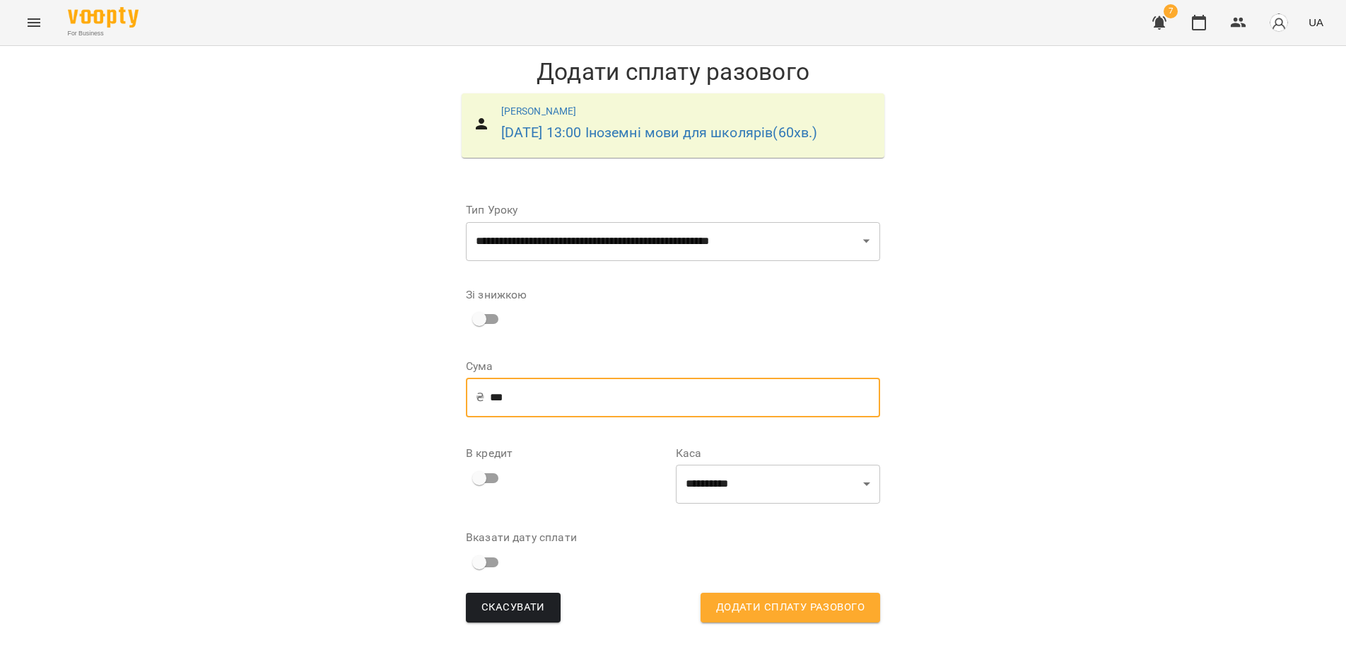
click at [499, 417] on input "***" at bounding box center [685, 397] width 390 height 40
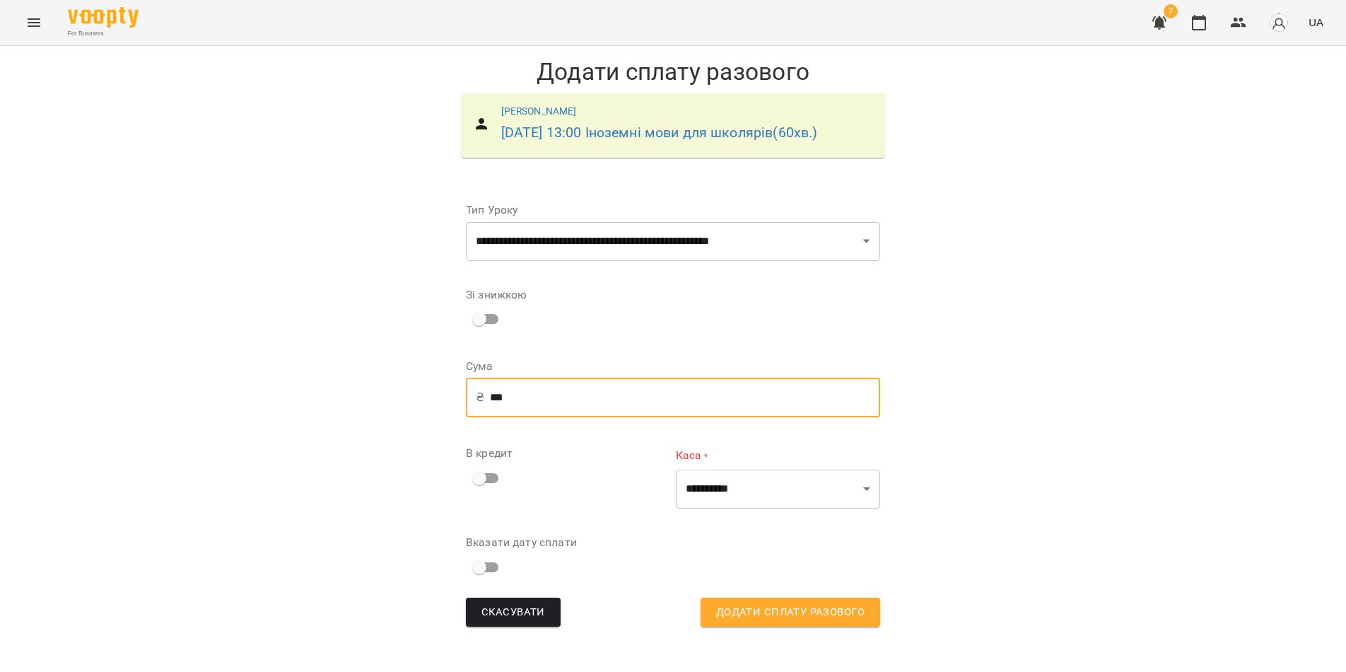
type input "***"
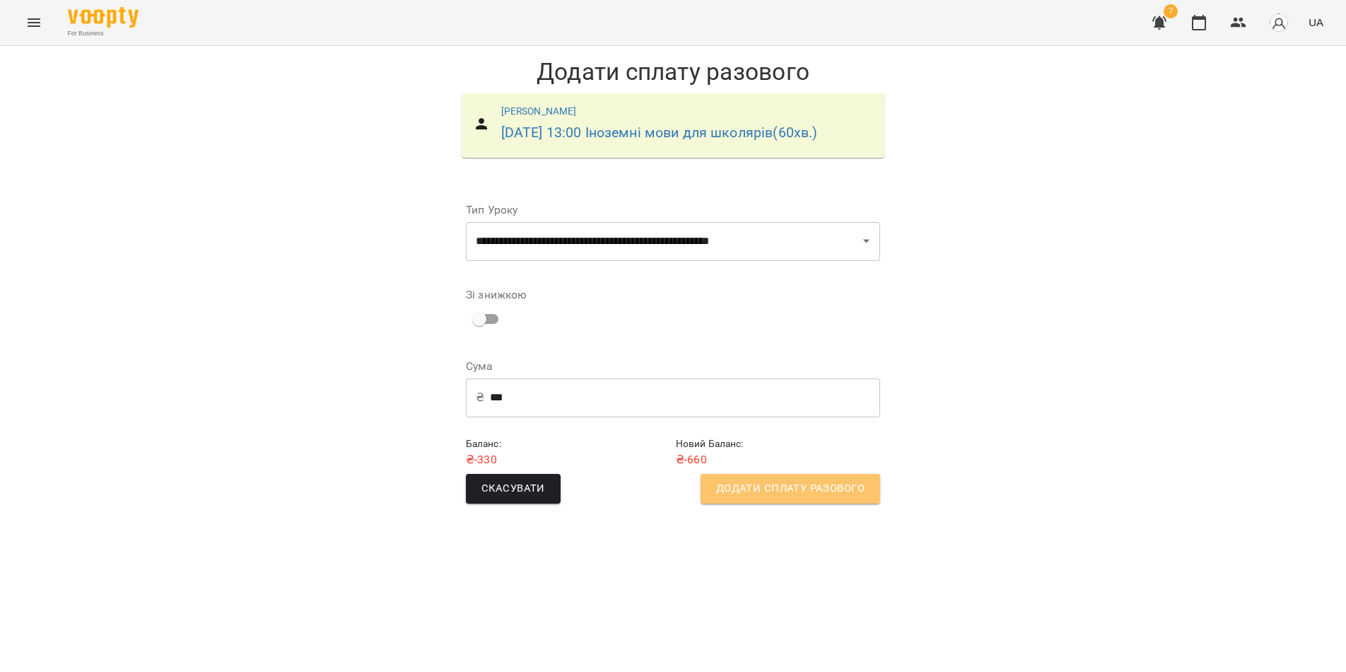
click at [801, 498] on span "Додати сплату разового" at bounding box center [790, 488] width 148 height 18
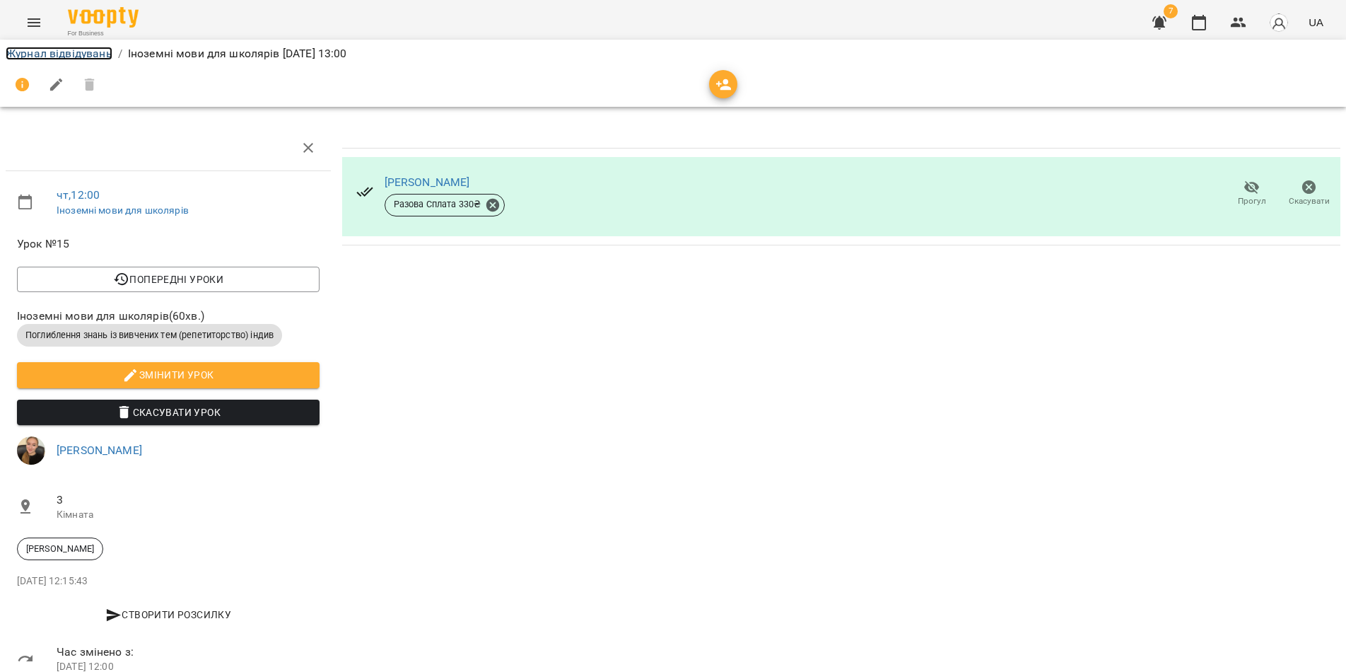
click at [81, 54] on link "Журнал відвідувань" at bounding box center [59, 53] width 107 height 13
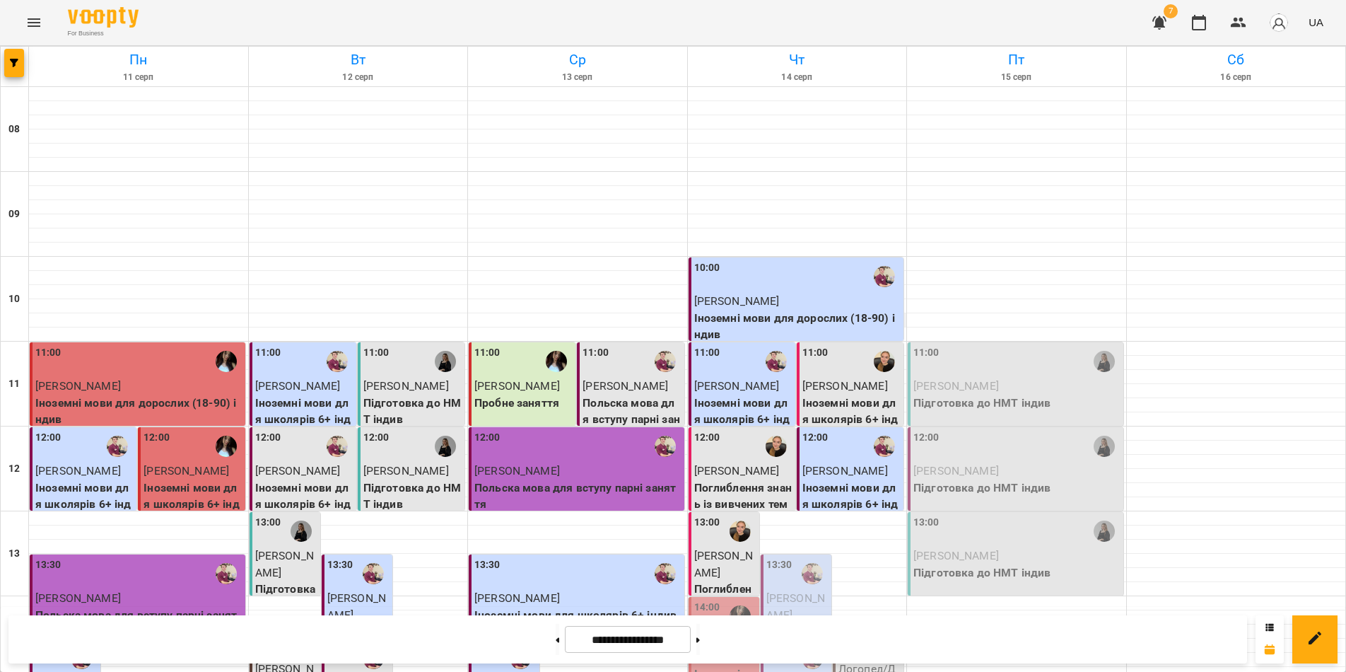
scroll to position [283, 0]
click at [785, 590] on p "[PERSON_NAME]" at bounding box center [797, 606] width 62 height 33
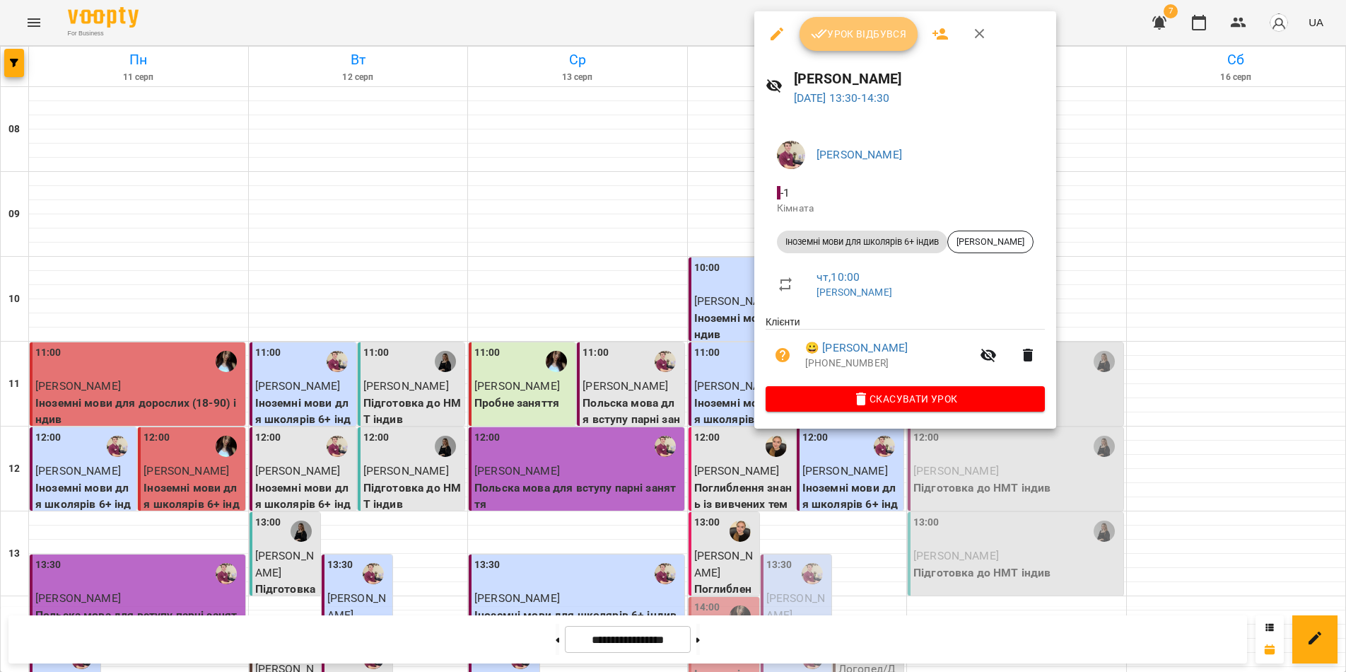
click at [862, 33] on span "Урок відбувся" at bounding box center [859, 33] width 96 height 17
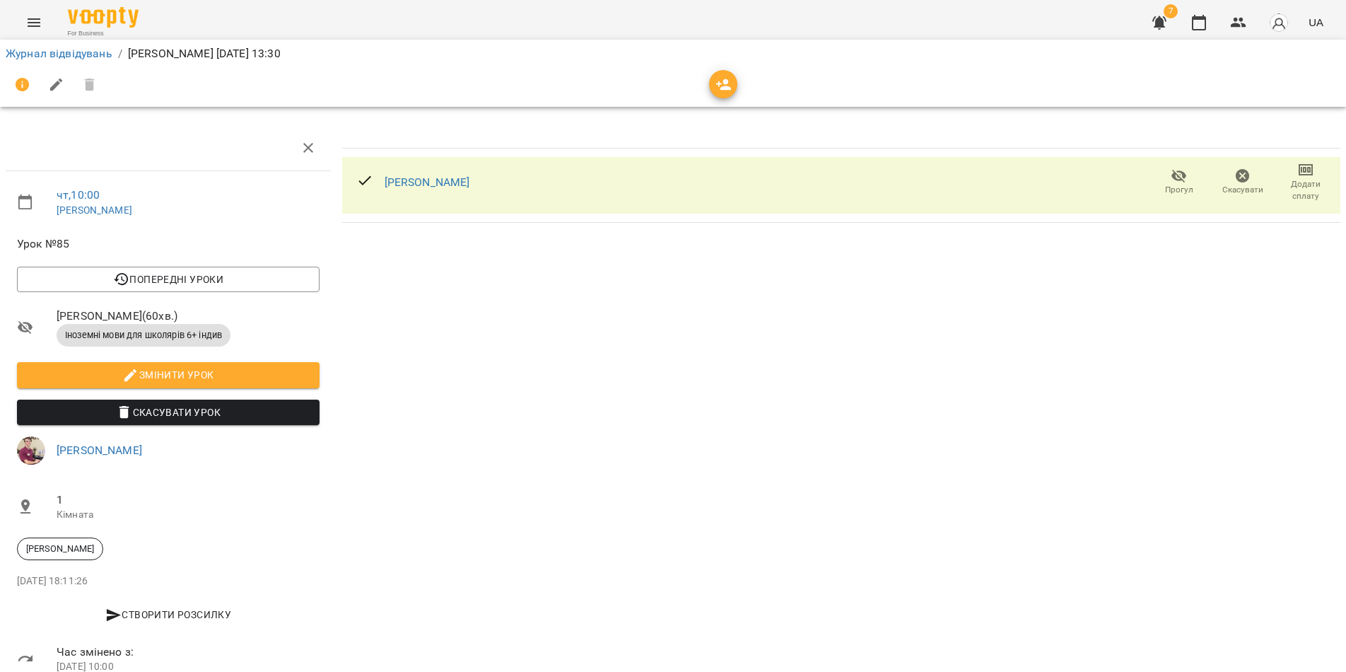
click at [1299, 177] on icon "button" at bounding box center [1305, 169] width 17 height 17
click at [1260, 160] on li "Додати сплату разового" at bounding box center [1259, 169] width 153 height 25
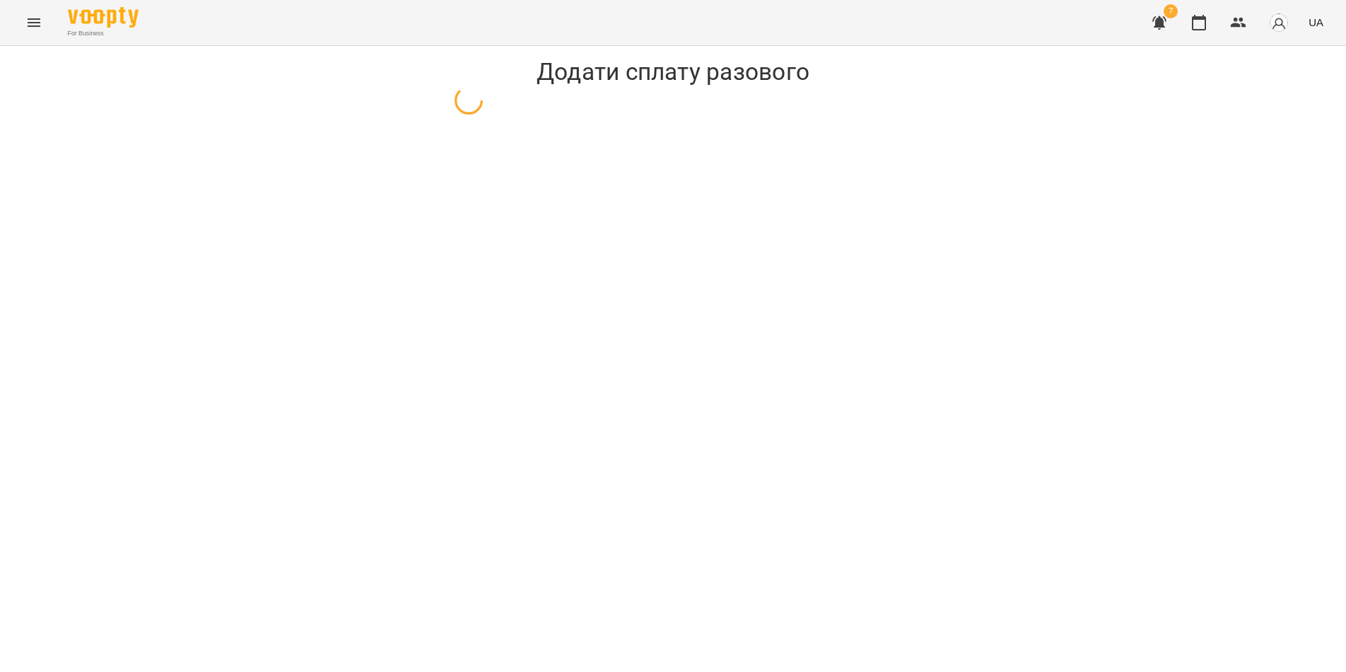
select select "**********"
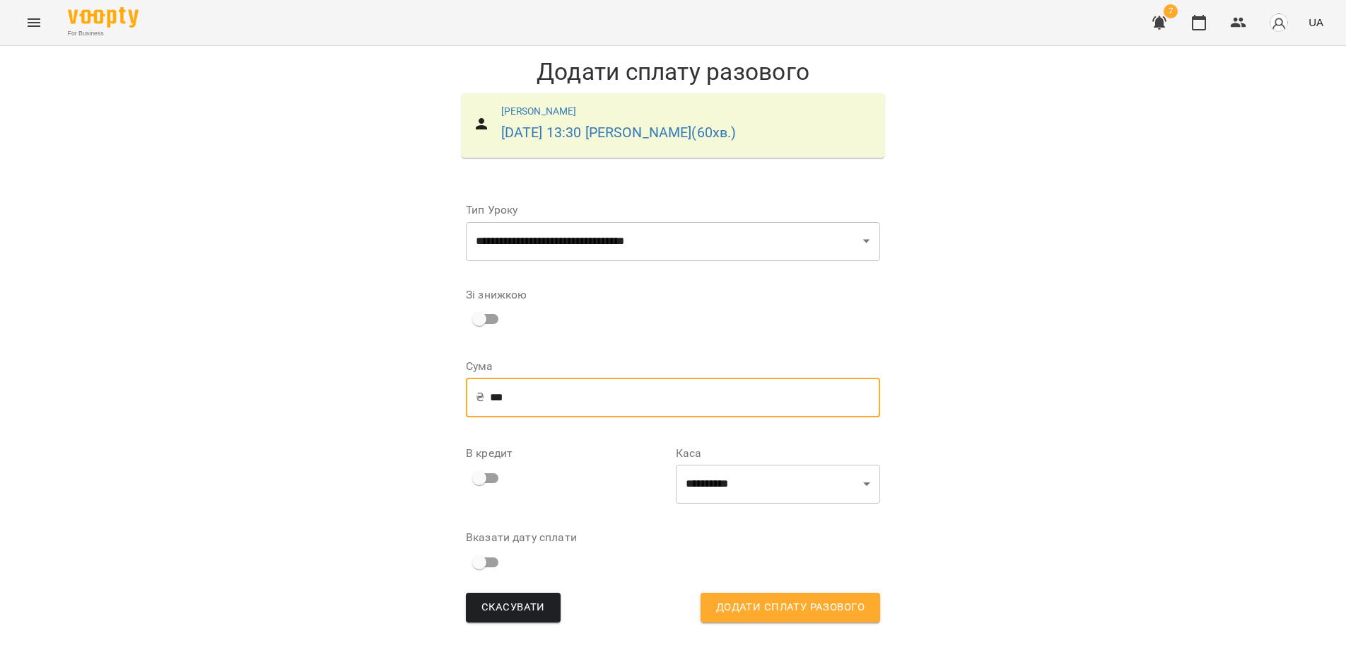
drag, startPoint x: 501, startPoint y: 394, endPoint x: 489, endPoint y: 394, distance: 12.0
click at [490, 394] on input "***" at bounding box center [685, 397] width 390 height 40
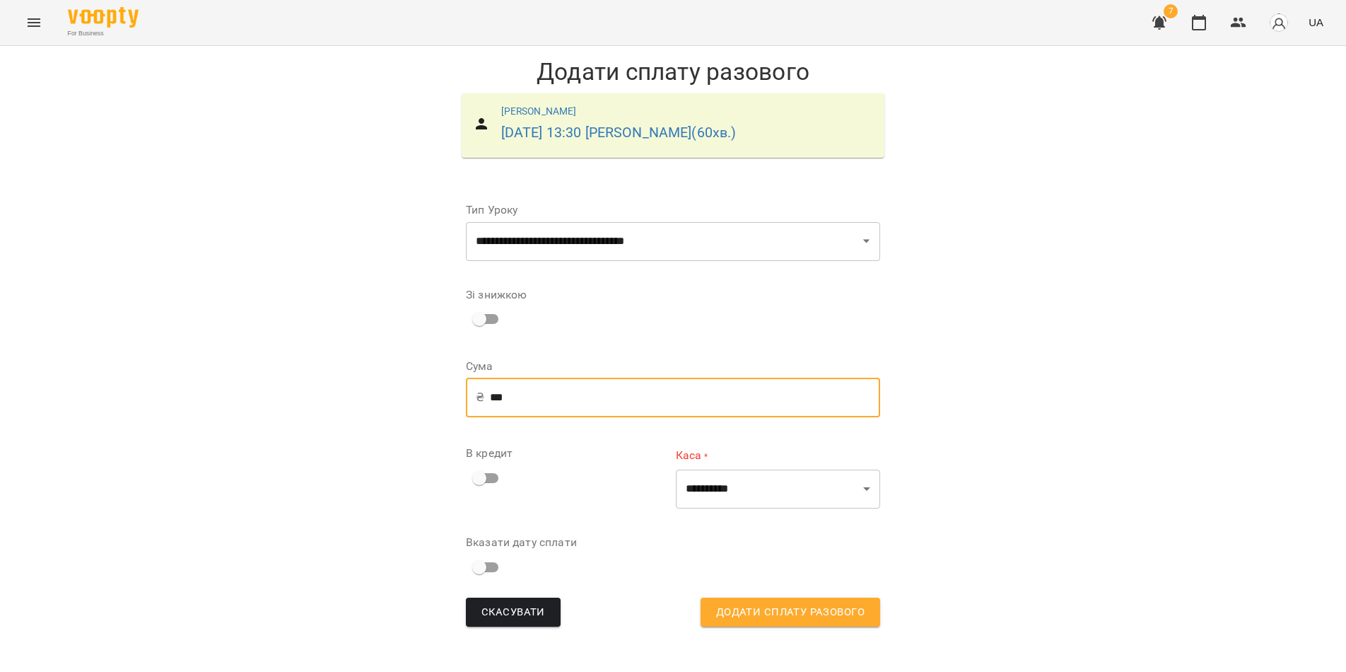
type input "***"
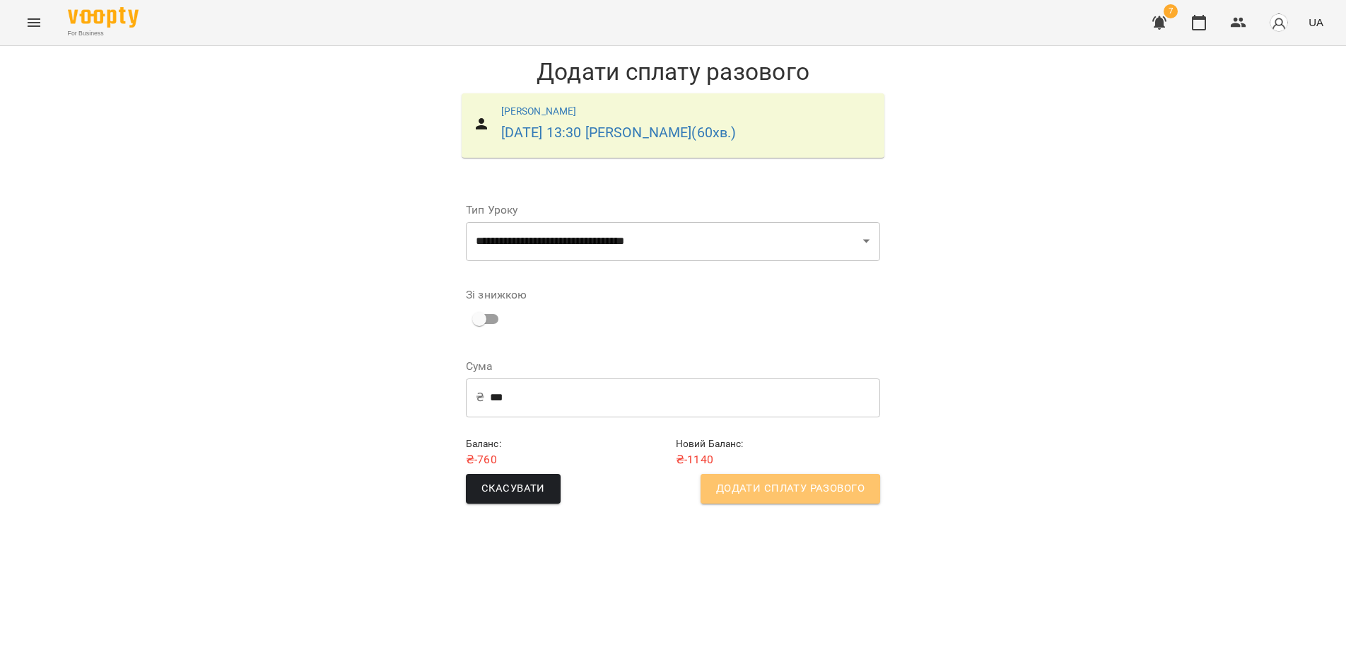
click at [770, 491] on span "Додати сплату разового" at bounding box center [790, 488] width 148 height 18
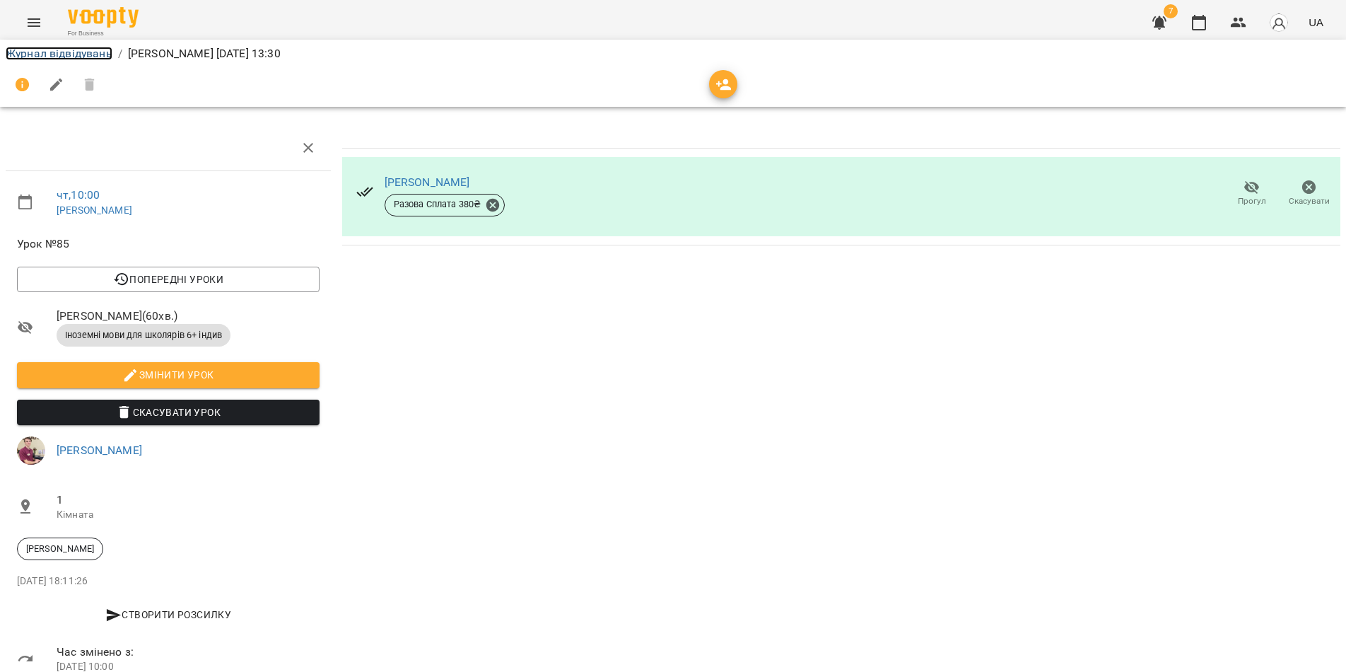
click at [95, 54] on link "Журнал відвідувань" at bounding box center [59, 53] width 107 height 13
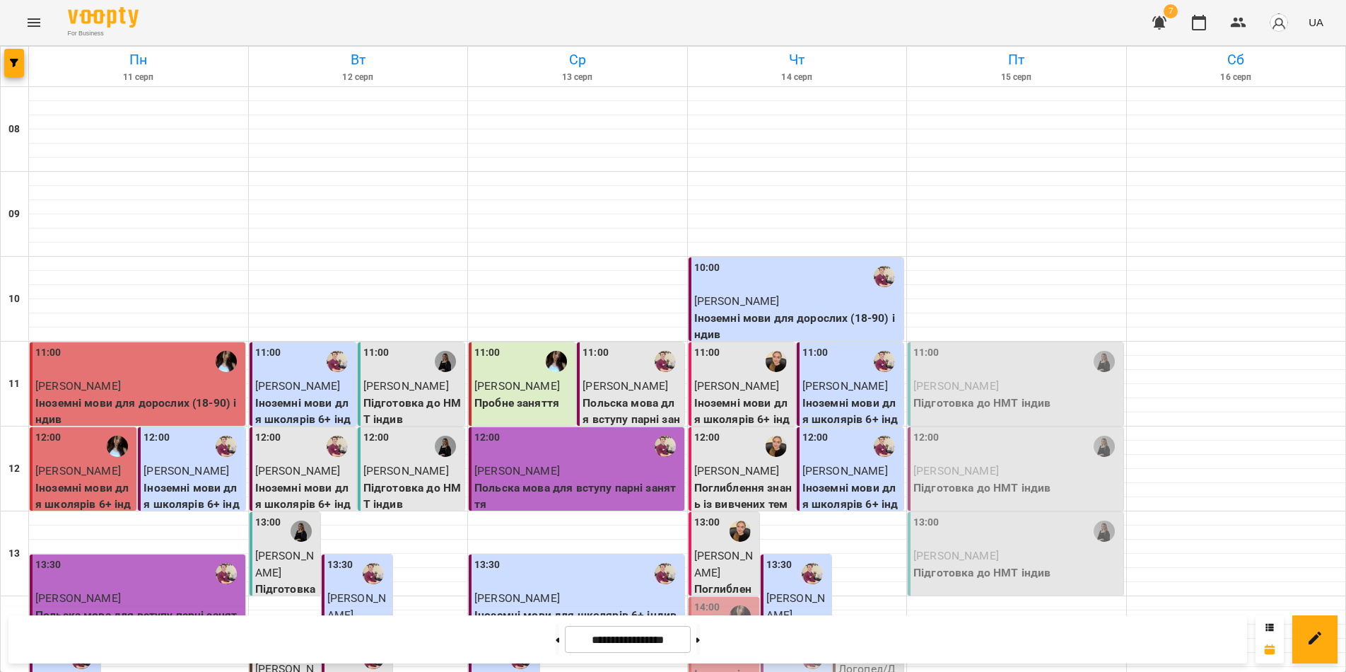
scroll to position [16, 0]
click at [700, 642] on icon at bounding box center [698, 640] width 4 height 6
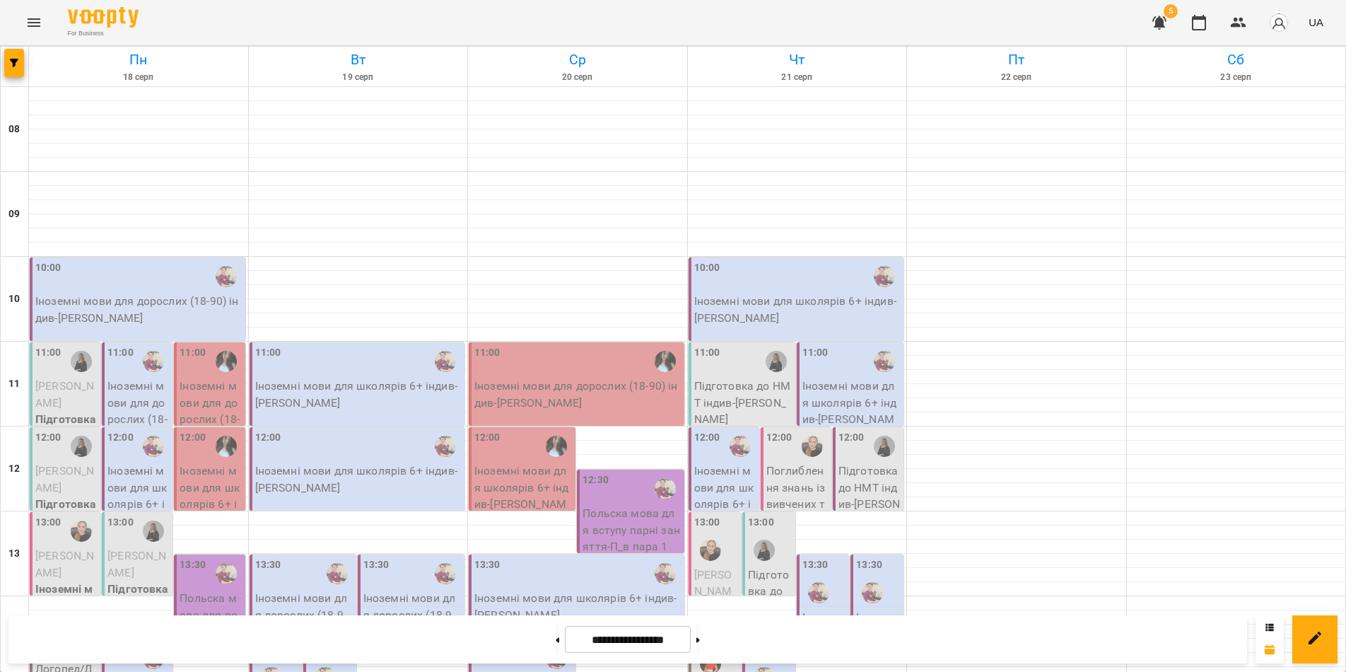
scroll to position [141, 0]
click at [556, 643] on button at bounding box center [558, 638] width 4 height 31
type input "**********"
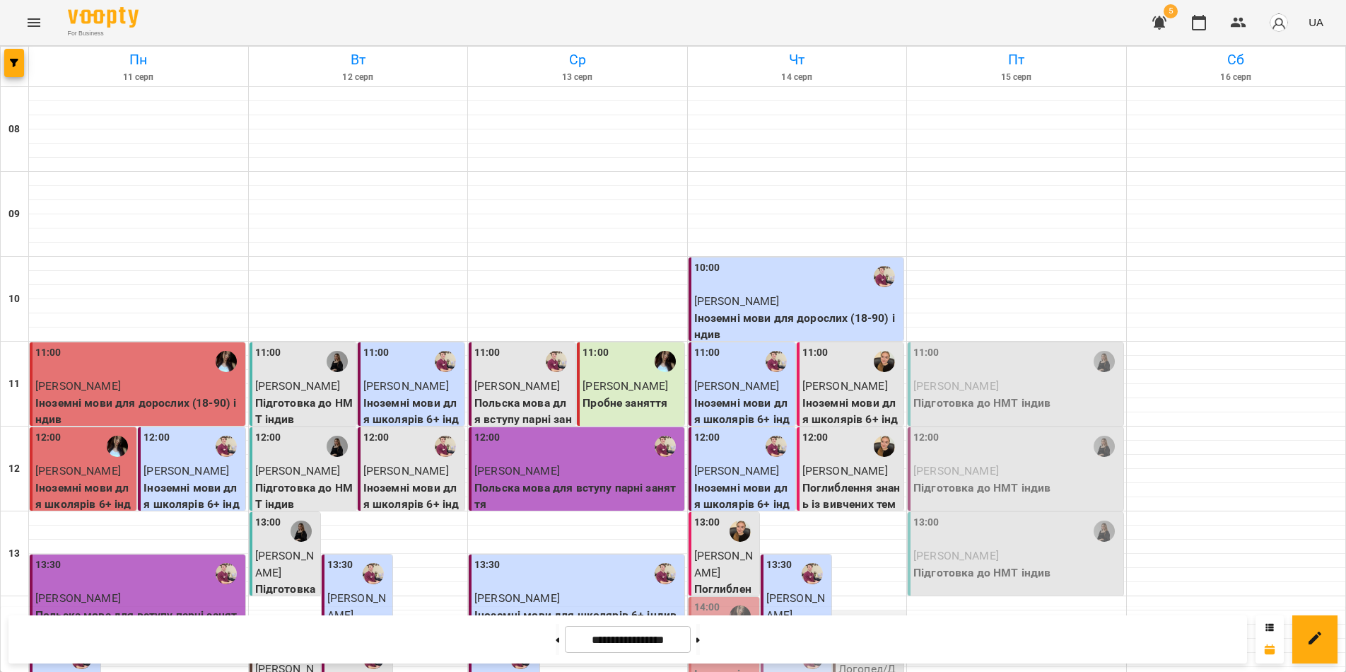
scroll to position [424, 0]
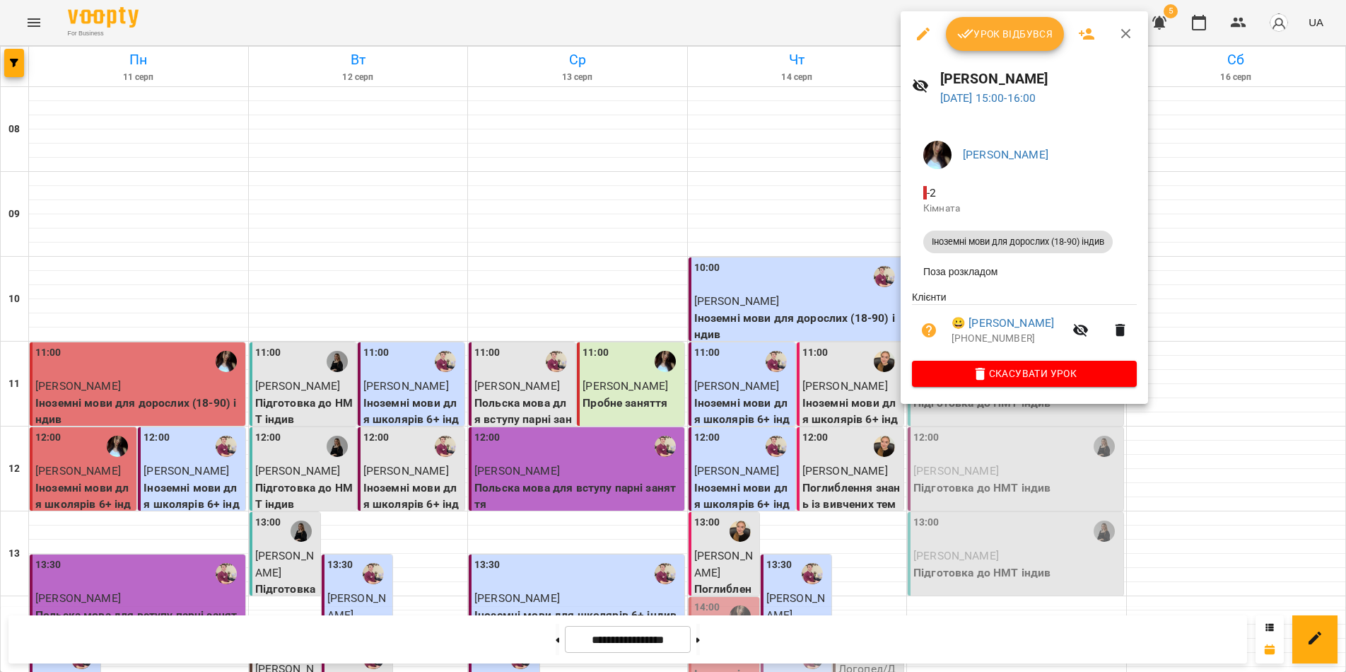
click at [1008, 644] on div at bounding box center [673, 336] width 1346 height 672
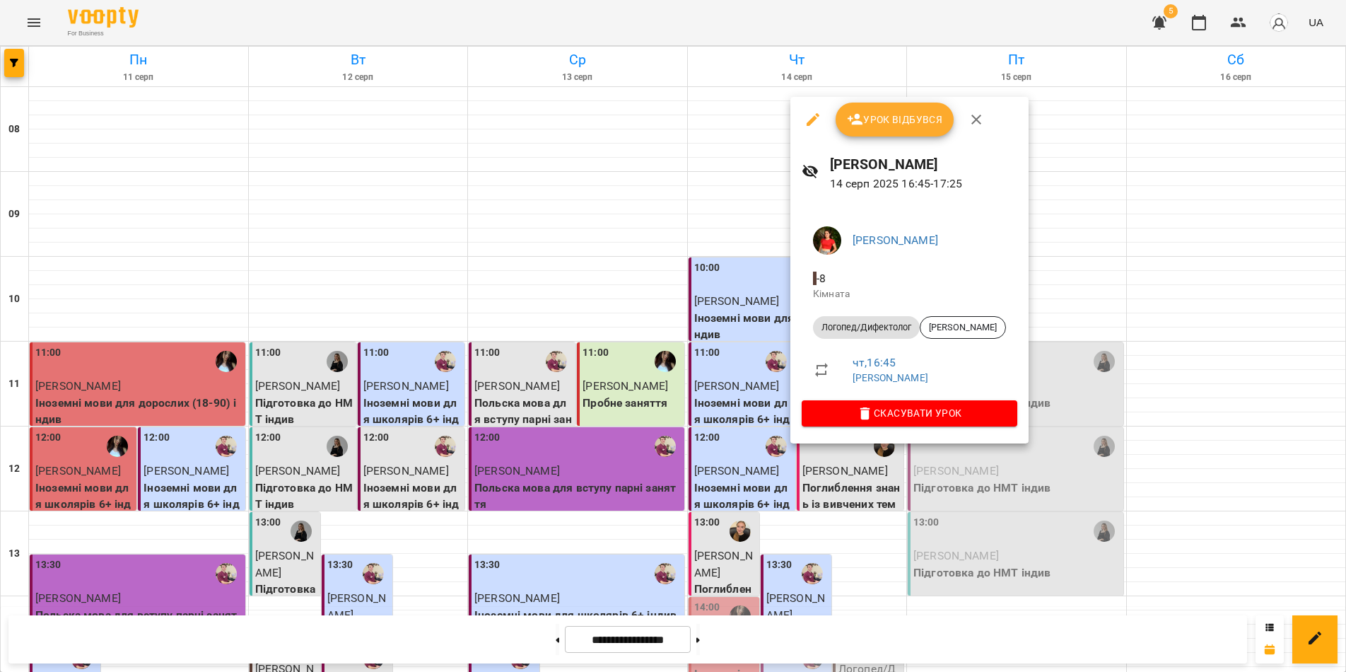
click at [816, 642] on div at bounding box center [673, 336] width 1346 height 672
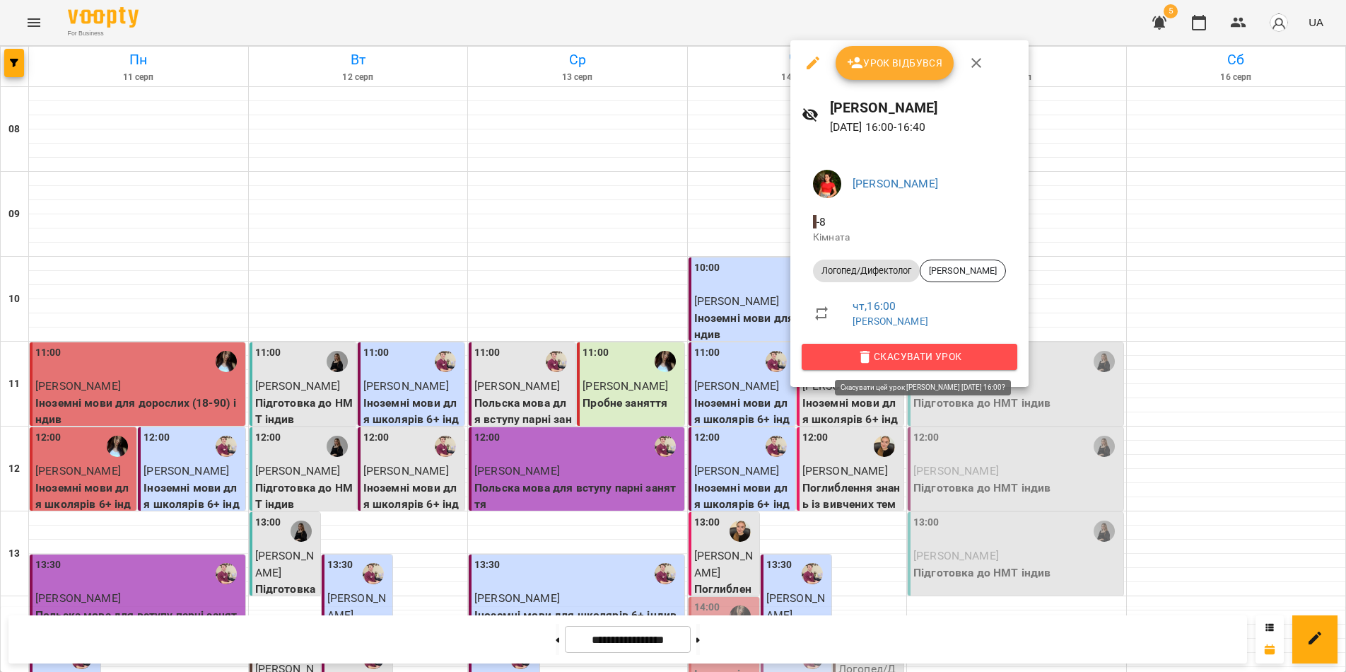
click at [947, 358] on span "Скасувати Урок" at bounding box center [909, 356] width 193 height 17
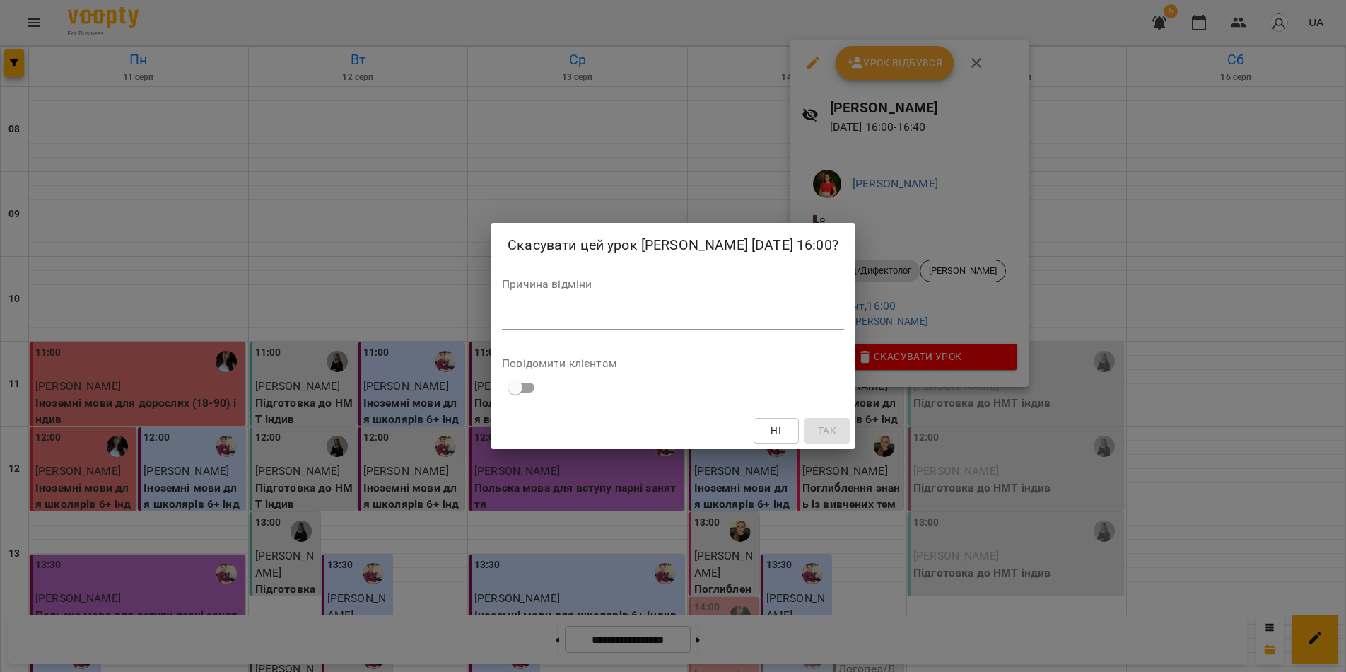
click at [538, 317] on textarea at bounding box center [673, 317] width 342 height 13
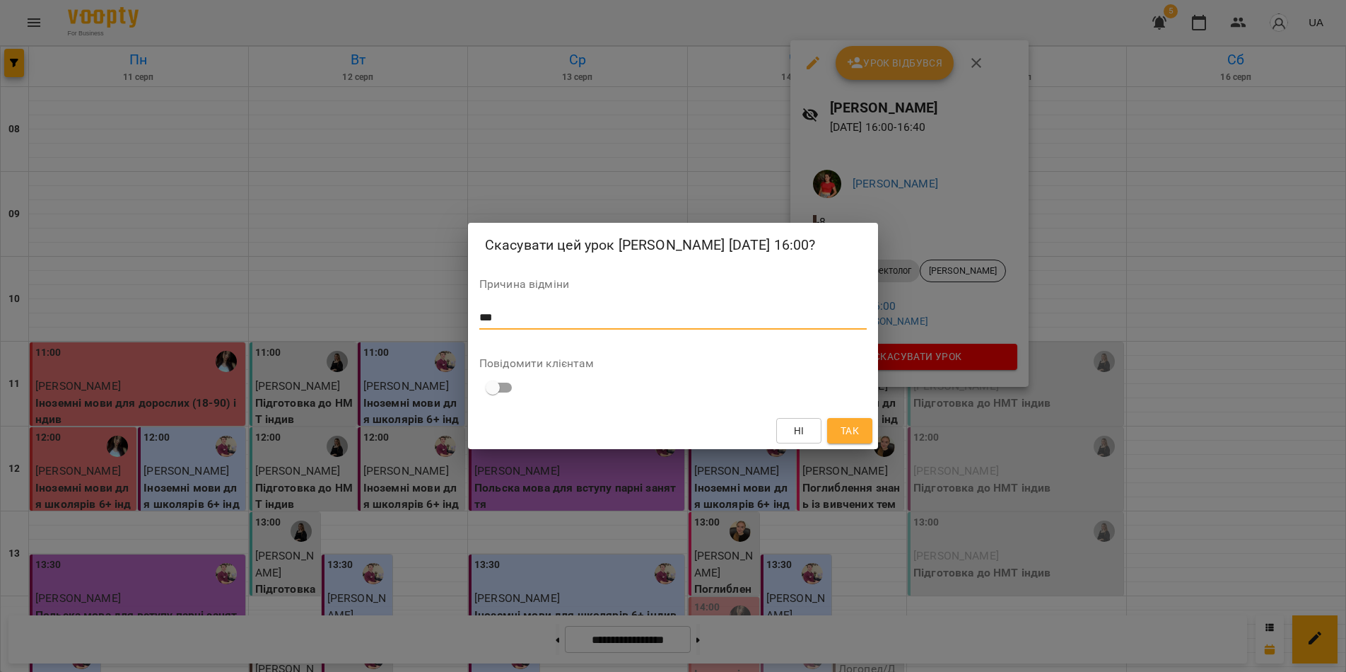
type textarea "***"
click at [849, 433] on span "Так" at bounding box center [850, 430] width 18 height 17
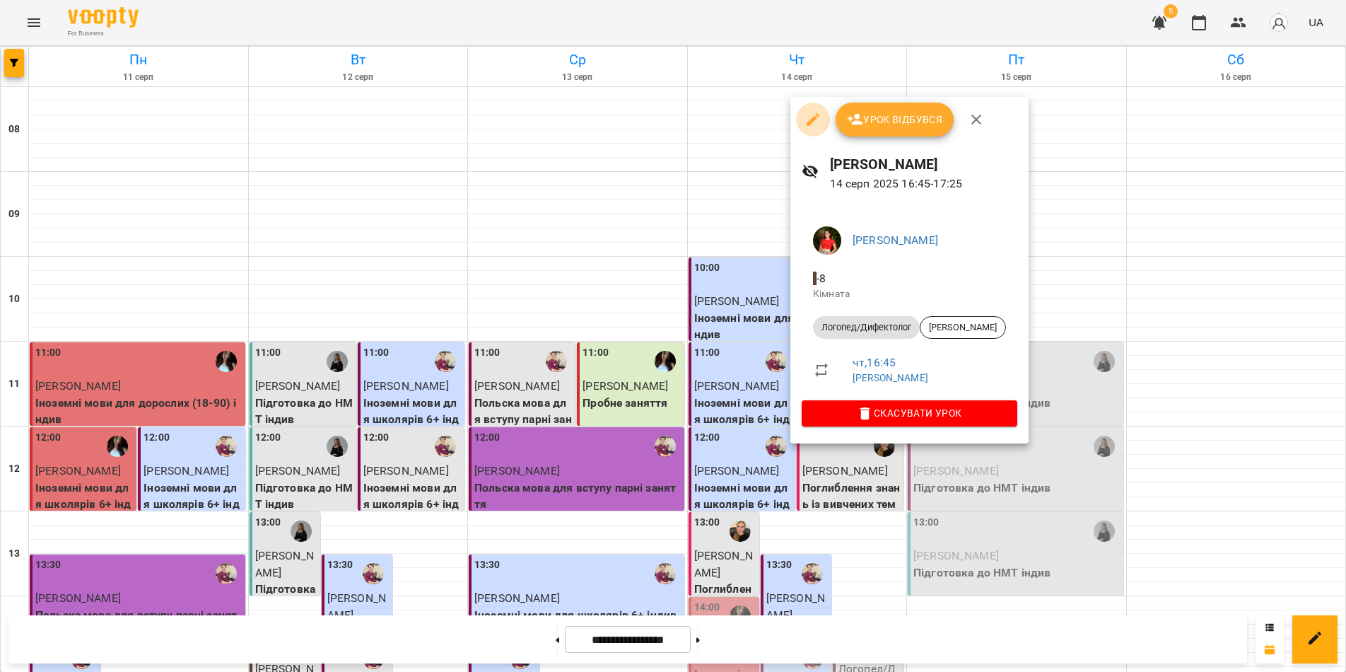
click at [812, 121] on icon "button" at bounding box center [813, 119] width 13 height 13
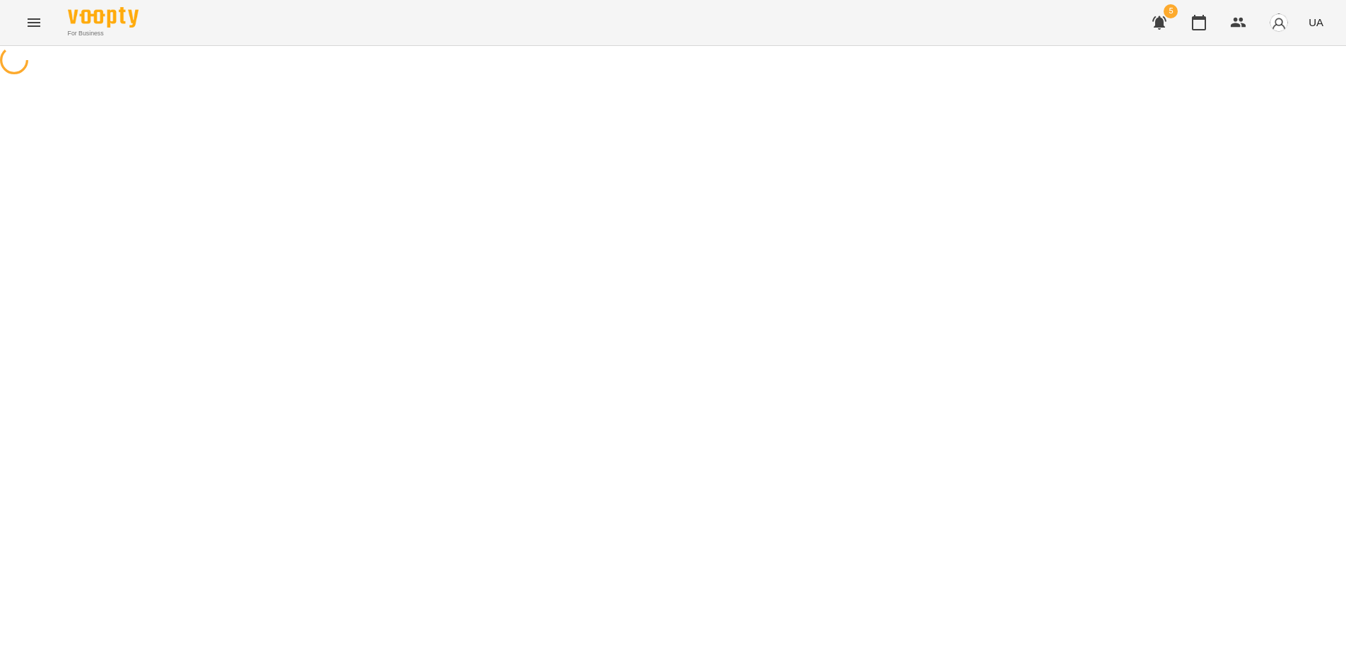
select select "**********"
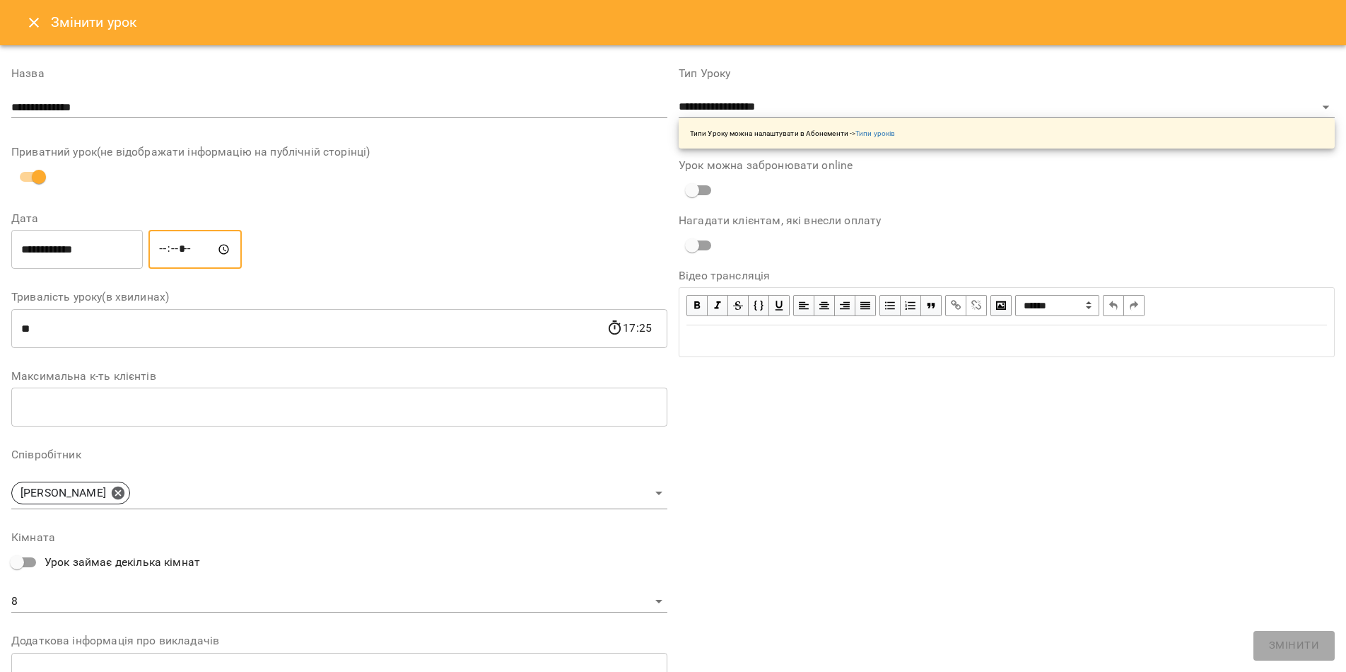
click at [194, 247] on input "*****" at bounding box center [194, 250] width 93 height 40
type input "*****"
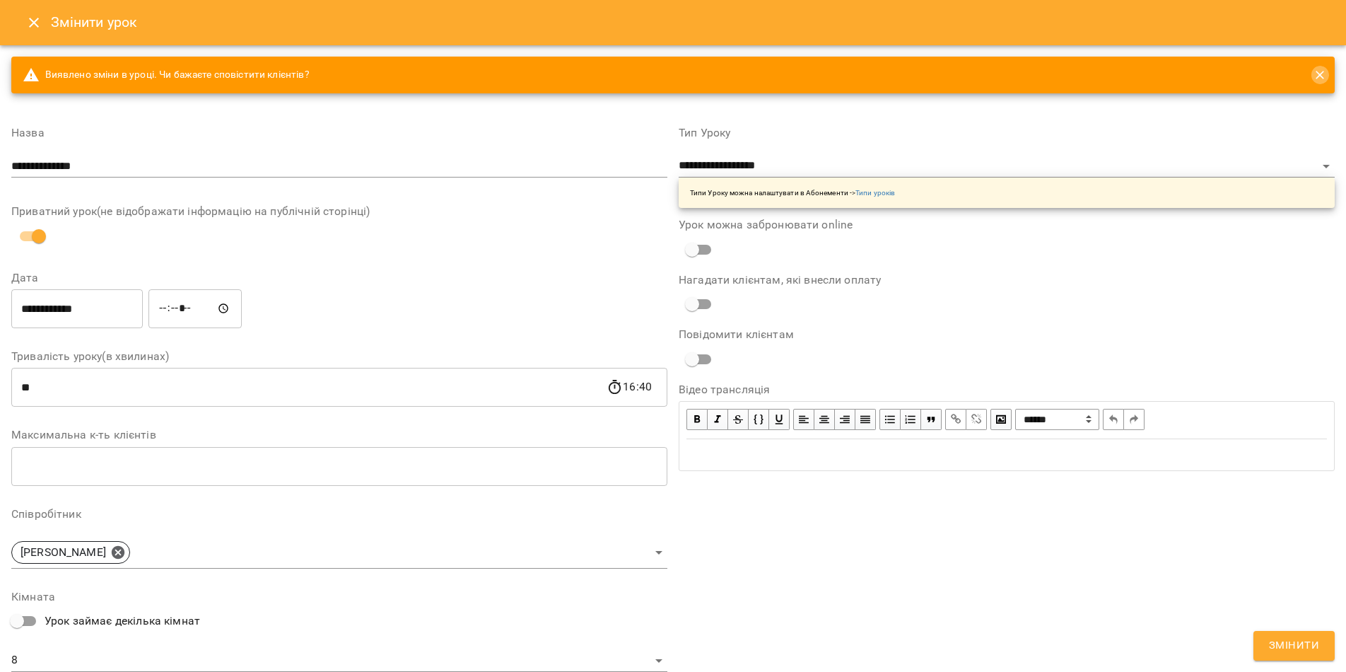
click at [1313, 77] on icon "close" at bounding box center [1320, 75] width 14 height 14
click at [1290, 643] on span "Змінити" at bounding box center [1294, 645] width 50 height 18
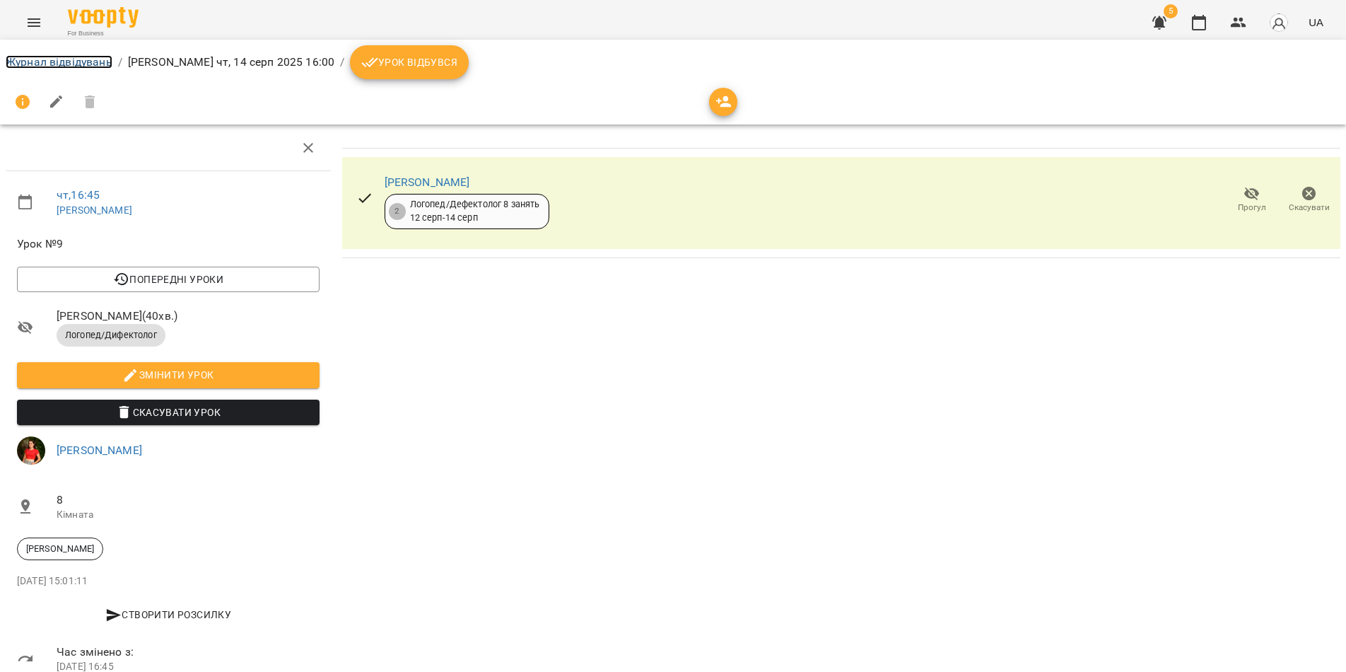
click at [77, 66] on link "Журнал відвідувань" at bounding box center [59, 61] width 107 height 13
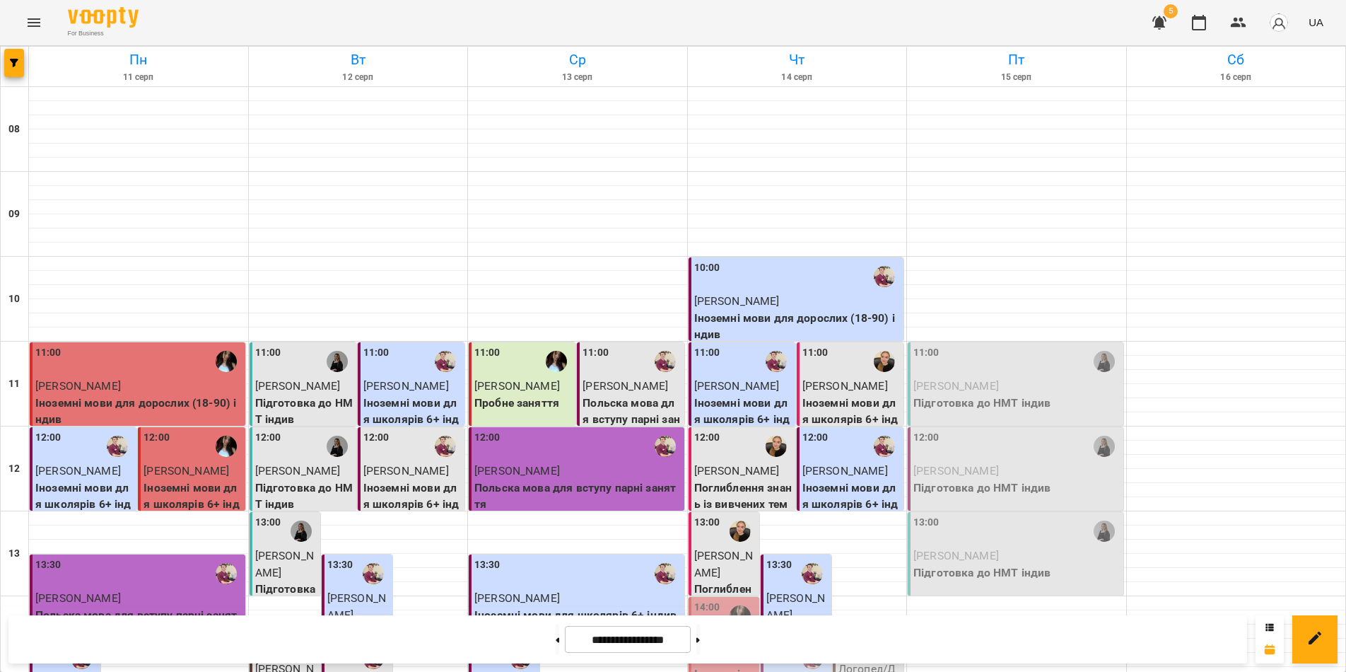
scroll to position [582, 0]
click at [199, 652] on div "**********" at bounding box center [627, 639] width 1238 height 48
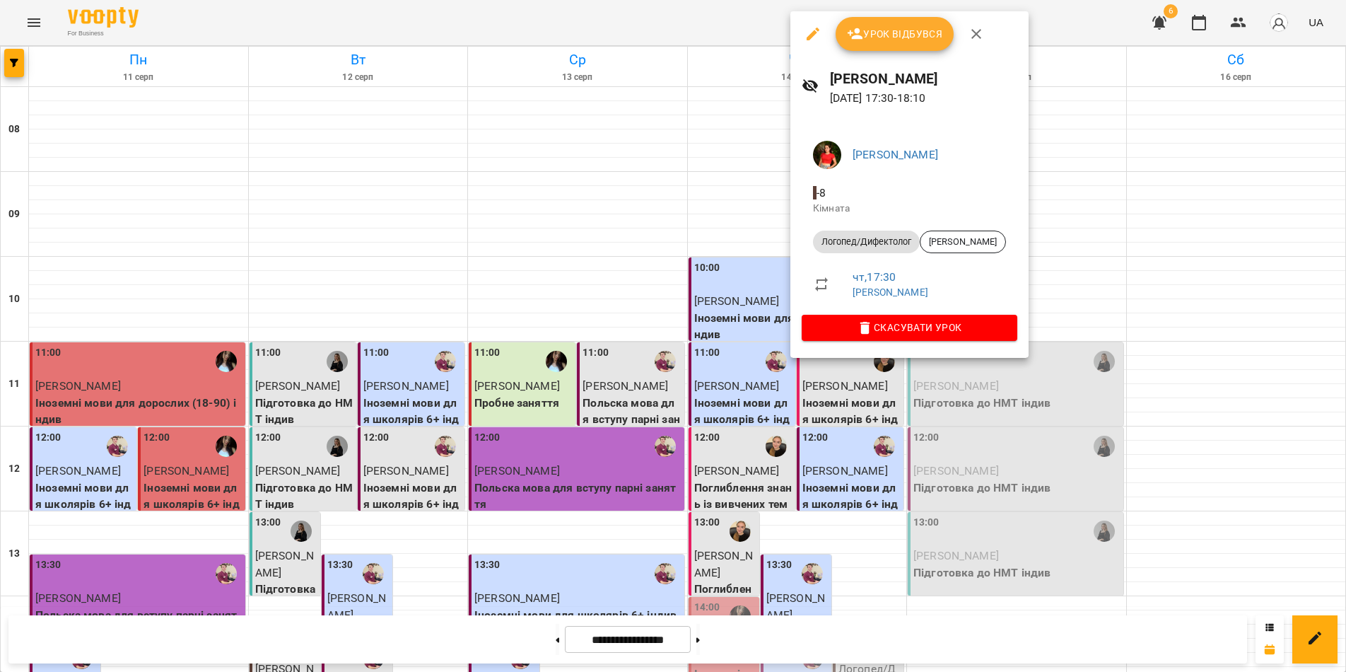
click at [812, 35] on icon "button" at bounding box center [813, 34] width 13 height 13
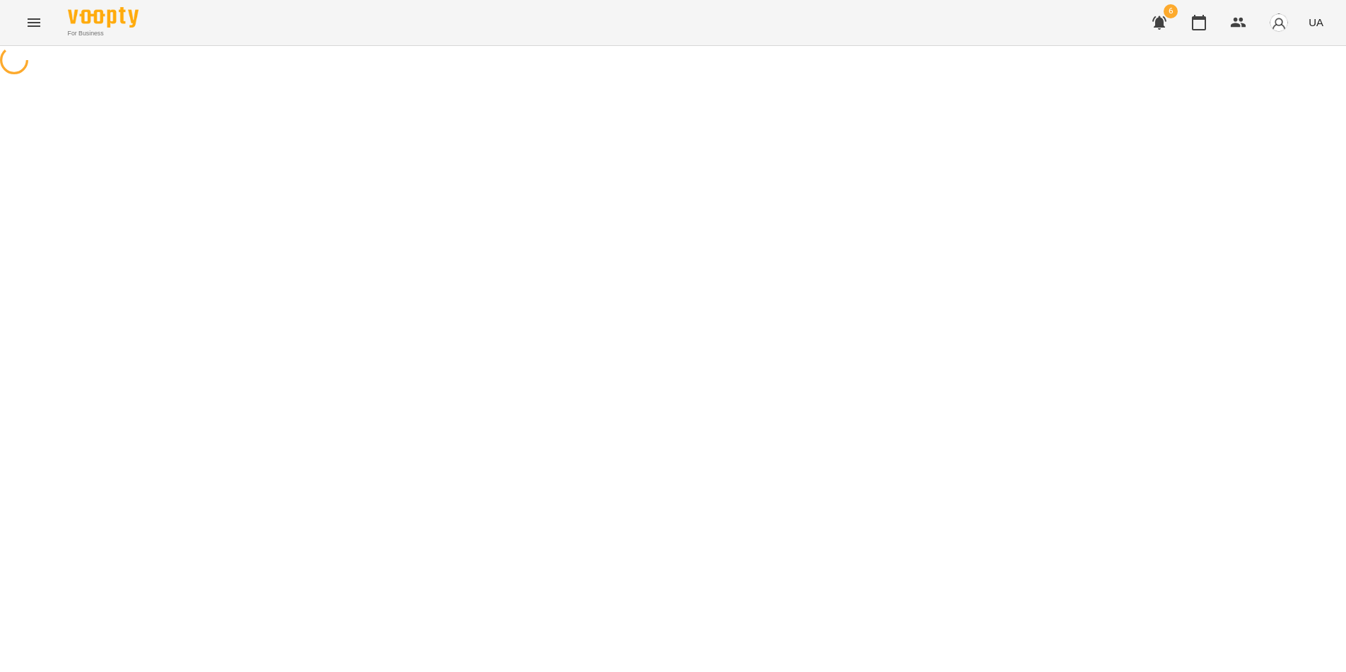
select select "**********"
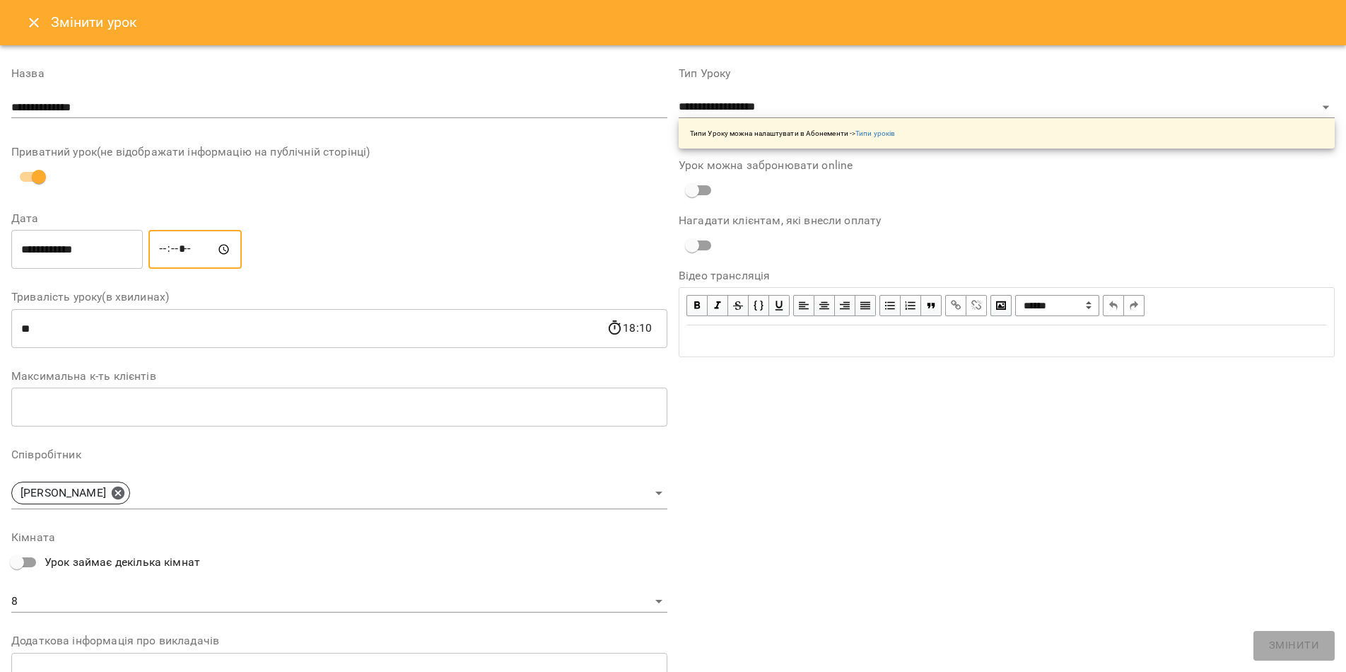
click at [175, 252] on input "*****" at bounding box center [194, 250] width 93 height 40
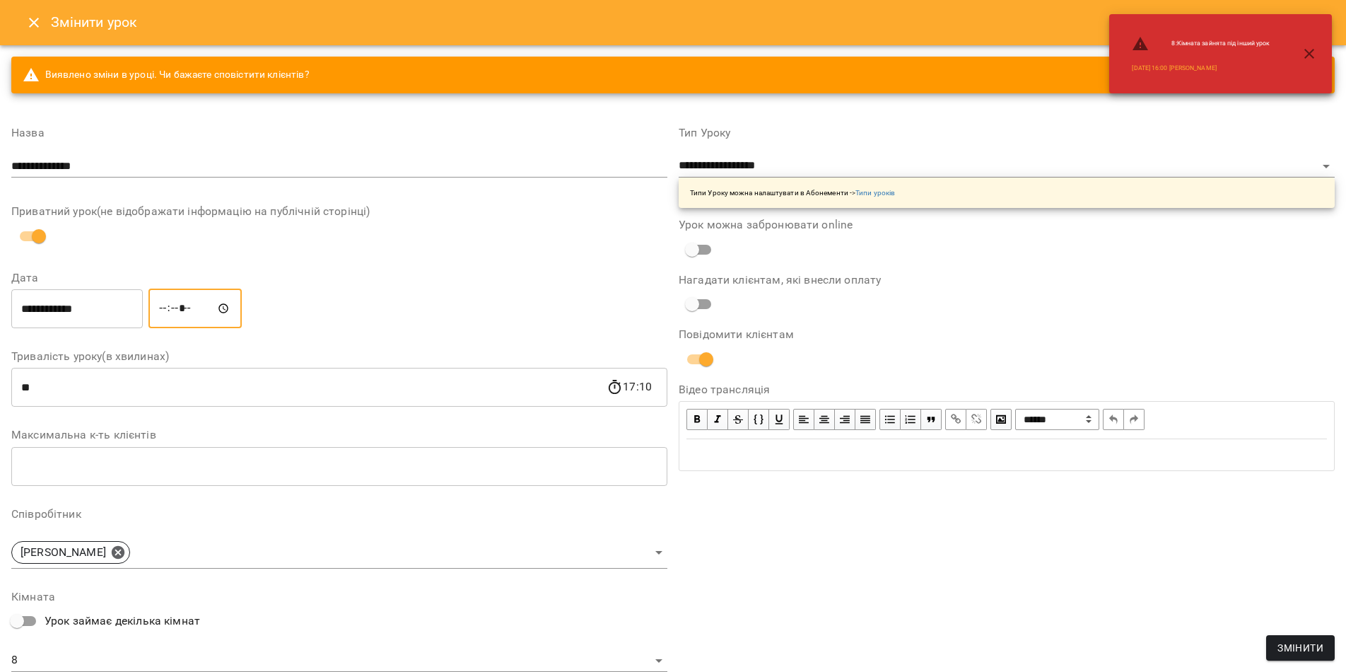
type input "*****"
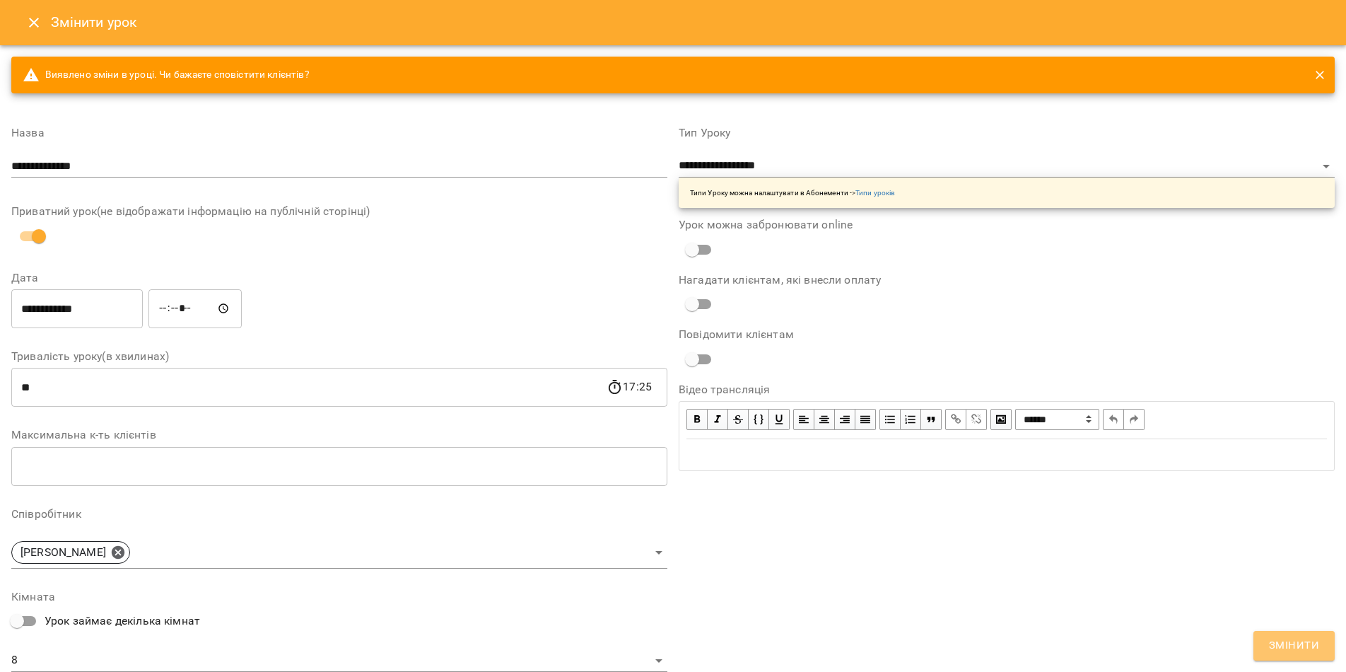
click at [1274, 641] on span "Змінити" at bounding box center [1294, 645] width 50 height 18
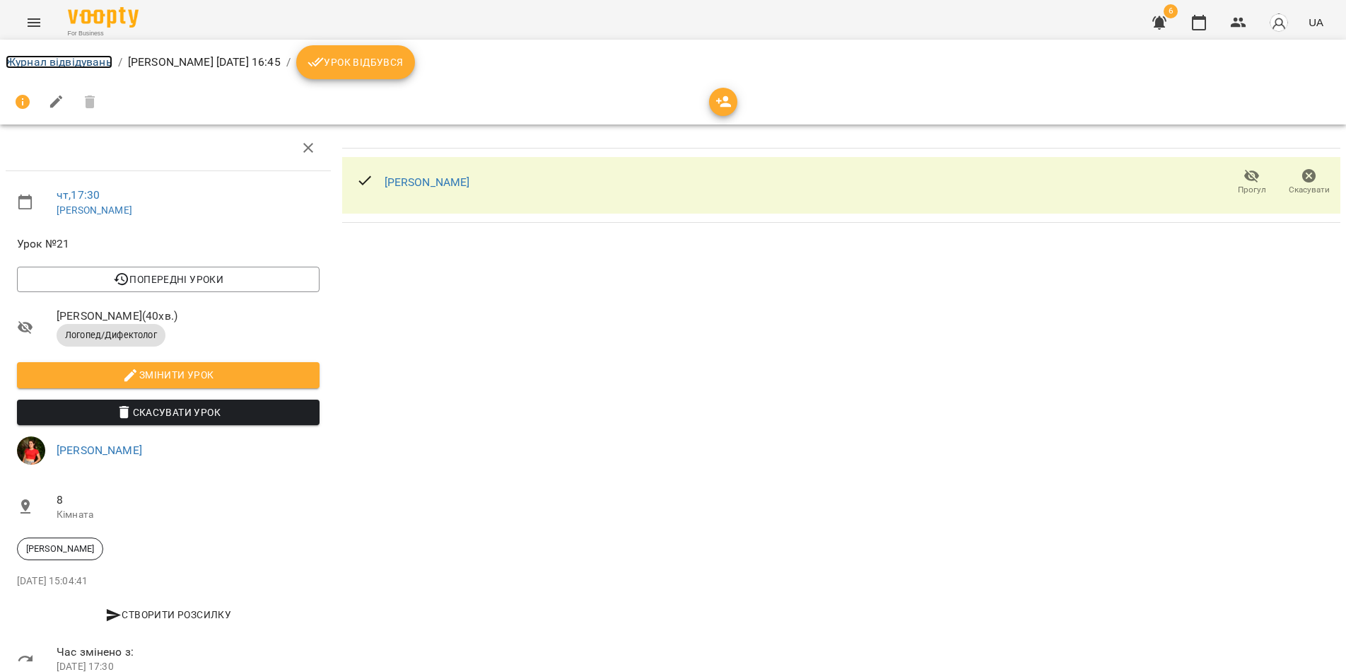
click at [46, 62] on link "Журнал відвідувань" at bounding box center [59, 61] width 107 height 13
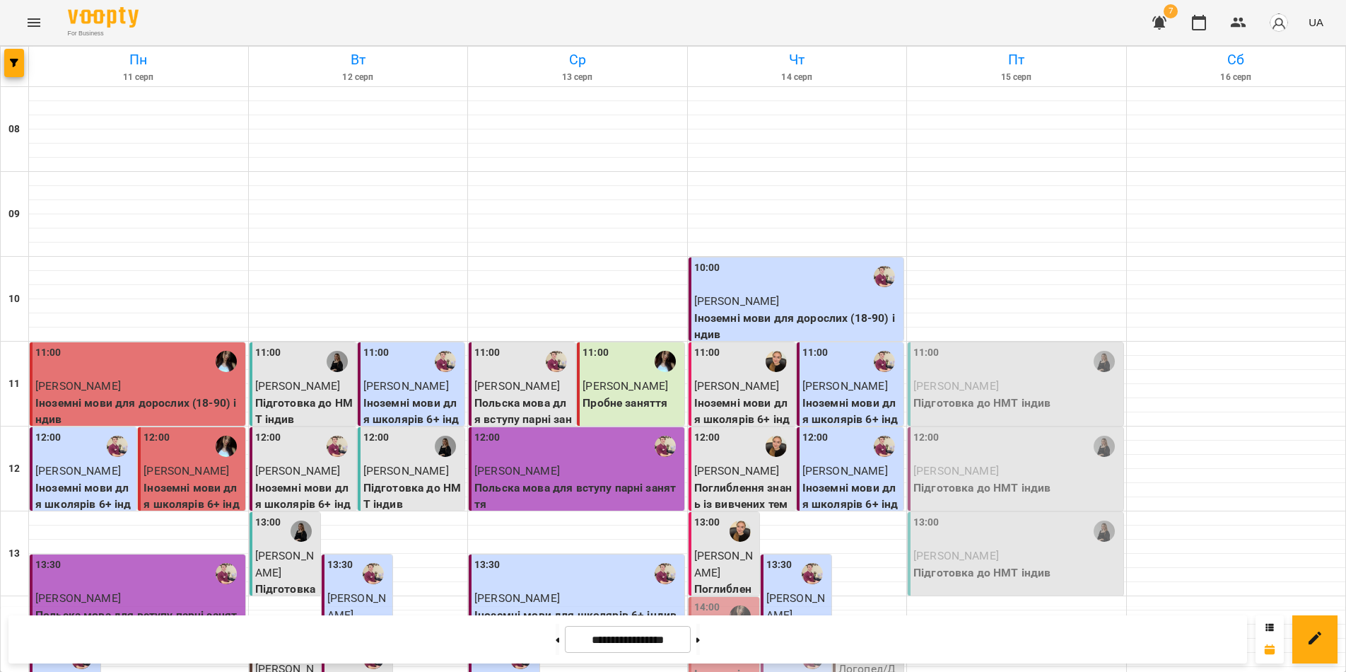
scroll to position [370, 0]
click at [859, 628] on div "14:20" at bounding box center [869, 644] width 62 height 33
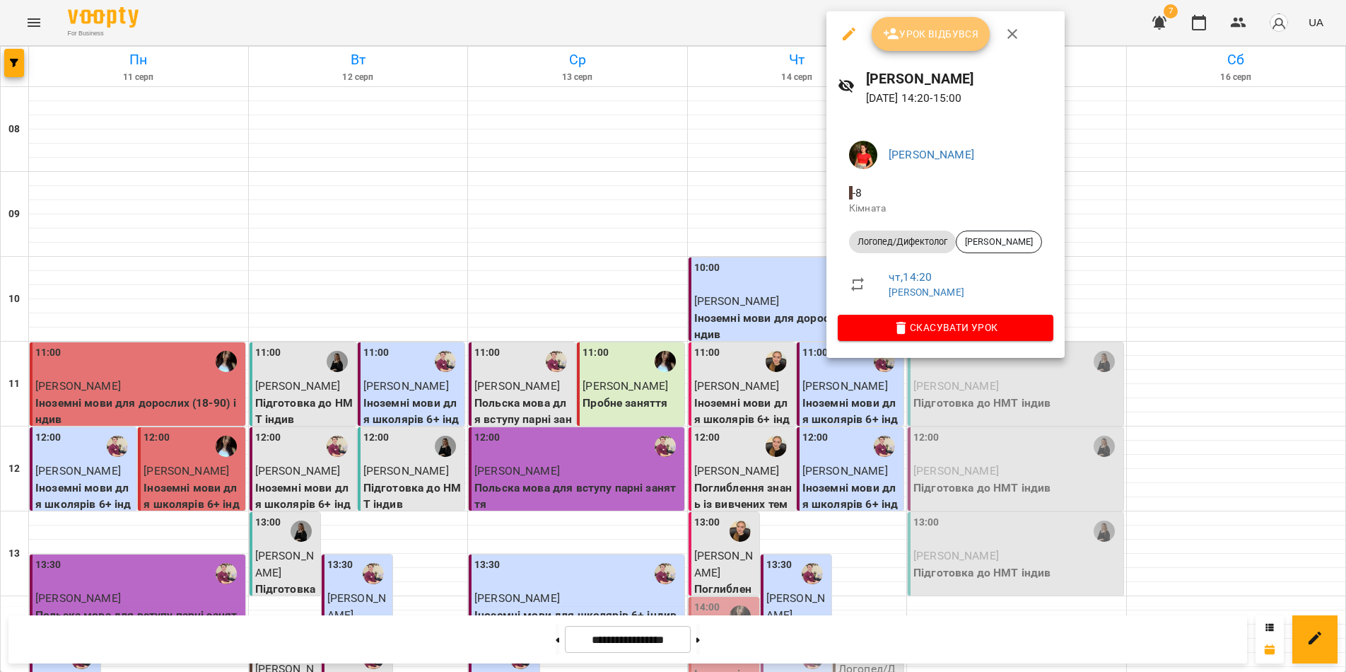
click at [925, 33] on span "Урок відбувся" at bounding box center [931, 33] width 96 height 17
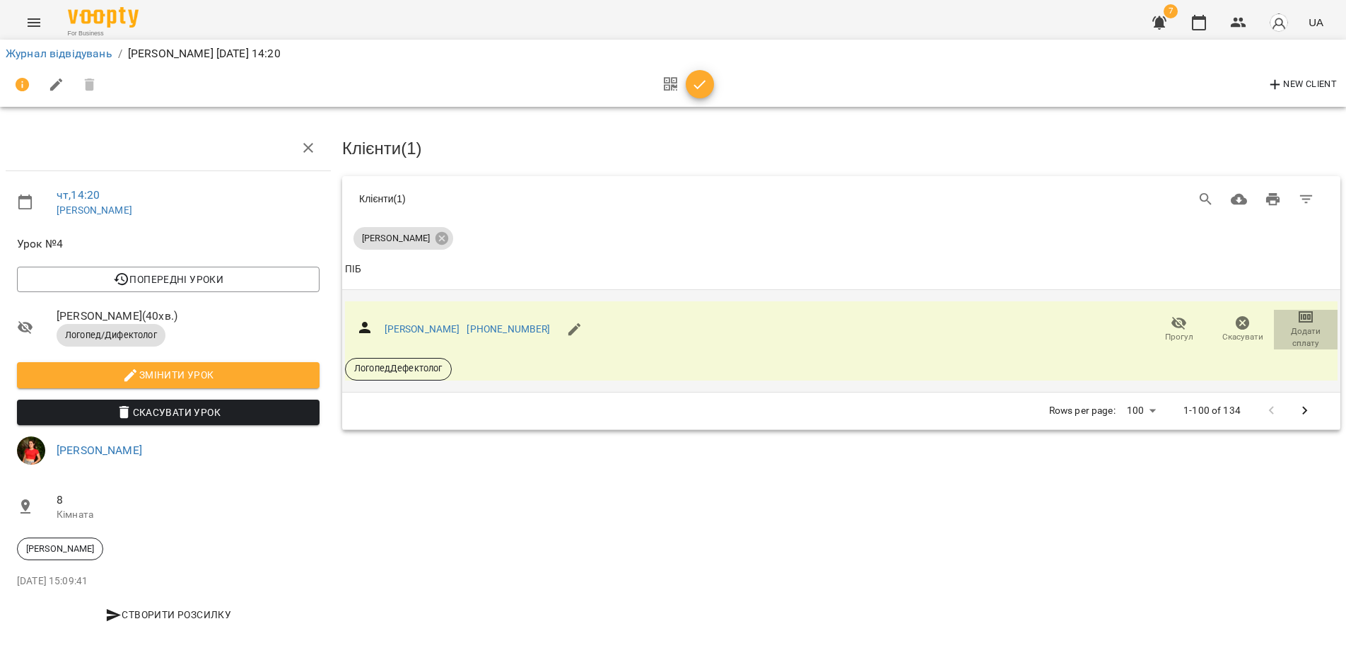
click at [1307, 315] on icon "button" at bounding box center [1305, 316] width 17 height 17
click at [1280, 318] on li "Додати сплату разового" at bounding box center [1259, 314] width 153 height 25
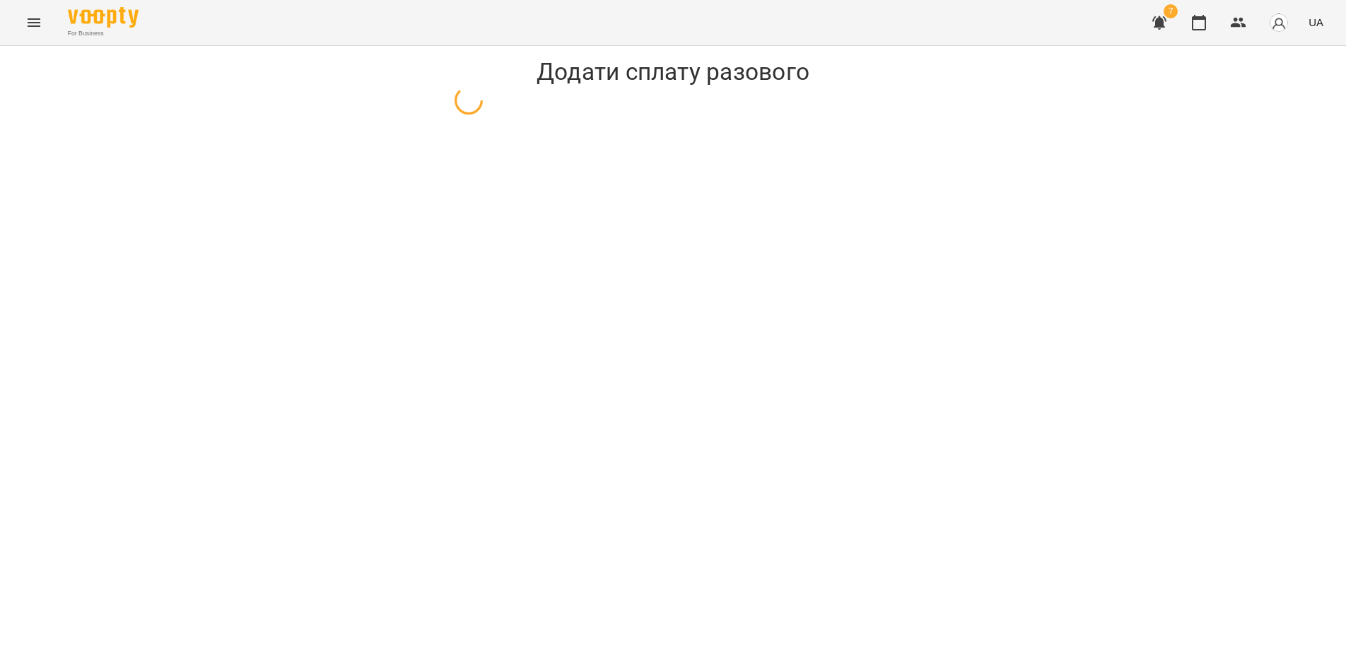
select select "**********"
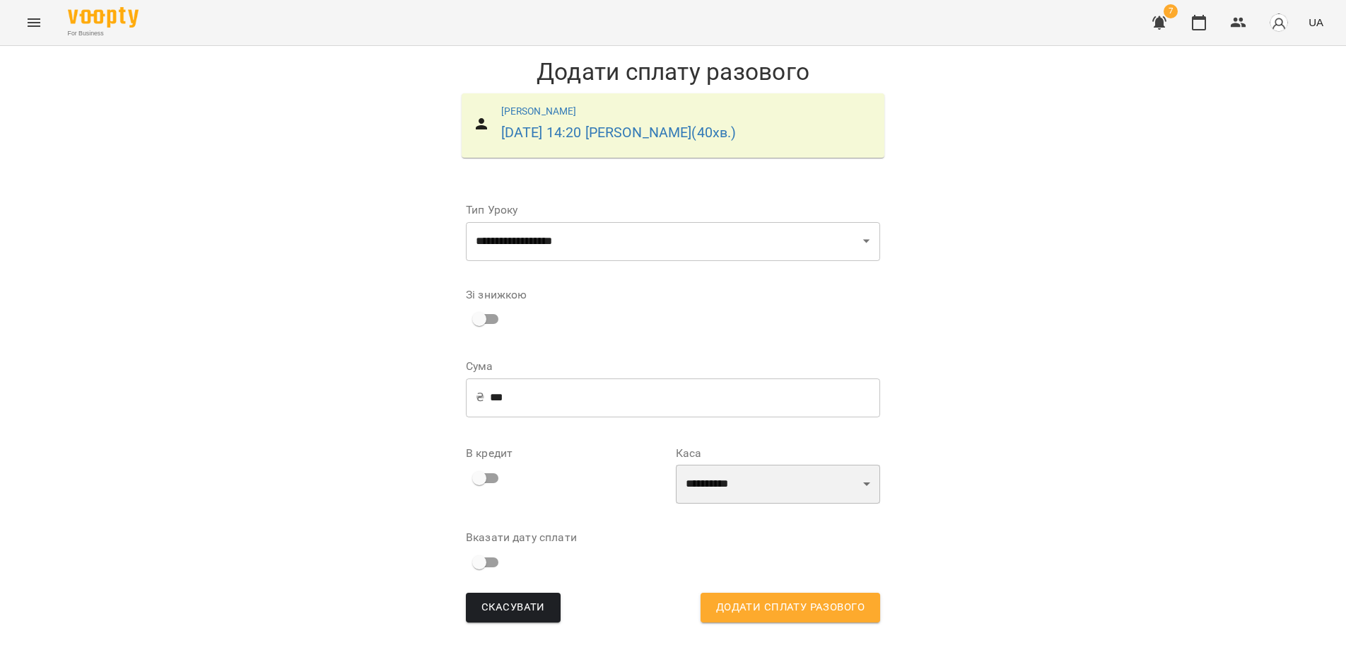
click at [742, 485] on select "**********" at bounding box center [778, 484] width 204 height 40
select select "****"
click at [676, 464] on select "**********" at bounding box center [778, 484] width 204 height 40
click at [764, 614] on span "Додати сплату разового" at bounding box center [790, 607] width 148 height 18
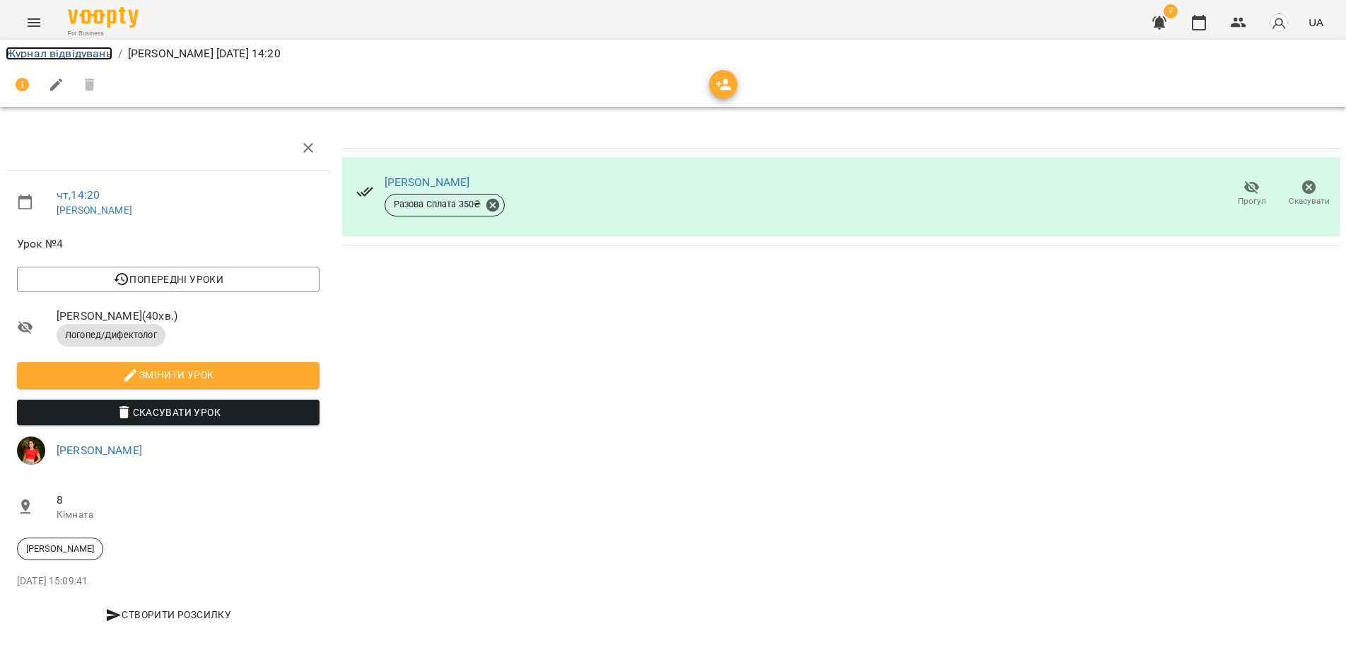
click at [74, 52] on link "Журнал відвідувань" at bounding box center [59, 53] width 107 height 13
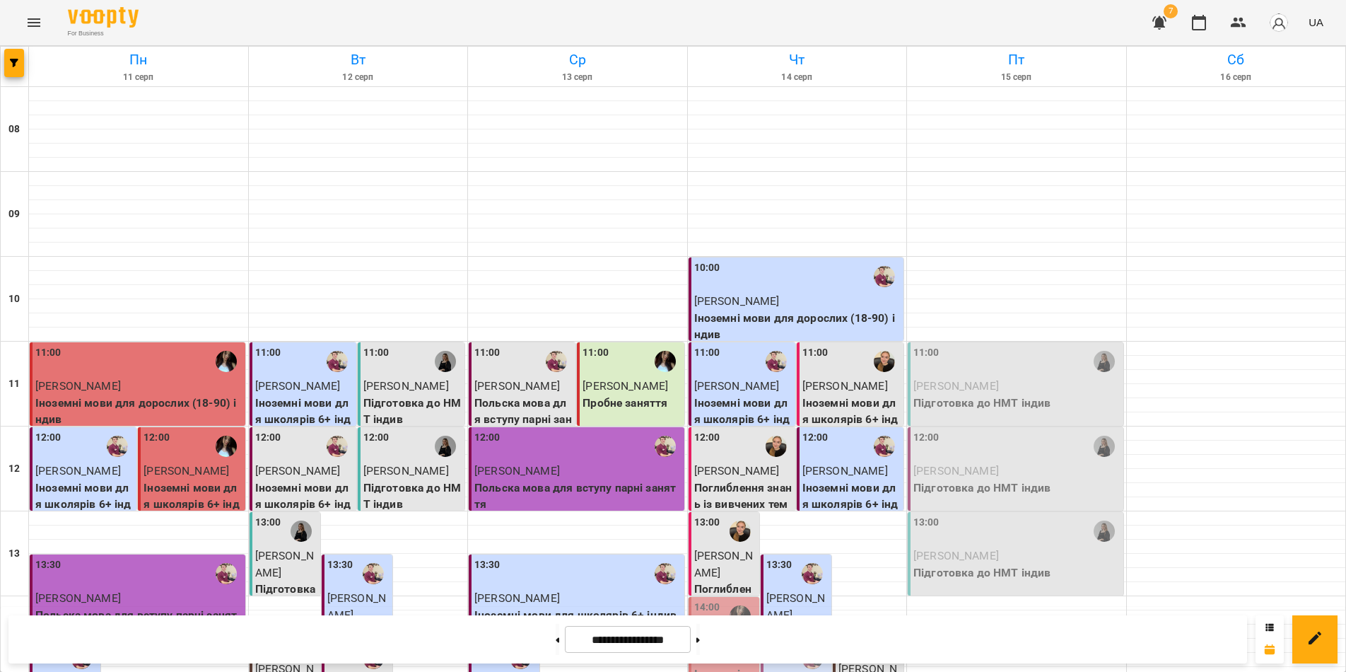
scroll to position [353, 0]
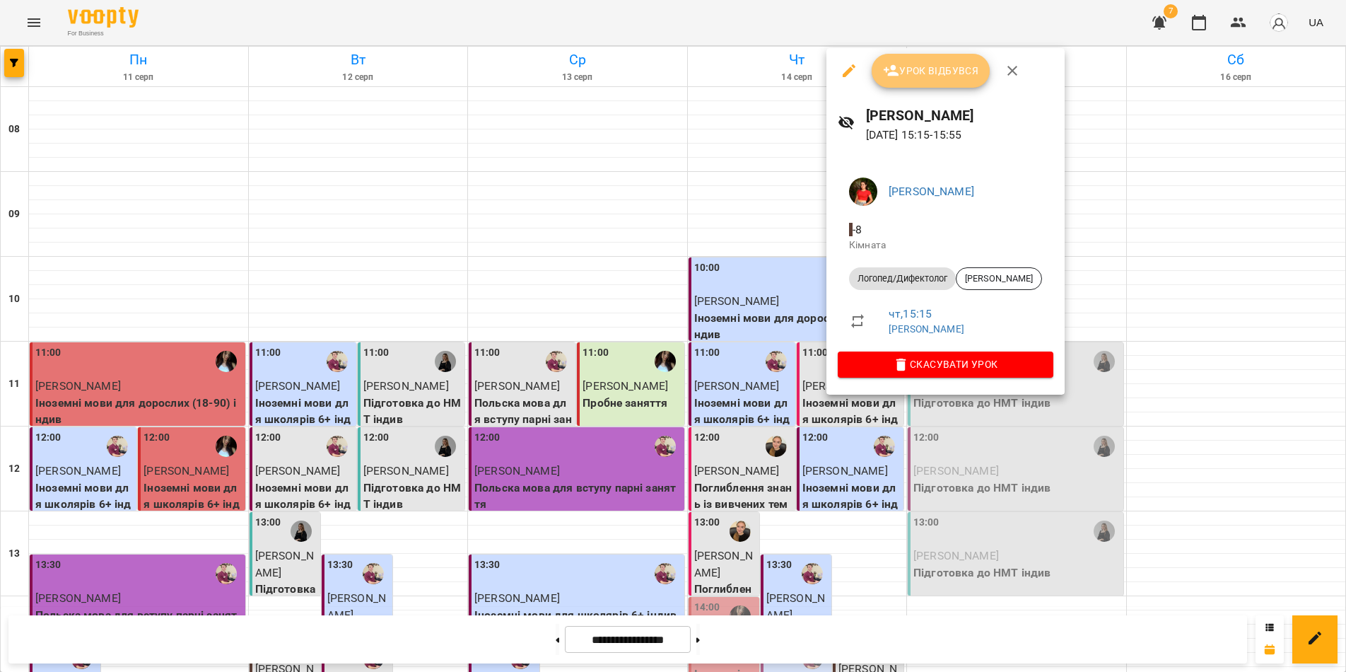
click at [925, 69] on span "Урок відбувся" at bounding box center [931, 70] width 96 height 17
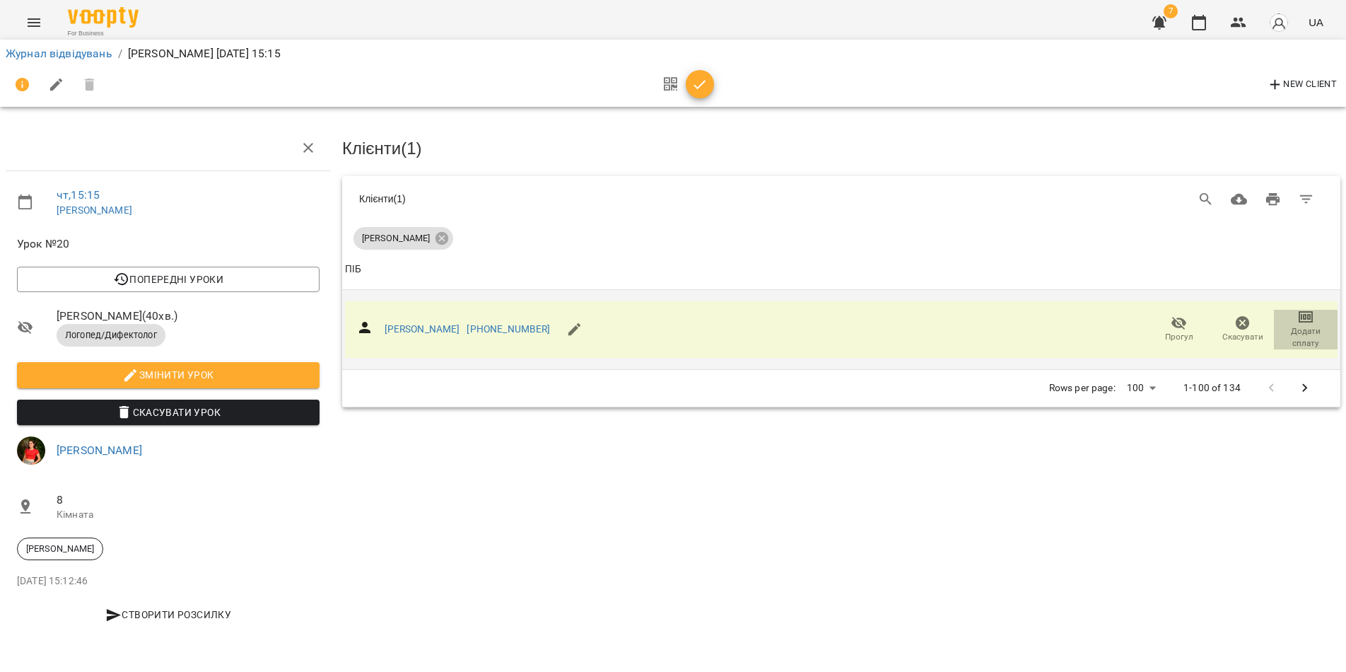
click at [1306, 325] on span "Додати сплату" at bounding box center [1305, 337] width 47 height 24
click at [1273, 334] on li "Додати сплату разового" at bounding box center [1259, 334] width 153 height 25
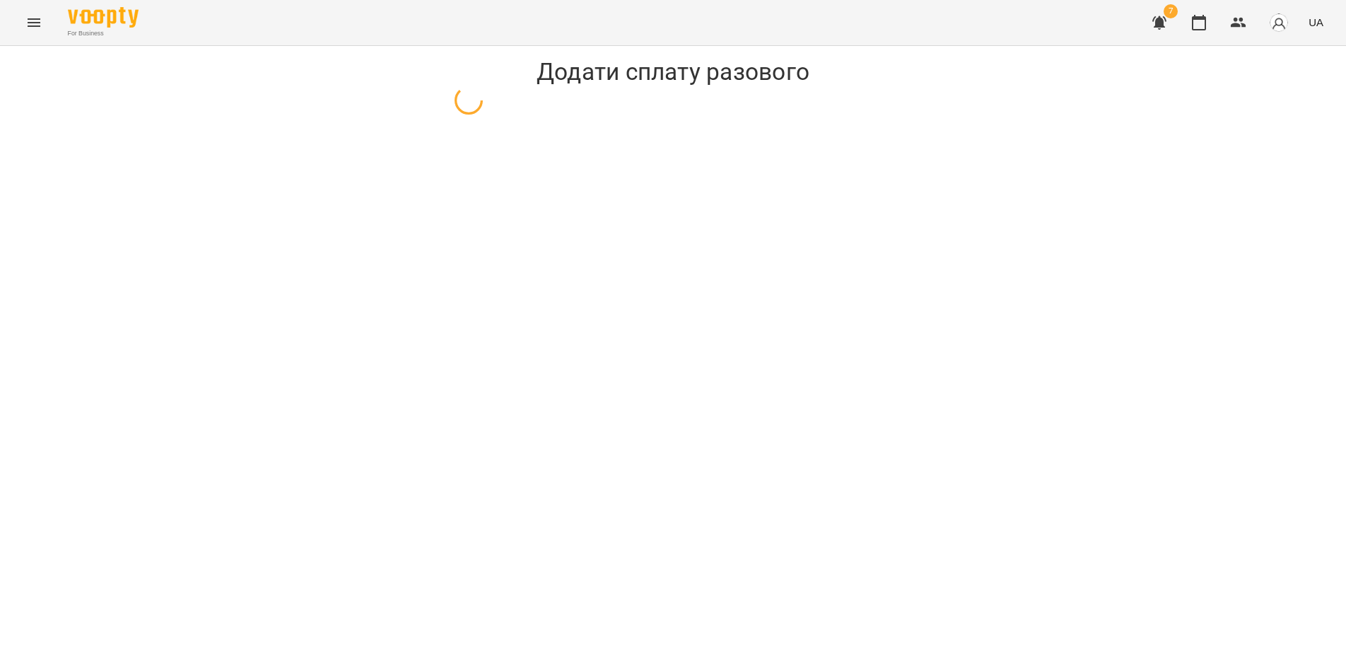
select select "**********"
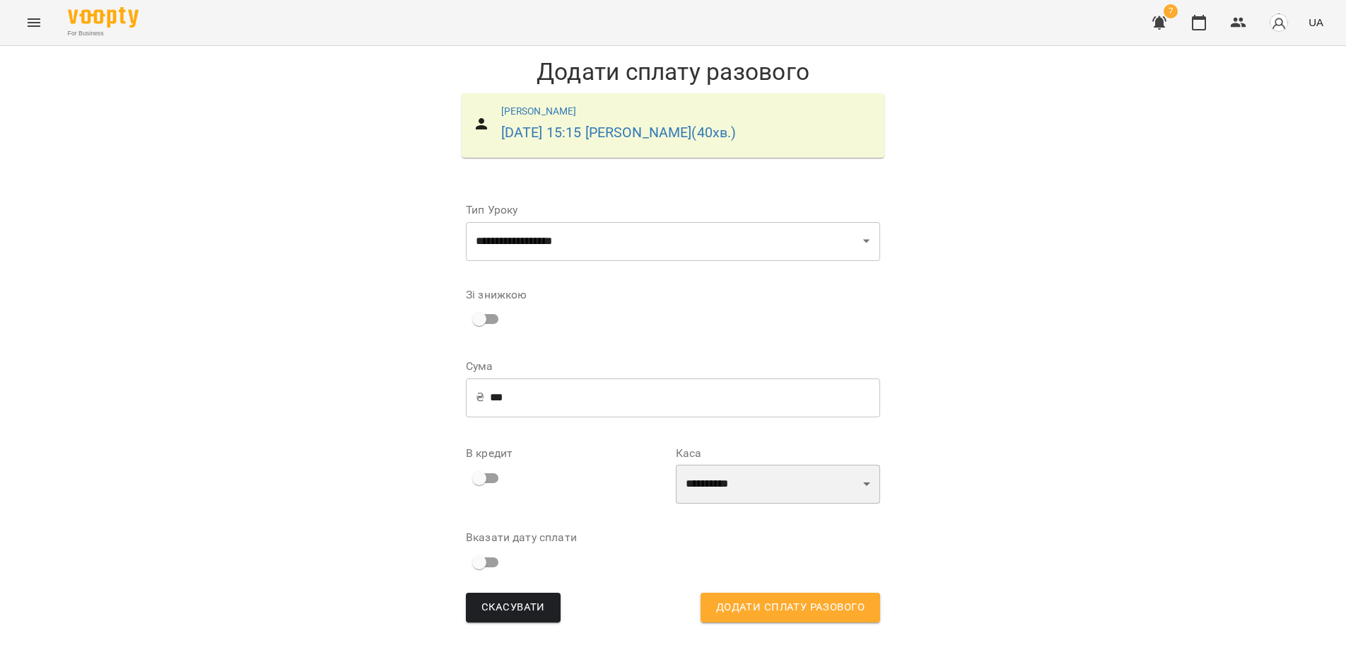
click at [778, 481] on select "**********" at bounding box center [778, 484] width 204 height 40
select select "****"
click at [676, 464] on select "**********" at bounding box center [778, 484] width 204 height 40
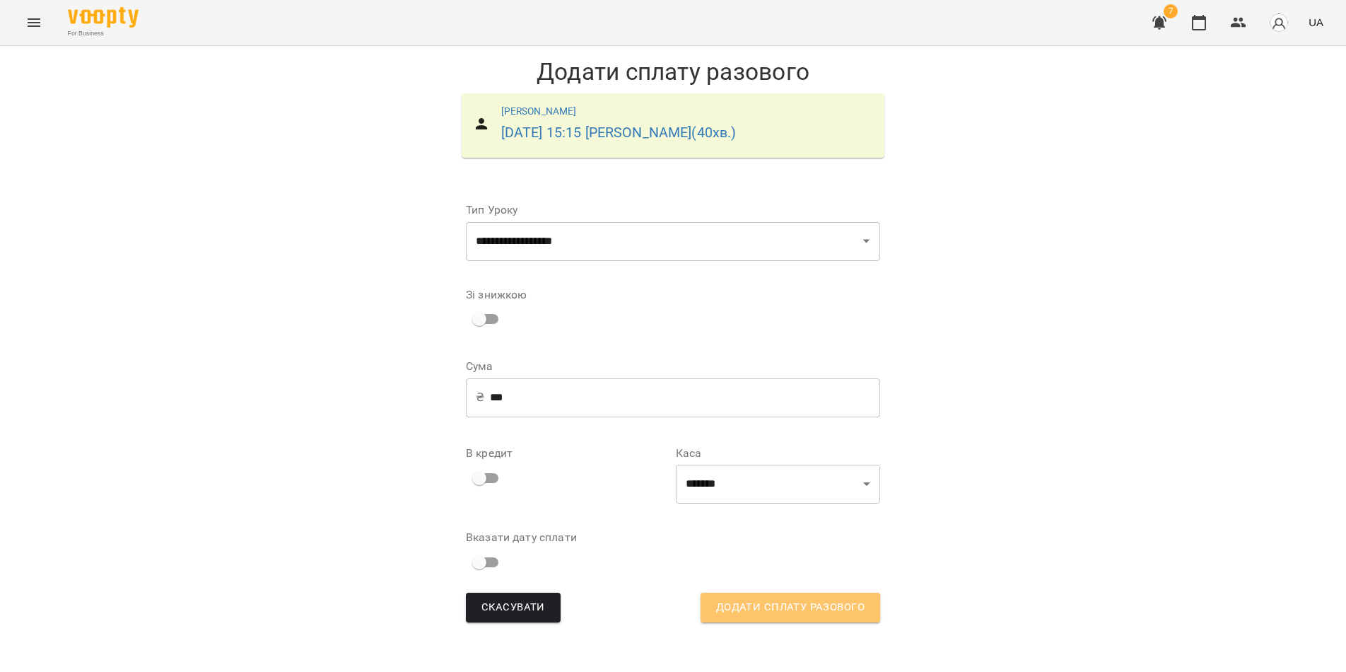
click at [786, 608] on span "Додати сплату разового" at bounding box center [790, 607] width 148 height 18
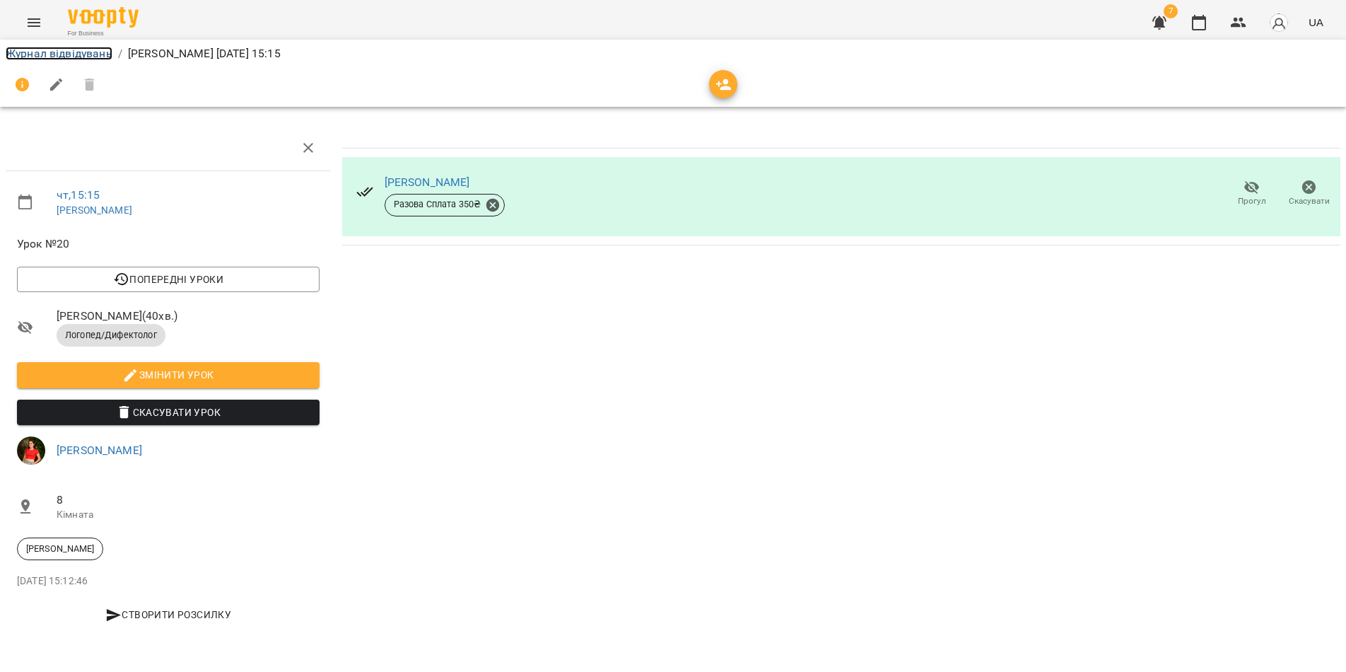
click at [93, 54] on link "Журнал відвідувань" at bounding box center [59, 53] width 107 height 13
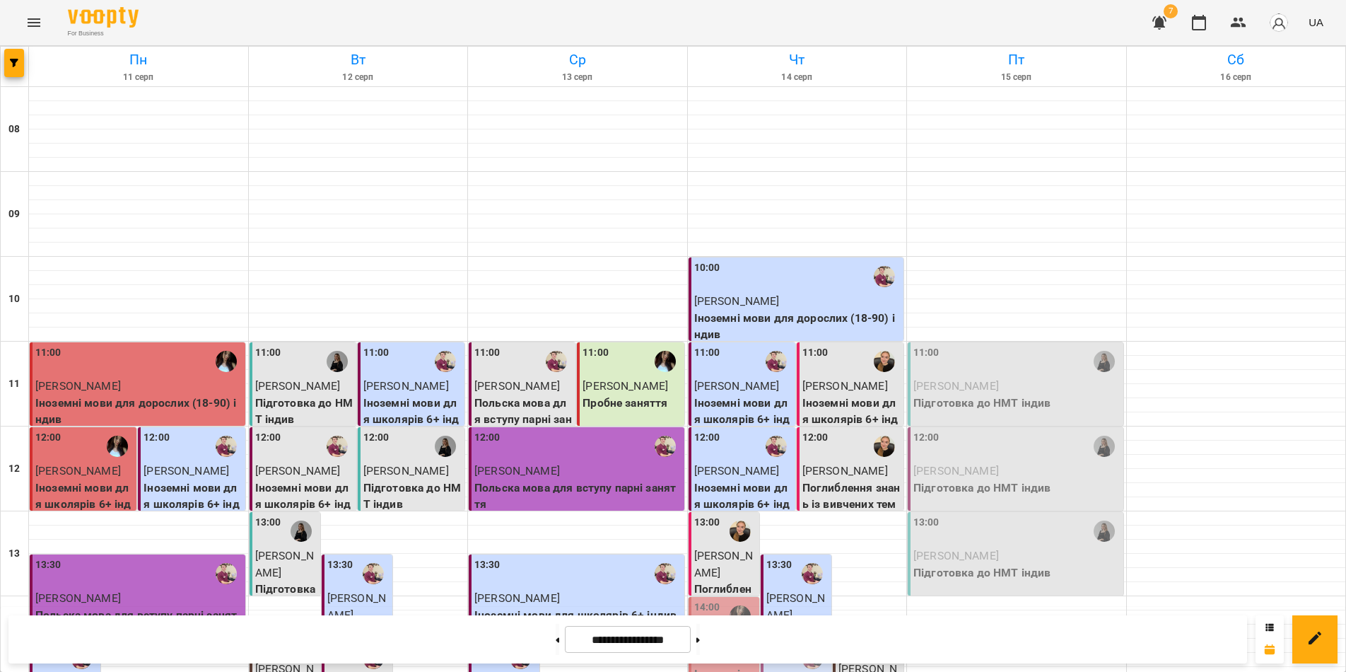
click at [821, 9] on div "For Business 7 UA" at bounding box center [673, 22] width 1346 height 45
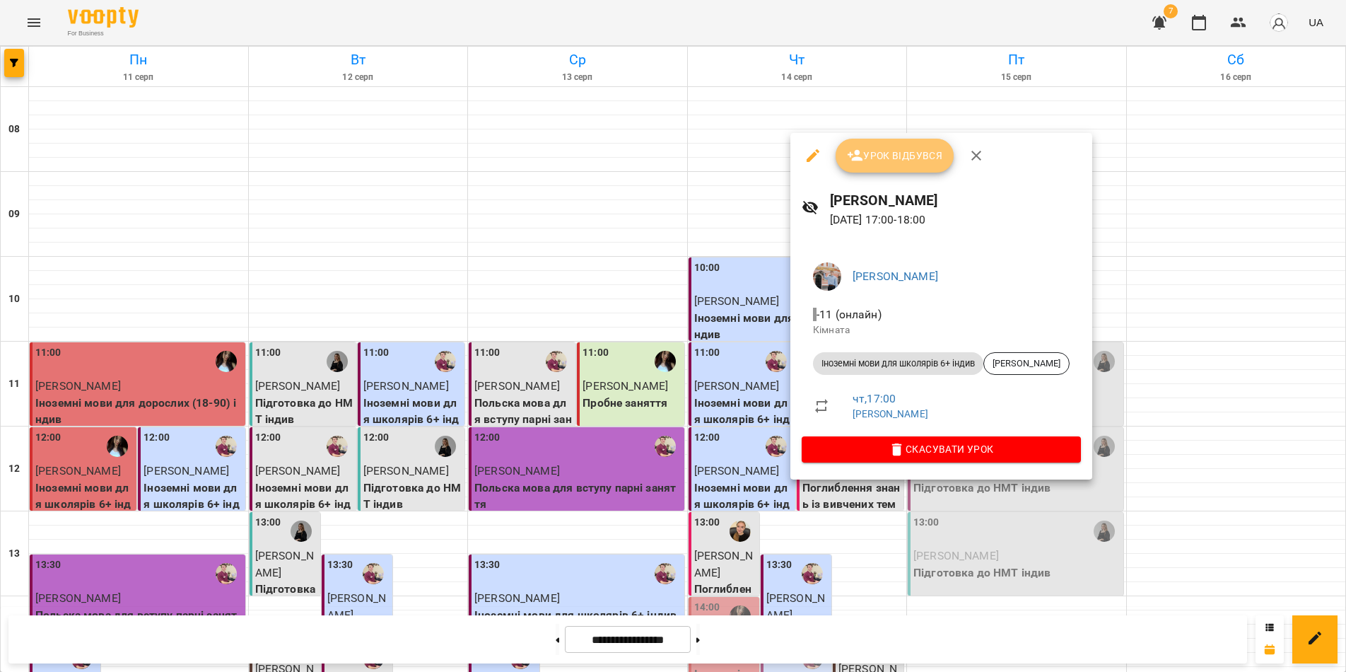
click at [889, 160] on span "Урок відбувся" at bounding box center [895, 155] width 96 height 17
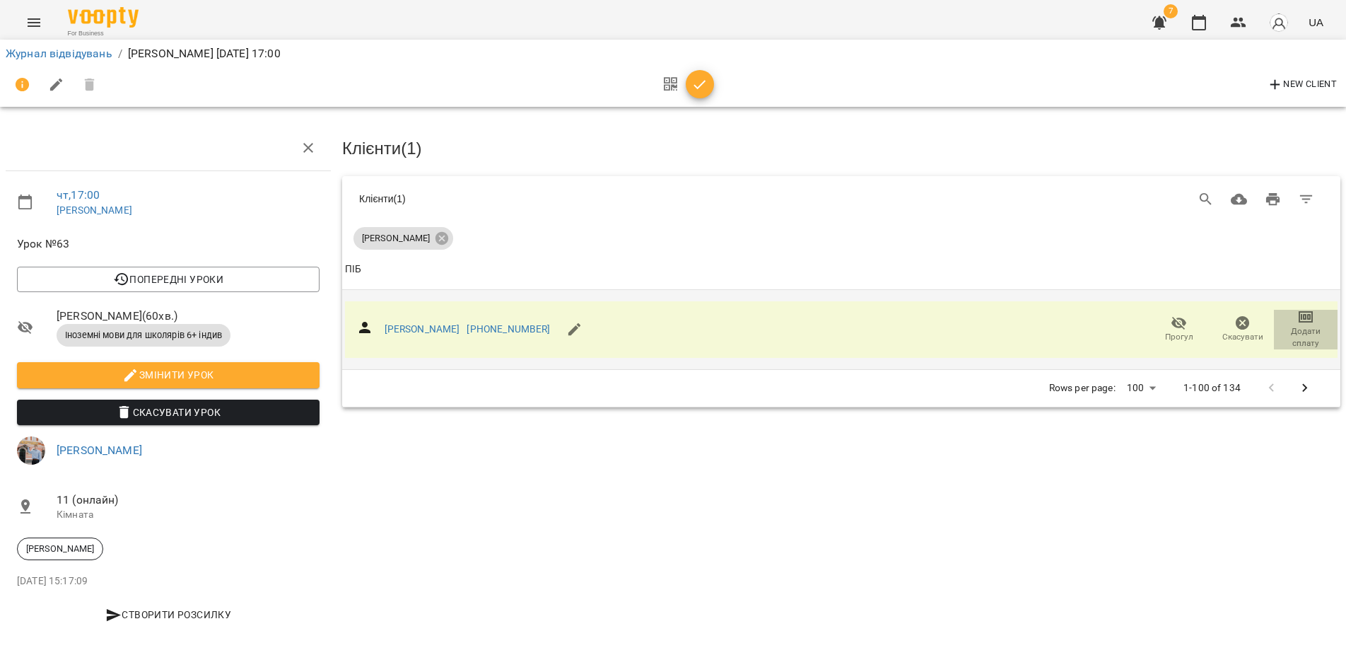
click at [1299, 320] on icon "button" at bounding box center [1306, 316] width 14 height 11
click at [1237, 320] on li "Додати сплату разового" at bounding box center [1259, 314] width 153 height 25
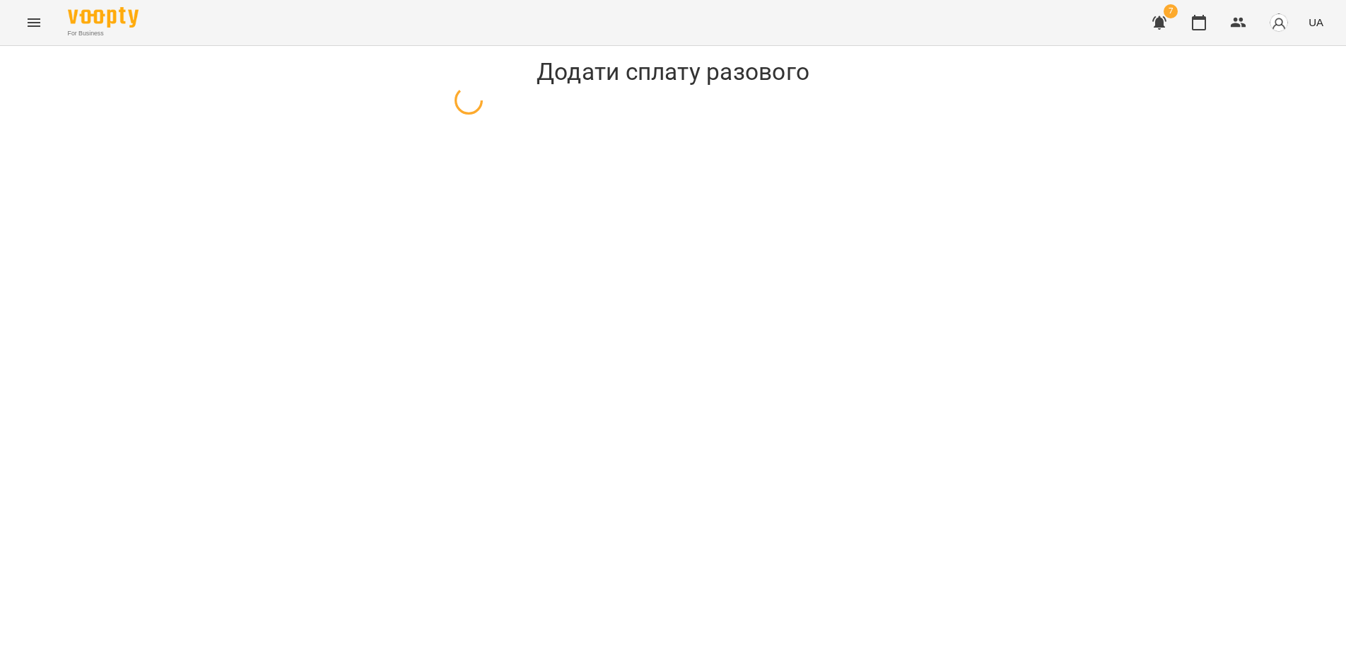
select select "**********"
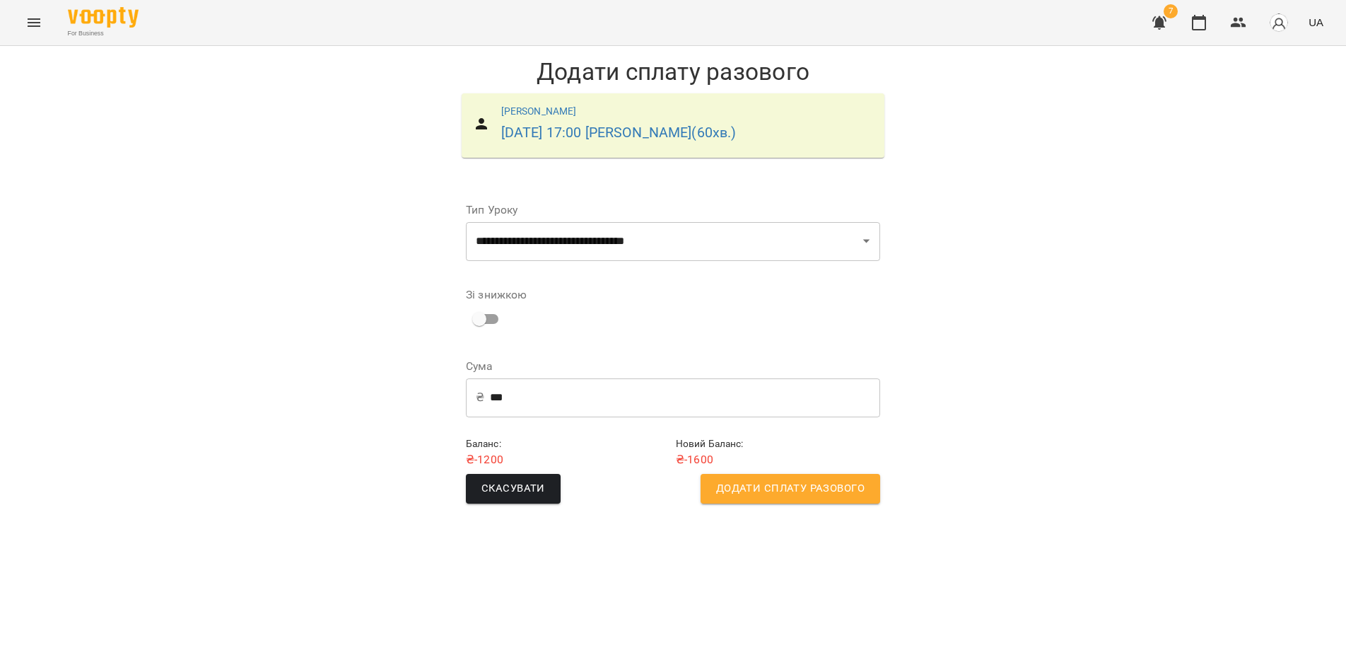
click at [774, 491] on span "Додати сплату разового" at bounding box center [790, 488] width 148 height 18
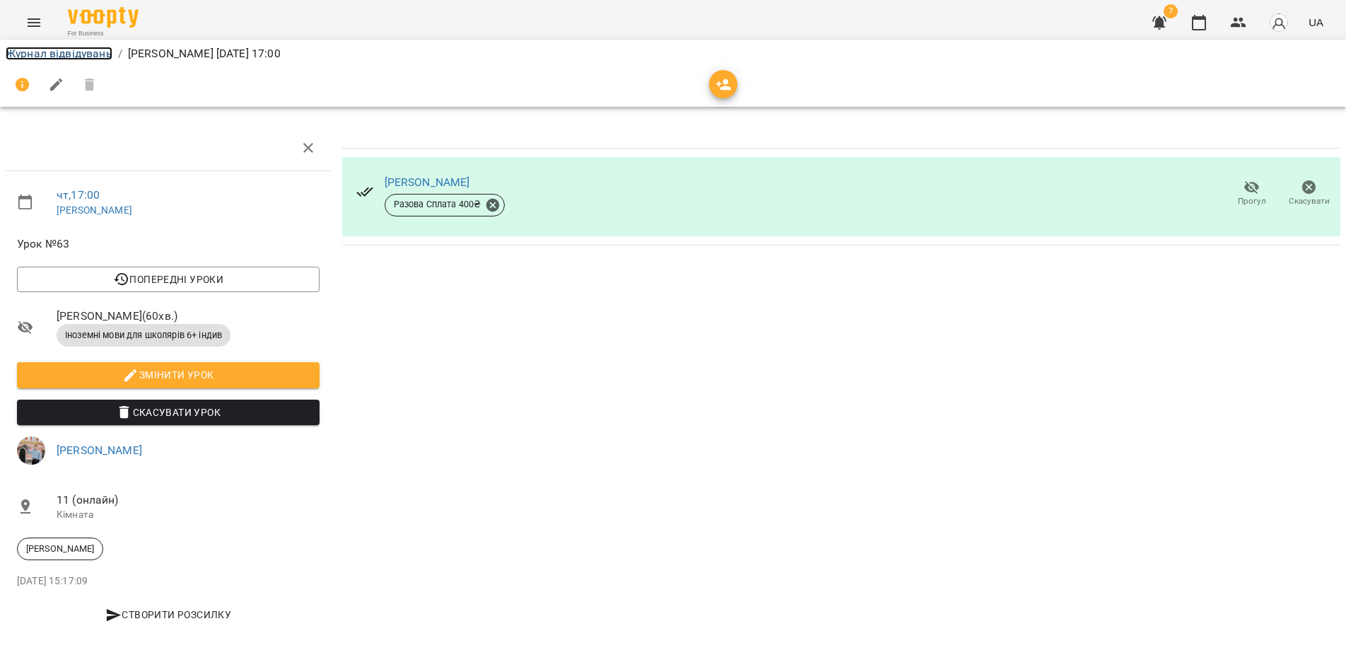
click at [77, 50] on link "Журнал відвідувань" at bounding box center [59, 53] width 107 height 13
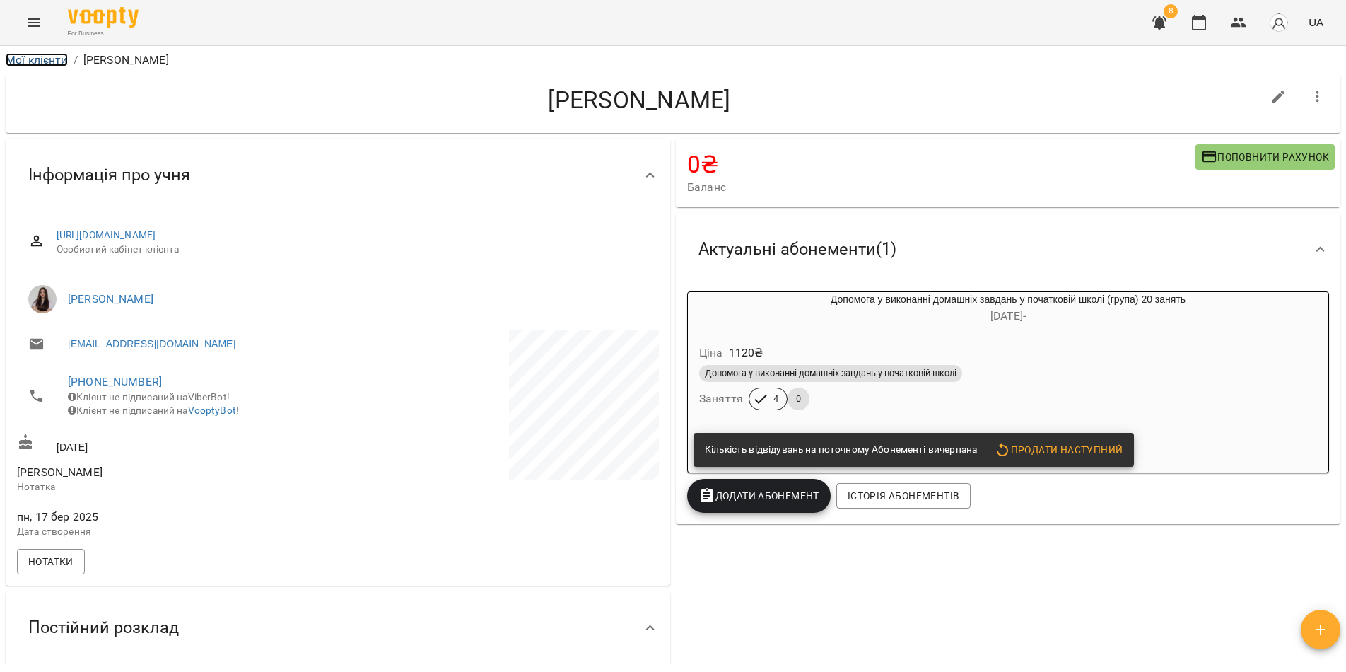
click at [37, 57] on link "Мої клієнти" at bounding box center [37, 59] width 62 height 13
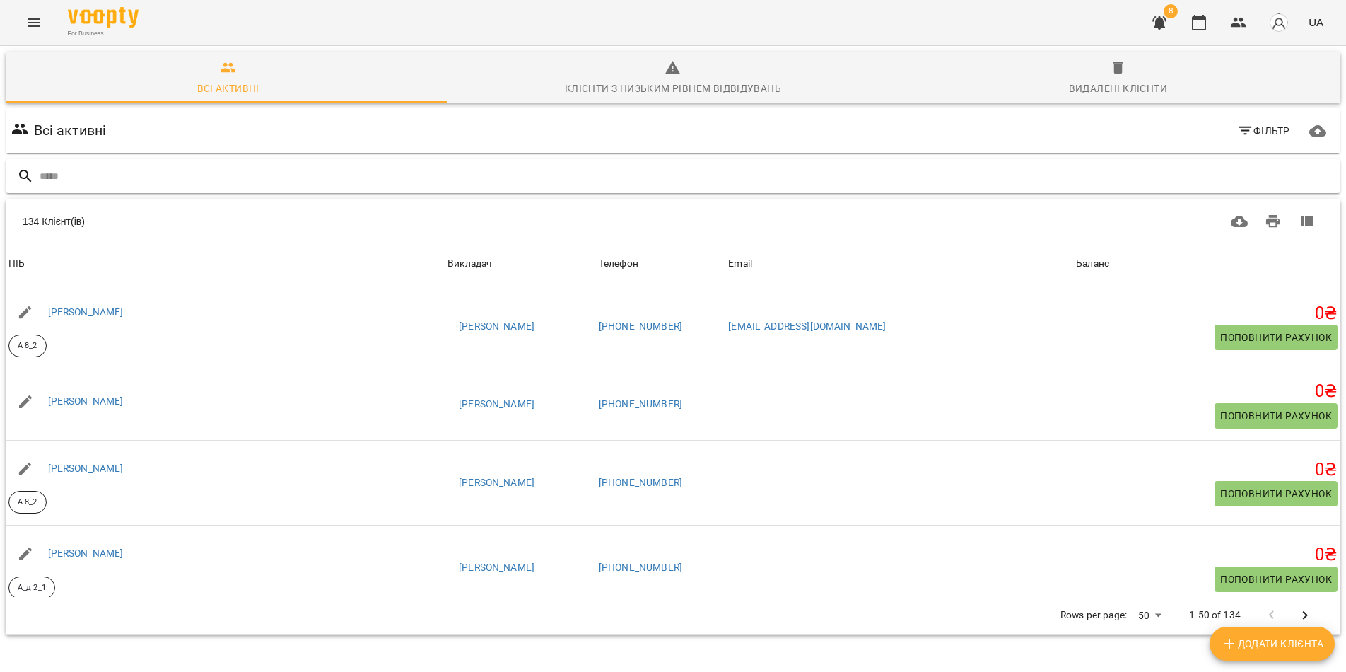
click at [68, 175] on input "text" at bounding box center [687, 176] width 1295 height 23
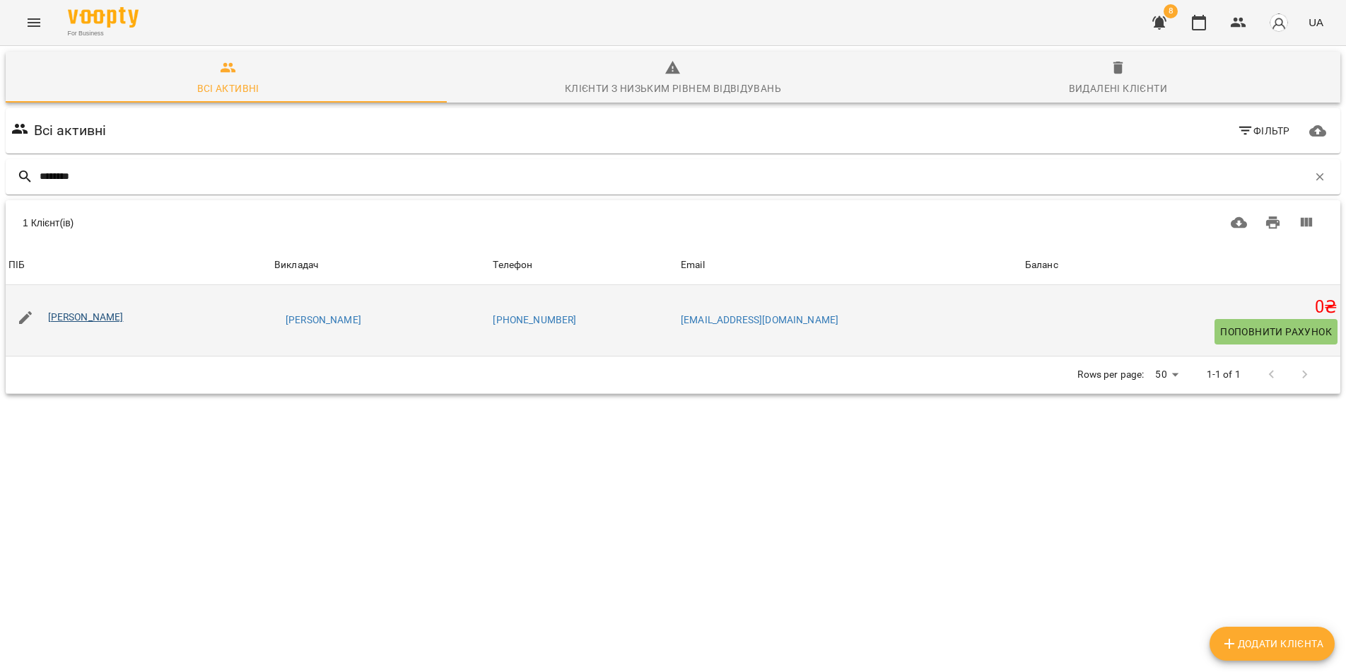
type input "********"
click at [124, 315] on link "Півторак Ілля Олександрович" at bounding box center [86, 316] width 76 height 11
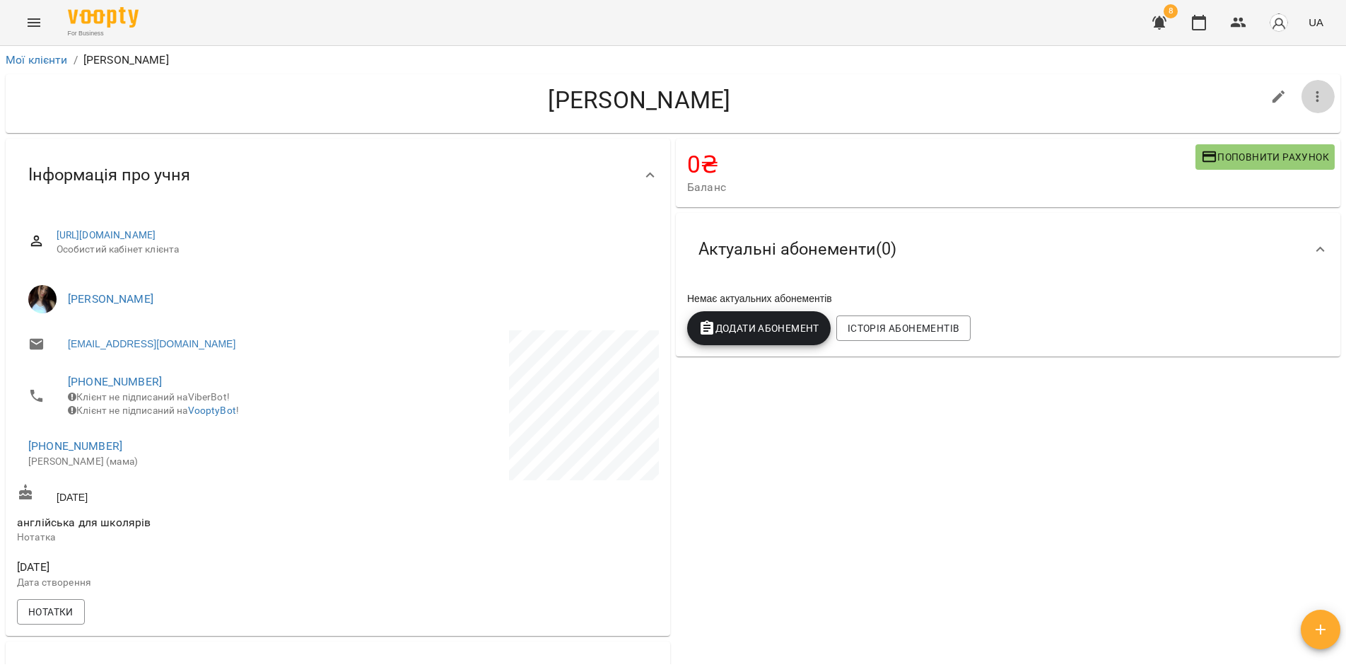
click at [1309, 93] on icon "button" at bounding box center [1317, 96] width 17 height 17
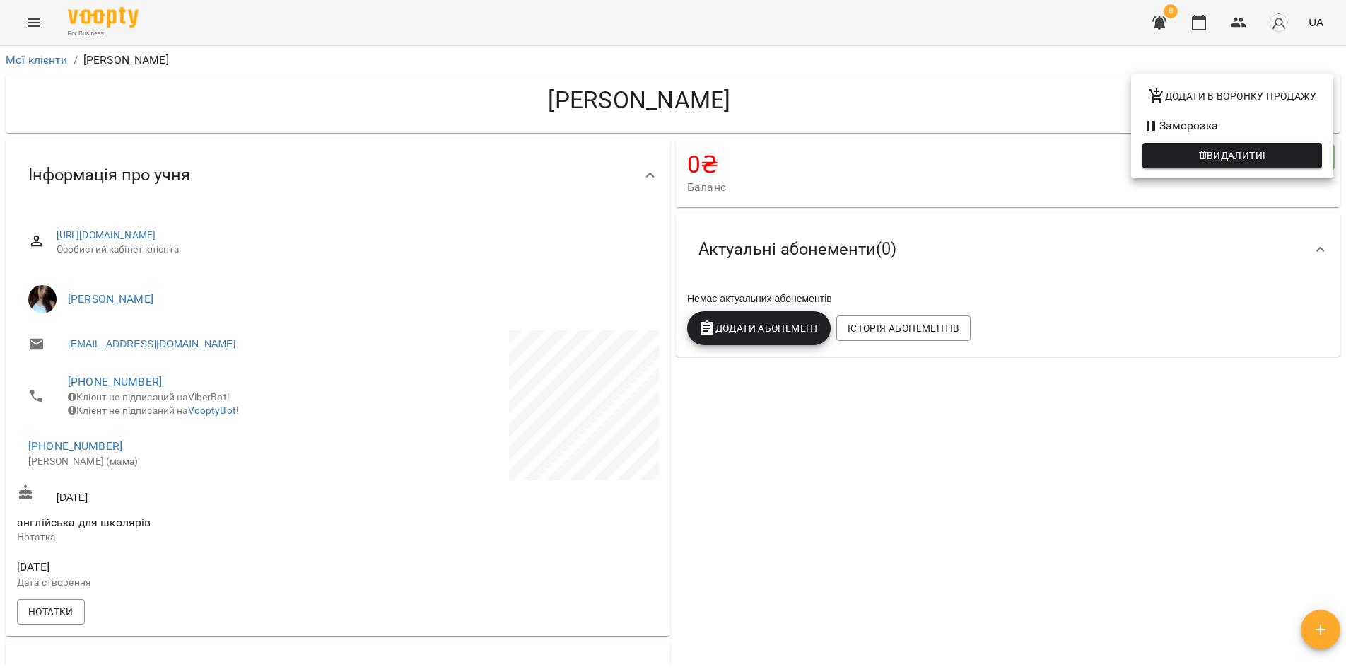
click at [1197, 124] on li "Заморозка" at bounding box center [1232, 125] width 202 height 25
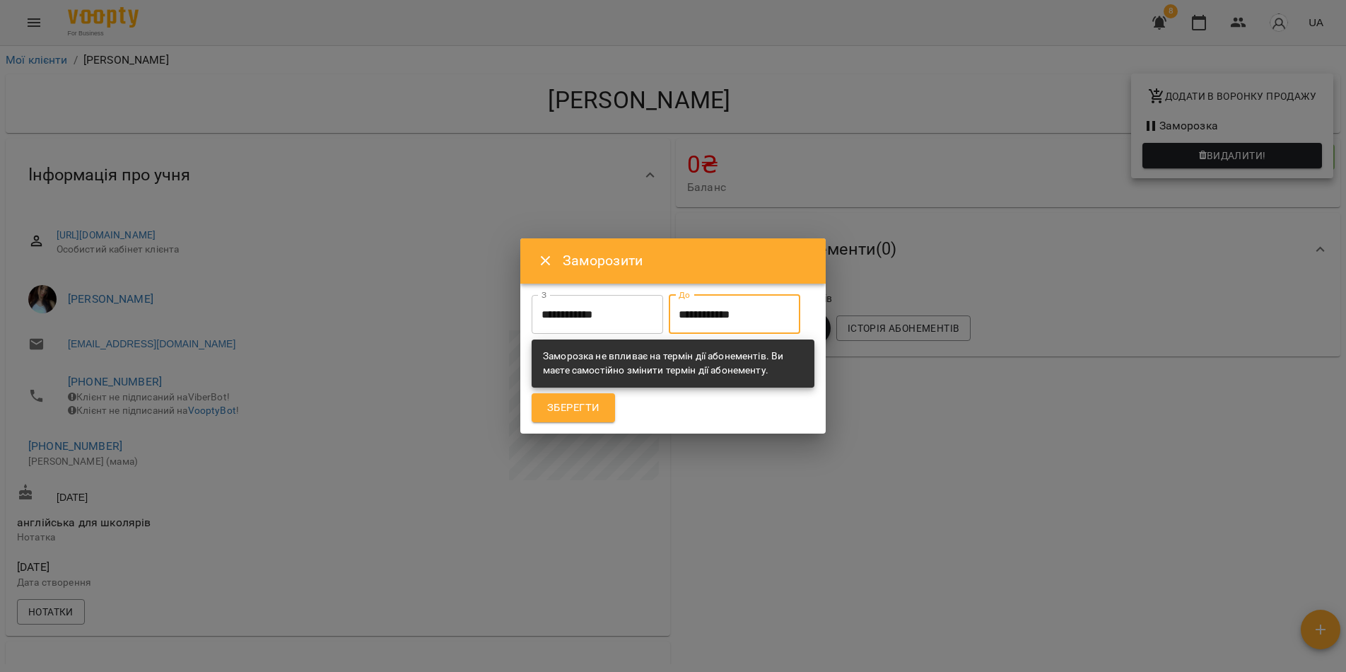
click at [669, 333] on input "**********" at bounding box center [734, 315] width 131 height 40
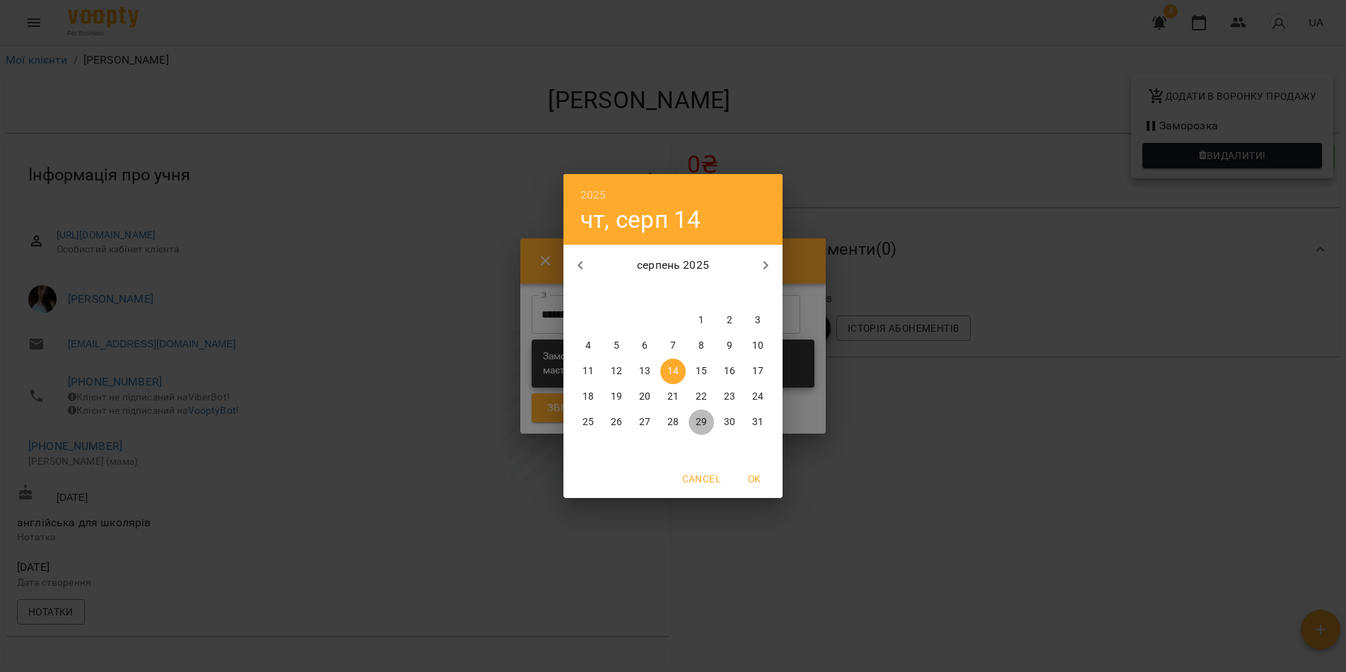
click at [706, 421] on p "29" at bounding box center [701, 422] width 11 height 14
type input "**********"
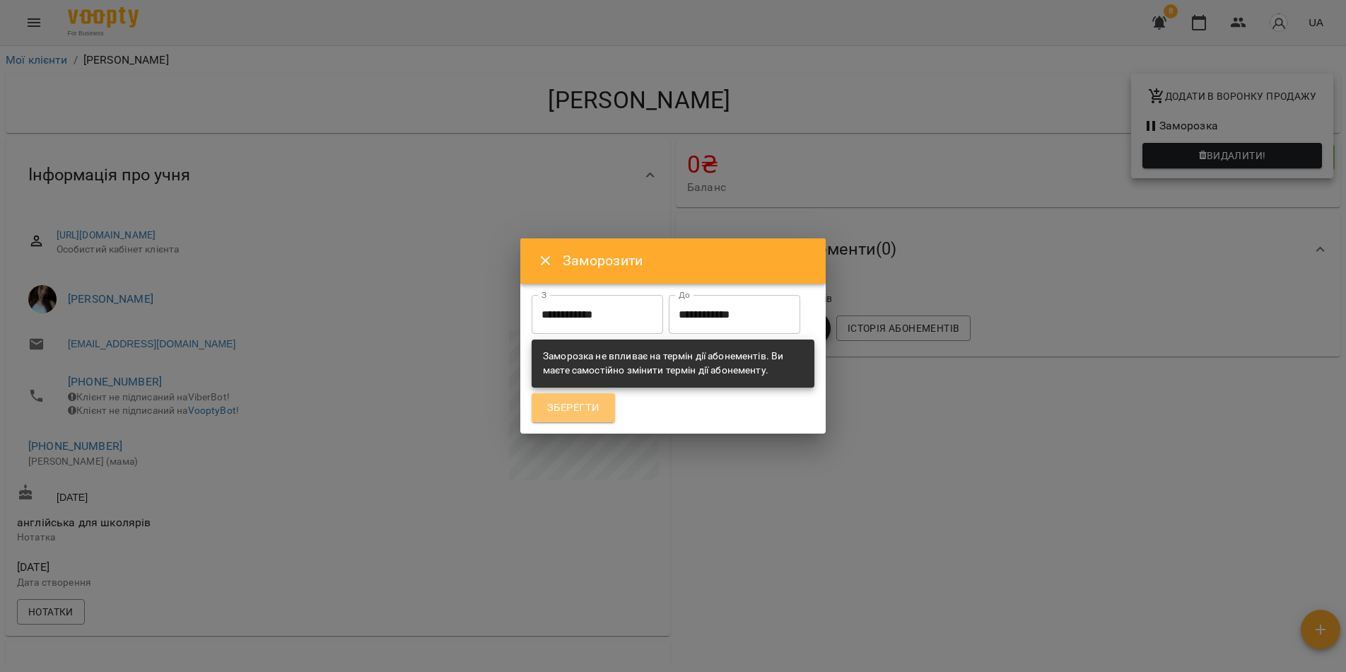
click at [591, 417] on span "Зберегти" at bounding box center [573, 408] width 52 height 18
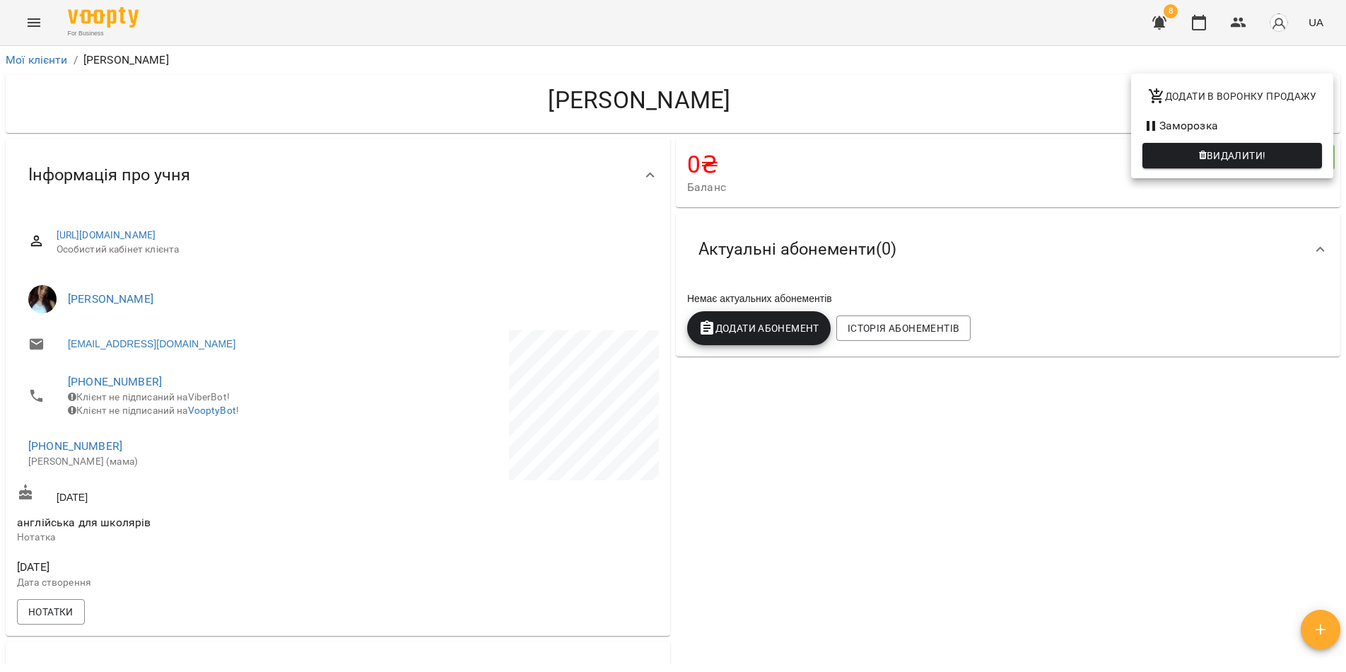
click at [35, 59] on div at bounding box center [673, 336] width 1346 height 672
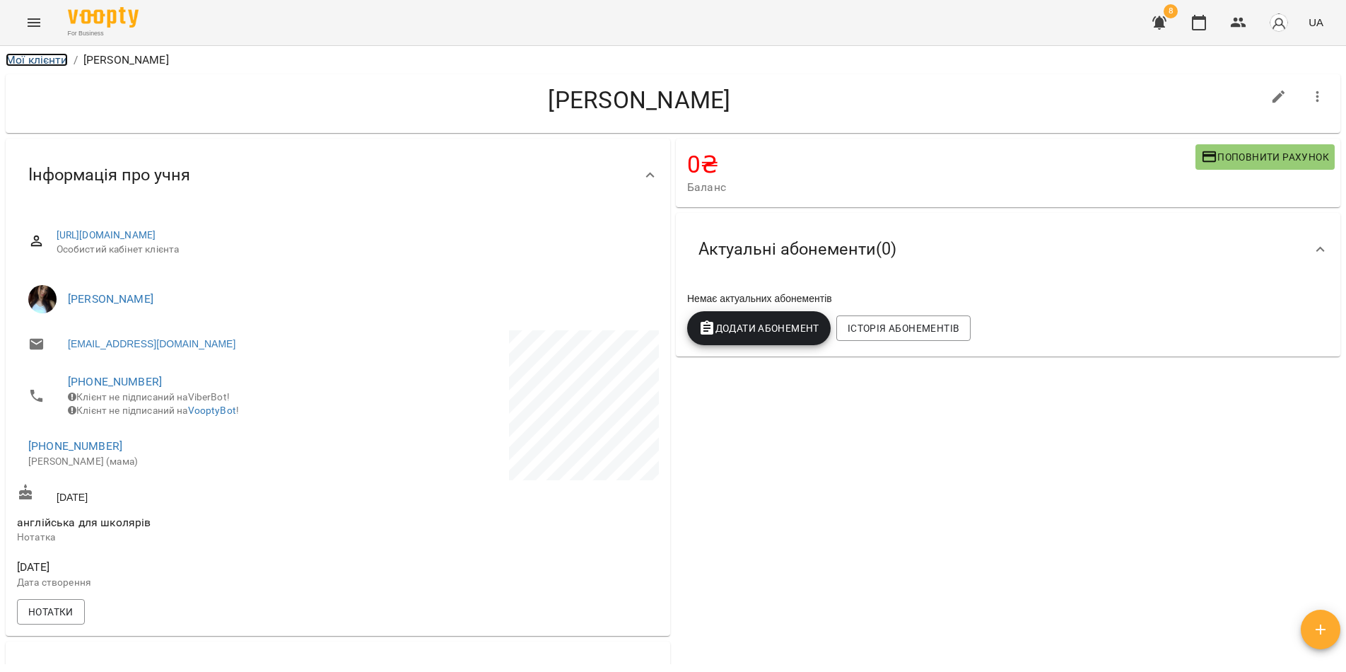
click at [61, 62] on link "Мої клієнти" at bounding box center [37, 59] width 62 height 13
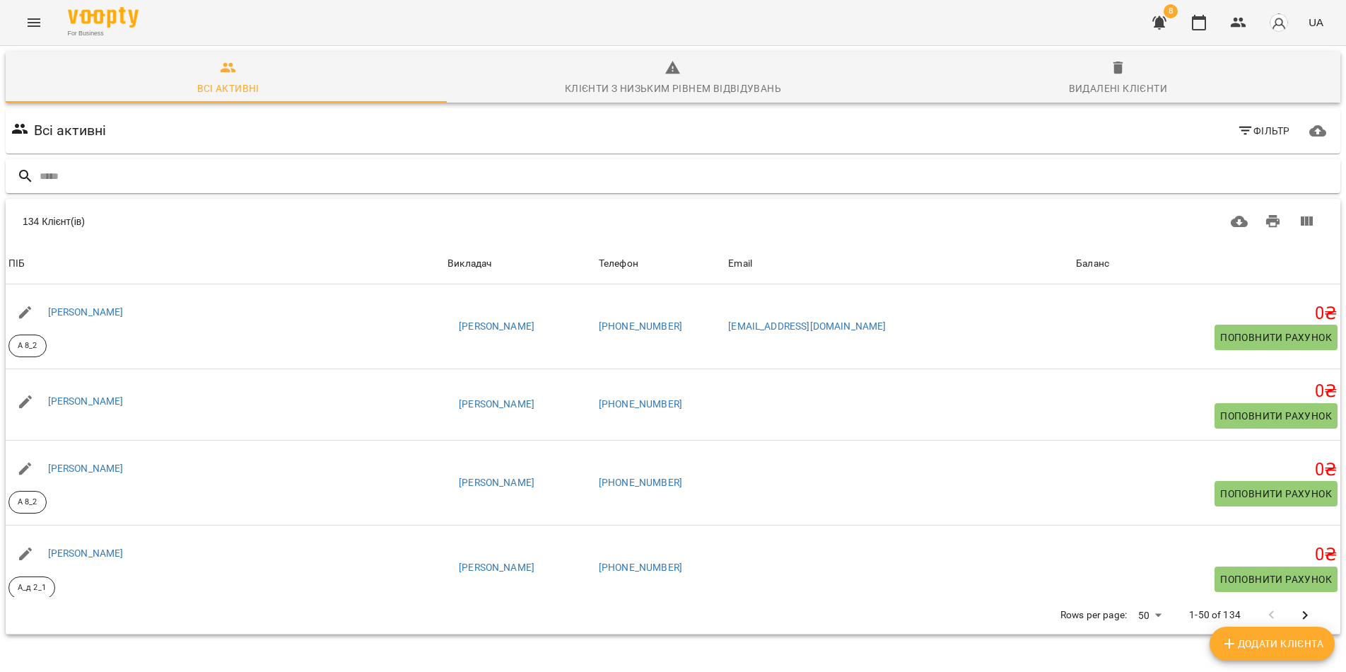
click at [65, 175] on input "text" at bounding box center [687, 176] width 1295 height 23
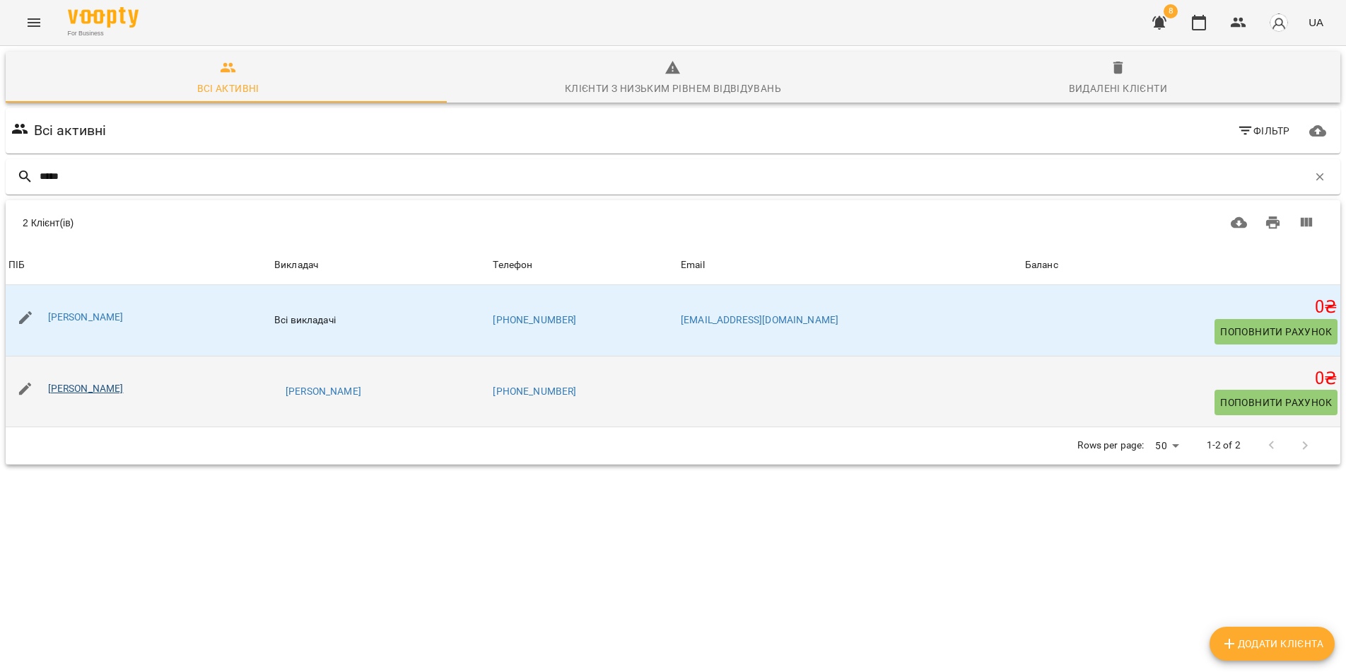
type input "*****"
click at [100, 385] on link "[PERSON_NAME]" at bounding box center [86, 387] width 76 height 11
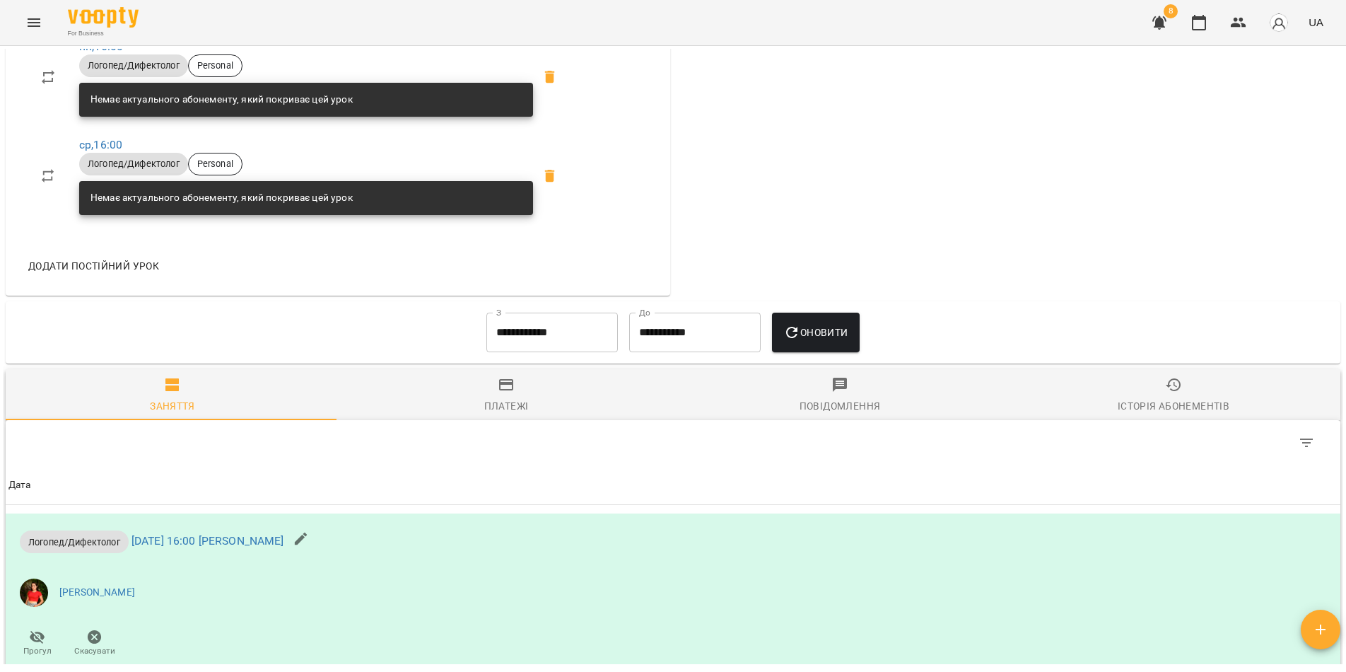
scroll to position [707, 0]
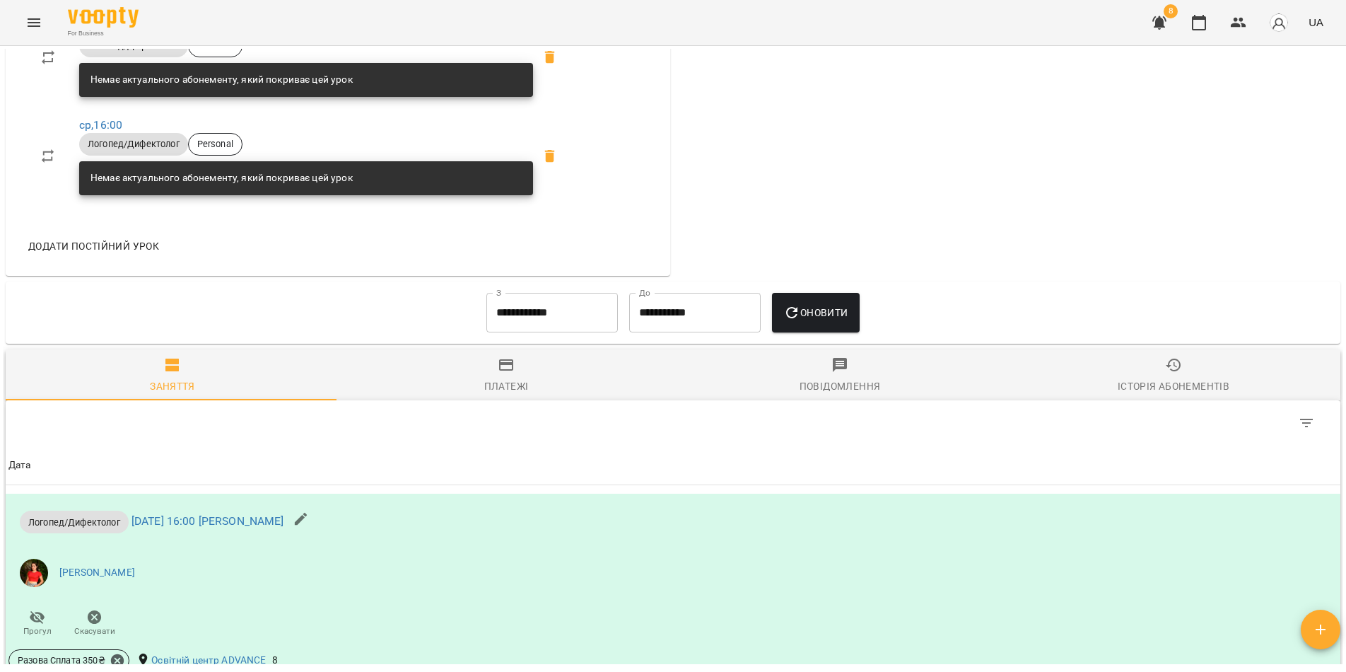
click at [578, 332] on input "**********" at bounding box center [551, 313] width 131 height 40
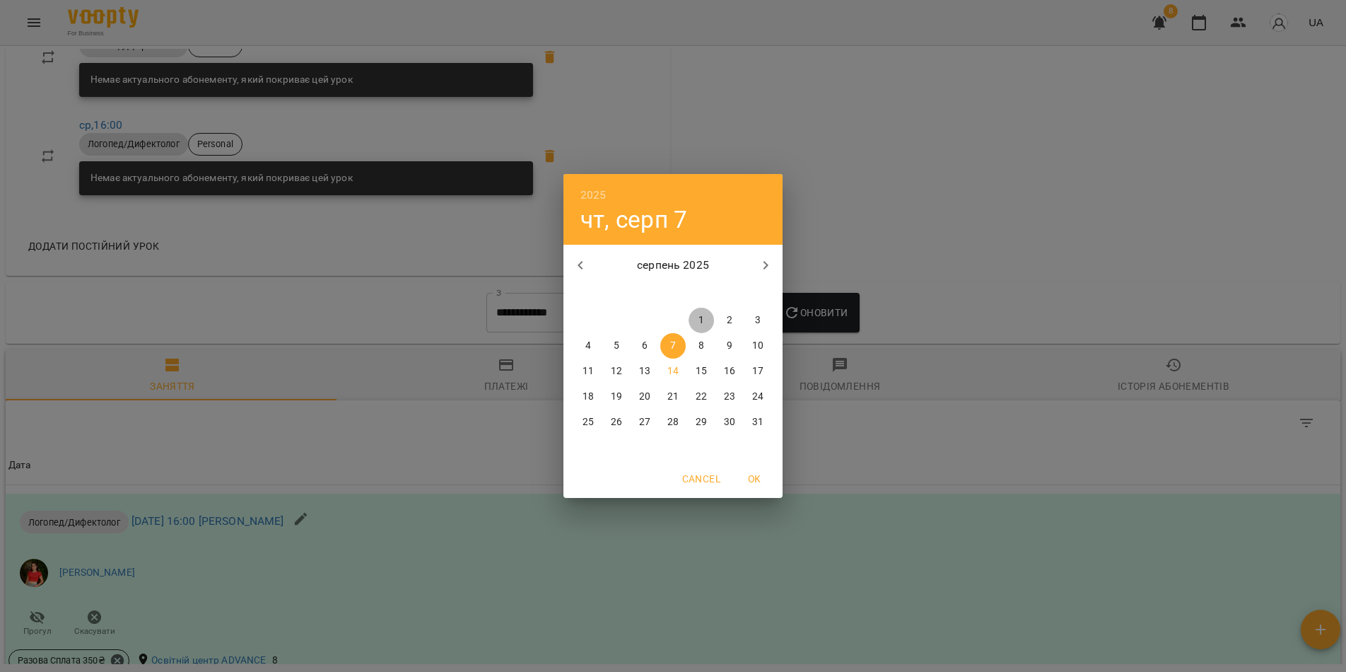
click at [705, 322] on span "1" at bounding box center [701, 320] width 25 height 14
type input "**********"
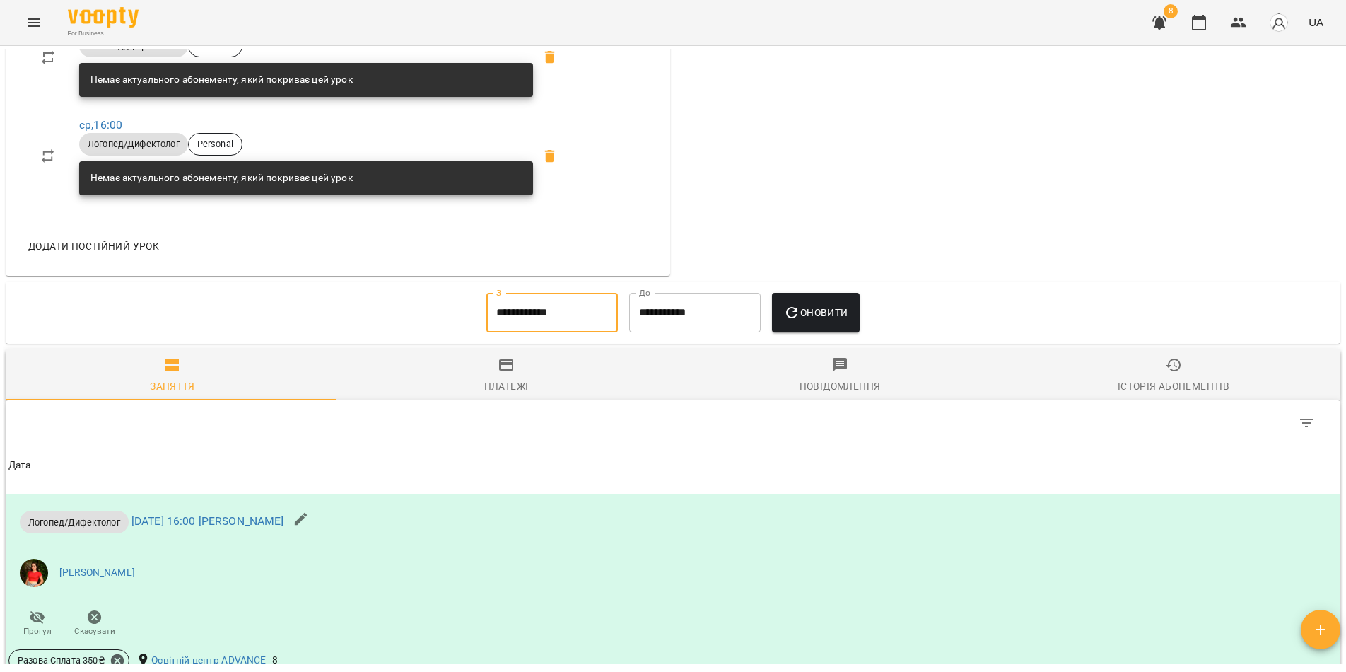
click at [797, 318] on icon "button" at bounding box center [791, 312] width 11 height 11
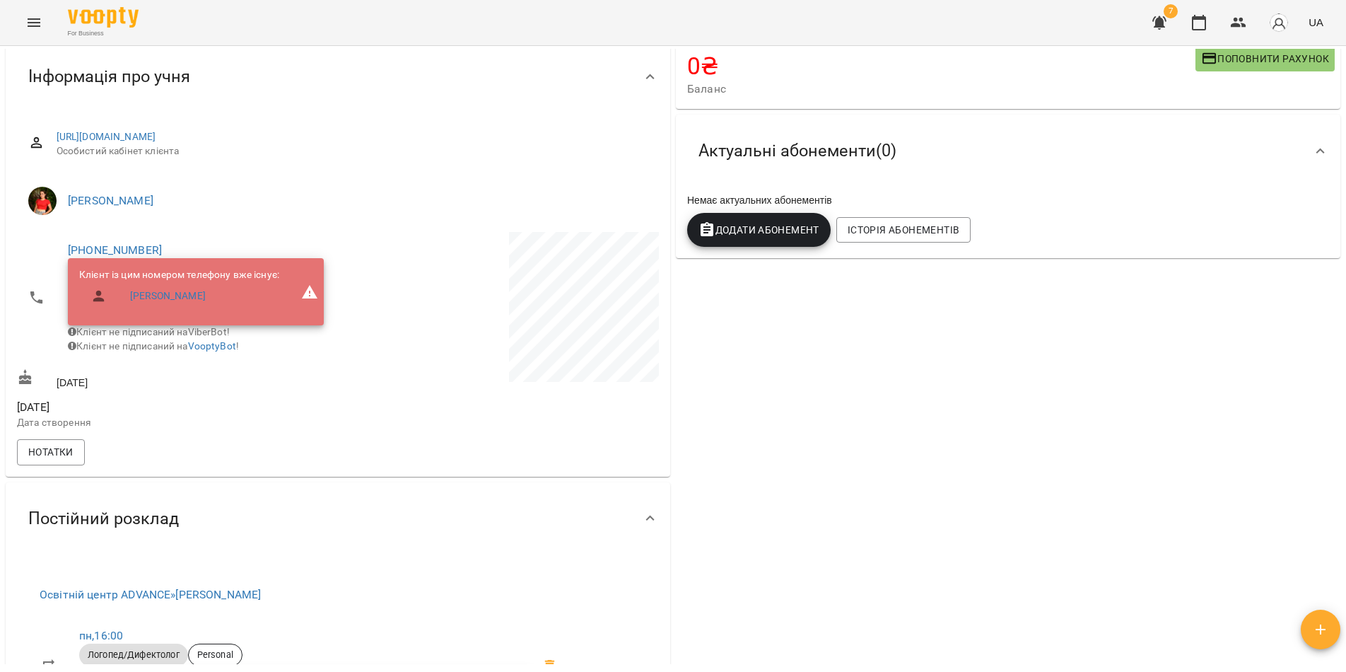
scroll to position [0, 0]
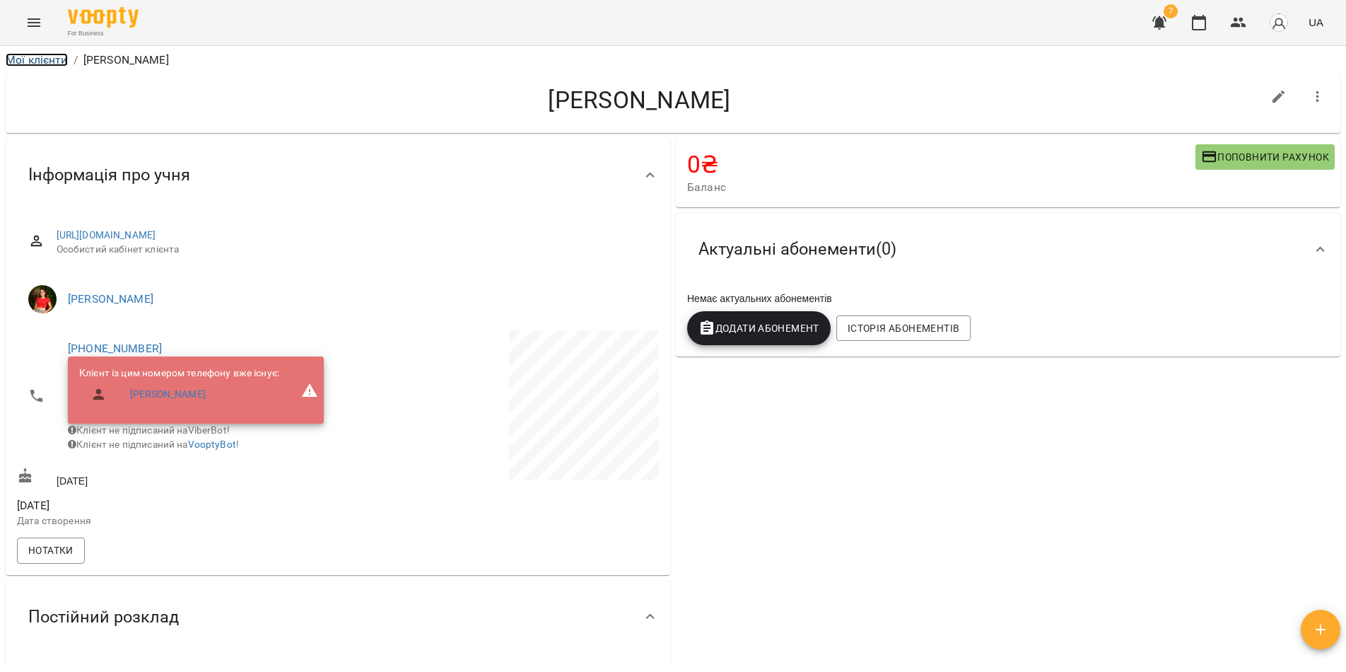
click at [36, 59] on link "Мої клієнти" at bounding box center [37, 59] width 62 height 13
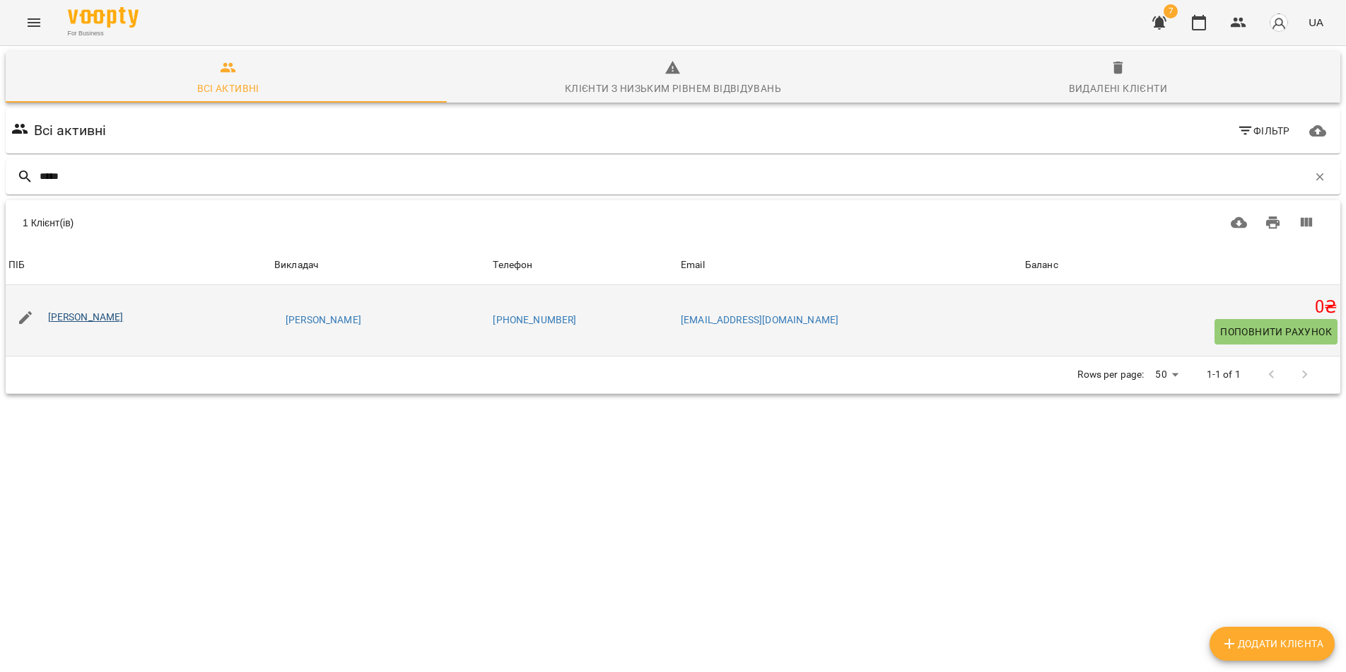
type input "*****"
click at [124, 321] on link "[PERSON_NAME]" at bounding box center [86, 316] width 76 height 11
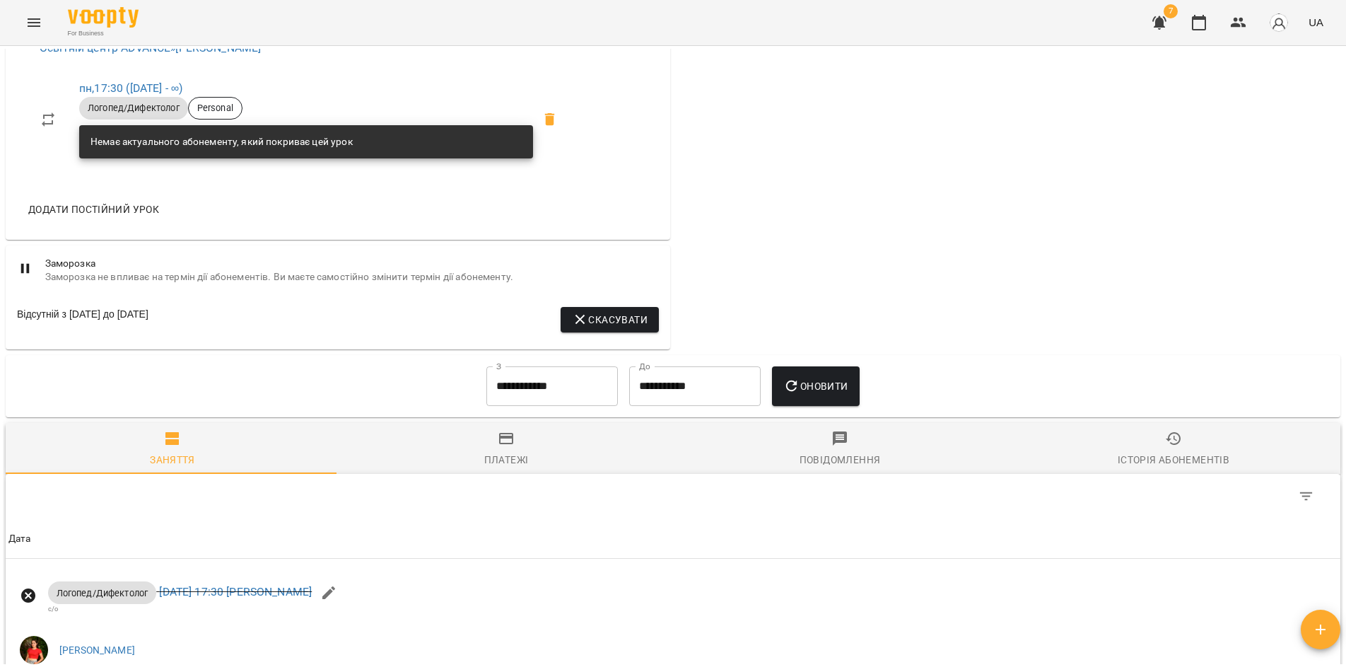
scroll to position [1060, 0]
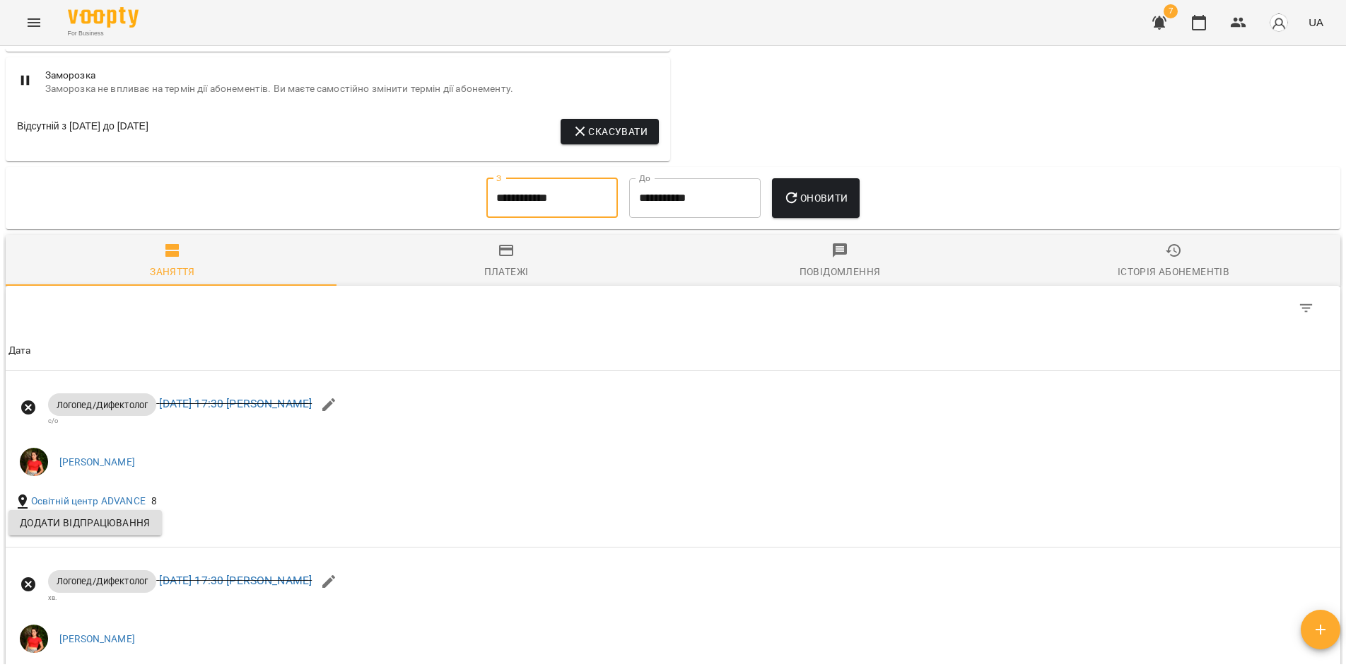
click at [576, 218] on input "**********" at bounding box center [551, 198] width 131 height 40
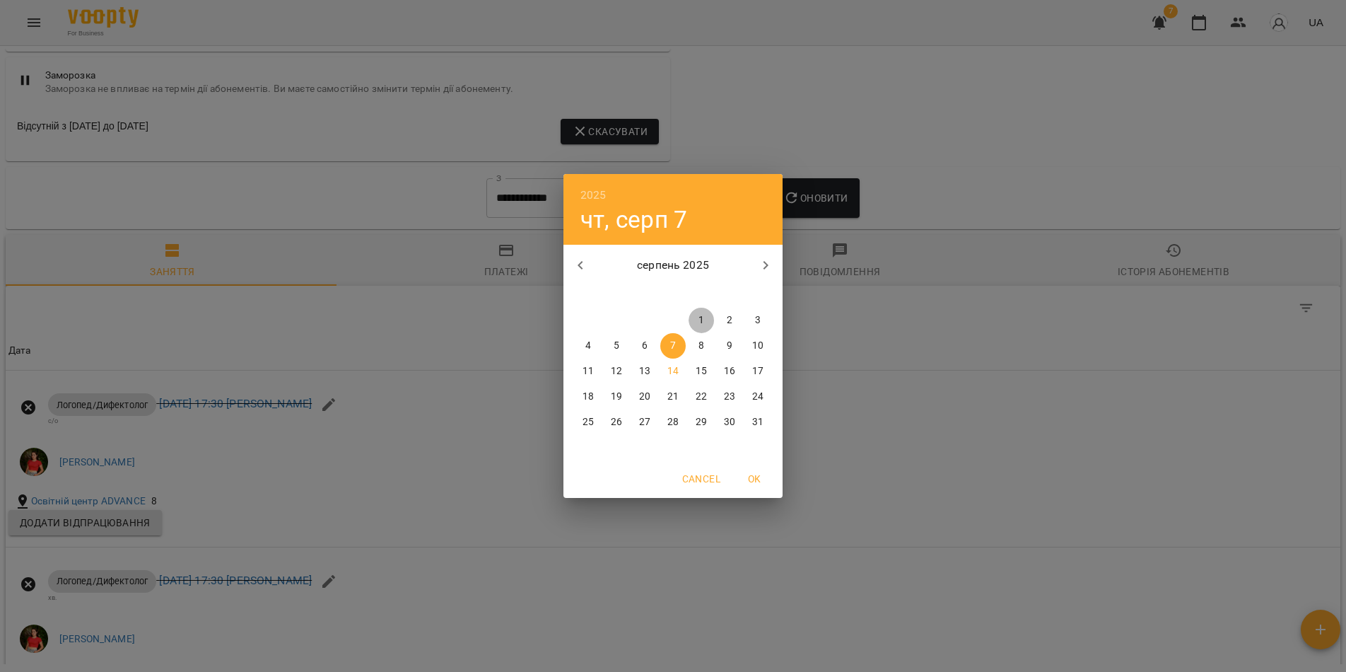
click at [703, 320] on p "1" at bounding box center [701, 320] width 6 height 14
type input "**********"
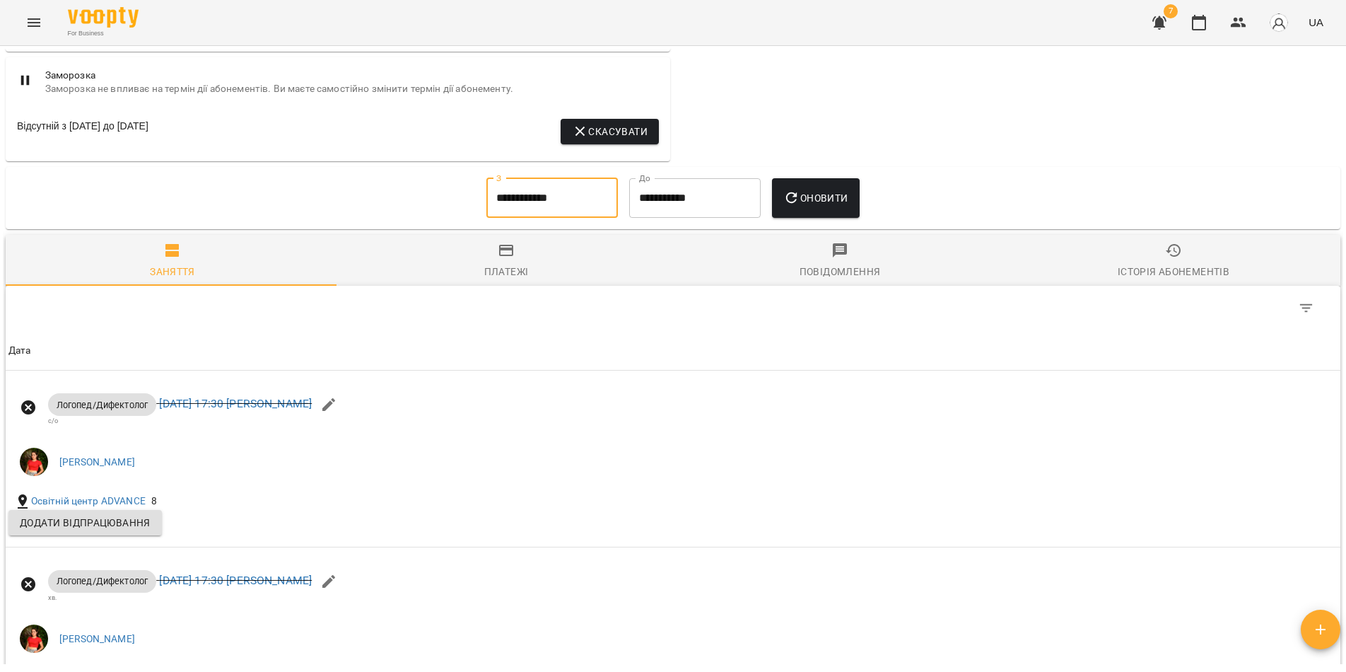
click at [803, 218] on button "Оновити" at bounding box center [815, 198] width 87 height 40
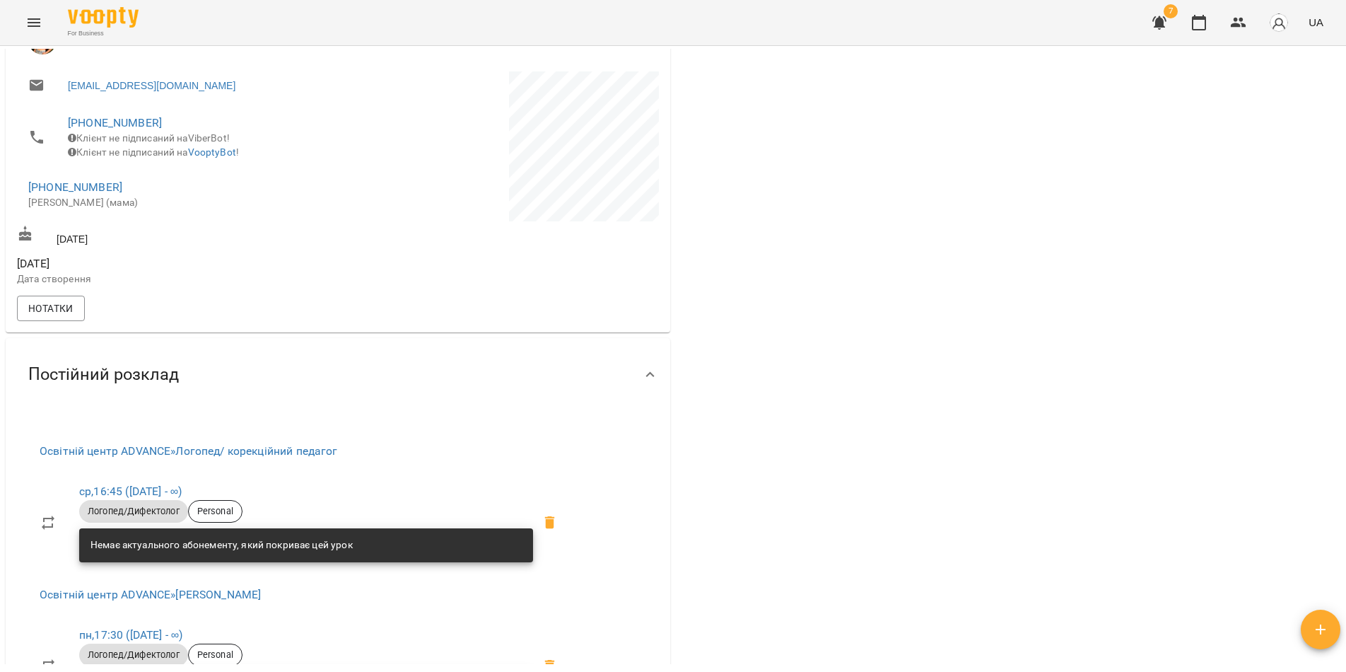
scroll to position [0, 0]
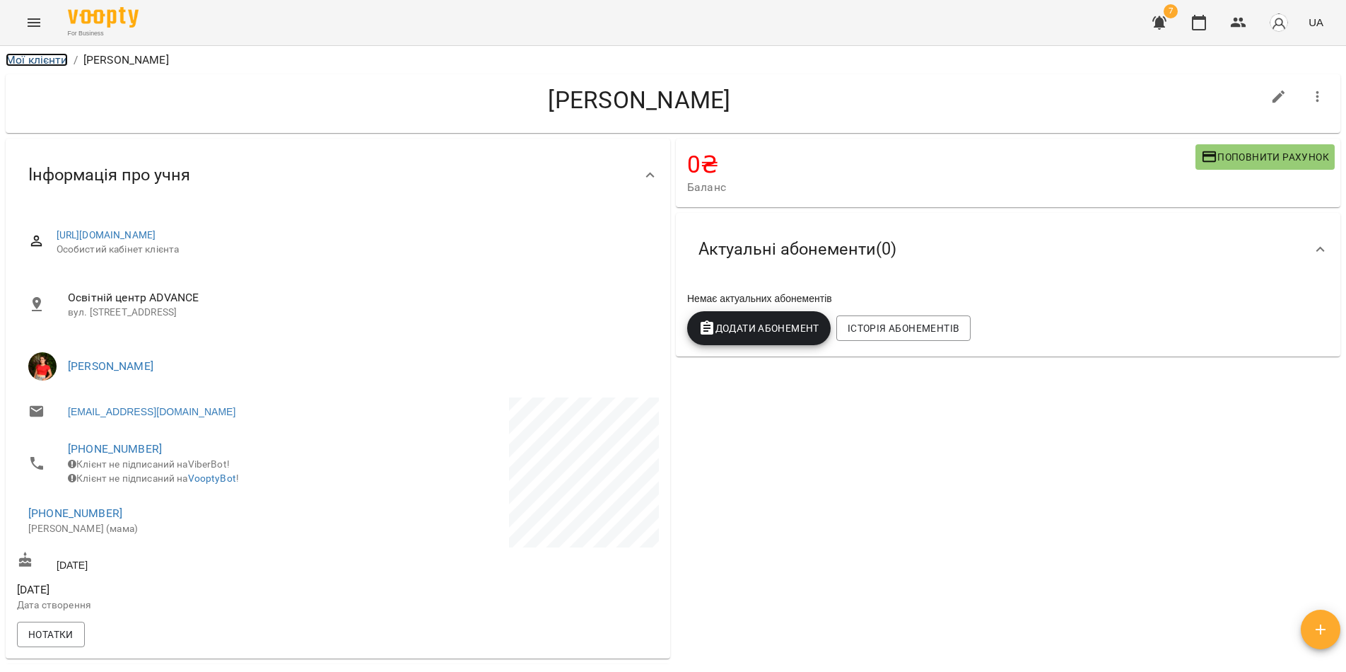
click at [31, 57] on link "Мої клієнти" at bounding box center [37, 59] width 62 height 13
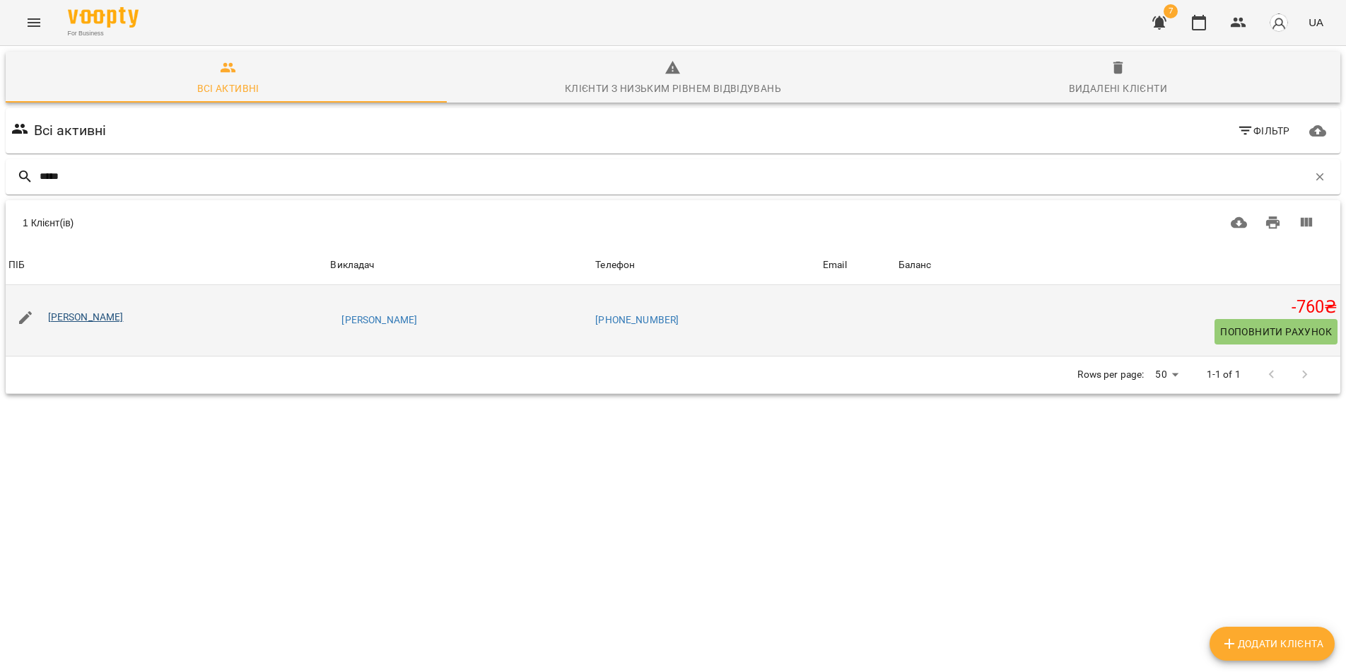
type input "*****"
click at [78, 320] on link "[PERSON_NAME]" at bounding box center [86, 316] width 76 height 11
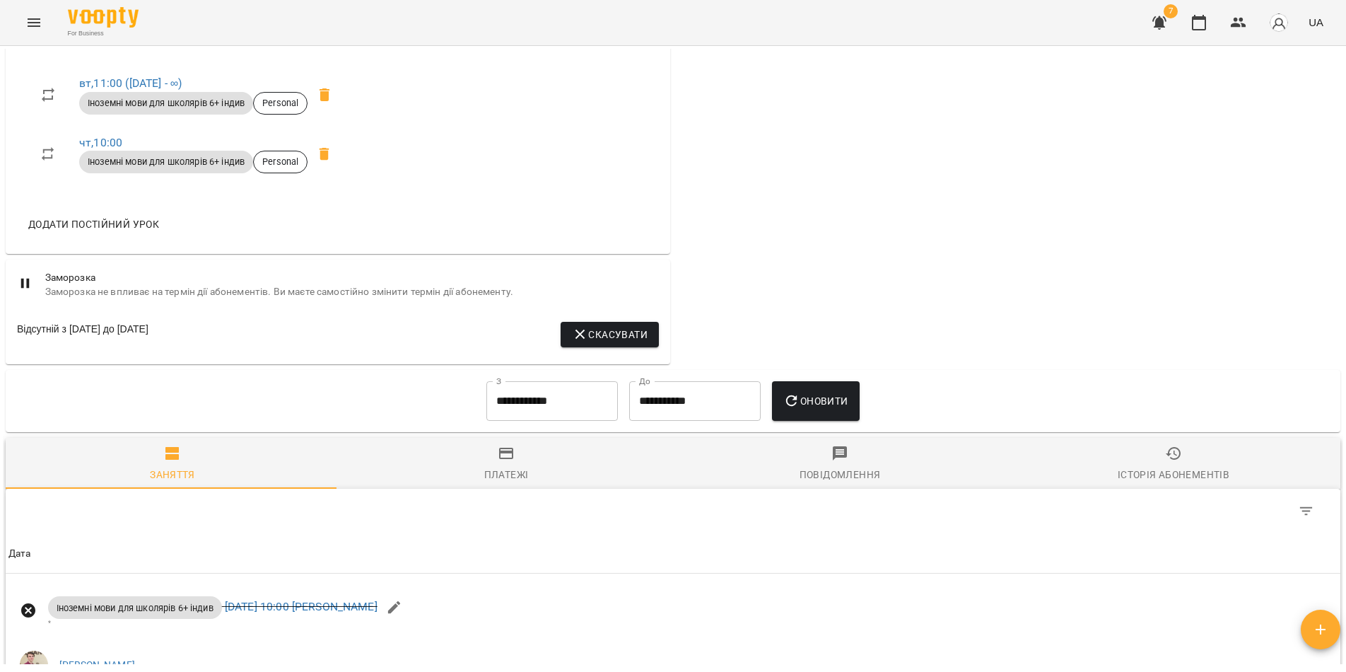
scroll to position [404, 0]
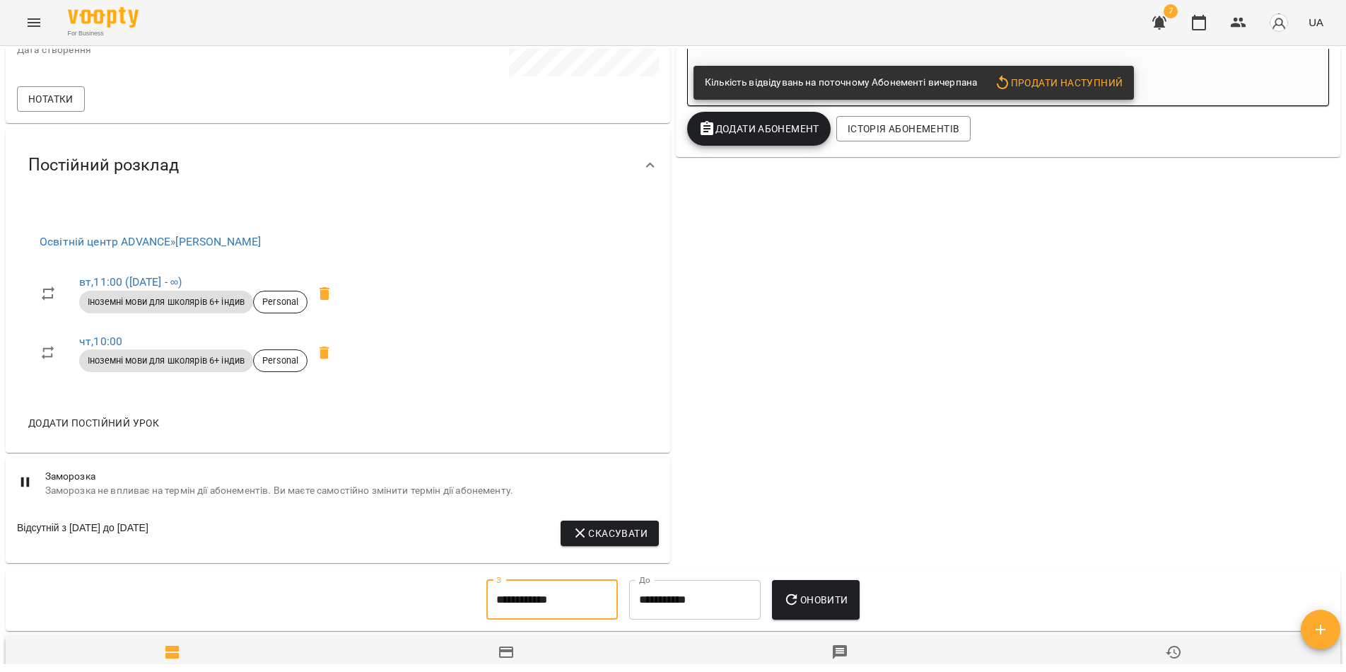
click at [573, 599] on input "**********" at bounding box center [551, 600] width 131 height 40
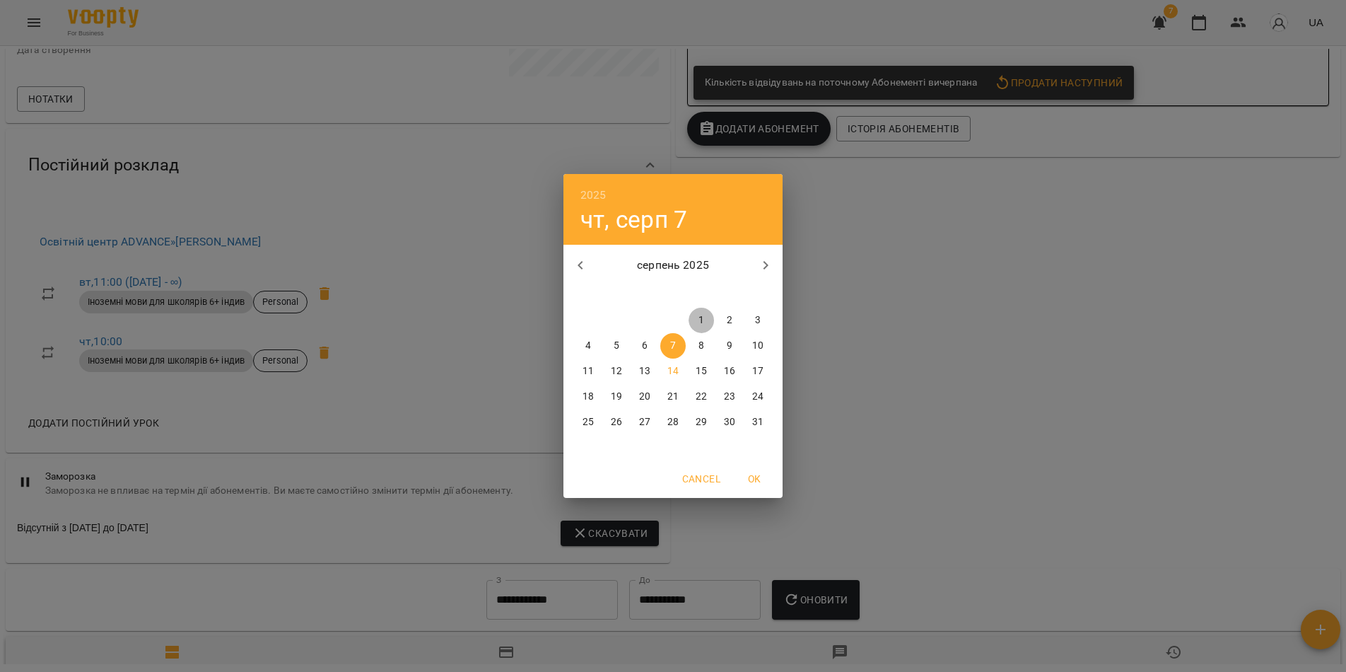
click at [698, 319] on p "1" at bounding box center [701, 320] width 6 height 14
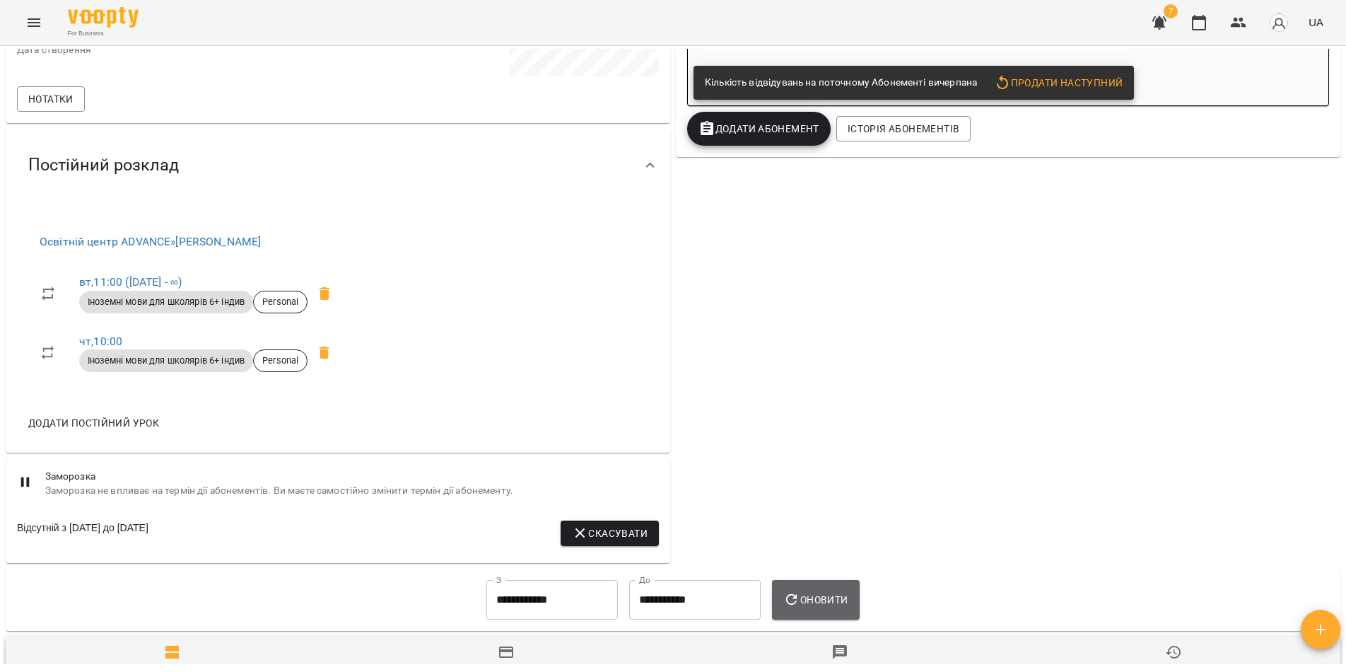
click at [824, 604] on span "Оновити" at bounding box center [815, 599] width 64 height 17
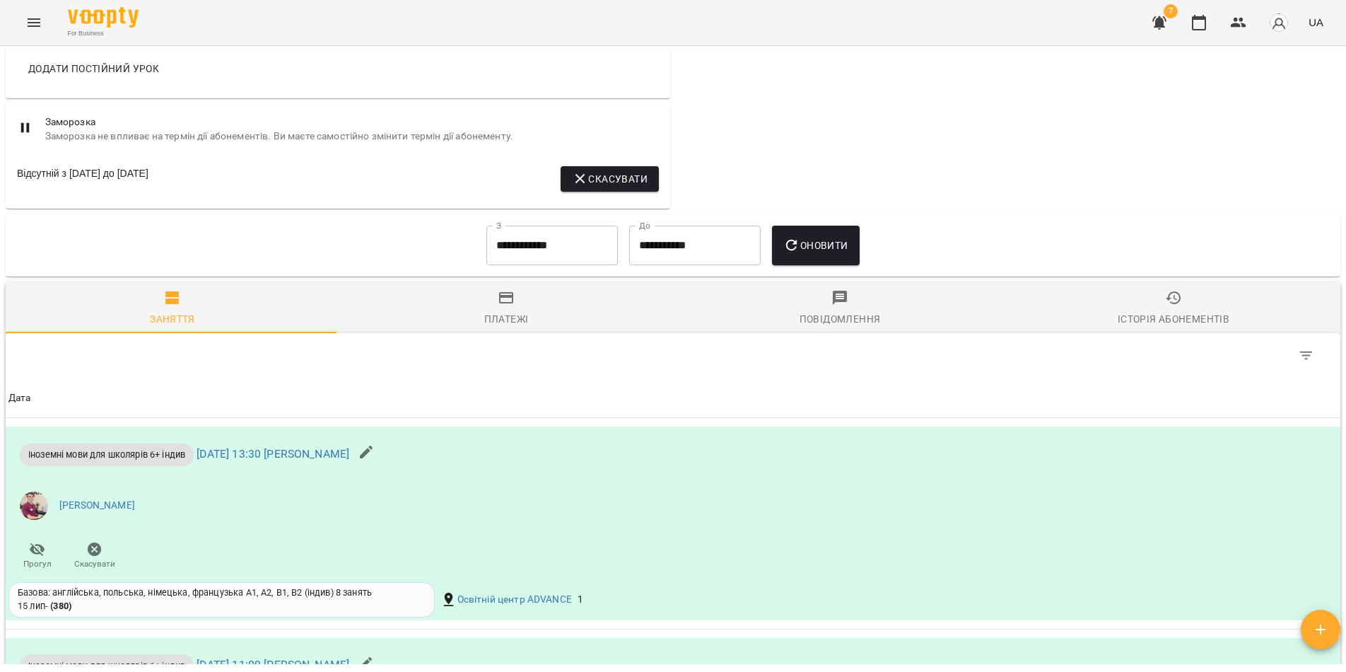
scroll to position [757, 0]
click at [566, 255] on input "**********" at bounding box center [551, 246] width 131 height 40
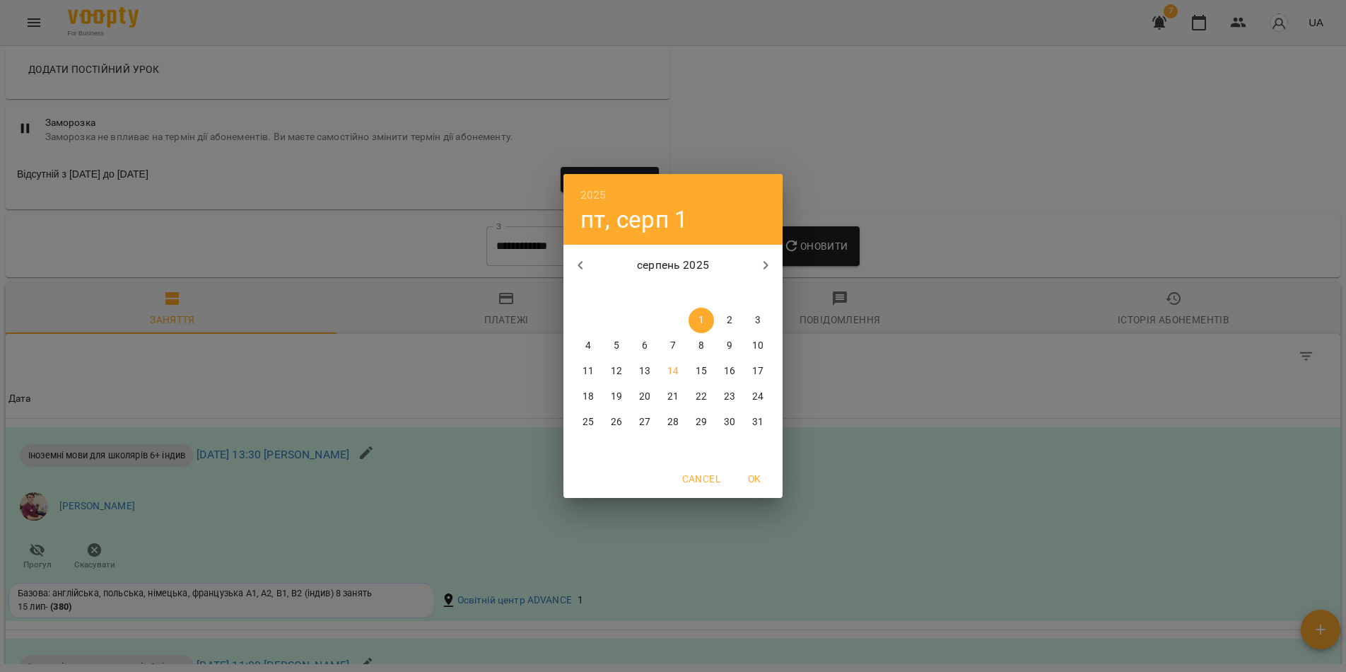
click at [578, 261] on icon "button" at bounding box center [580, 265] width 17 height 17
click at [591, 416] on p "28" at bounding box center [587, 422] width 11 height 14
type input "**********"
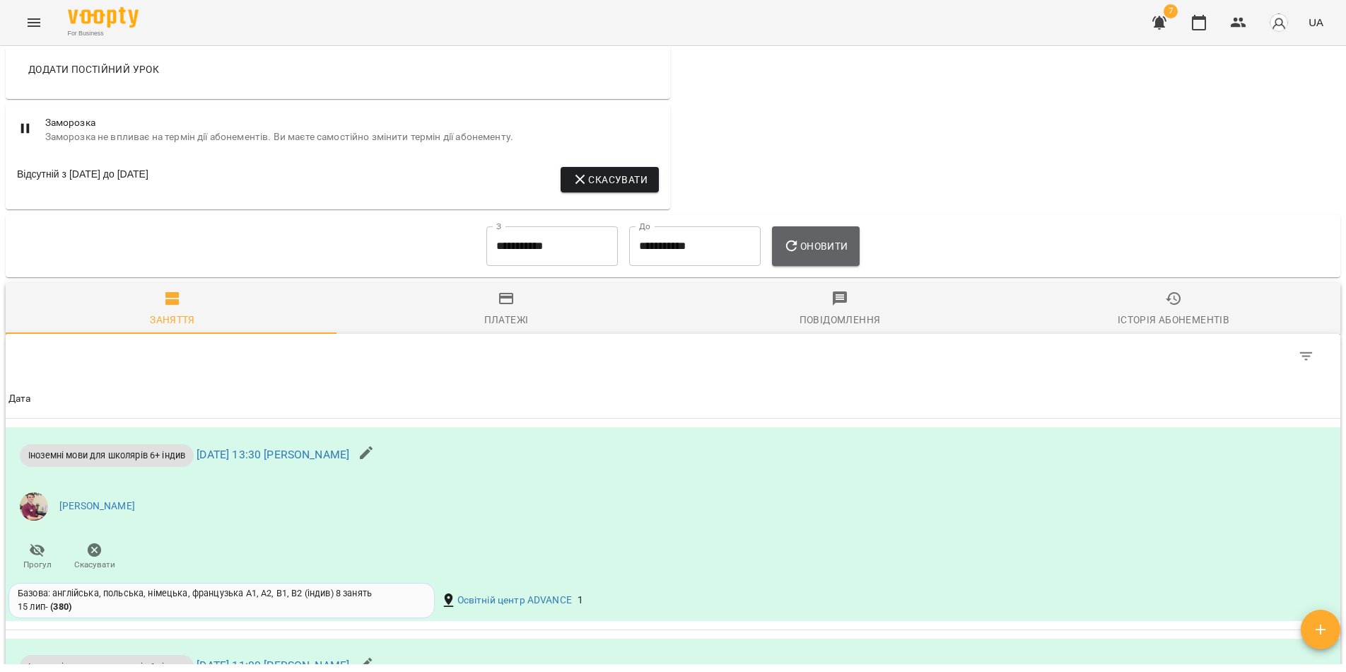
click at [808, 243] on span "Оновити" at bounding box center [815, 246] width 64 height 17
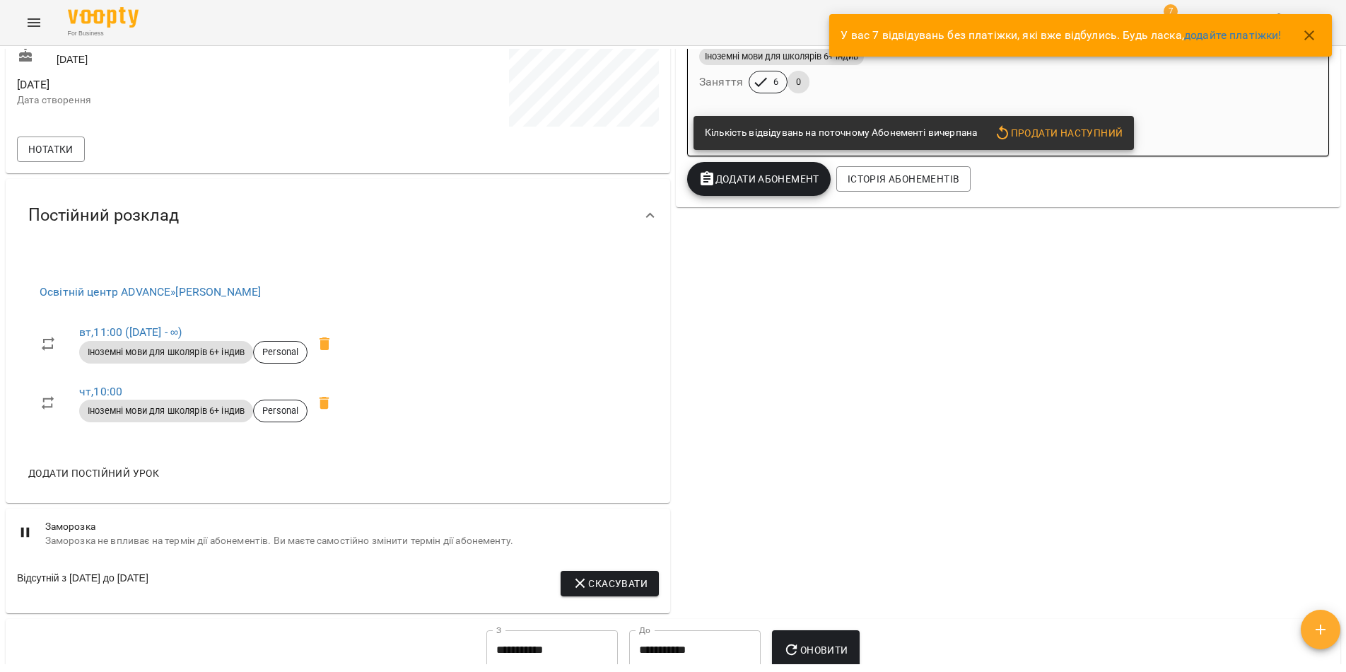
scroll to position [0, 0]
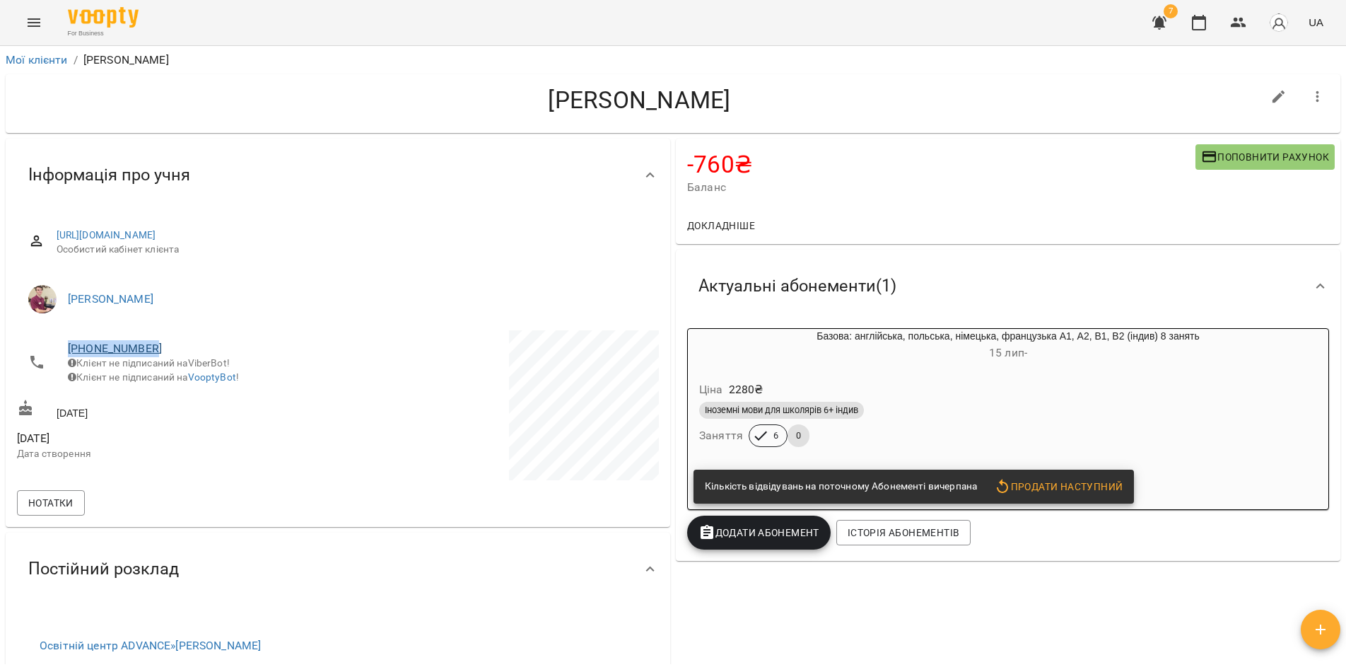
drag, startPoint x: 153, startPoint y: 346, endPoint x: 100, endPoint y: 349, distance: 53.1
click at [65, 344] on li "+380984395768 Клієнт не підписаний на ViberBot! Клієнт не підписаний на VooptyB…" at bounding box center [176, 362] width 318 height 64
copy link "+380984395768"
